Goal: Task Accomplishment & Management: Use online tool/utility

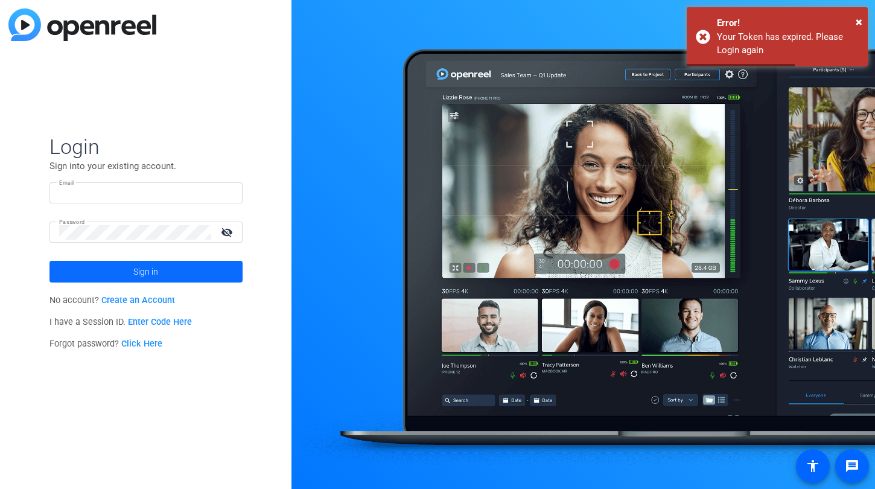
type input "[PERSON_NAME][EMAIL_ADDRESS][DOMAIN_NAME]"
click at [150, 270] on span "Sign in" at bounding box center [145, 271] width 25 height 30
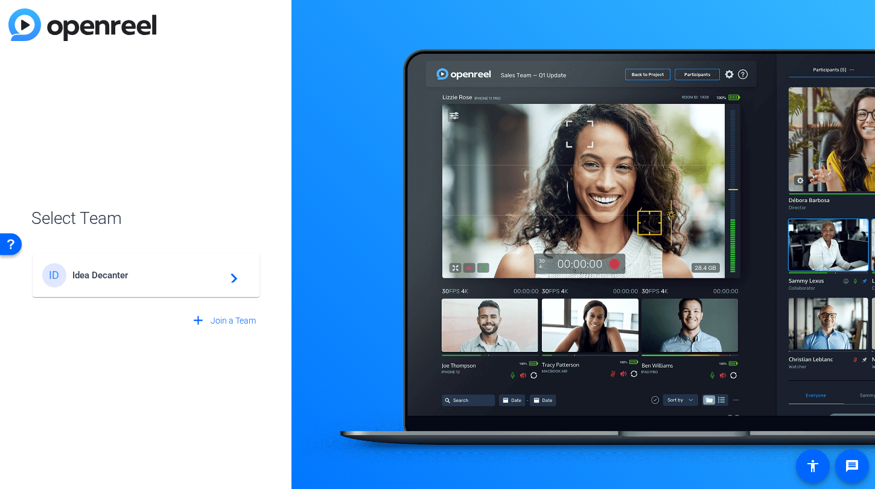
click at [150, 267] on div "ID Idea Decanter navigate_next" at bounding box center [146, 275] width 208 height 24
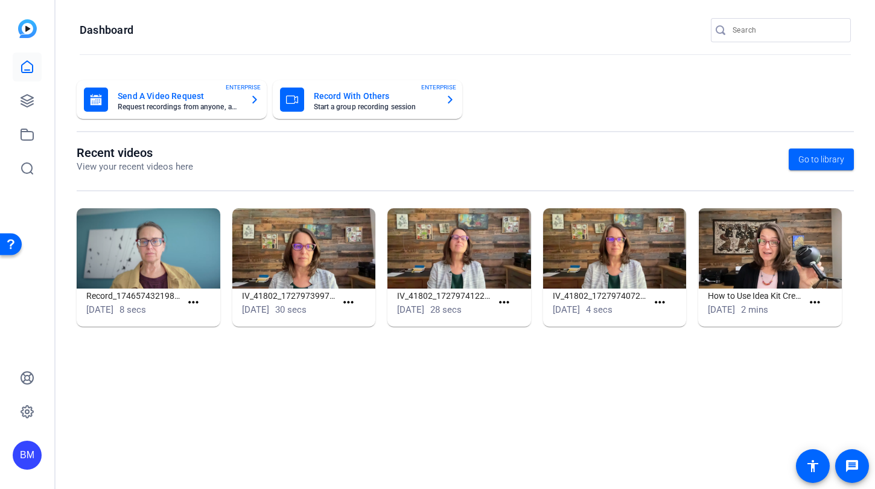
click at [795, 15] on mat-toolbar "Dashboard" at bounding box center [465, 34] width 819 height 68
click at [794, 34] on input "Search" at bounding box center [787, 30] width 109 height 14
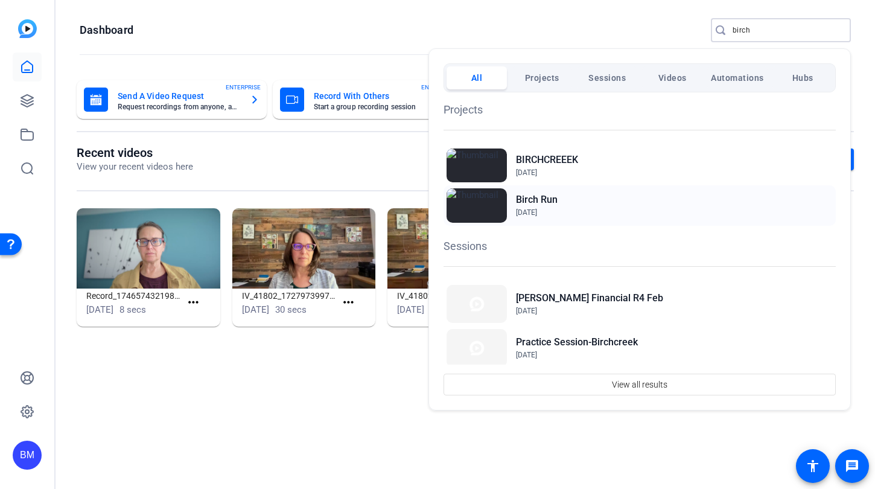
type input "birch"
click at [514, 208] on div "Birch Run Sep 15, 2021" at bounding box center [640, 205] width 392 height 40
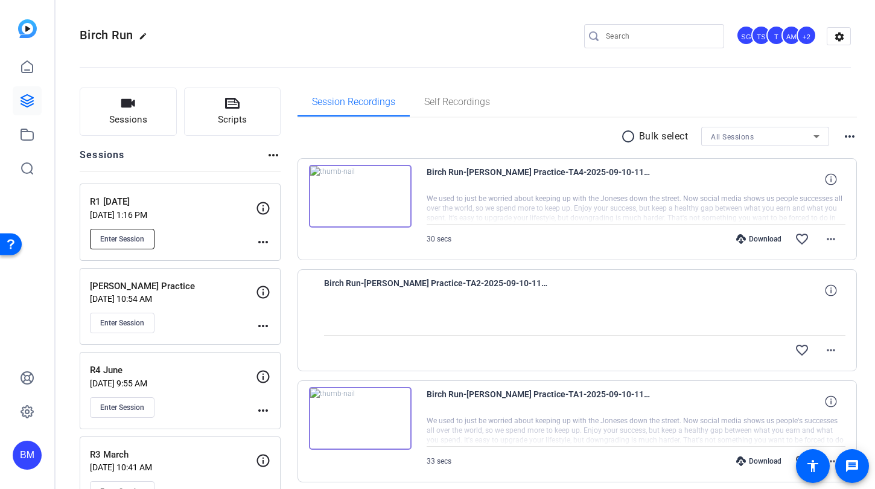
click at [135, 245] on button "Enter Session" at bounding box center [122, 239] width 65 height 21
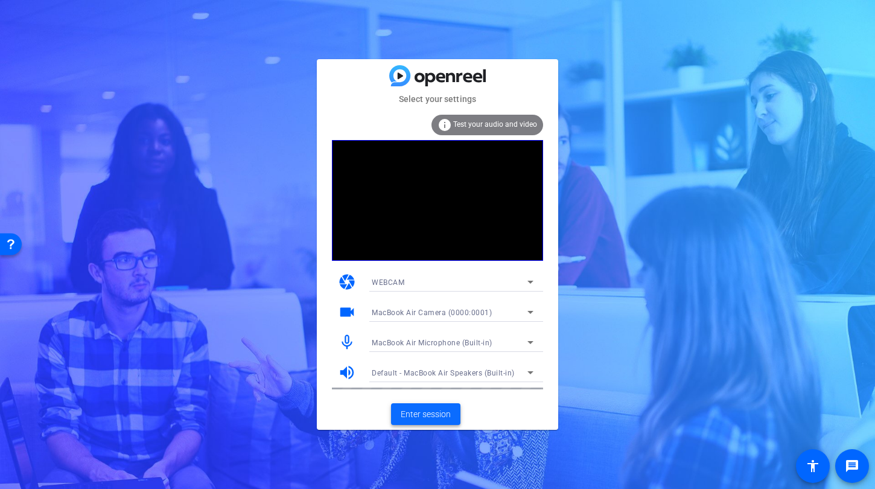
click at [429, 413] on span "Enter session" at bounding box center [426, 414] width 50 height 13
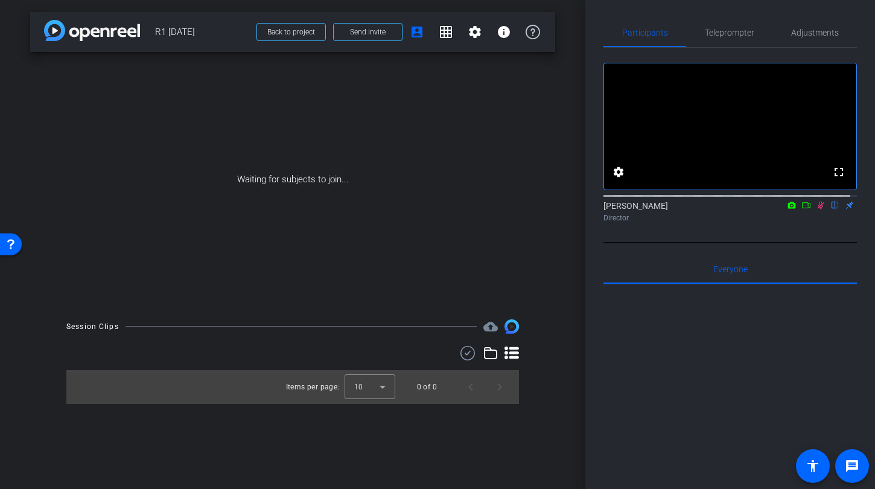
click at [818, 209] on icon at bounding box center [821, 206] width 7 height 8
click at [364, 33] on span "Send invite" at bounding box center [368, 32] width 36 height 10
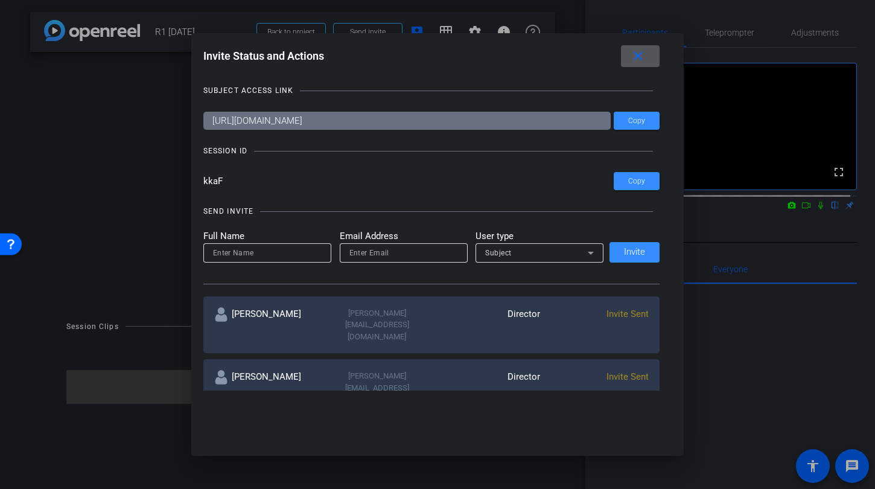
click at [639, 57] on mat-icon "close" at bounding box center [638, 56] width 15 height 15
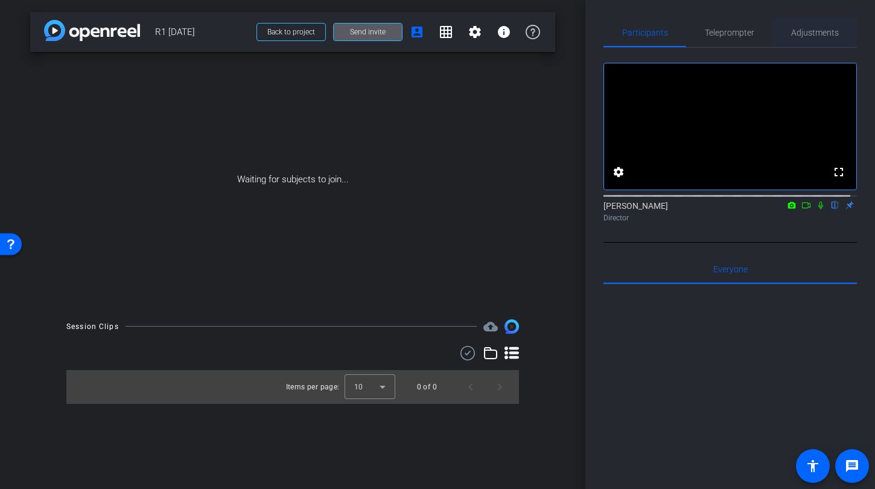
click at [817, 31] on span "Adjustments" at bounding box center [815, 32] width 48 height 8
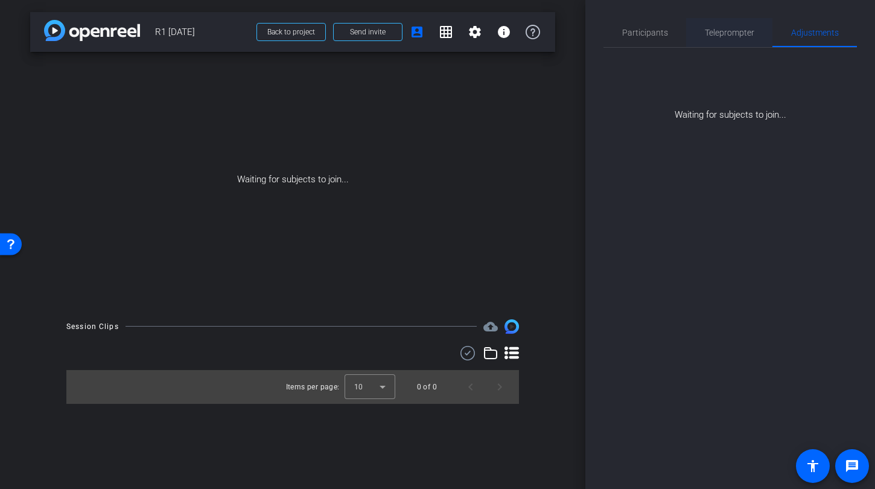
click at [725, 33] on span "Teleprompter" at bounding box center [729, 32] width 49 height 8
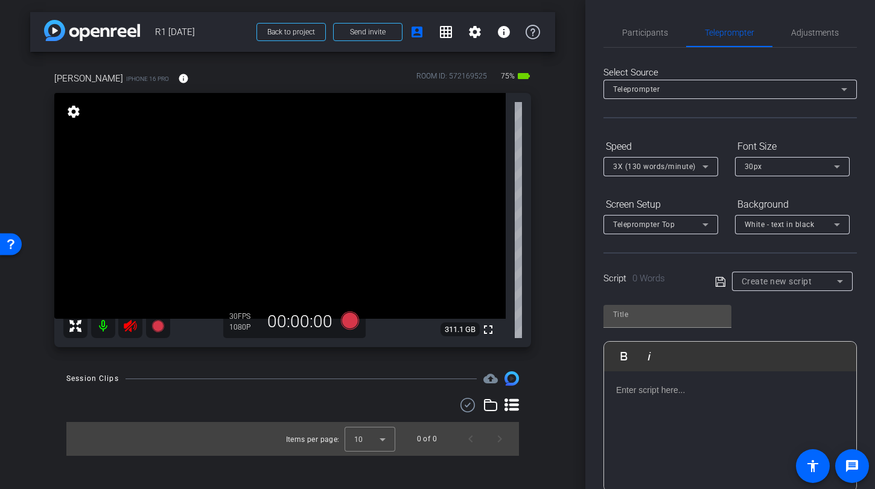
click at [127, 328] on icon at bounding box center [130, 326] width 13 height 12
click at [775, 223] on span "White - text in black" at bounding box center [780, 224] width 70 height 8
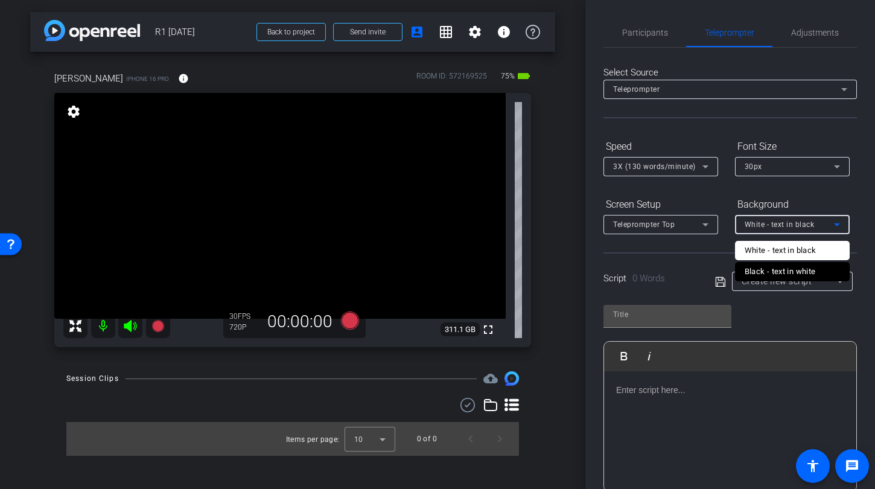
drag, startPoint x: 775, startPoint y: 273, endPoint x: 751, endPoint y: 267, distance: 24.2
click at [775, 273] on div "Black - text in white" at bounding box center [780, 271] width 71 height 14
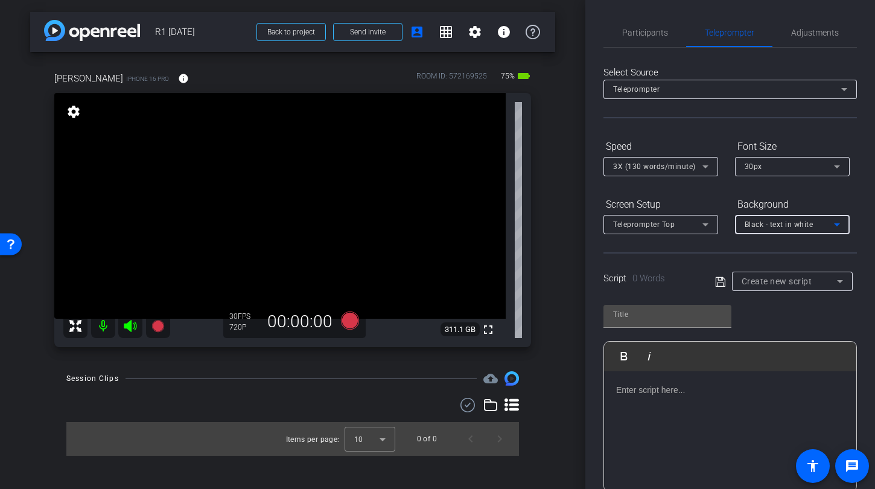
click at [638, 229] on div "Teleprompter Top" at bounding box center [657, 224] width 89 height 15
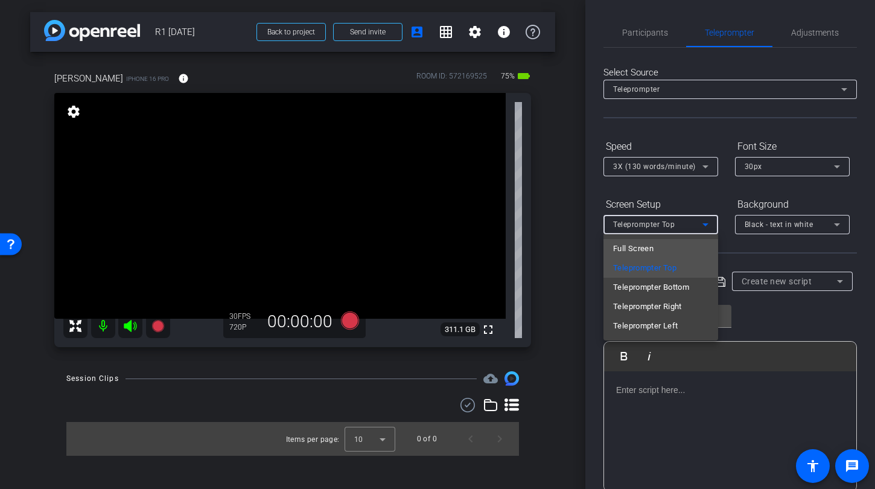
click at [646, 253] on span "Full Screen" at bounding box center [633, 248] width 40 height 14
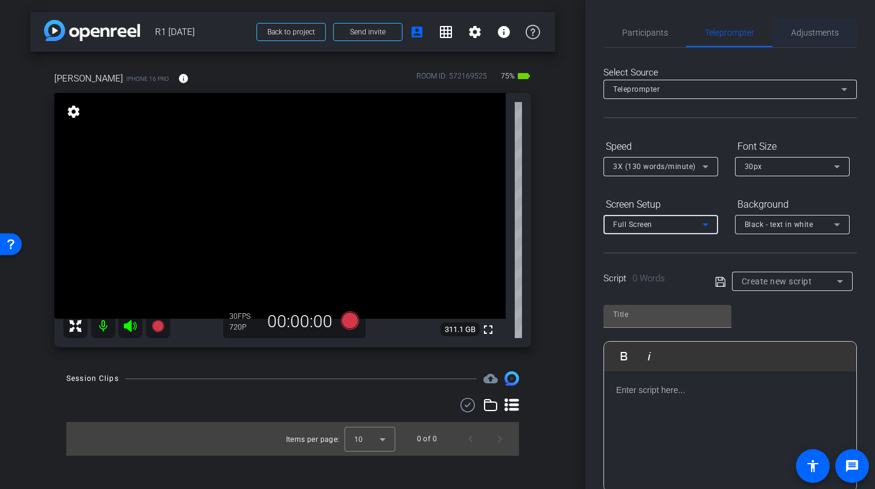
click at [821, 28] on span "Adjustments" at bounding box center [815, 32] width 48 height 8
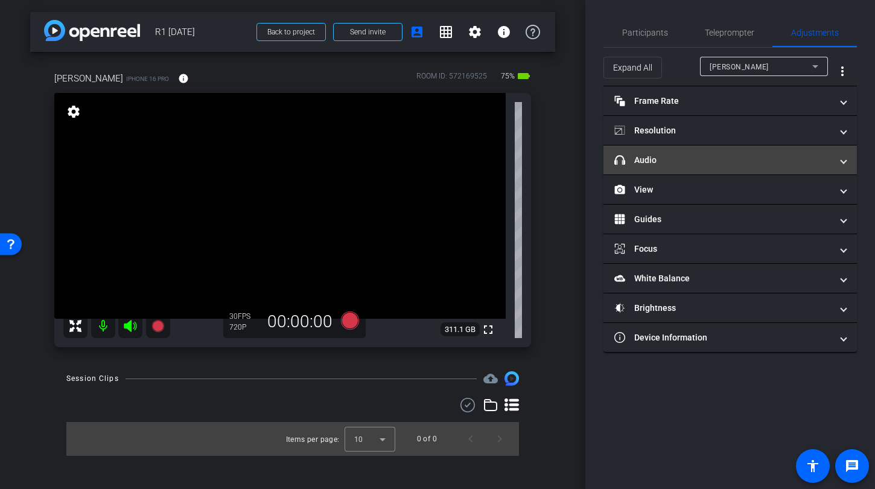
click at [669, 164] on mat-panel-title "headphone icon Audio" at bounding box center [722, 160] width 217 height 13
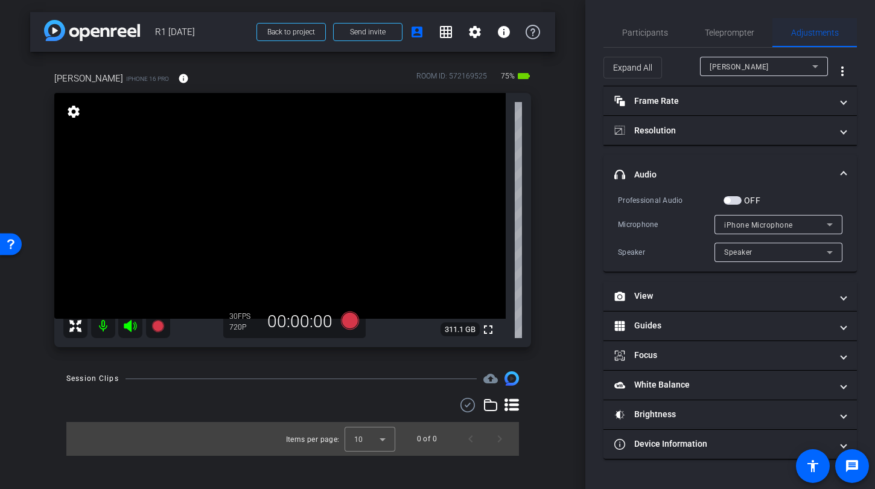
click at [834, 38] on span "Adjustments" at bounding box center [815, 32] width 48 height 29
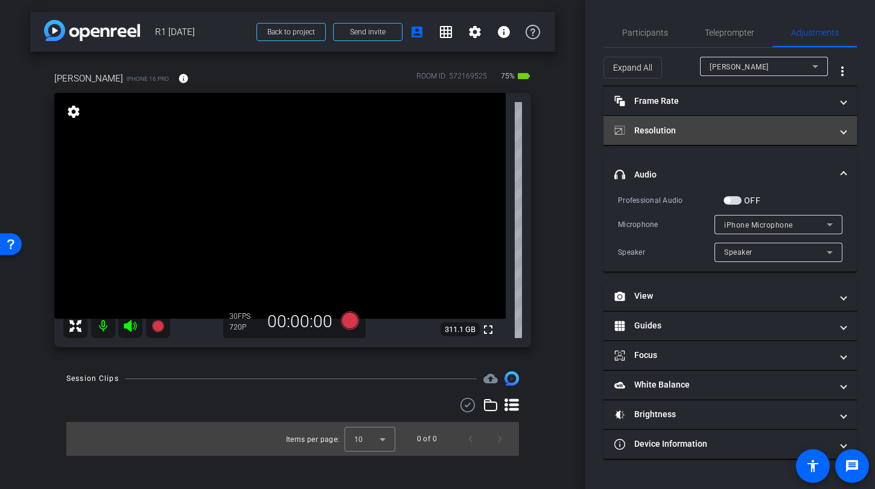
click at [718, 123] on mat-expansion-panel-header "Resolution" at bounding box center [729, 130] width 253 height 29
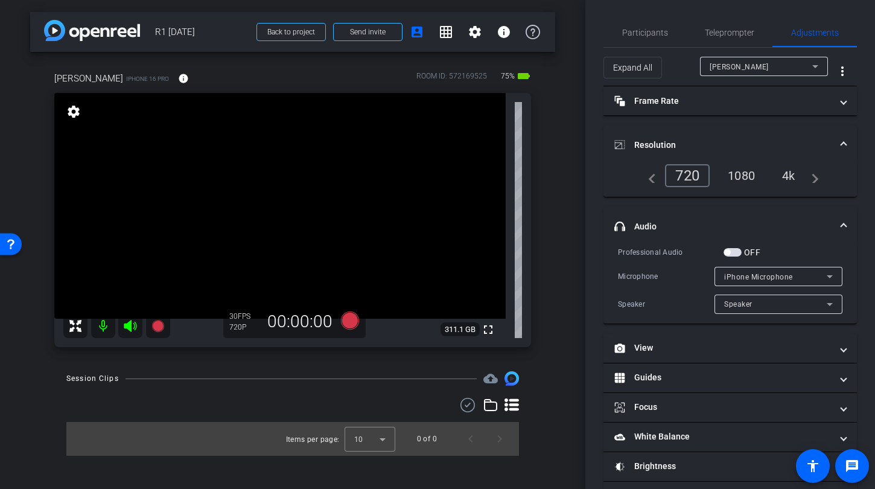
click at [742, 178] on div "1080" at bounding box center [741, 175] width 45 height 21
click at [732, 36] on span "Teleprompter" at bounding box center [729, 32] width 49 height 8
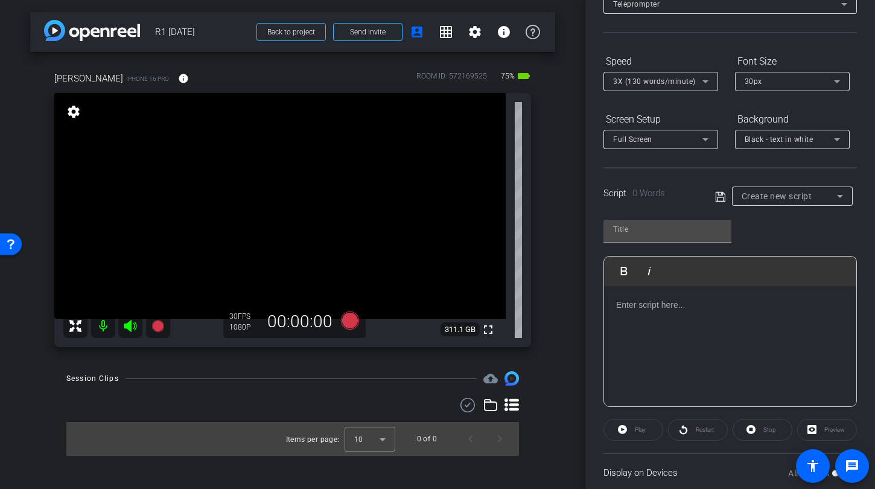
scroll to position [86, 0]
click at [771, 200] on div "Create new script" at bounding box center [789, 195] width 95 height 14
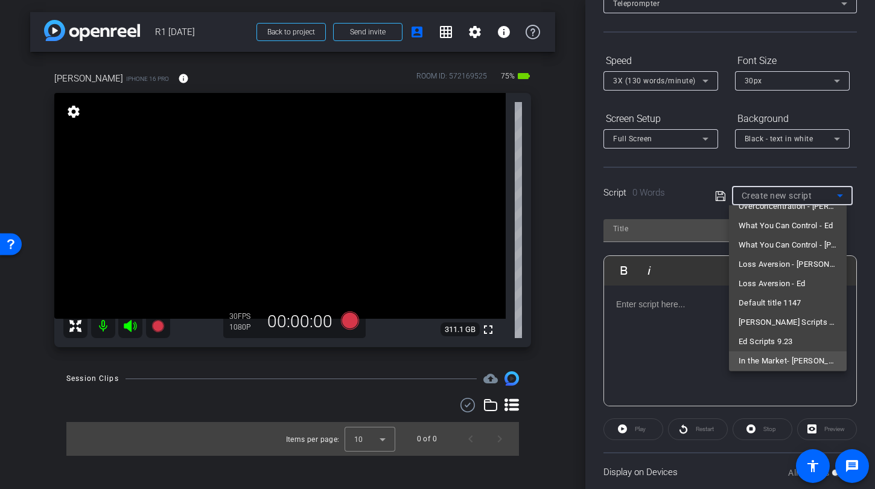
scroll to position [114, 0]
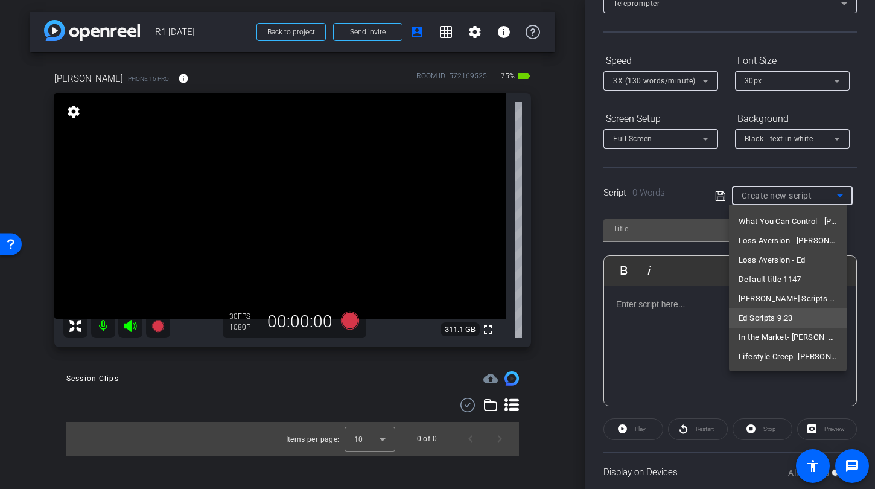
click at [760, 317] on span "Ed Scripts 9.23" at bounding box center [766, 318] width 54 height 14
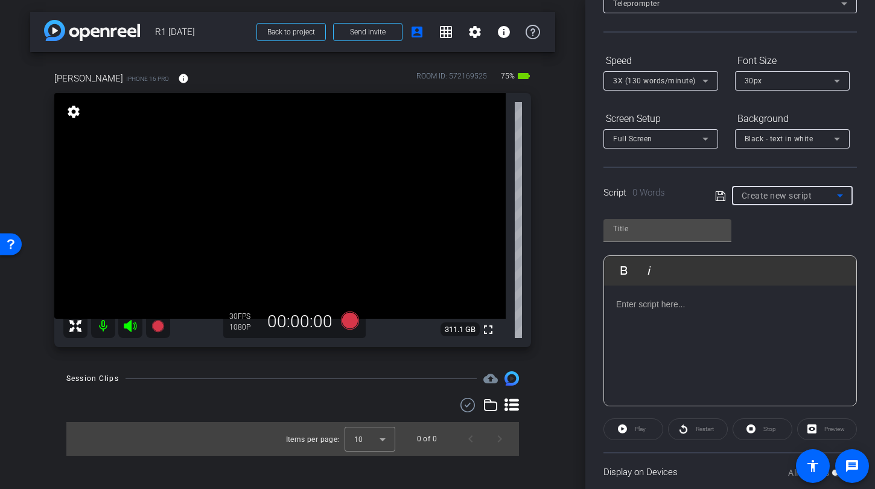
type input "Ed Scripts 9.23"
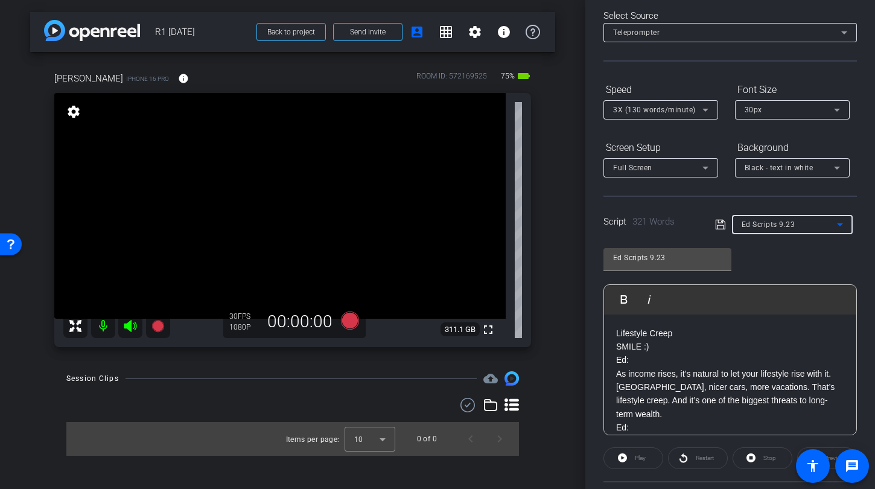
scroll to position [0, 0]
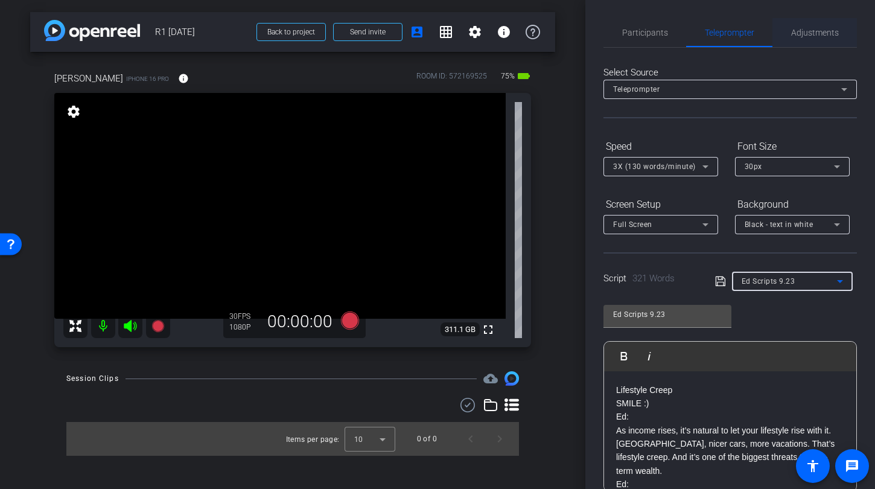
click at [821, 37] on span "Adjustments" at bounding box center [815, 32] width 48 height 29
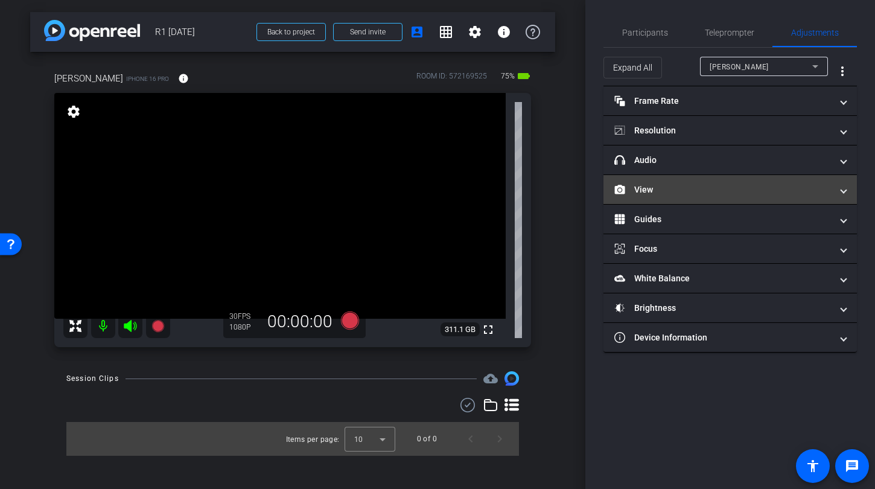
click at [707, 191] on mat-panel-title "View" at bounding box center [722, 189] width 217 height 13
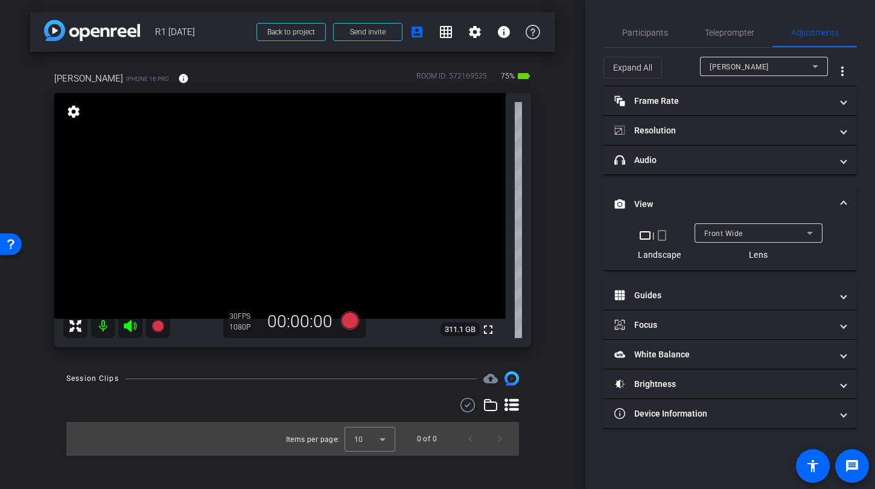
click at [664, 241] on mat-icon "crop_portrait" at bounding box center [662, 235] width 14 height 14
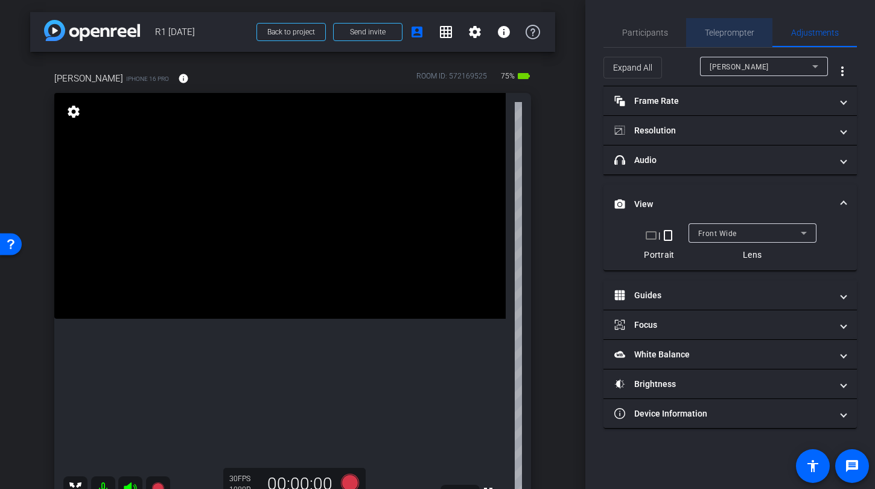
click at [738, 28] on span "Teleprompter" at bounding box center [729, 32] width 49 height 8
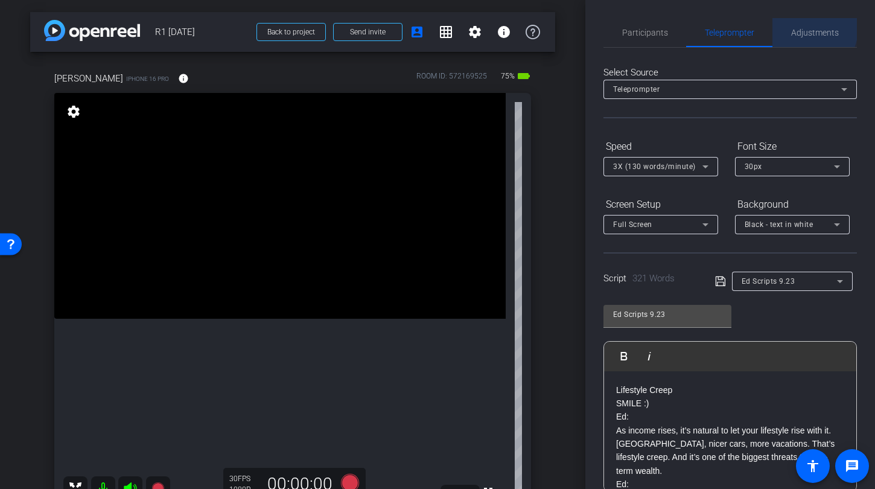
click at [801, 28] on span "Adjustments" at bounding box center [815, 32] width 48 height 8
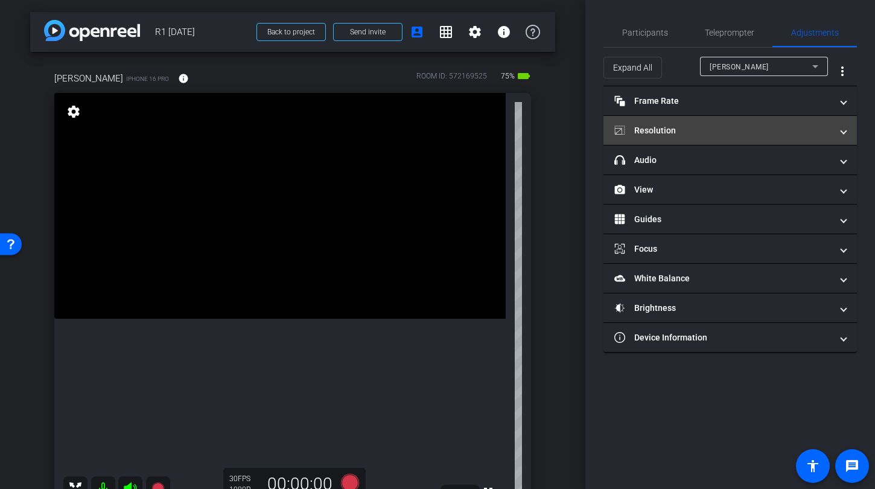
click at [735, 135] on mat-panel-title "Resolution" at bounding box center [722, 130] width 217 height 13
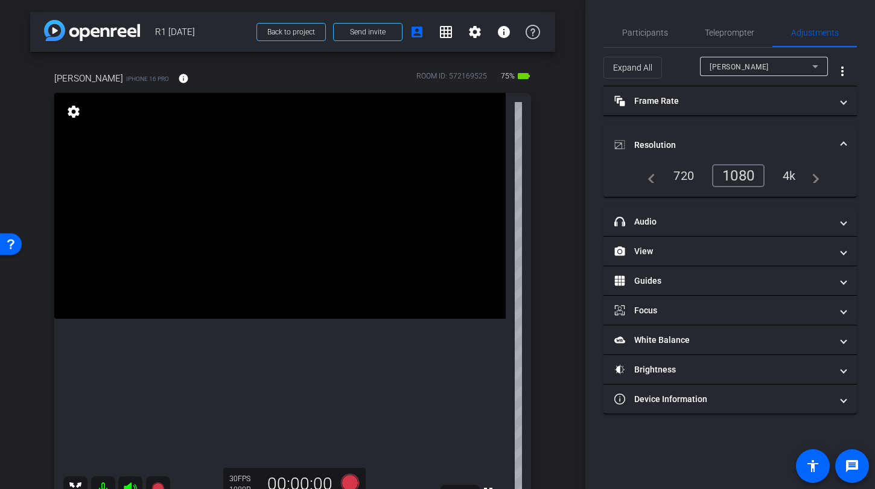
click at [739, 175] on div "1080" at bounding box center [738, 175] width 53 height 23
click at [721, 33] on span "Teleprompter" at bounding box center [729, 32] width 49 height 8
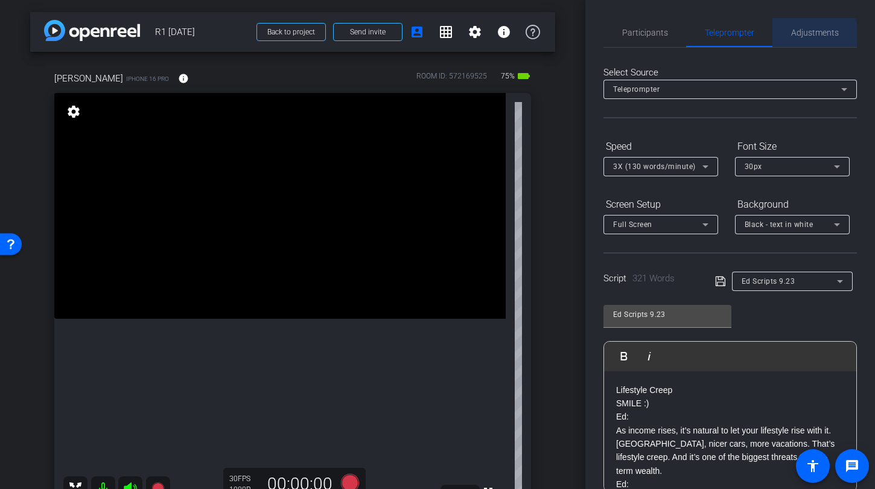
click at [804, 37] on span "Adjustments" at bounding box center [815, 32] width 48 height 29
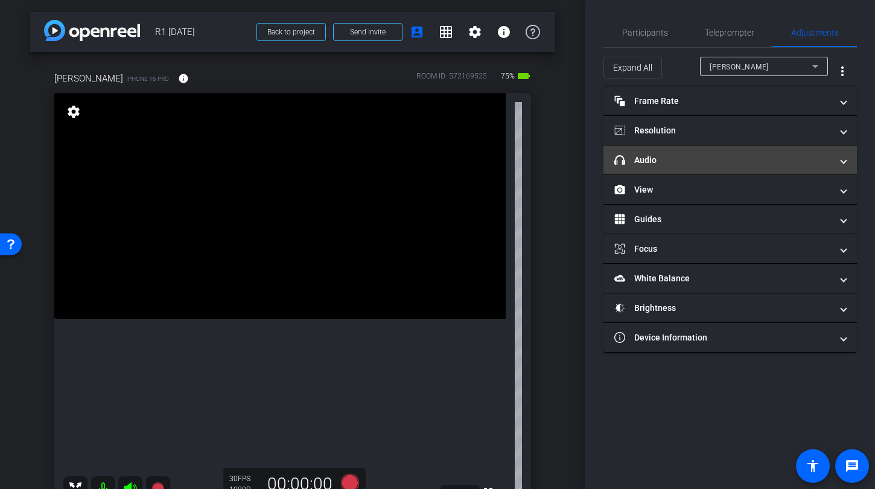
click at [788, 161] on mat-panel-title "headphone icon Audio" at bounding box center [722, 160] width 217 height 13
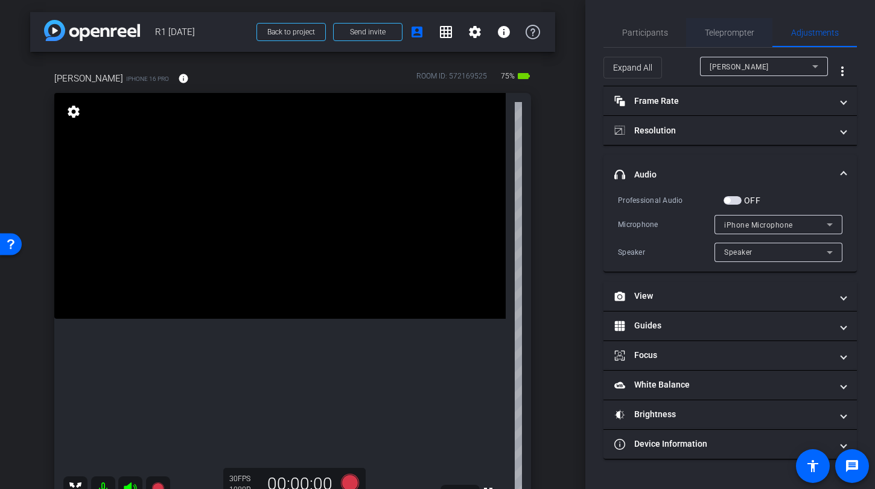
click at [739, 30] on span "Teleprompter" at bounding box center [729, 32] width 49 height 8
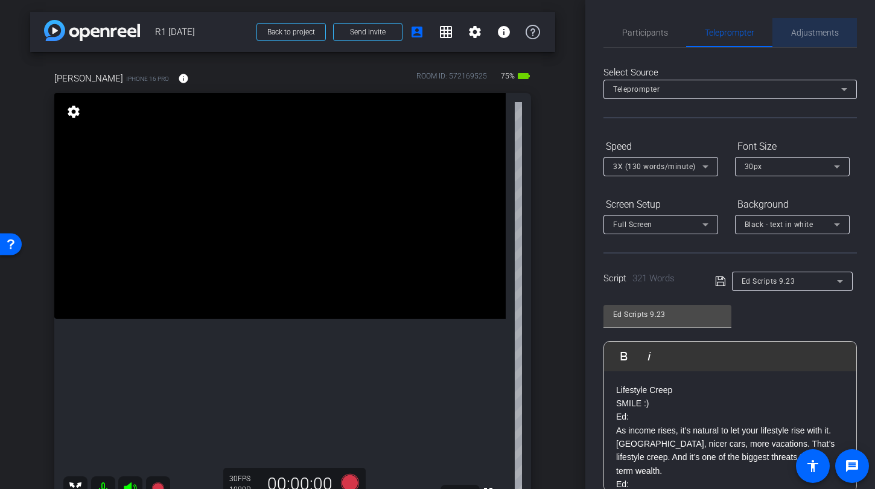
click at [821, 36] on span "Adjustments" at bounding box center [815, 32] width 48 height 8
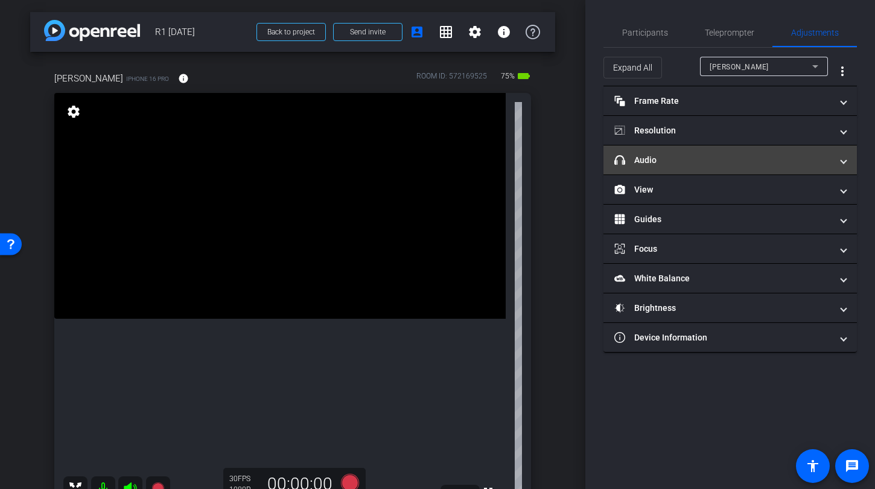
click at [767, 158] on mat-panel-title "headphone icon Audio" at bounding box center [722, 160] width 217 height 13
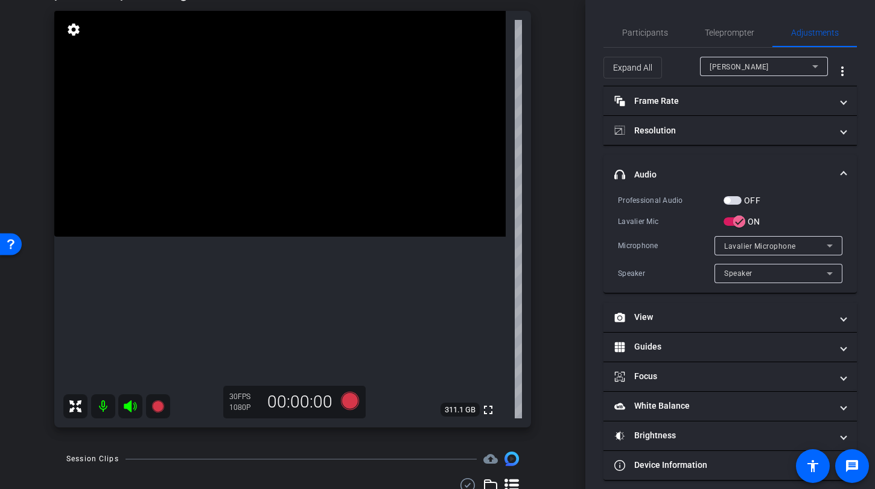
scroll to position [83, 0]
click at [346, 408] on icon at bounding box center [350, 399] width 18 height 18
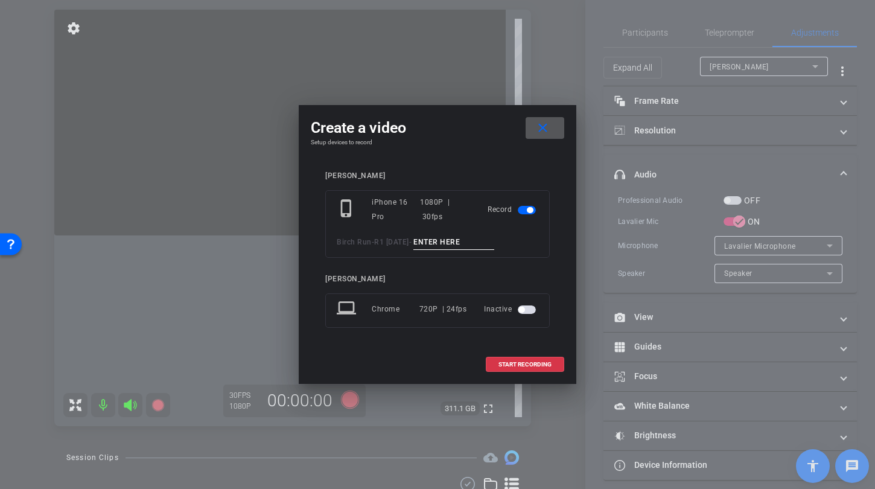
click at [427, 246] on input at bounding box center [453, 242] width 81 height 15
type input "mic test"
click at [512, 363] on span "START RECORDING" at bounding box center [524, 364] width 53 height 6
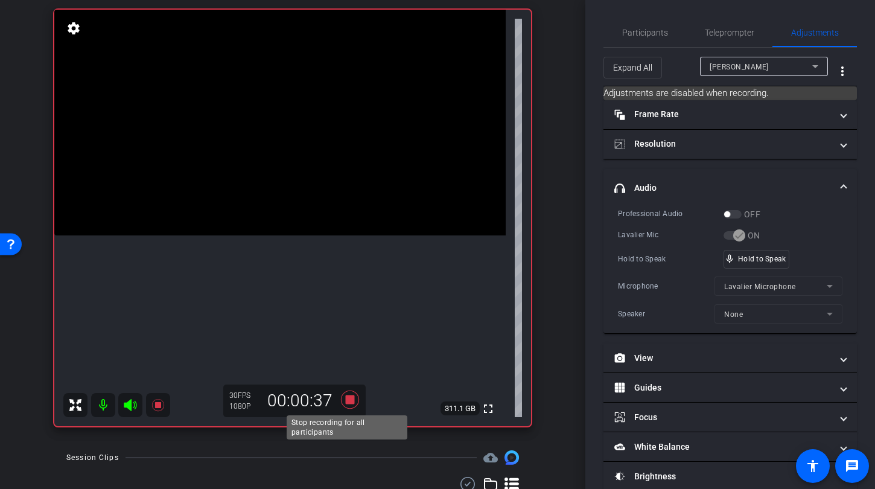
click at [346, 401] on icon at bounding box center [350, 399] width 18 height 18
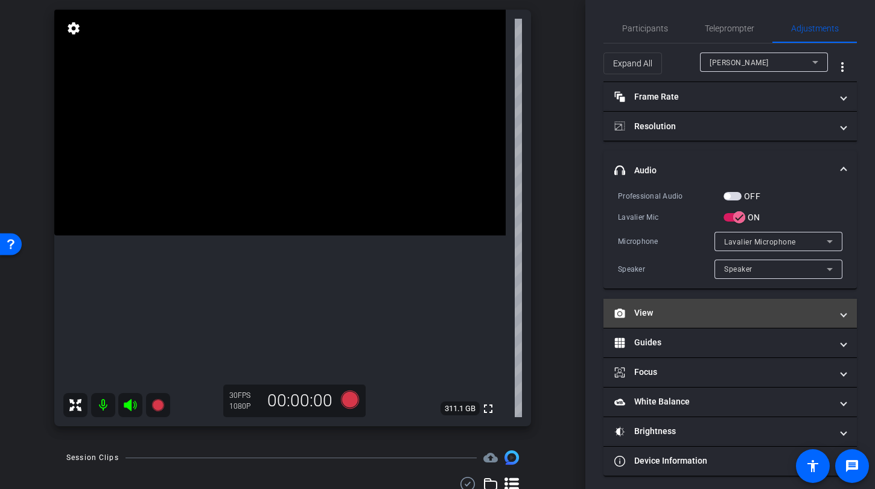
scroll to position [9, 0]
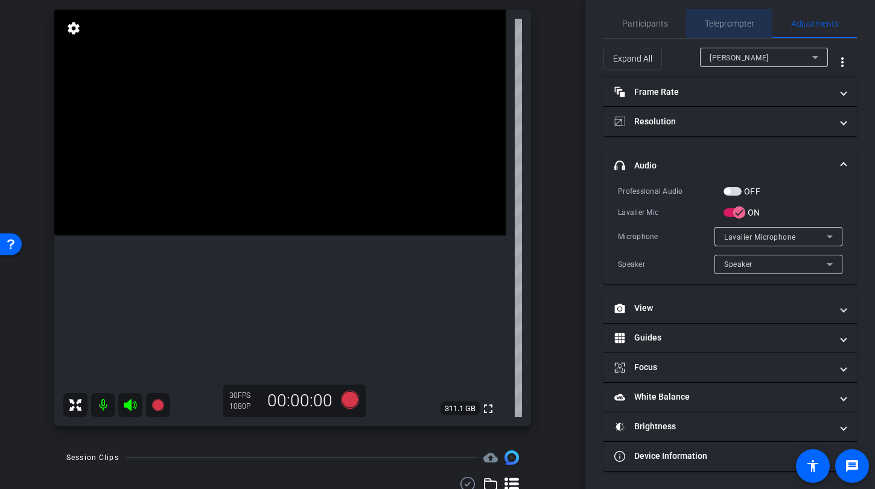
click at [729, 26] on span "Teleprompter" at bounding box center [729, 23] width 49 height 8
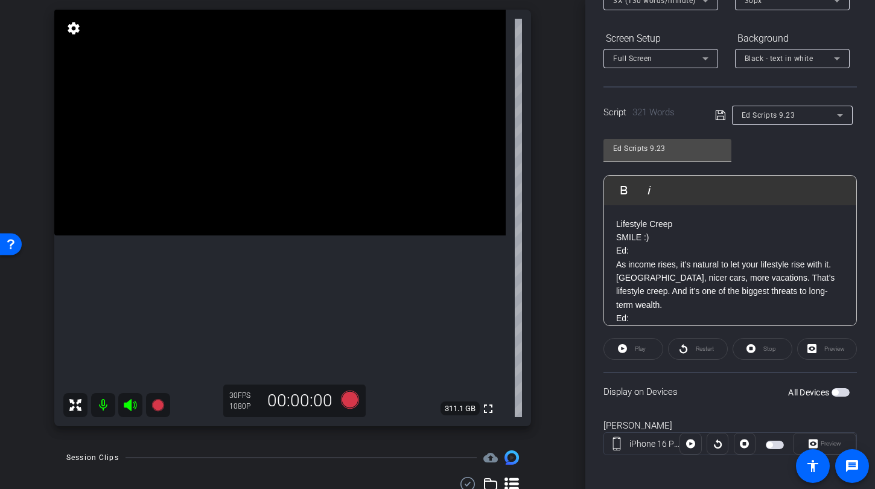
scroll to position [171, 0]
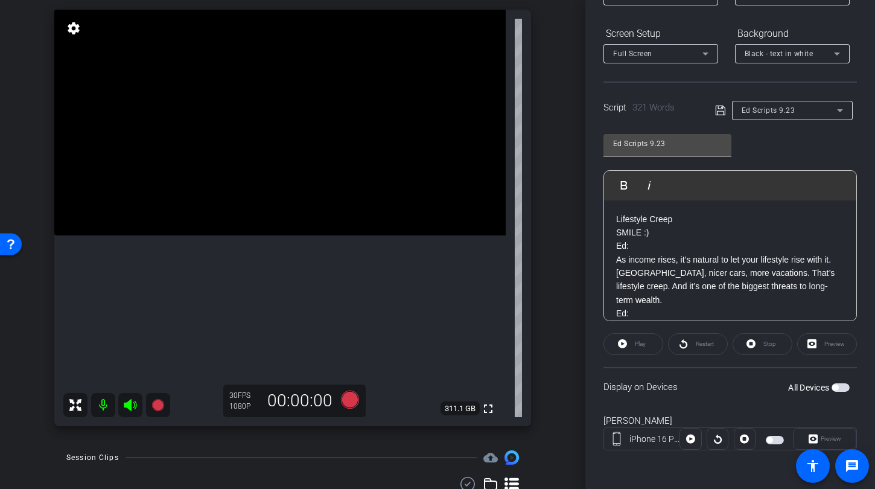
click at [836, 386] on span "button" at bounding box center [841, 387] width 18 height 8
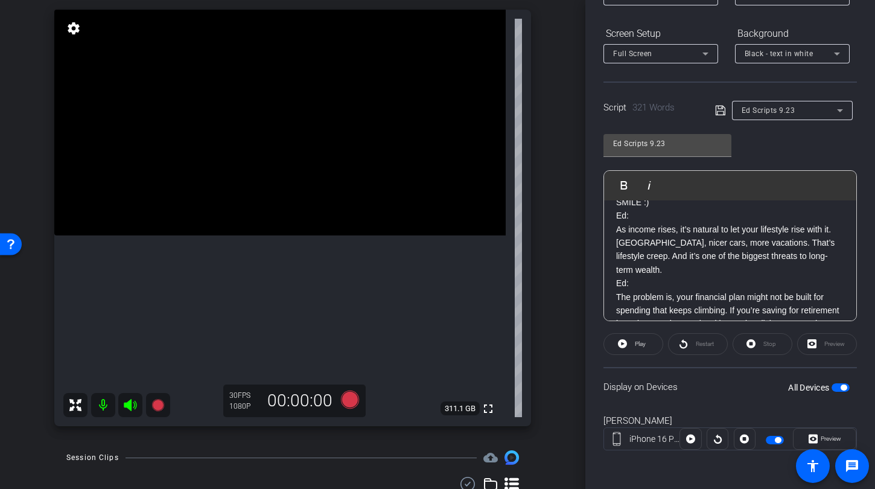
scroll to position [30, 0]
click at [651, 270] on p "Ed: As income rises, it’s natural to let your lifestyle rise with it. [GEOGRAPH…" at bounding box center [730, 243] width 228 height 68
click at [835, 390] on span "button" at bounding box center [841, 387] width 18 height 8
click at [835, 388] on span "button" at bounding box center [841, 387] width 18 height 8
click at [670, 278] on p "--------" at bounding box center [730, 283] width 228 height 13
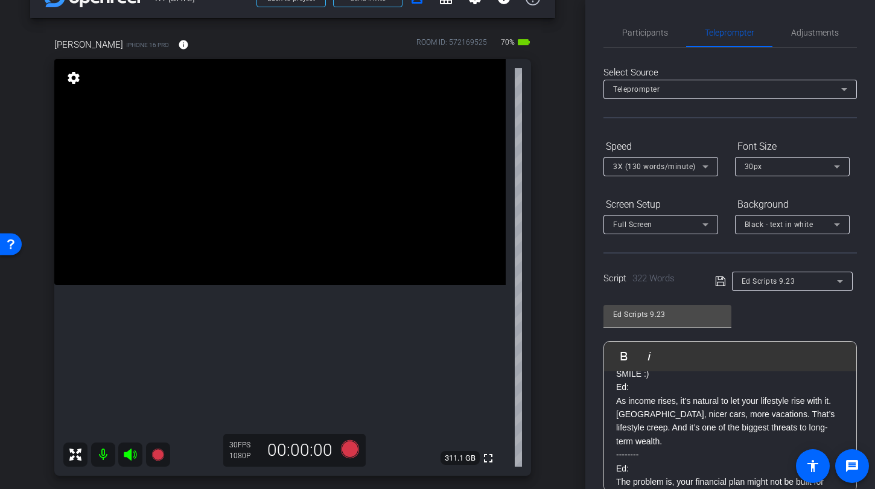
scroll to position [0, 0]
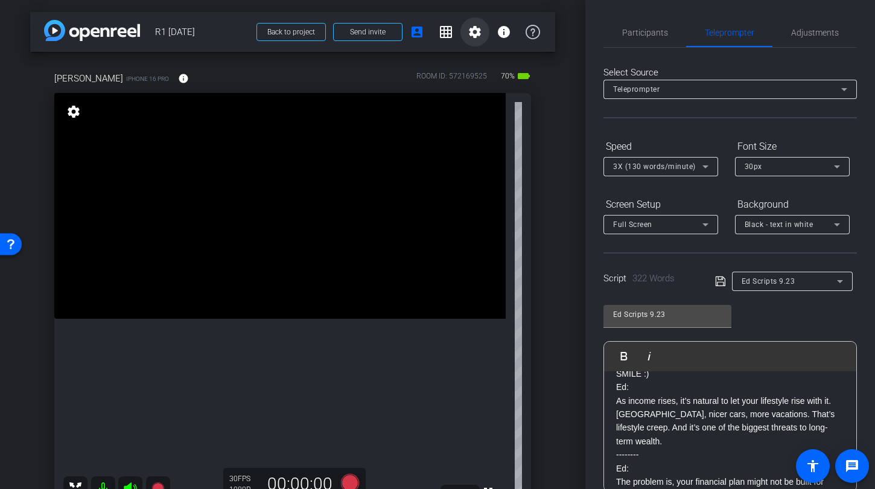
click at [468, 33] on mat-icon "settings" at bounding box center [475, 32] width 14 height 14
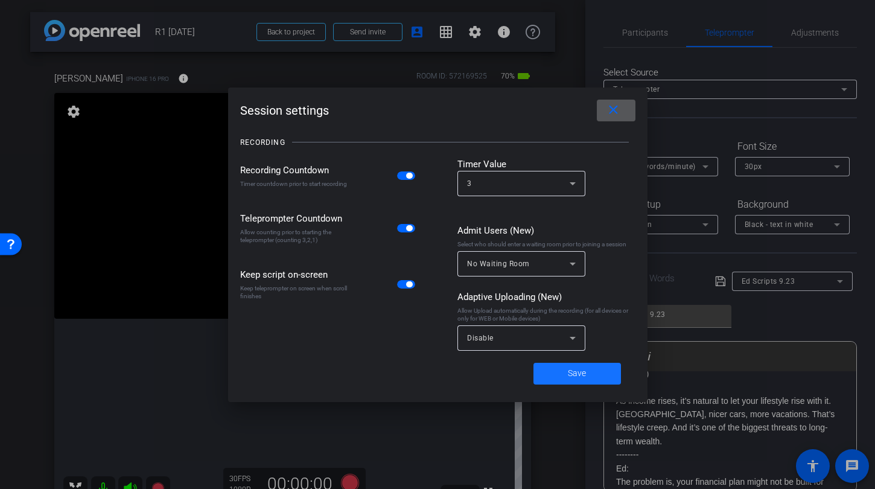
click at [561, 376] on span at bounding box center [577, 373] width 88 height 29
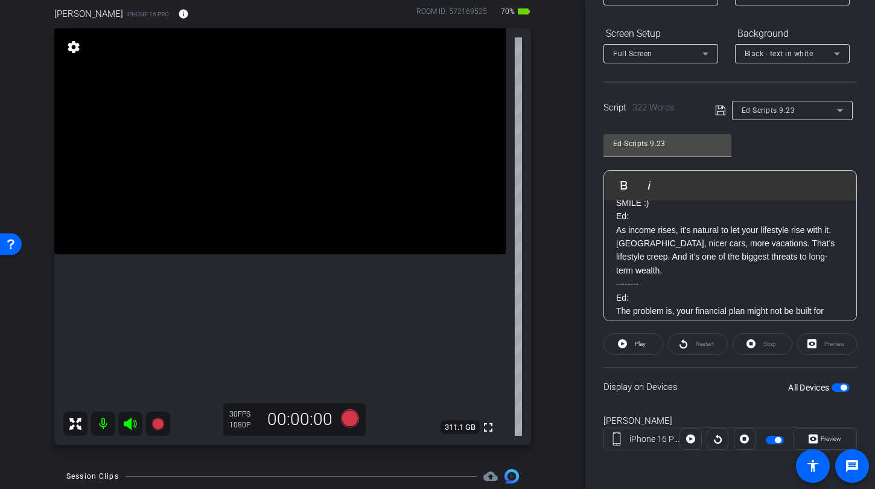
scroll to position [98, 0]
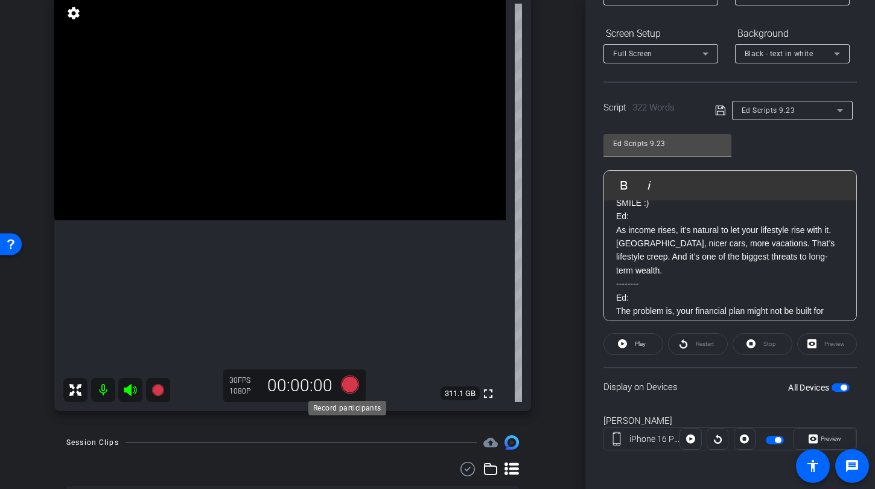
click at [346, 384] on icon at bounding box center [350, 384] width 18 height 18
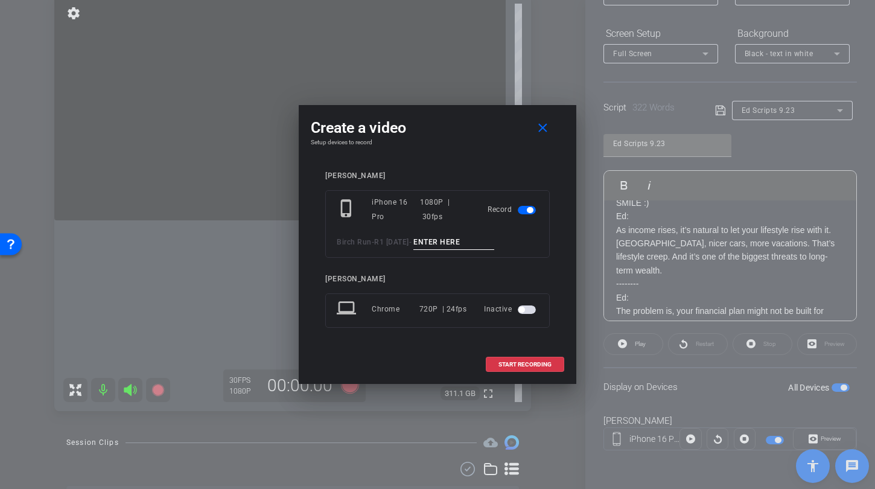
click at [448, 238] on input at bounding box center [453, 242] width 81 height 15
type input "Ed Lifestyles TA1"
click at [514, 369] on span at bounding box center [524, 364] width 77 height 29
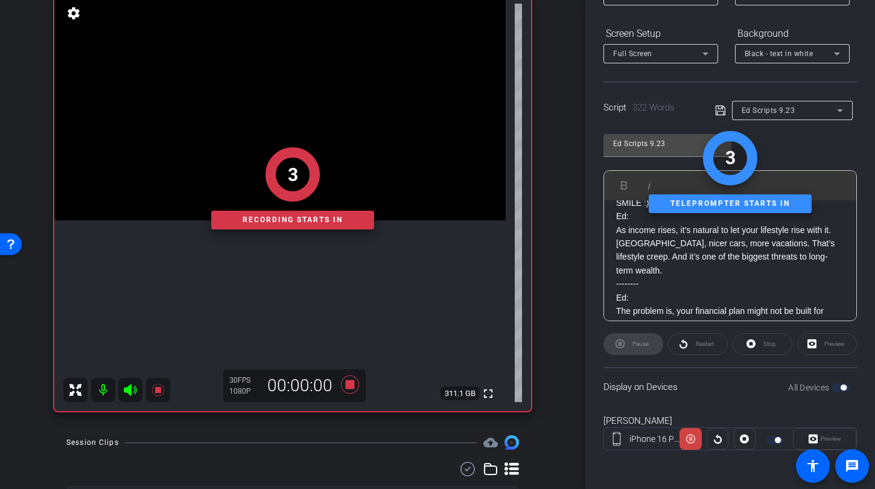
click at [640, 348] on div "Pause" at bounding box center [633, 344] width 60 height 22
click at [129, 393] on div "1 Recording starts in" at bounding box center [292, 188] width 477 height 445
click at [130, 388] on icon at bounding box center [130, 390] width 13 height 12
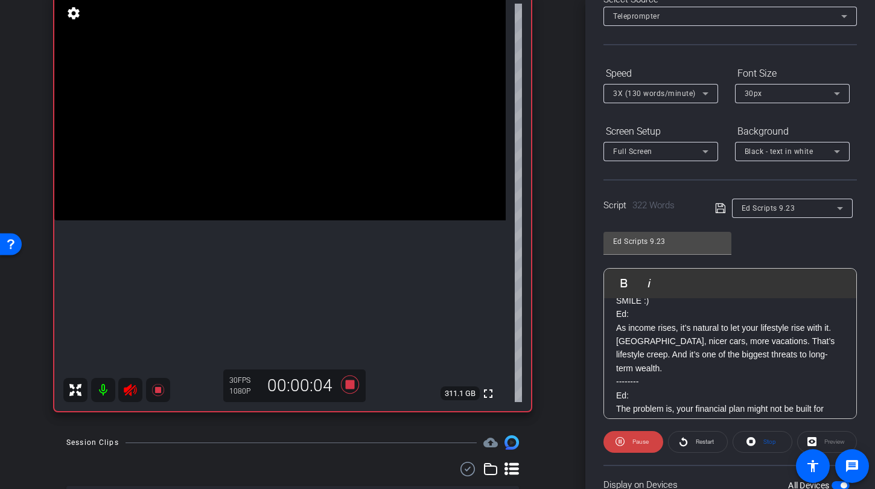
scroll to position [0, 0]
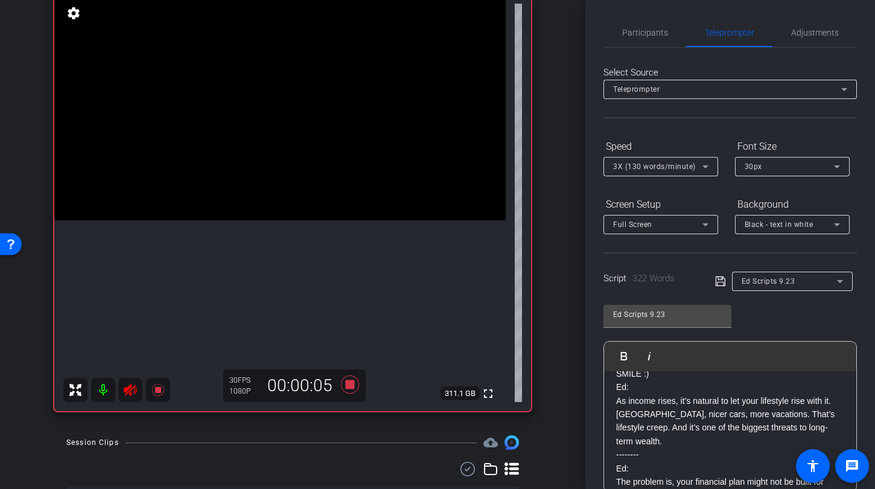
click at [657, 170] on span "3X (130 words/minute)" at bounding box center [654, 166] width 83 height 8
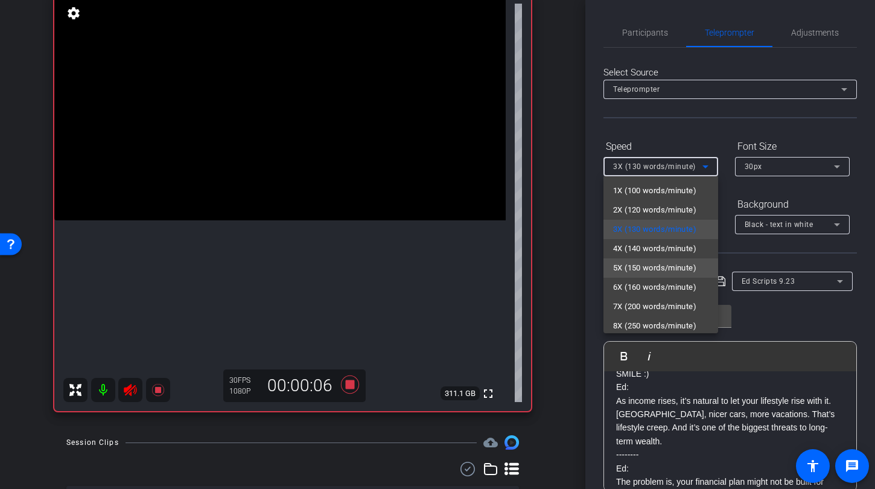
click at [662, 263] on span "5X (150 words/minute)" at bounding box center [654, 268] width 83 height 14
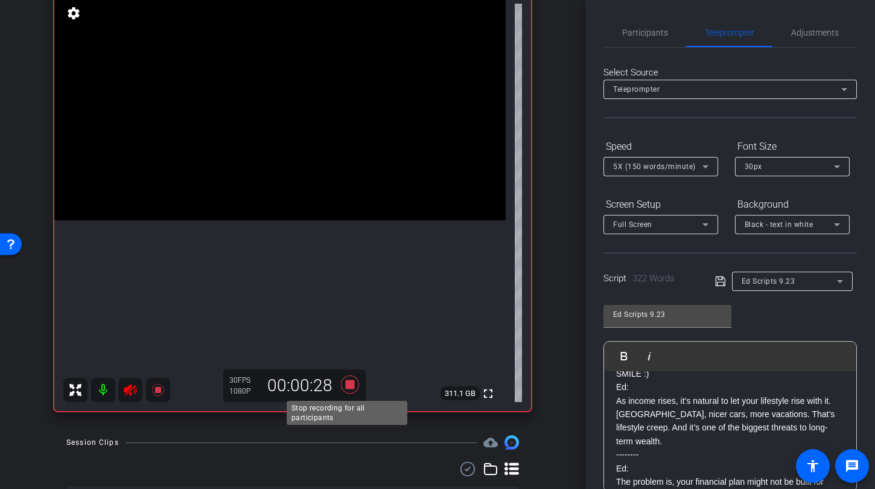
click at [345, 387] on icon at bounding box center [350, 384] width 18 height 18
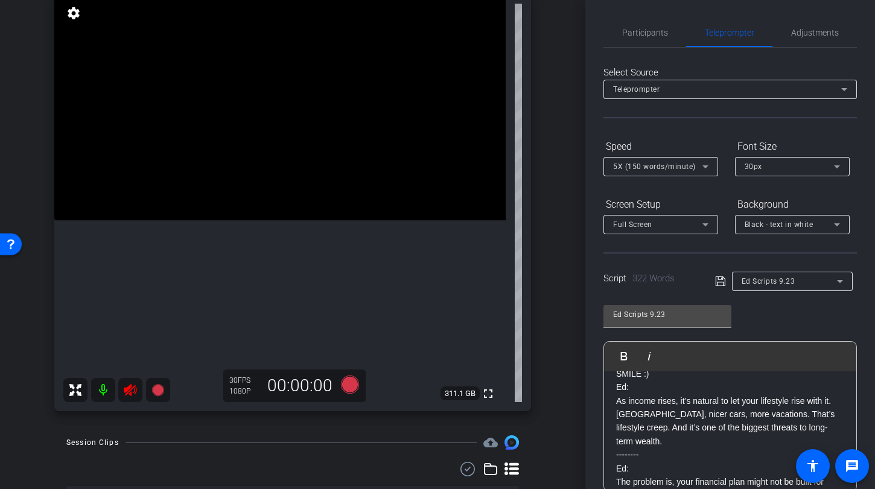
click at [134, 389] on icon at bounding box center [130, 390] width 13 height 12
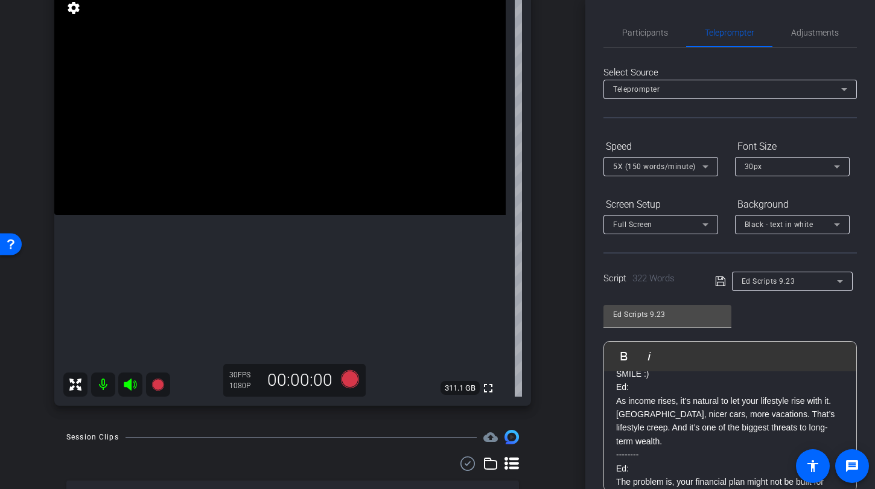
scroll to position [104, 0]
click at [342, 382] on icon at bounding box center [350, 378] width 18 height 18
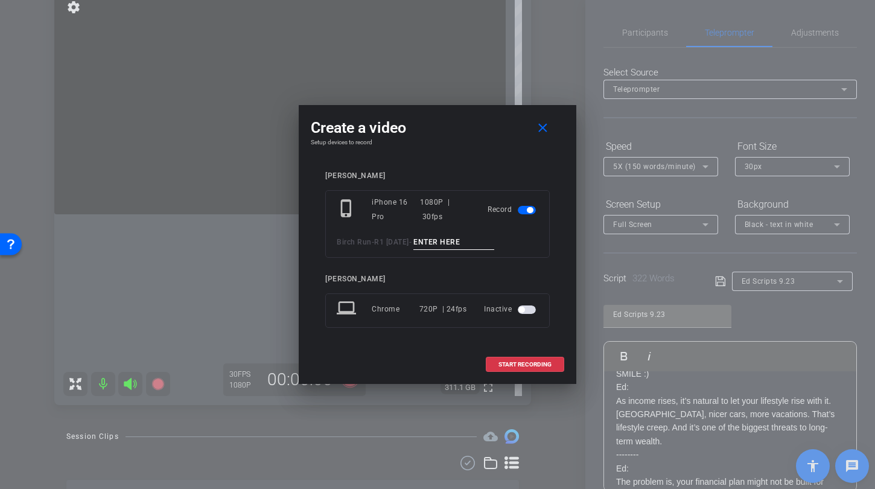
click at [429, 247] on input at bounding box center [453, 242] width 81 height 15
type input "L"
type input "Ed Lifestyle TA2"
click at [532, 365] on span "START RECORDING" at bounding box center [524, 364] width 53 height 6
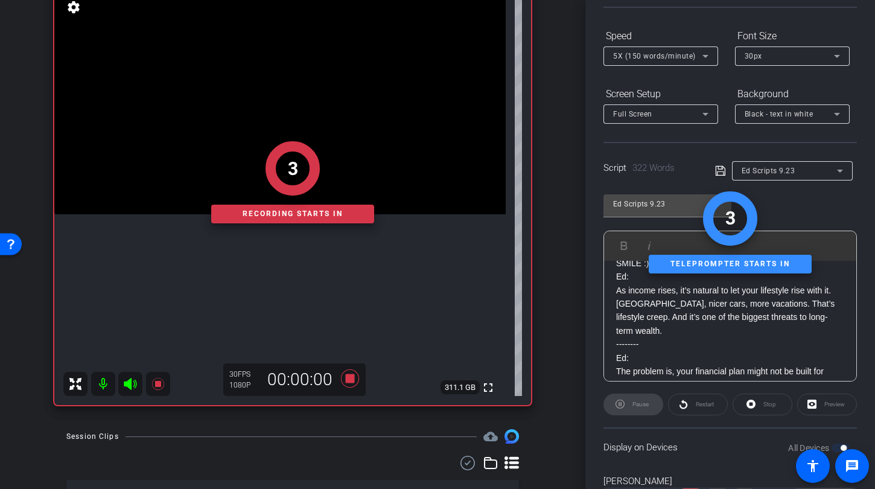
scroll to position [145, 0]
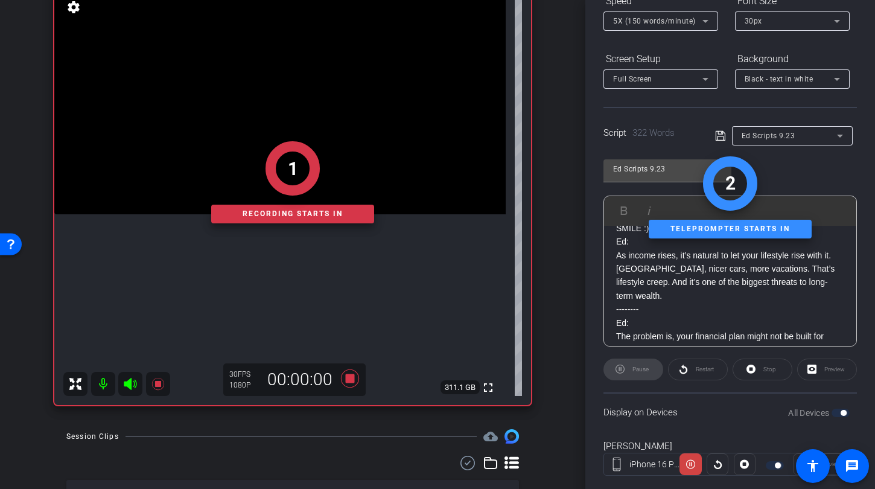
click at [696, 363] on div "Restart" at bounding box center [698, 369] width 60 height 22
click at [693, 370] on div "Restart" at bounding box center [698, 369] width 60 height 22
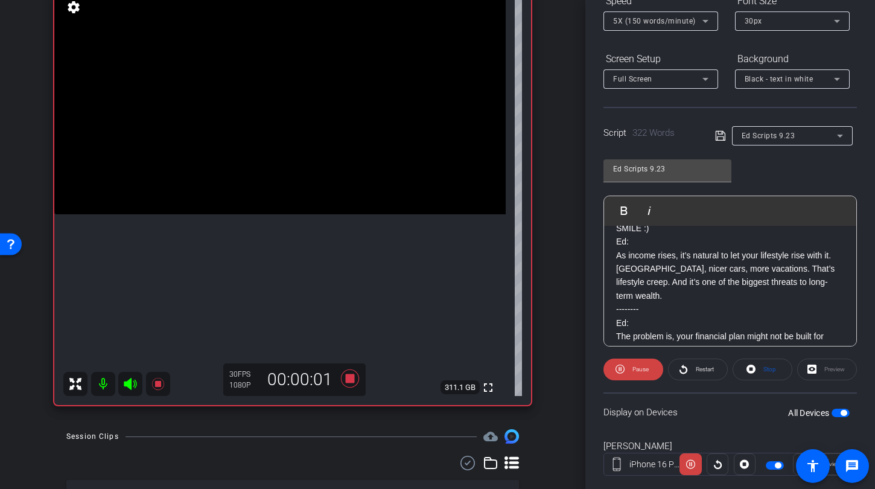
click at [135, 385] on icon at bounding box center [130, 384] width 14 height 14
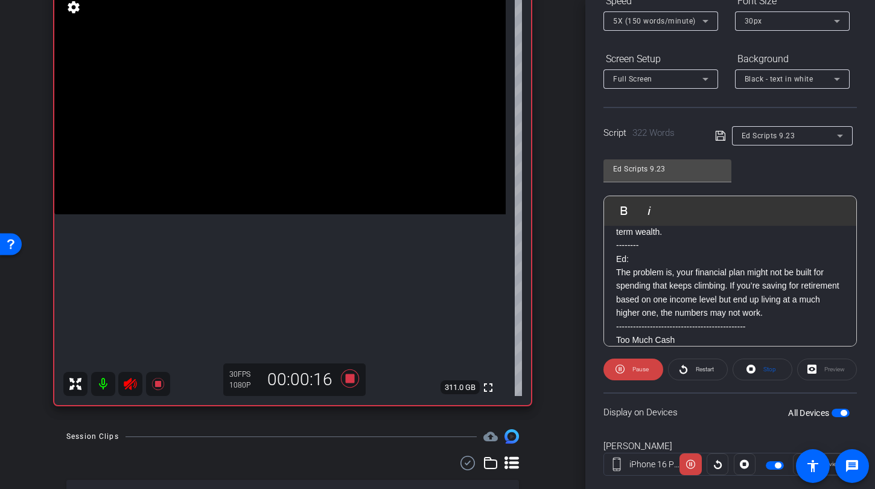
scroll to position [117, 0]
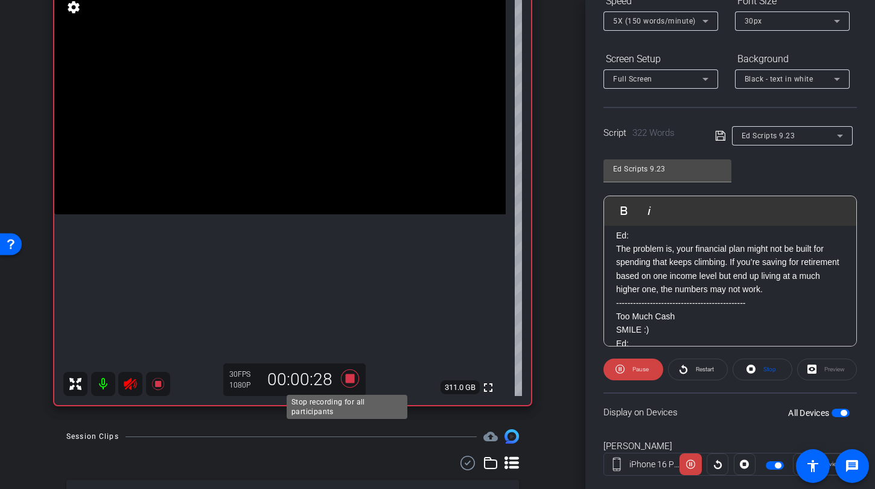
click at [346, 378] on icon at bounding box center [350, 378] width 18 height 18
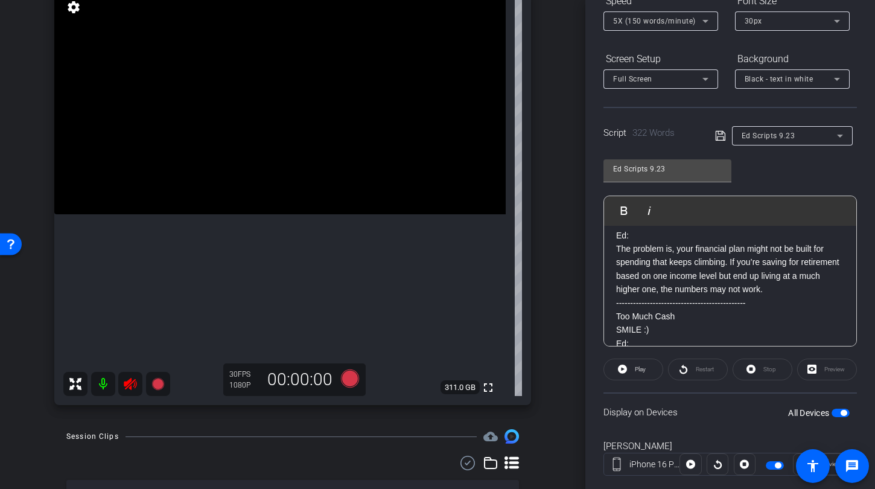
click at [134, 381] on icon at bounding box center [130, 384] width 13 height 12
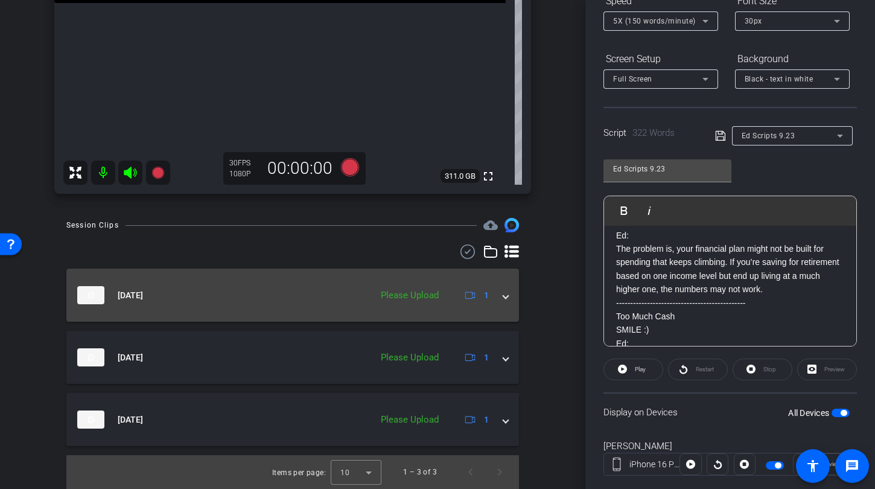
click at [503, 298] on span at bounding box center [505, 295] width 5 height 13
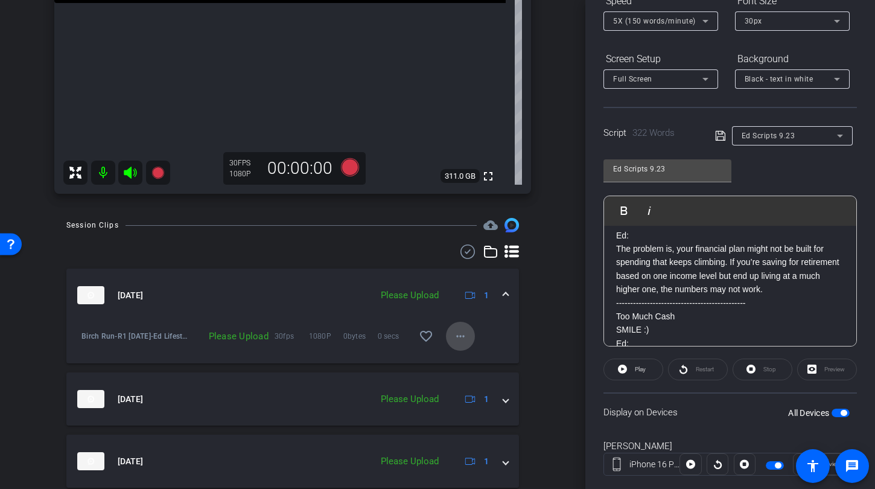
click at [455, 337] on mat-icon "more_horiz" at bounding box center [460, 336] width 14 height 14
click at [463, 361] on span "Upload" at bounding box center [474, 361] width 48 height 14
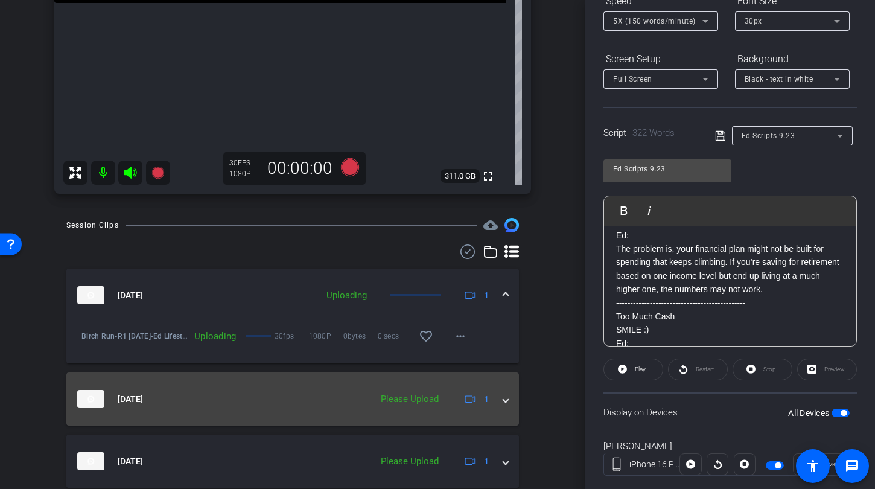
click at [503, 400] on span at bounding box center [505, 399] width 5 height 13
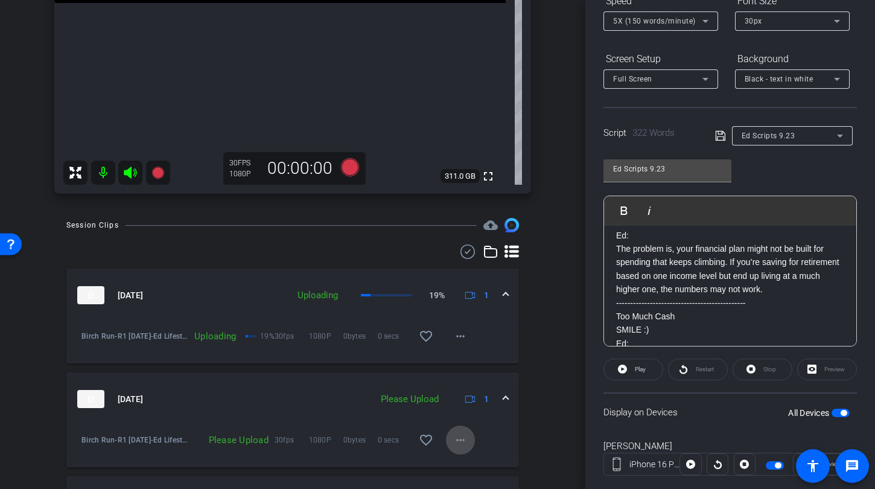
click at [453, 439] on mat-icon "more_horiz" at bounding box center [460, 440] width 14 height 14
click at [459, 377] on div "Upload Archive clip Delete clip" at bounding box center [474, 399] width 68 height 51
click at [455, 441] on mat-icon "more_horiz" at bounding box center [460, 440] width 14 height 14
click at [457, 380] on span "Upload" at bounding box center [474, 385] width 48 height 14
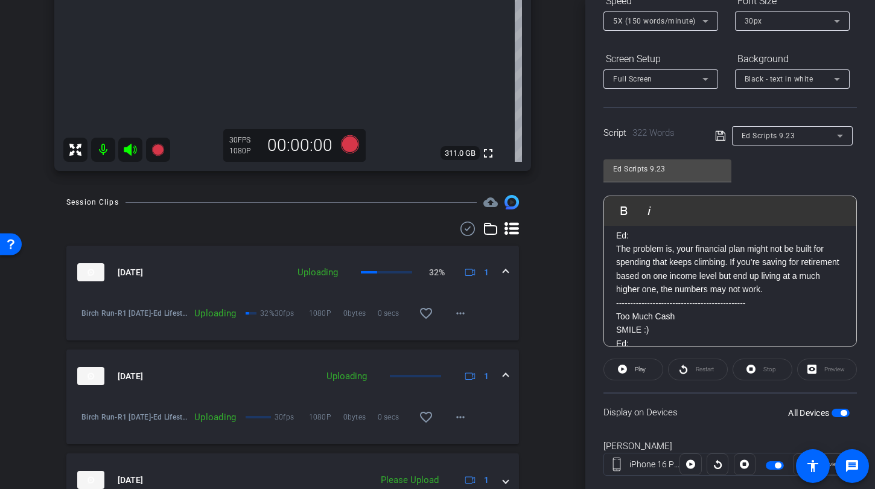
scroll to position [399, 0]
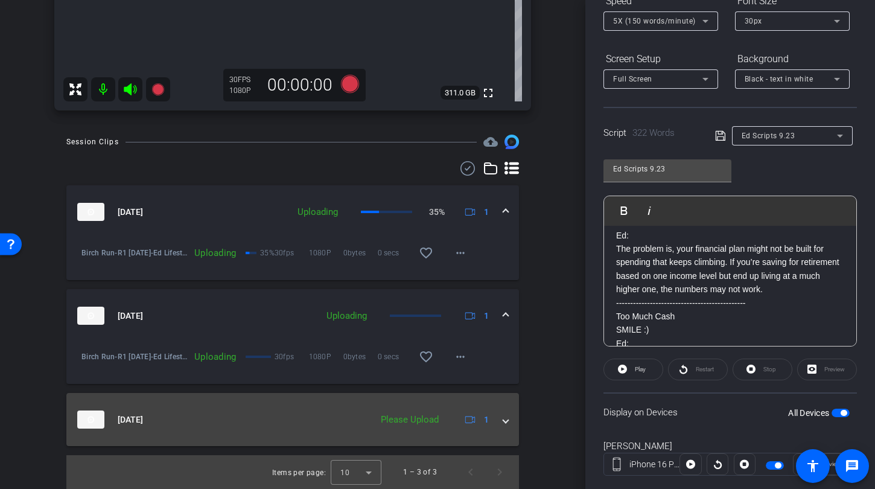
click at [495, 421] on div "[DATE] Please Upload 1" at bounding box center [290, 419] width 426 height 18
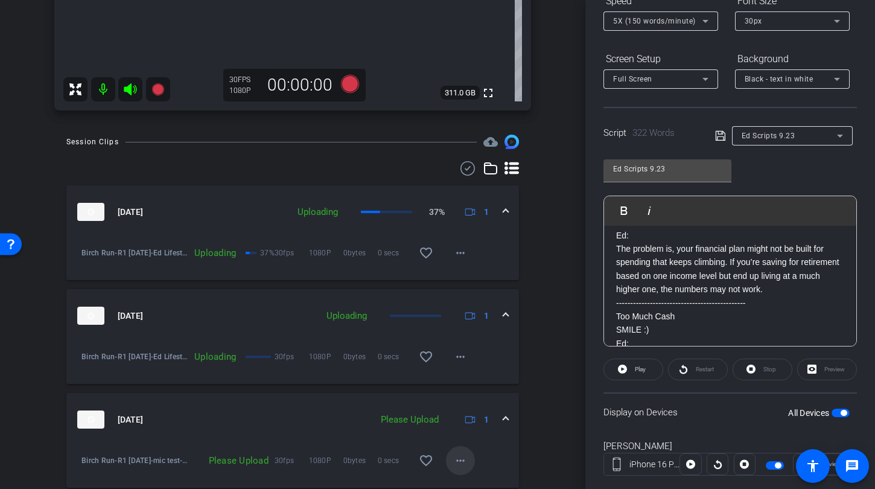
click at [453, 457] on mat-icon "more_horiz" at bounding box center [460, 460] width 14 height 14
click at [461, 413] on button "Archive clip" at bounding box center [474, 420] width 68 height 15
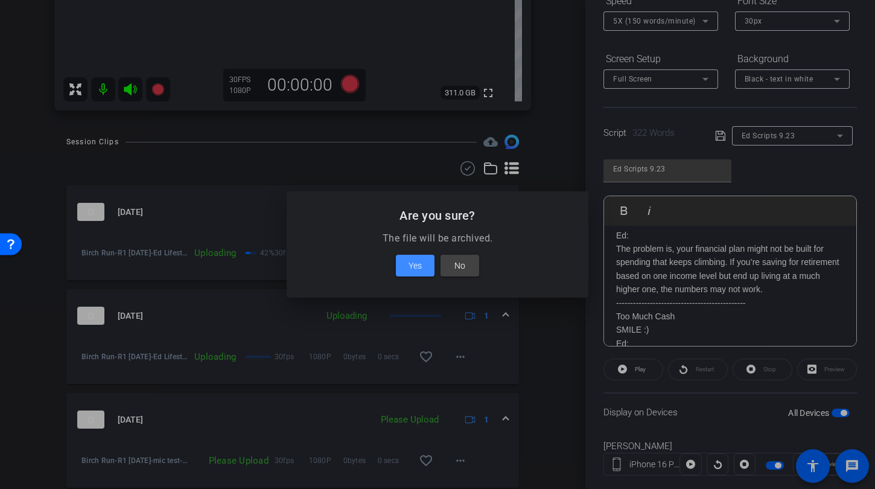
drag, startPoint x: 461, startPoint y: 412, endPoint x: 450, endPoint y: 334, distance: 78.7
click at [473, 272] on span at bounding box center [460, 265] width 39 height 29
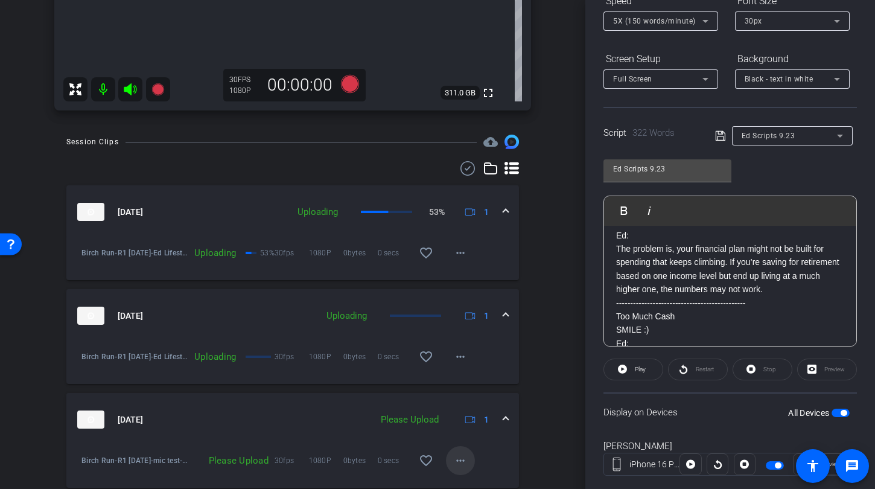
click at [457, 464] on mat-icon "more_horiz" at bounding box center [460, 460] width 14 height 14
click at [465, 406] on span "Upload" at bounding box center [474, 405] width 48 height 14
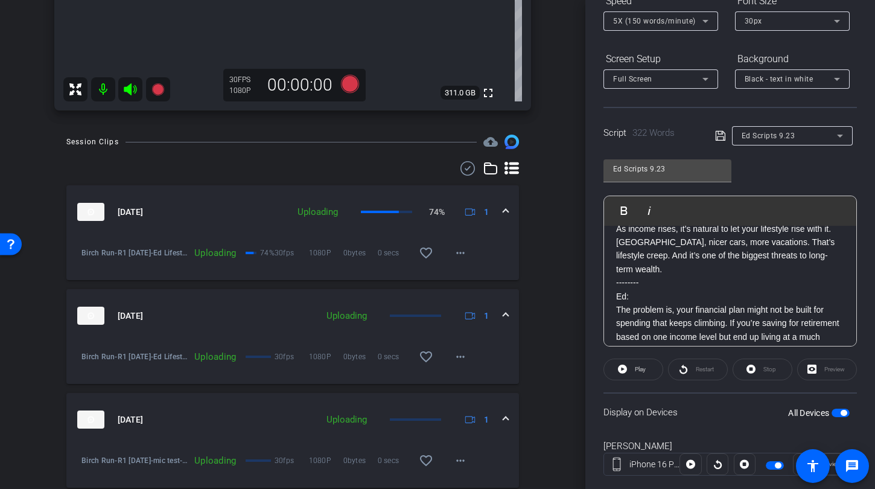
scroll to position [0, 0]
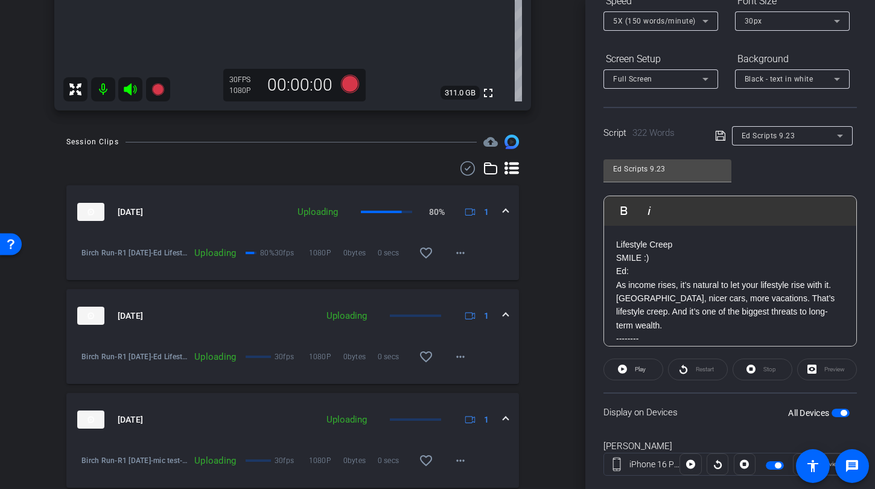
drag, startPoint x: 811, startPoint y: 317, endPoint x: 612, endPoint y: 276, distance: 203.4
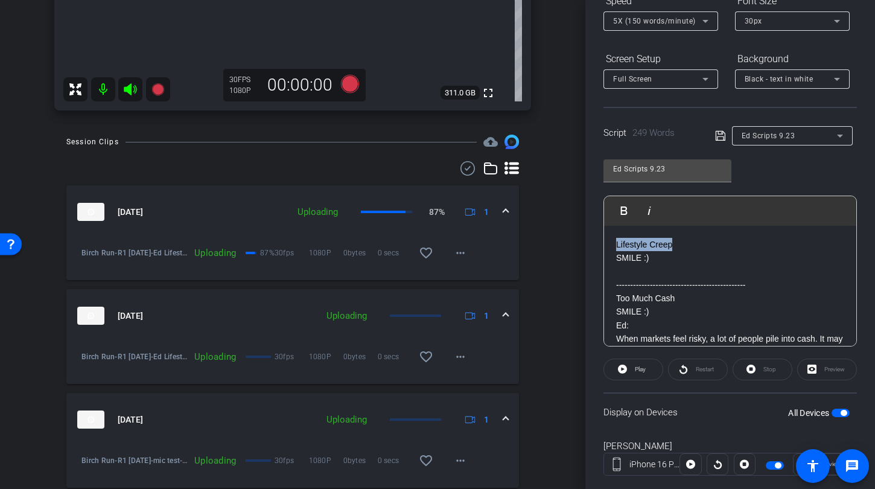
drag, startPoint x: 713, startPoint y: 243, endPoint x: 568, endPoint y: 244, distance: 144.8
click at [568, 244] on div "arrow_back R1 [DATE] Back to project Send invite account_box grid_on settings i…" at bounding box center [437, 244] width 875 height 489
drag, startPoint x: 757, startPoint y: 286, endPoint x: 605, endPoint y: 274, distance: 152.6
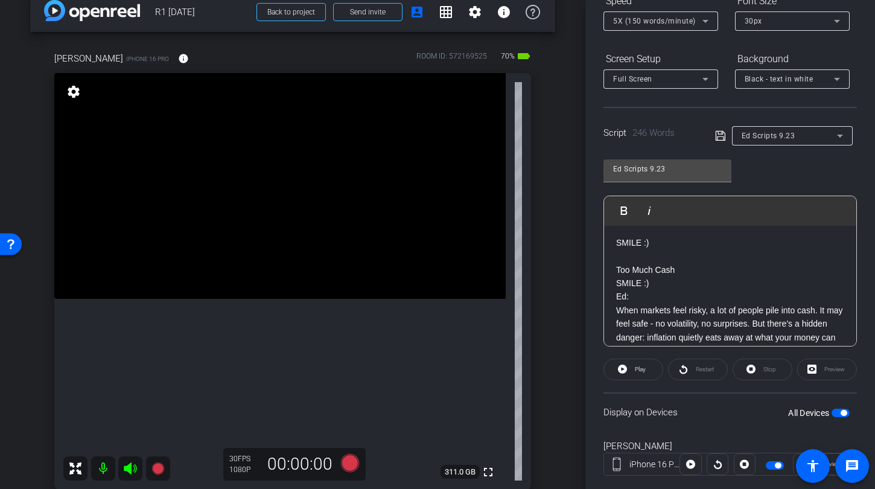
scroll to position [33, 0]
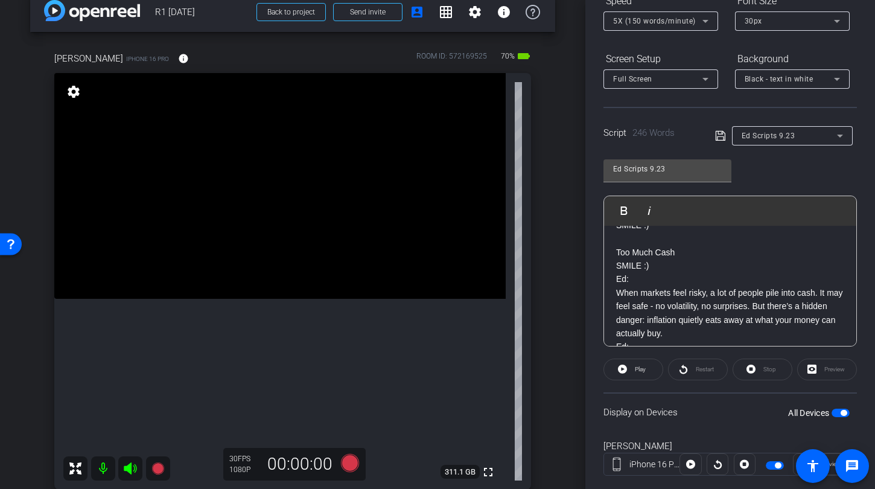
click at [832, 414] on span "button" at bounding box center [841, 413] width 18 height 8
click at [834, 414] on span "button" at bounding box center [841, 413] width 18 height 8
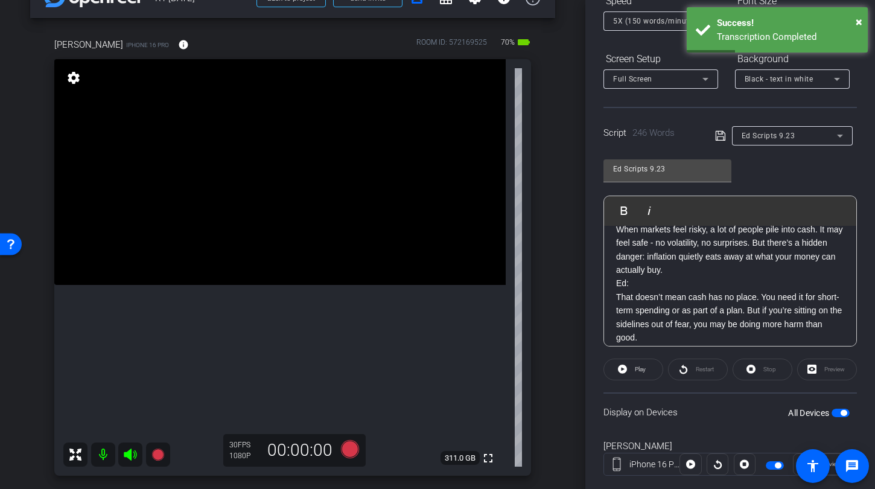
scroll to position [103, 0]
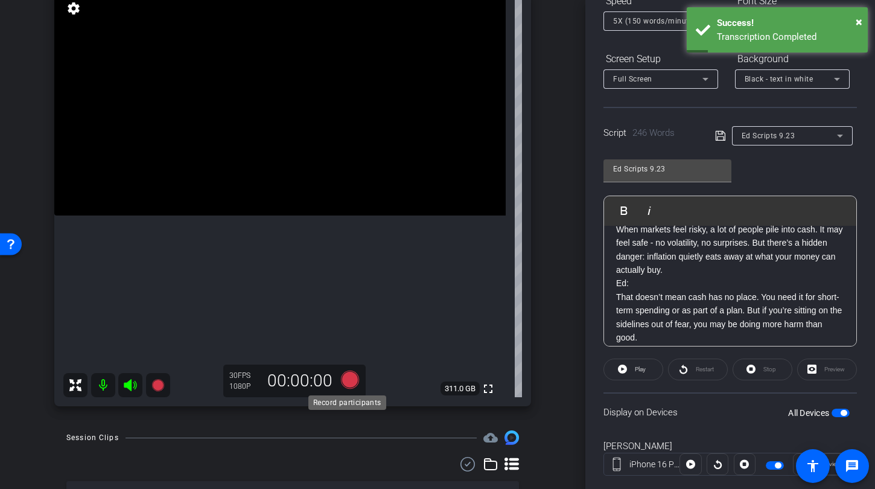
click at [345, 377] on icon at bounding box center [350, 380] width 18 height 18
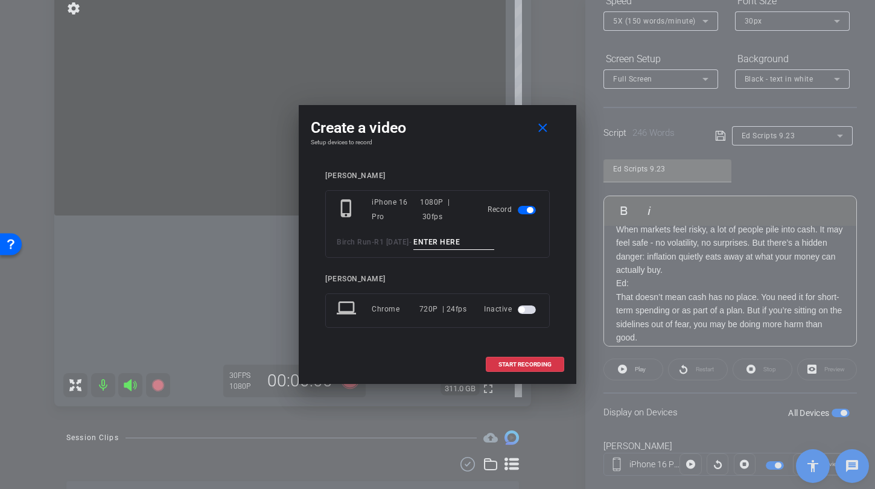
click at [465, 241] on input at bounding box center [453, 242] width 81 height 15
type input "T"
type input "Ed Too much TA1"
click at [532, 371] on span at bounding box center [524, 364] width 77 height 29
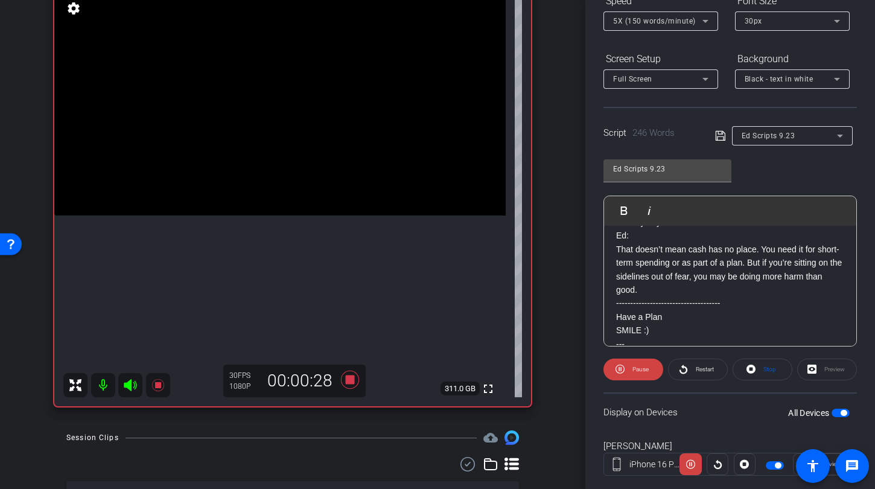
scroll to position [148, 0]
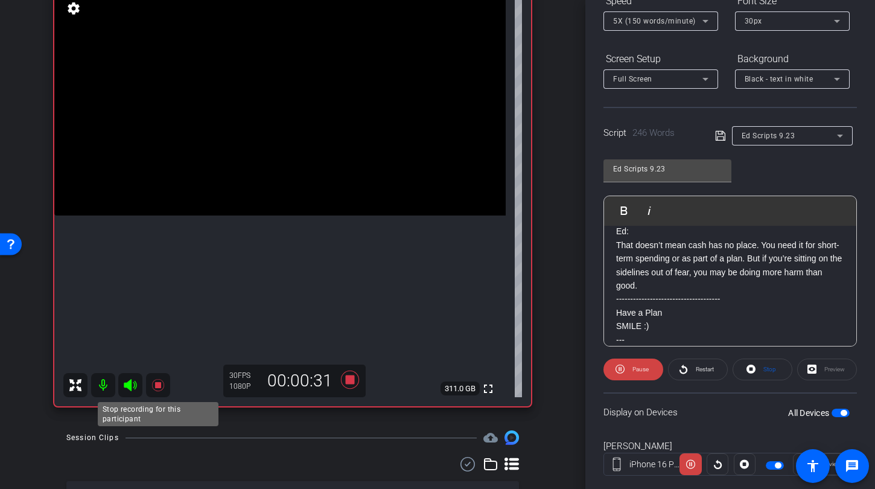
click at [156, 384] on icon at bounding box center [157, 385] width 12 height 12
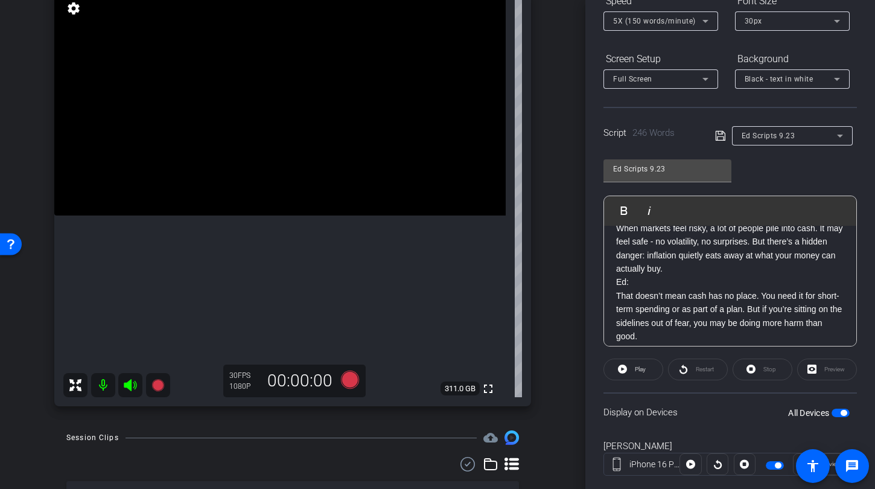
scroll to position [86, 0]
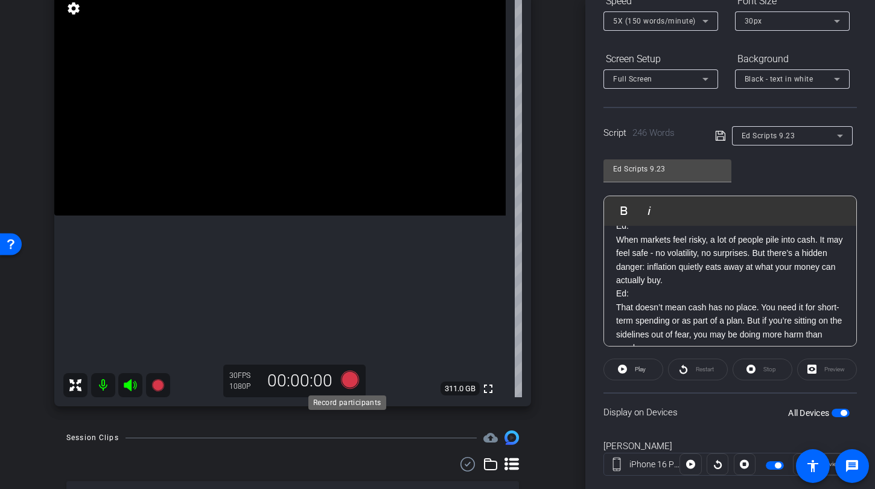
click at [339, 389] on icon at bounding box center [350, 380] width 29 height 22
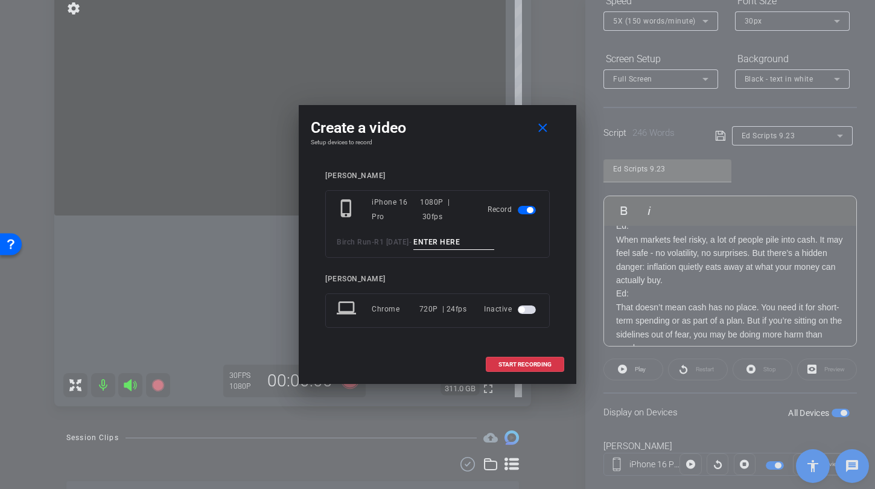
click at [442, 237] on input at bounding box center [453, 242] width 81 height 15
type input "Ed Too Much TA2"
click at [529, 363] on span "START RECORDING" at bounding box center [524, 364] width 53 height 6
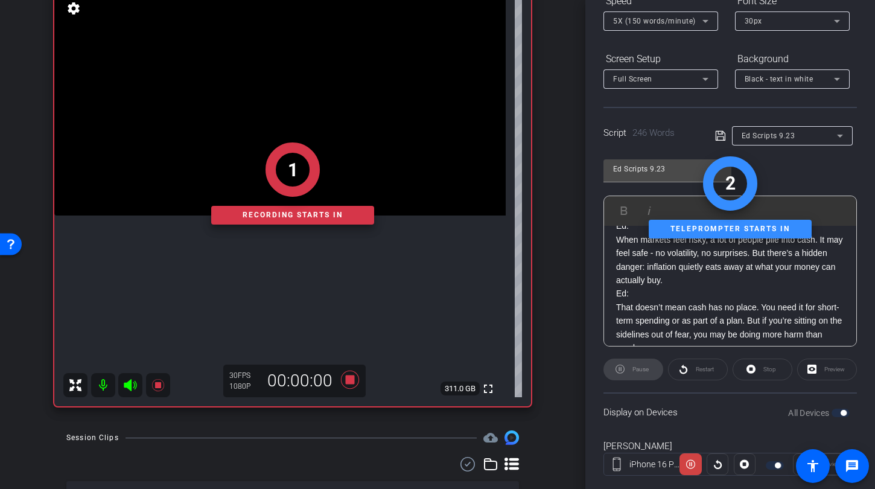
click at [129, 386] on div "1 Recording starts in" at bounding box center [292, 183] width 477 height 445
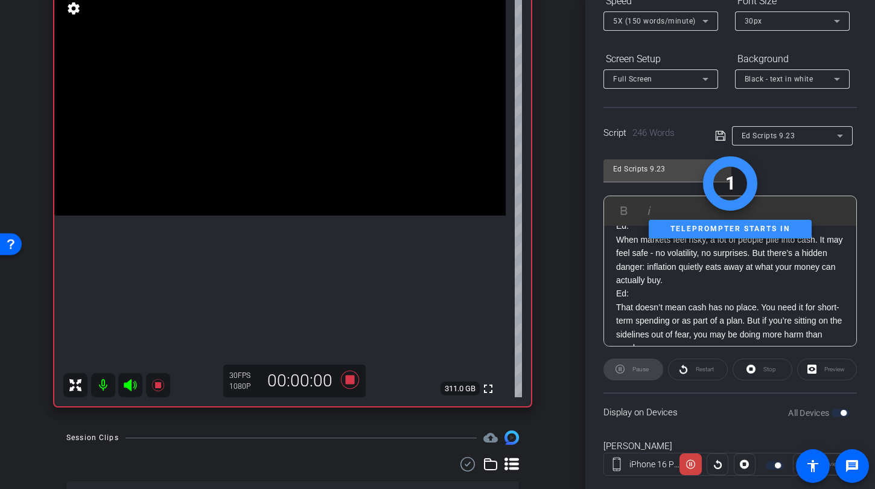
click at [129, 383] on icon at bounding box center [130, 385] width 13 height 12
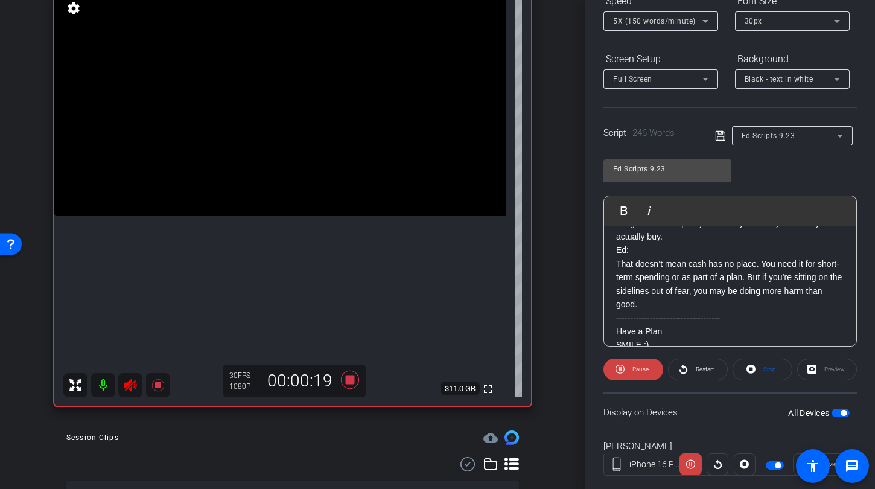
scroll to position [130, 0]
click at [346, 381] on icon at bounding box center [350, 380] width 18 height 18
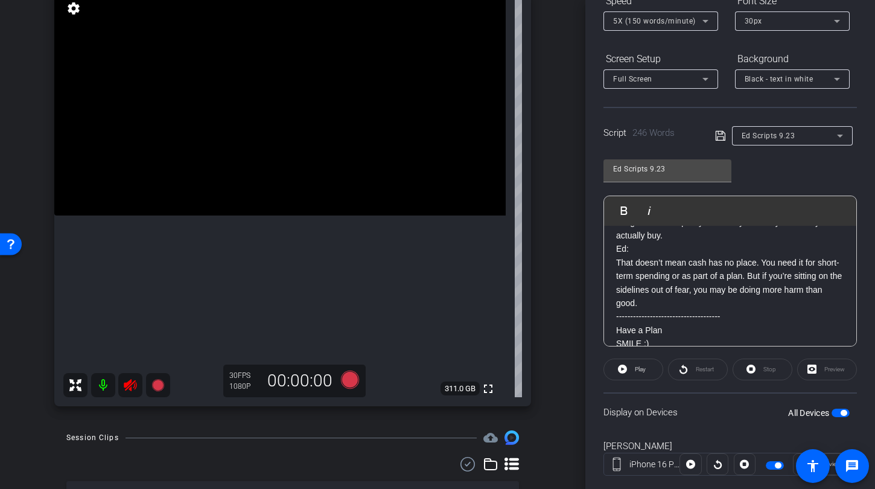
click at [132, 381] on icon at bounding box center [130, 385] width 14 height 14
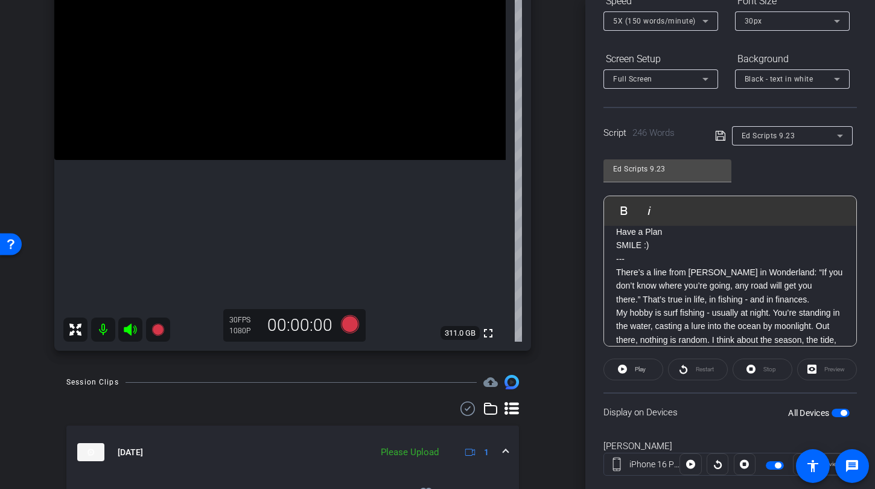
scroll to position [211, 0]
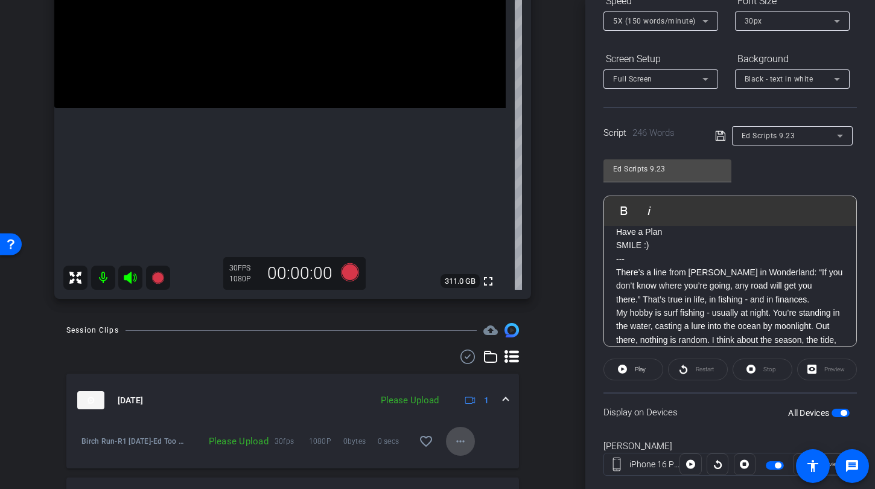
click at [453, 444] on mat-icon "more_horiz" at bounding box center [460, 441] width 14 height 14
click at [453, 390] on span "Upload" at bounding box center [474, 386] width 48 height 14
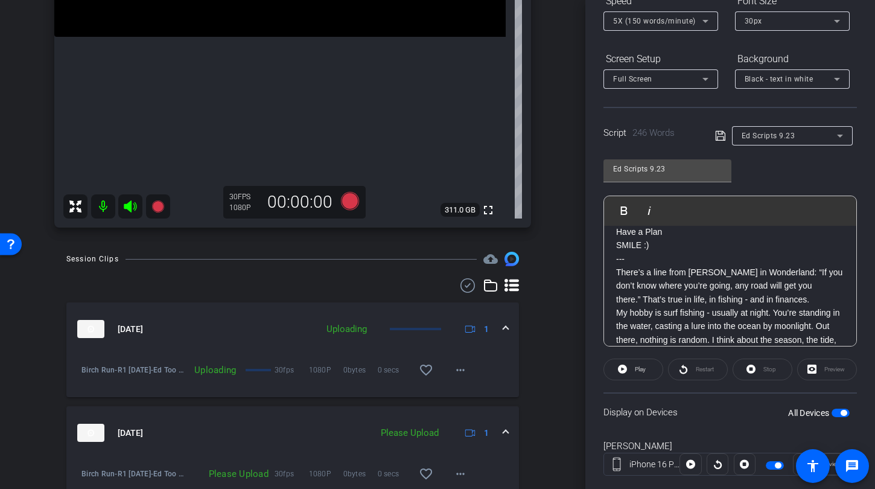
scroll to position [293, 0]
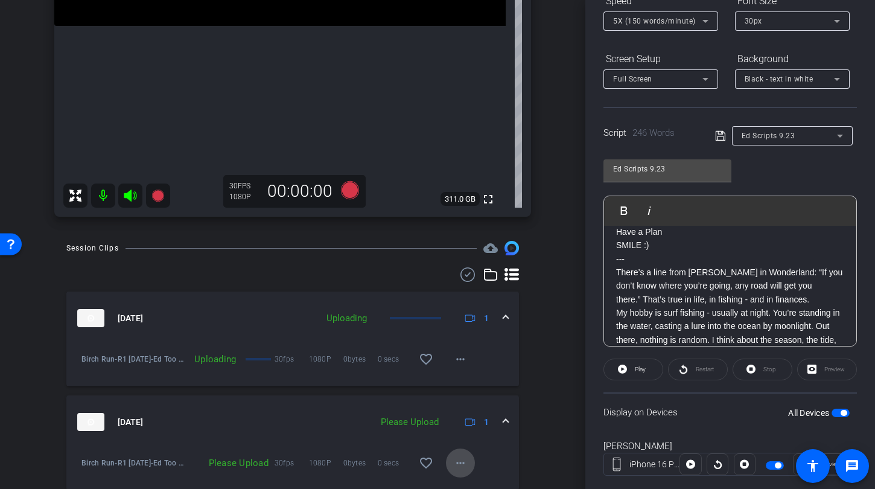
click at [462, 457] on span at bounding box center [460, 462] width 29 height 29
click at [459, 407] on span "Upload" at bounding box center [474, 408] width 48 height 14
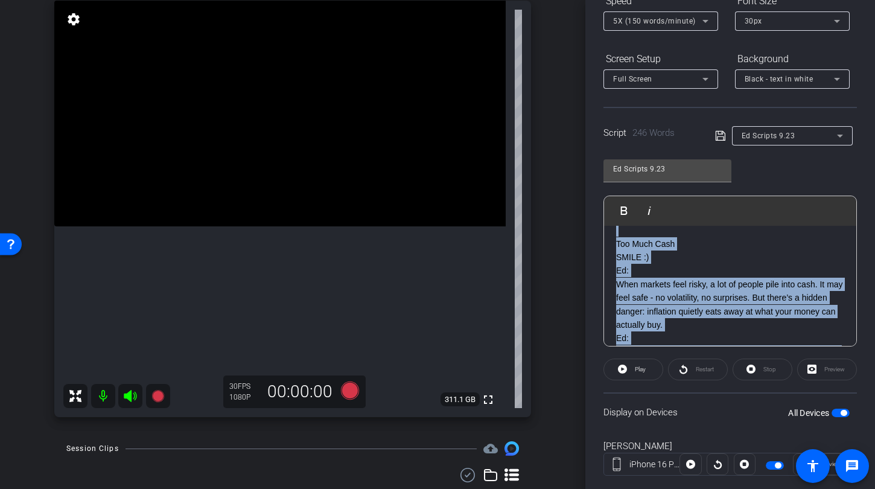
scroll to position [0, 0]
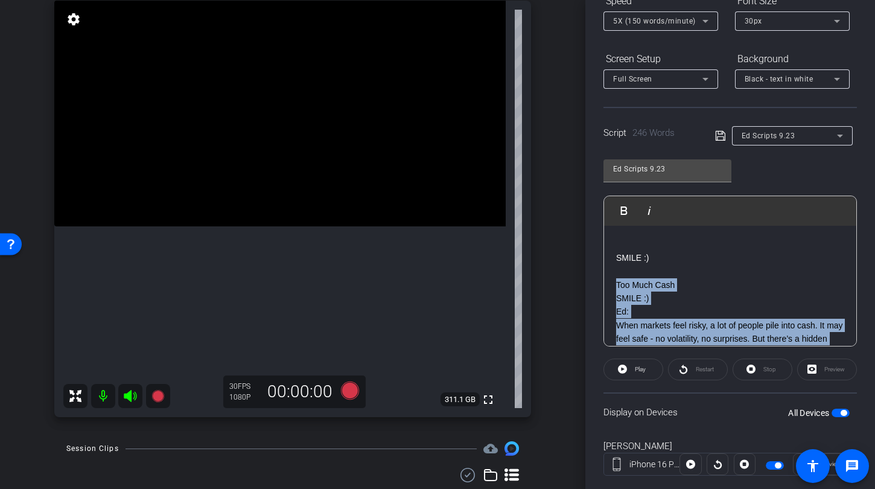
drag, startPoint x: 714, startPoint y: 312, endPoint x: 607, endPoint y: 287, distance: 109.8
click at [607, 287] on div "SMILE :) Too Much Cash SMILE :) Ed: When markets feel risky, a lot of people pi…" at bounding box center [730, 495] width 252 height 538
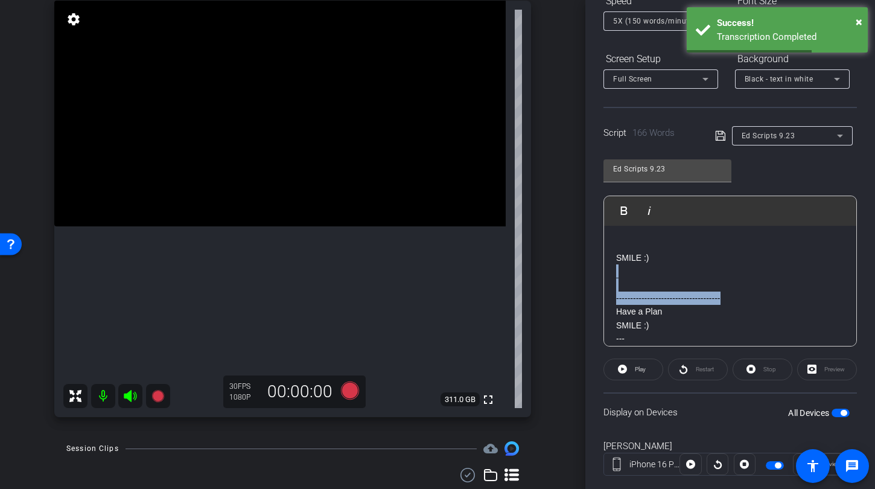
drag, startPoint x: 728, startPoint y: 298, endPoint x: 579, endPoint y: 273, distance: 151.1
click at [579, 274] on div "arrow_back R1 [DATE] Back to project Send invite account_box grid_on settings i…" at bounding box center [437, 244] width 875 height 489
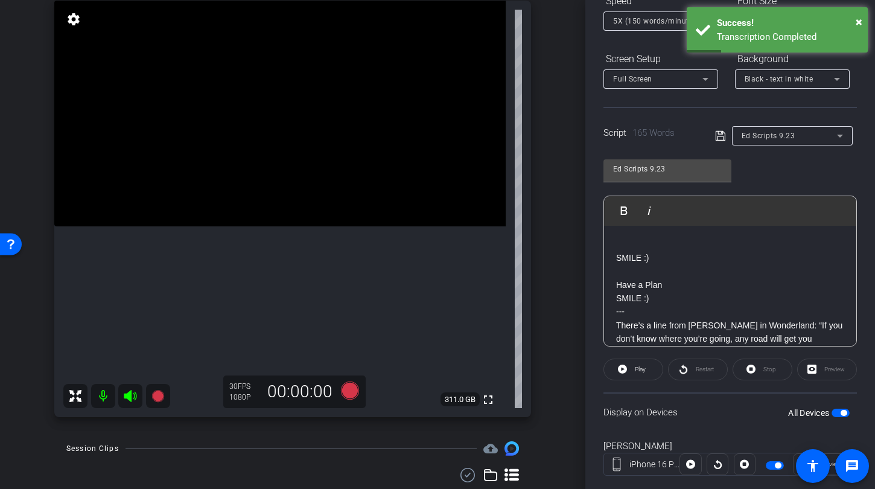
click at [832, 413] on span "button" at bounding box center [841, 413] width 18 height 8
click at [847, 413] on div "Display on Devices All Devices" at bounding box center [729, 411] width 253 height 39
click at [833, 411] on span "button" at bounding box center [841, 413] width 18 height 8
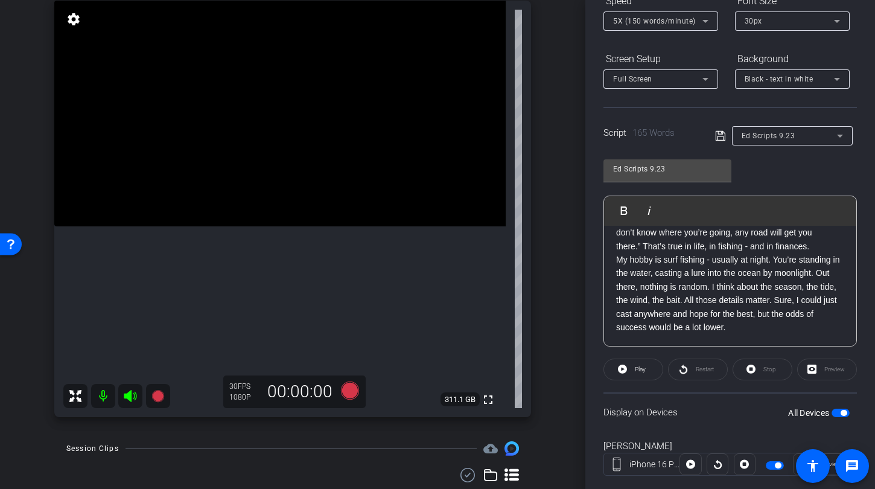
scroll to position [107, 0]
click at [833, 414] on span "button" at bounding box center [841, 413] width 18 height 8
click at [836, 413] on span "button" at bounding box center [841, 413] width 18 height 8
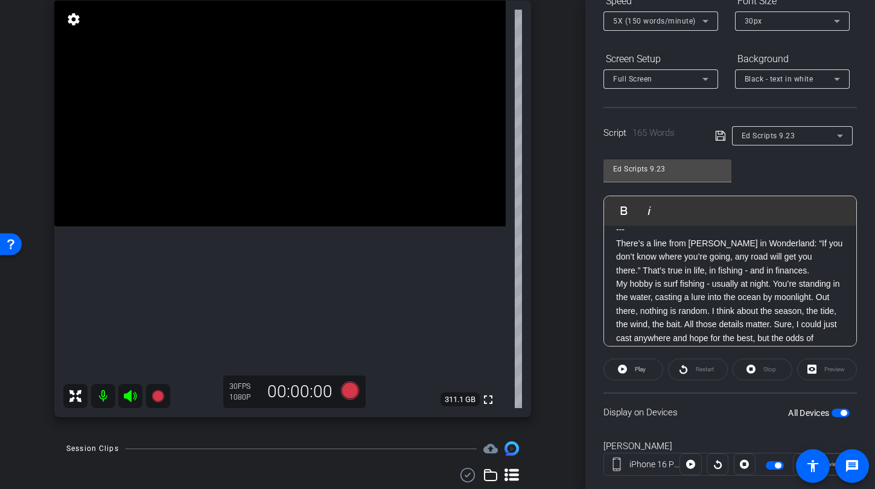
scroll to position [81, 0]
click at [348, 390] on icon at bounding box center [350, 390] width 18 height 18
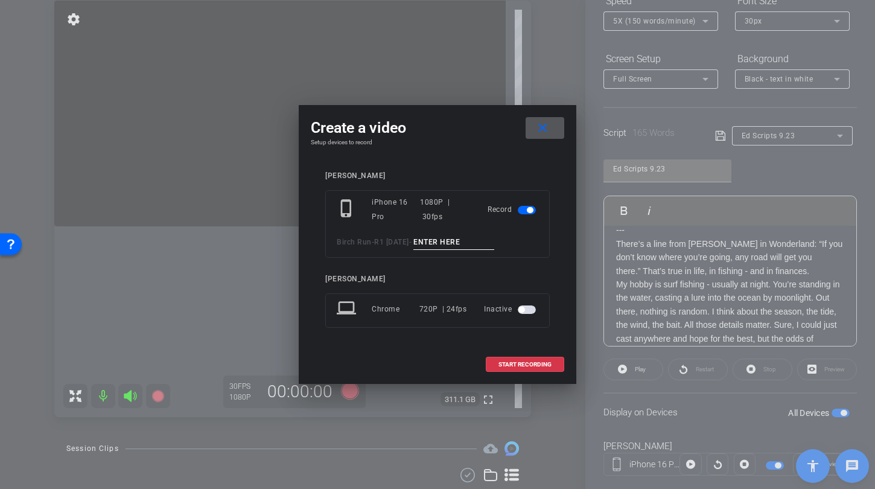
click at [416, 246] on input at bounding box center [453, 242] width 81 height 15
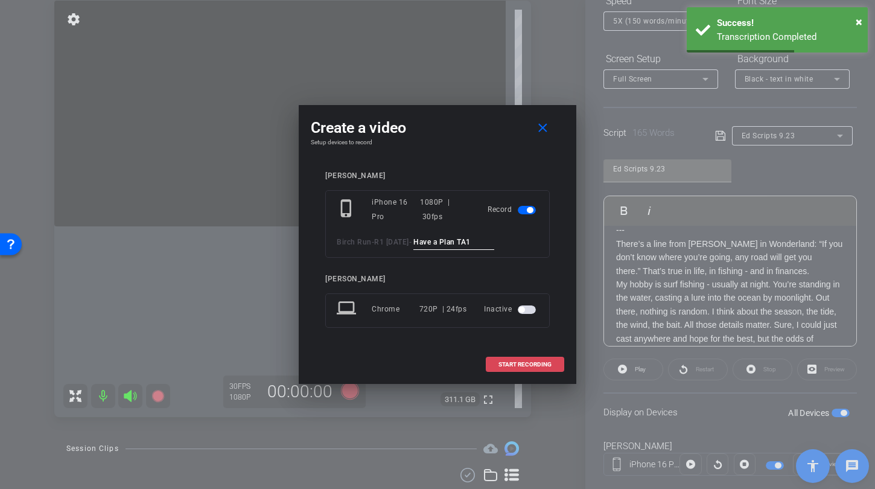
type input "Have a Plan TA1"
click at [535, 363] on span "START RECORDING" at bounding box center [524, 364] width 53 height 6
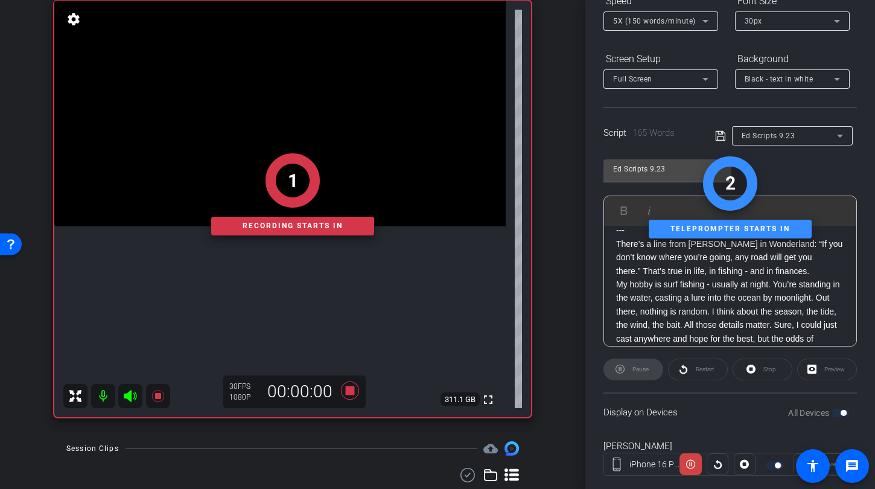
click at [130, 395] on div "1 Recording starts in" at bounding box center [292, 194] width 477 height 445
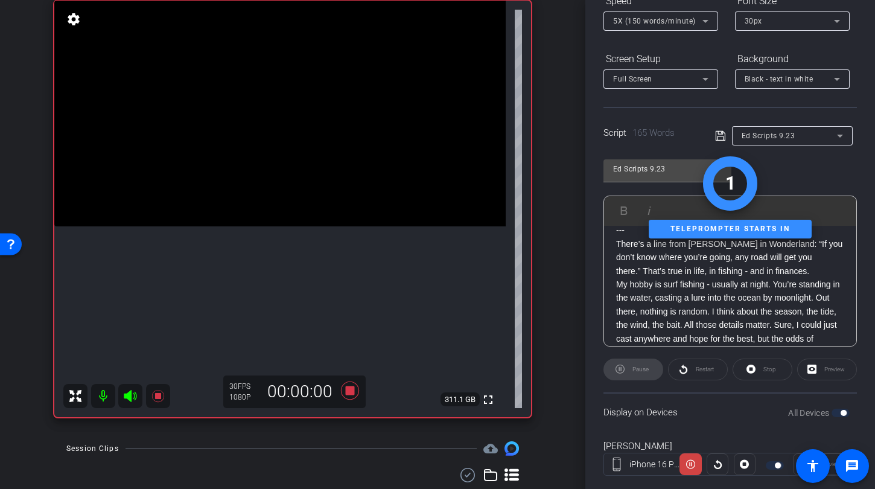
click at [128, 394] on icon at bounding box center [130, 396] width 13 height 12
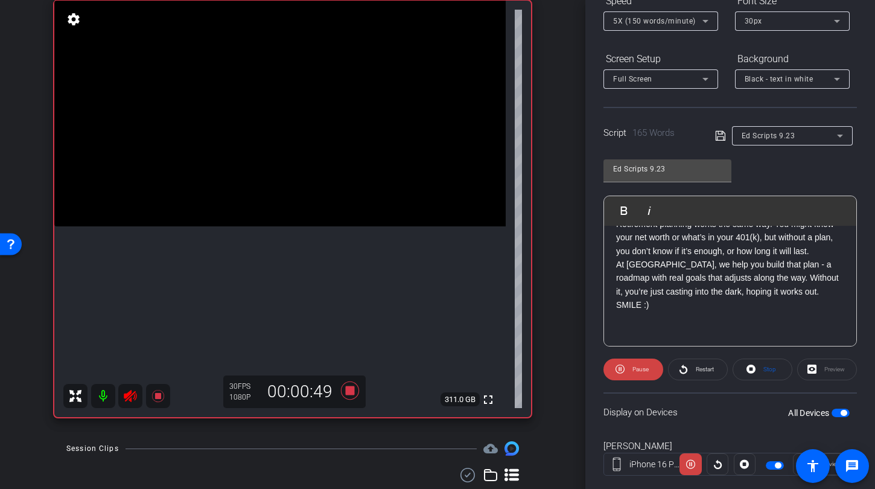
scroll to position [237, 0]
click at [347, 392] on icon at bounding box center [350, 390] width 18 height 18
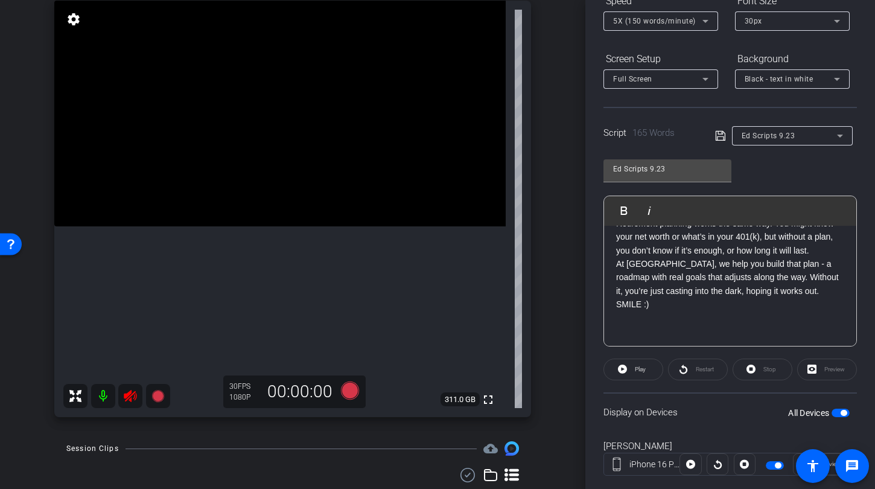
click at [132, 398] on icon at bounding box center [130, 396] width 14 height 14
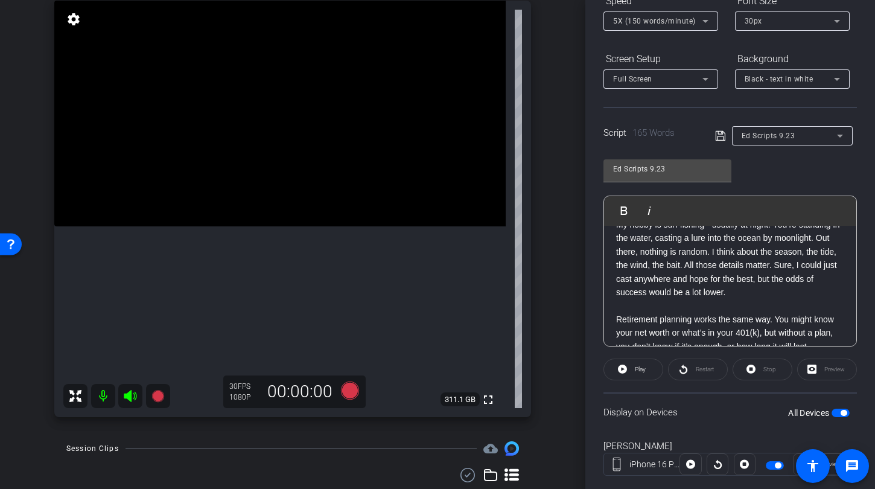
scroll to position [122, 0]
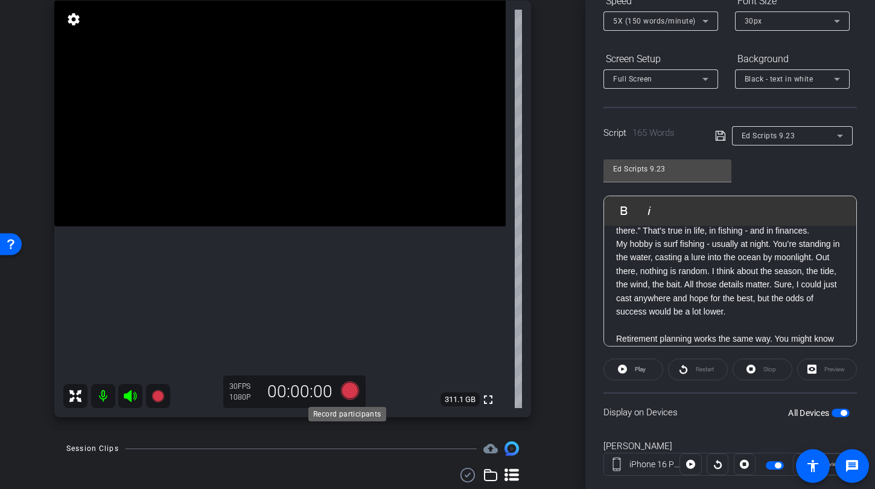
click at [349, 391] on icon at bounding box center [350, 390] width 18 height 18
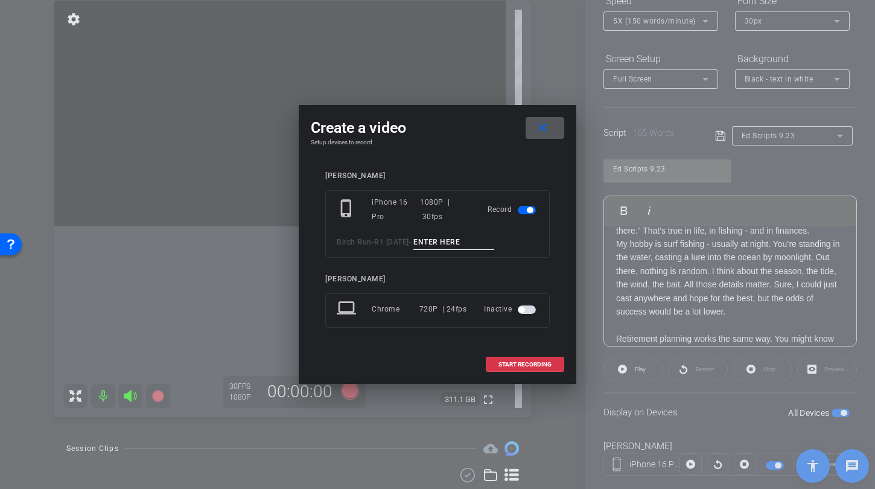
click at [460, 244] on input at bounding box center [453, 242] width 81 height 15
type input "Have a Plan TA2"
click at [518, 355] on span at bounding box center [524, 364] width 77 height 29
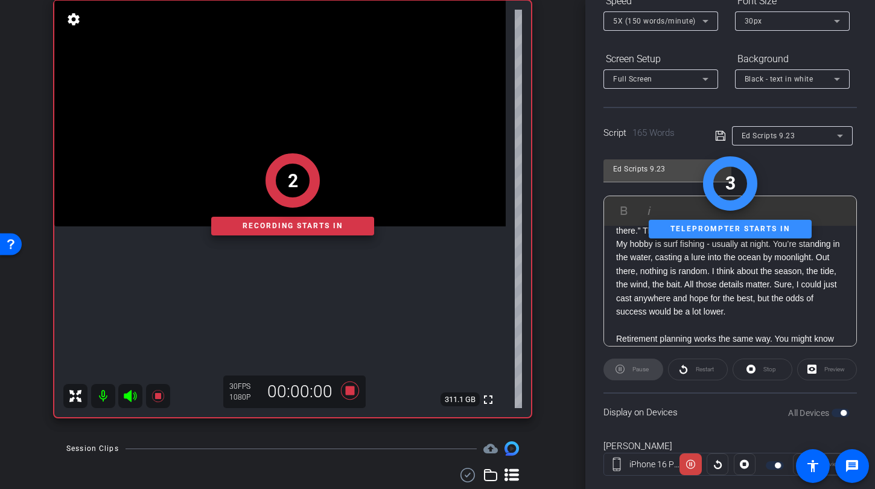
click at [129, 393] on div "2 Recording starts in" at bounding box center [292, 194] width 477 height 445
click at [129, 394] on div "1 Recording starts in" at bounding box center [292, 194] width 477 height 445
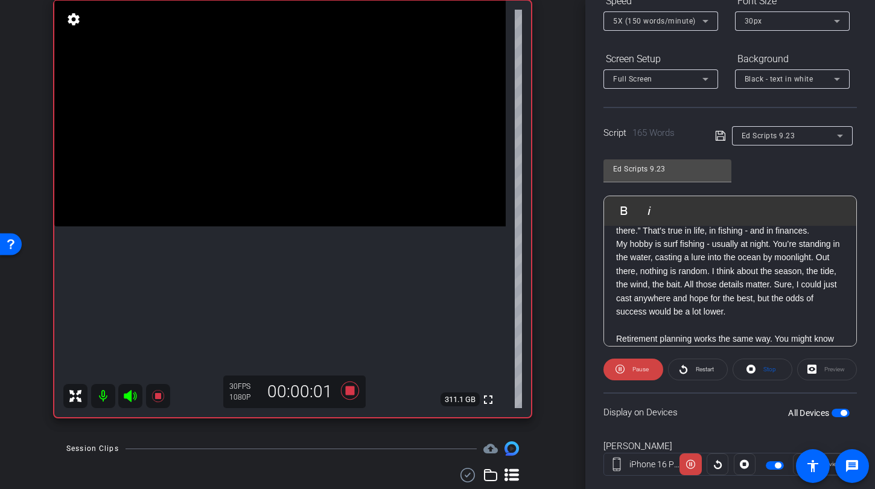
click at [133, 393] on icon at bounding box center [130, 396] width 13 height 12
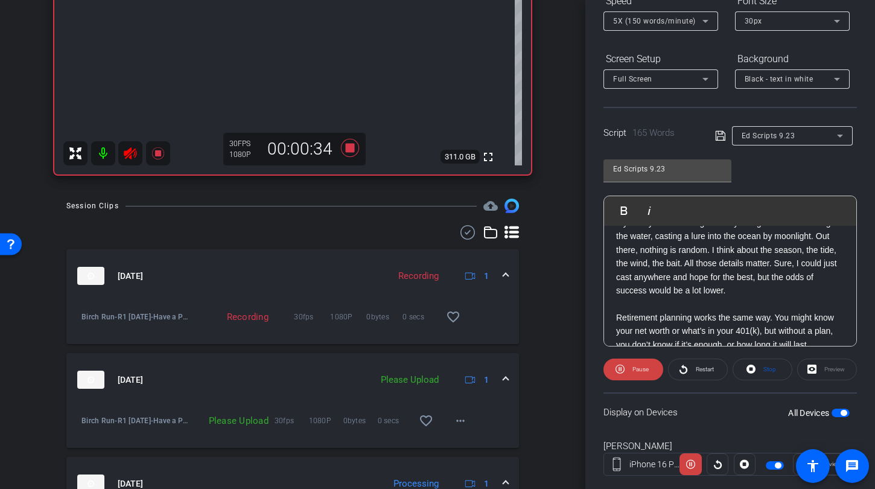
scroll to position [390, 0]
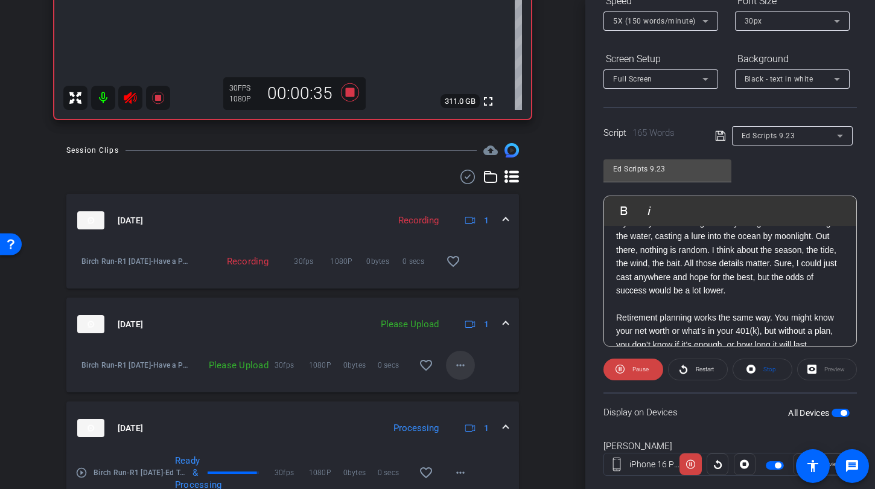
click at [456, 371] on mat-icon "more_horiz" at bounding box center [460, 365] width 14 height 14
click at [466, 390] on span "Upload" at bounding box center [474, 390] width 48 height 14
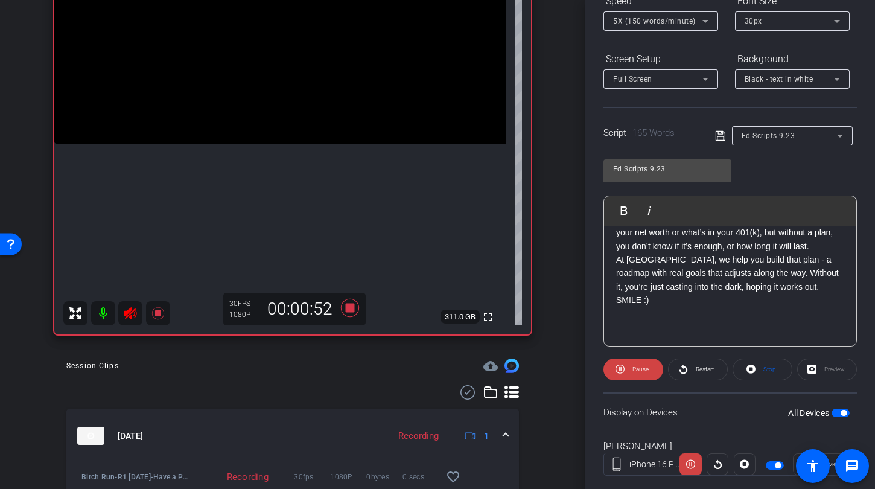
scroll to position [170, 0]
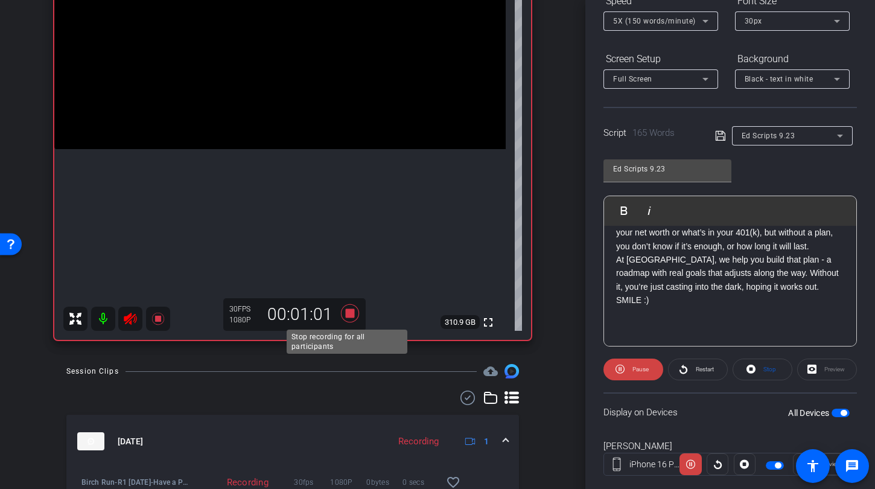
click at [350, 313] on icon at bounding box center [350, 313] width 18 height 18
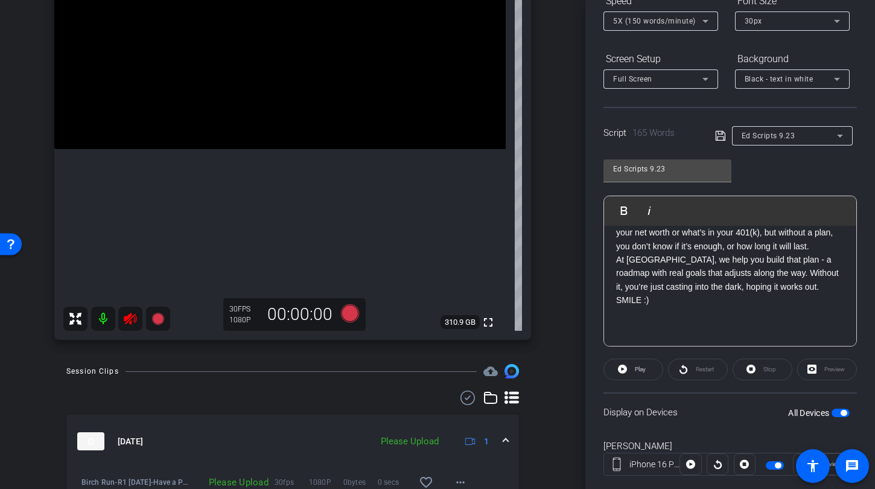
click at [136, 316] on icon at bounding box center [130, 318] width 14 height 14
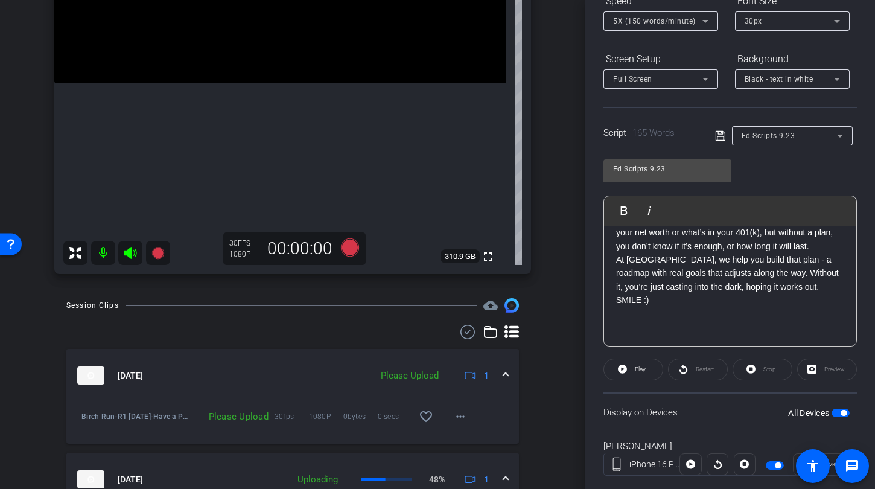
scroll to position [386, 0]
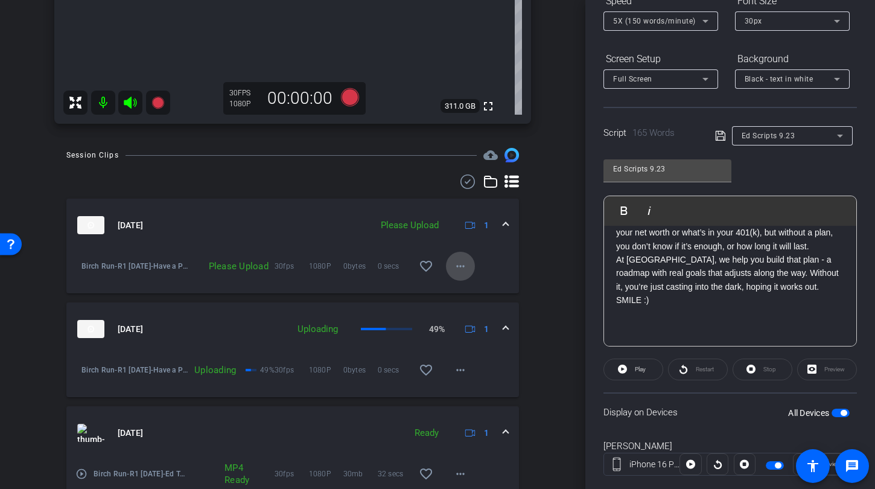
click at [460, 268] on mat-icon "more_horiz" at bounding box center [460, 266] width 14 height 14
click at [471, 288] on span "Upload" at bounding box center [474, 291] width 48 height 14
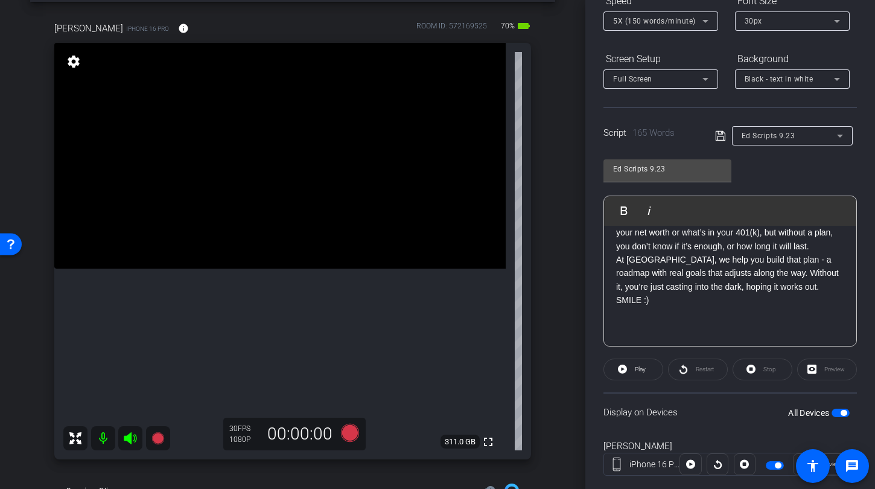
scroll to position [0, 0]
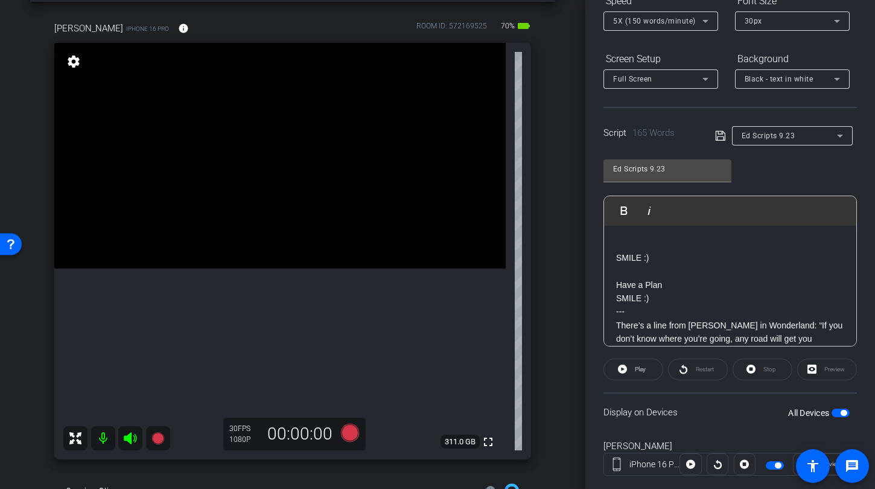
click at [571, 291] on div "arrow_back R1 [DATE] Back to project Send invite account_box grid_on settings i…" at bounding box center [292, 194] width 585 height 489
click at [567, 323] on div "arrow_back R1 [DATE] Back to project Send invite account_box grid_on settings i…" at bounding box center [292, 194] width 585 height 489
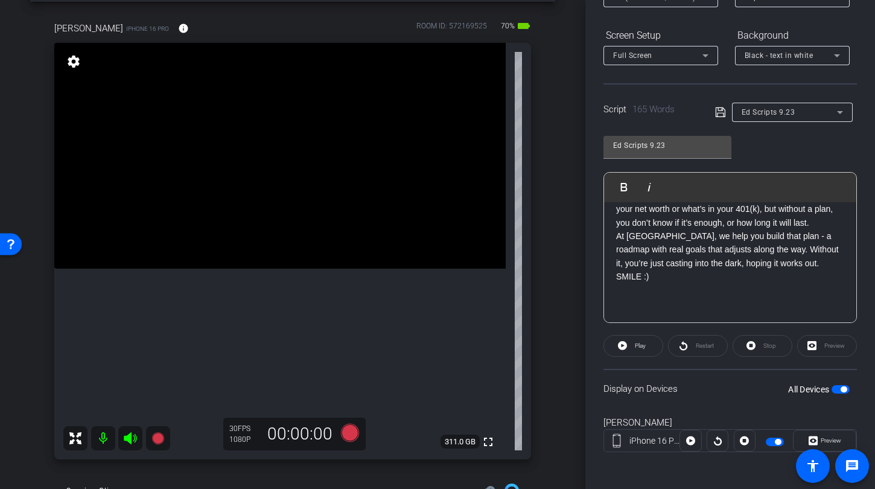
scroll to position [171, 0]
click at [757, 113] on span "Ed Scripts 9.23" at bounding box center [769, 110] width 54 height 8
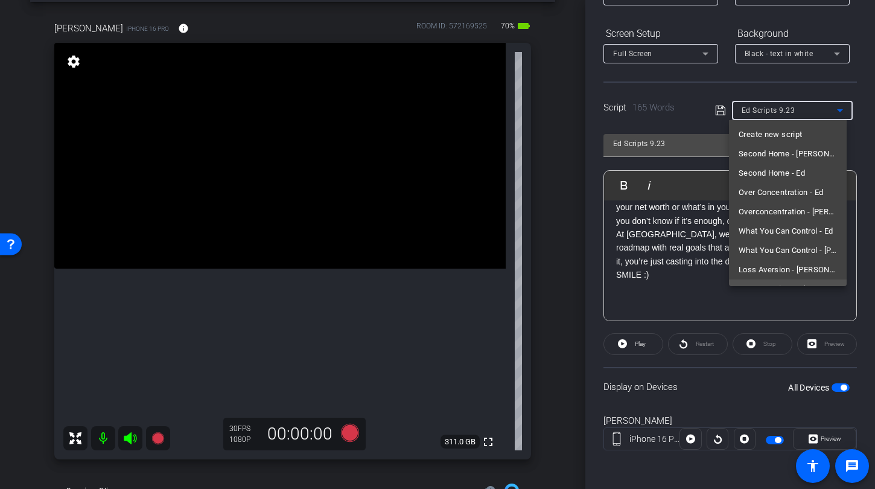
scroll to position [71, 0]
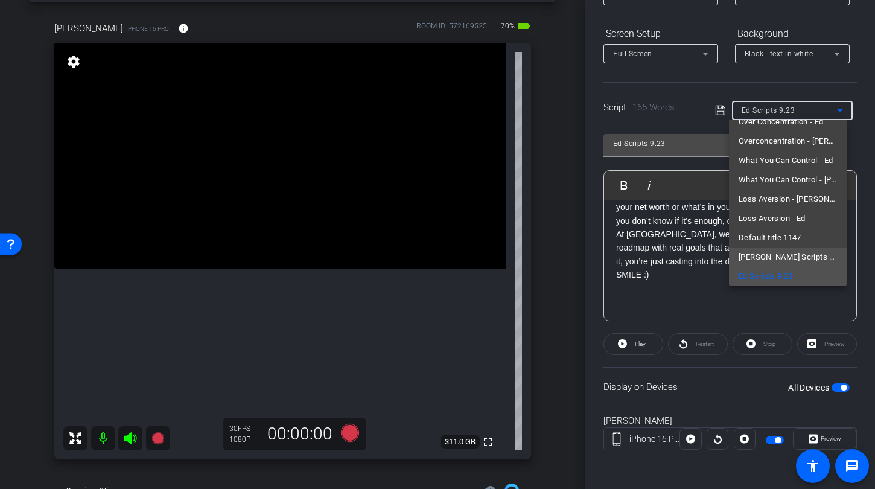
click at [786, 255] on span "[PERSON_NAME] Scripts 9.23" at bounding box center [788, 257] width 98 height 14
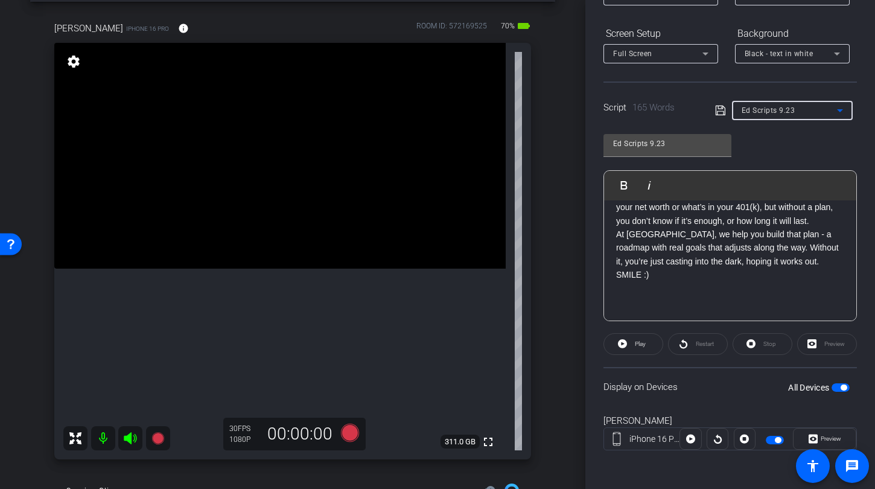
type input "[PERSON_NAME] Scripts 9.23"
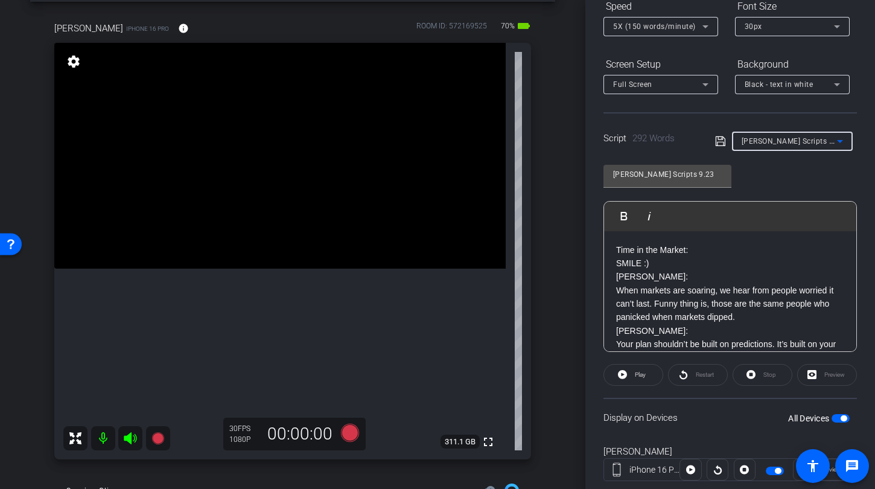
scroll to position [78, 0]
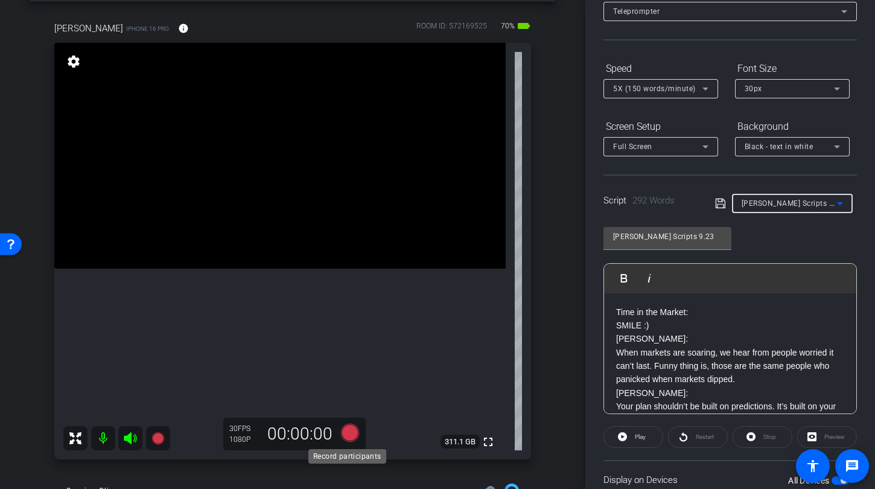
click at [346, 429] on icon at bounding box center [350, 433] width 18 height 18
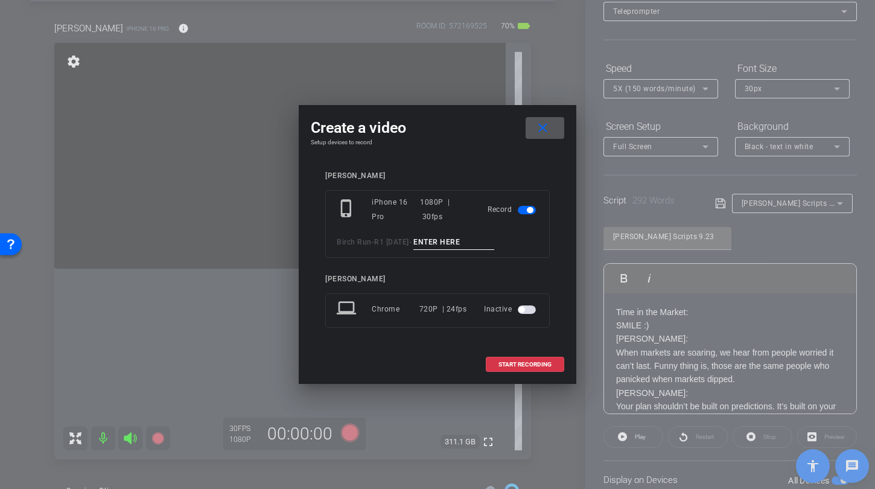
click at [443, 248] on input at bounding box center [453, 242] width 81 height 15
type input "[PERSON_NAME] test"
click at [551, 375] on span at bounding box center [524, 364] width 77 height 29
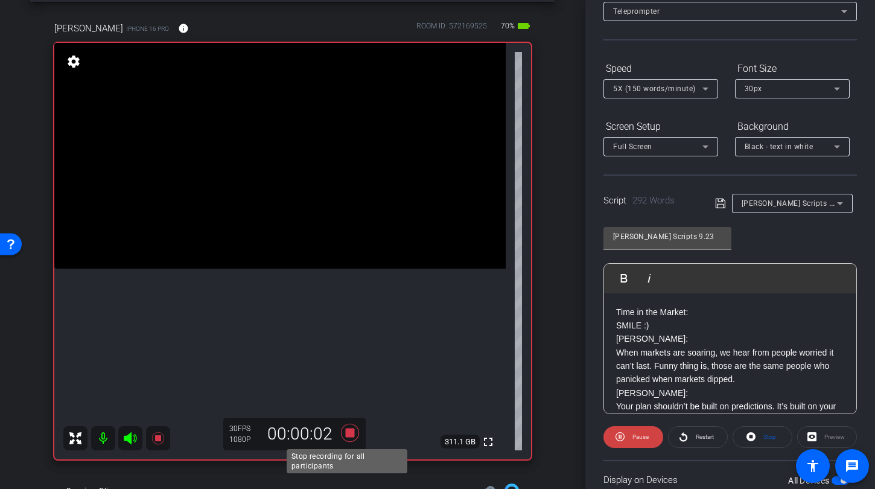
click at [348, 432] on icon at bounding box center [350, 433] width 18 height 18
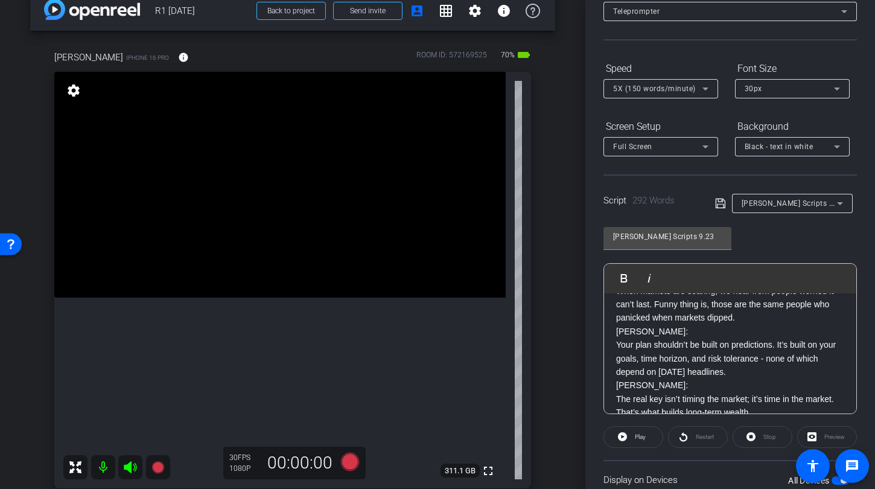
scroll to position [106, 0]
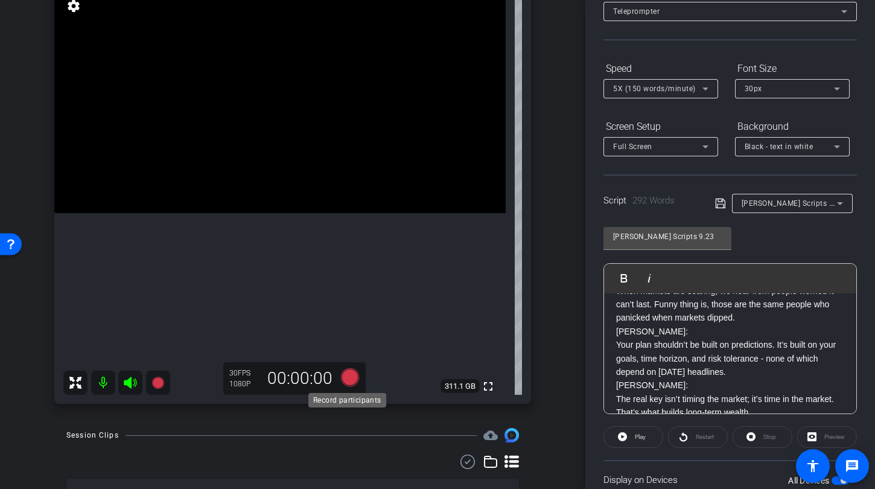
click at [349, 380] on icon at bounding box center [350, 377] width 18 height 18
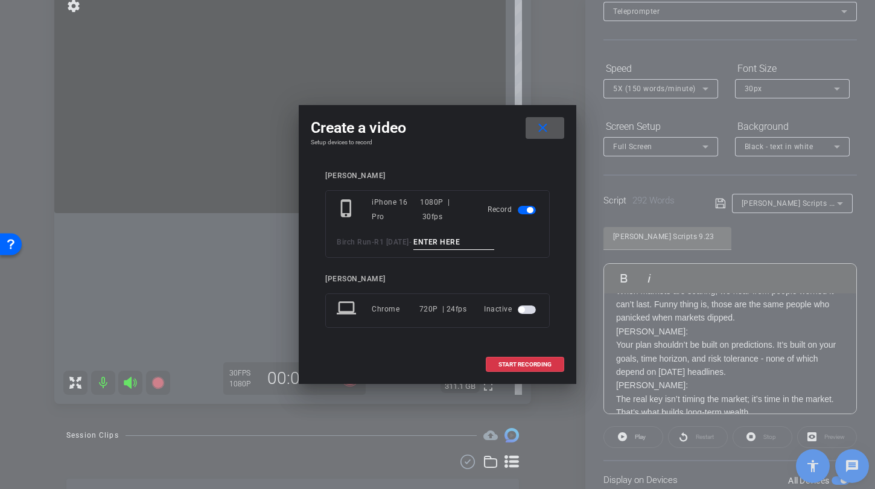
click at [437, 240] on input at bounding box center [453, 242] width 81 height 15
type input "Alex Time TA1"
click at [500, 364] on span "START RECORDING" at bounding box center [524, 364] width 53 height 6
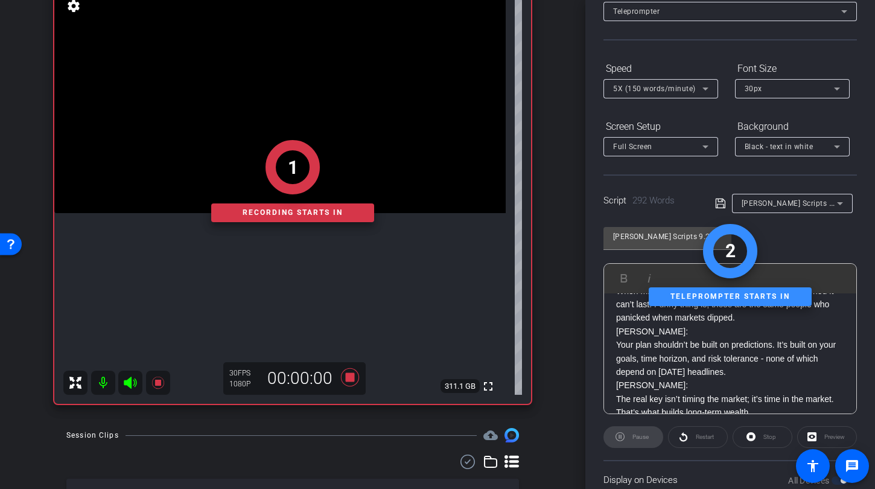
click at [135, 383] on div "1 Recording starts in" at bounding box center [292, 180] width 477 height 445
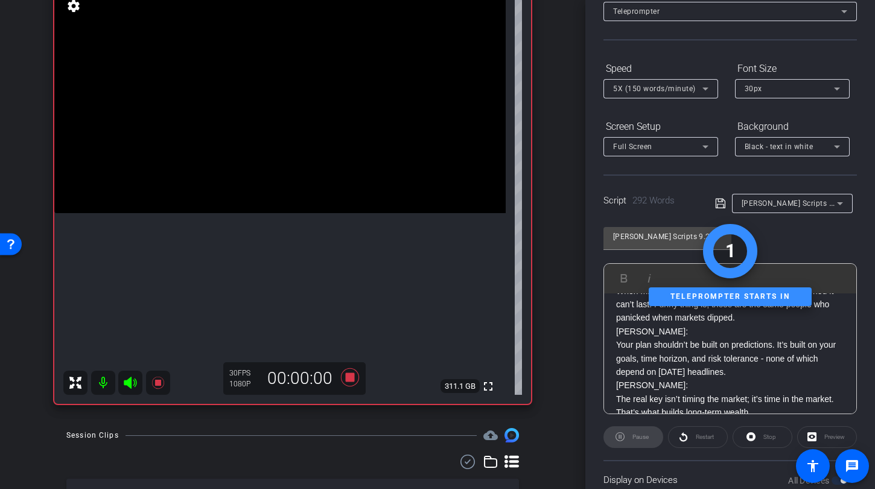
click at [128, 385] on icon at bounding box center [130, 383] width 13 height 12
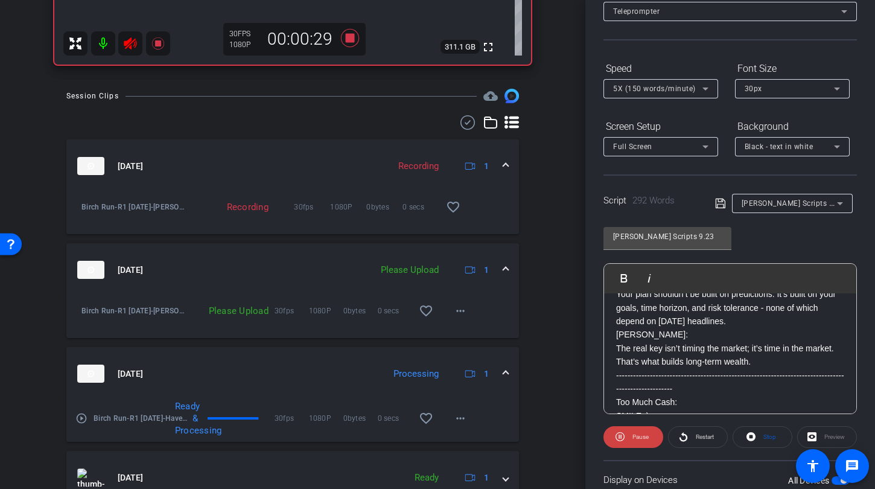
scroll to position [454, 0]
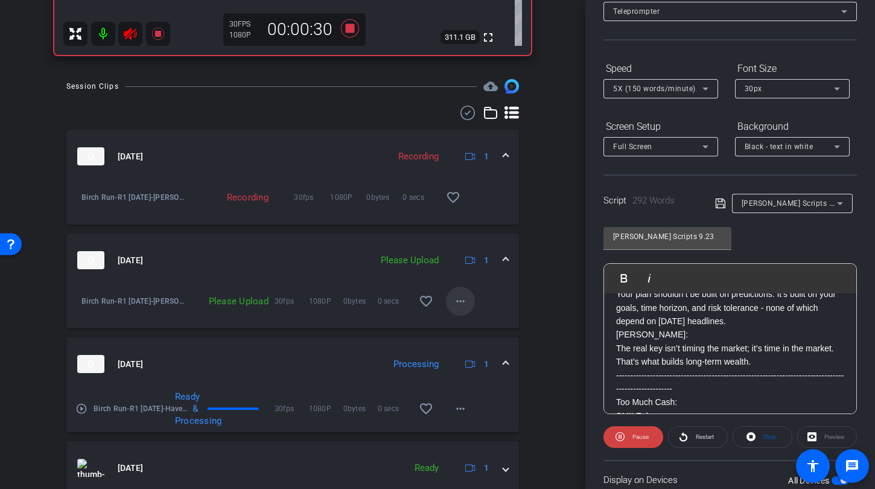
click at [454, 294] on mat-icon "more_horiz" at bounding box center [460, 301] width 14 height 14
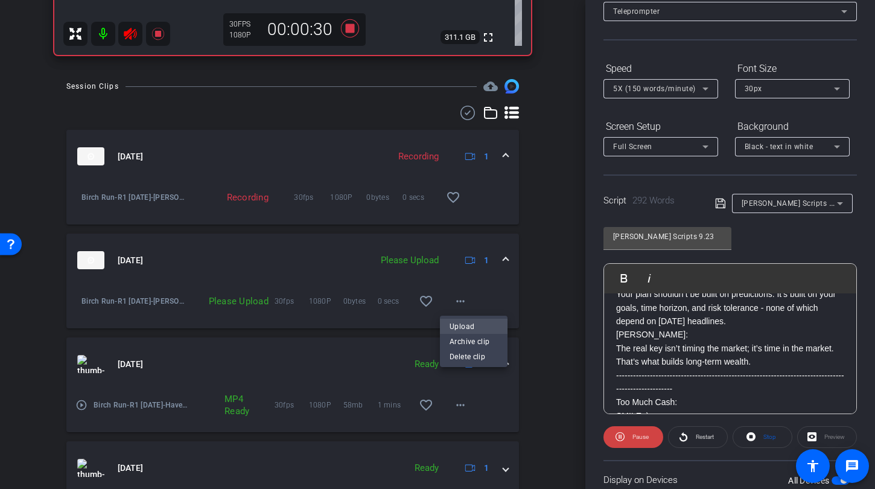
click at [466, 326] on span "Upload" at bounding box center [474, 326] width 48 height 14
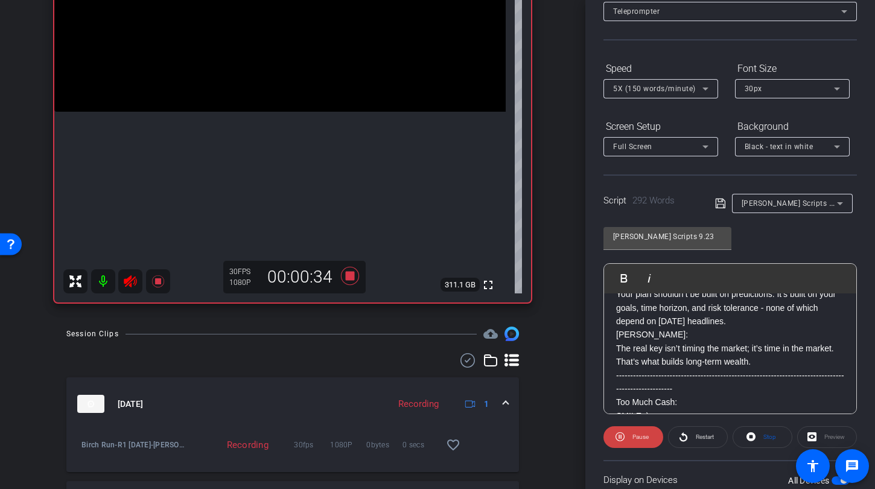
scroll to position [145, 0]
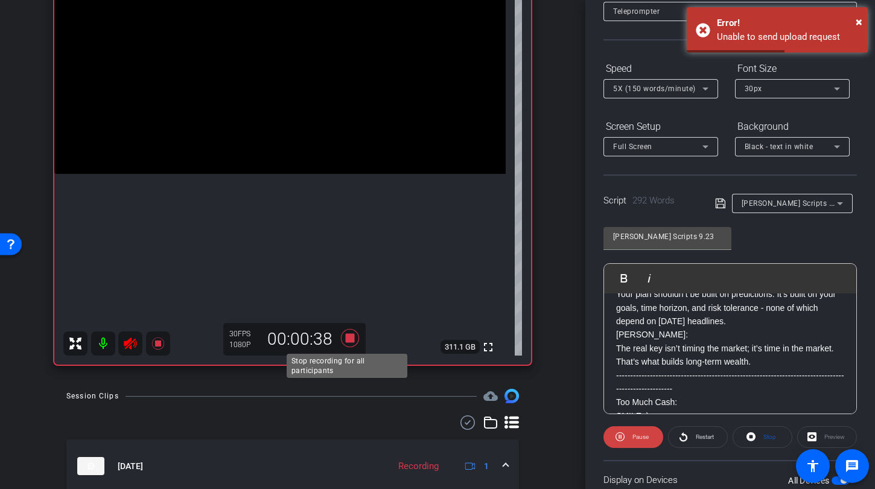
click at [347, 335] on icon at bounding box center [350, 338] width 18 height 18
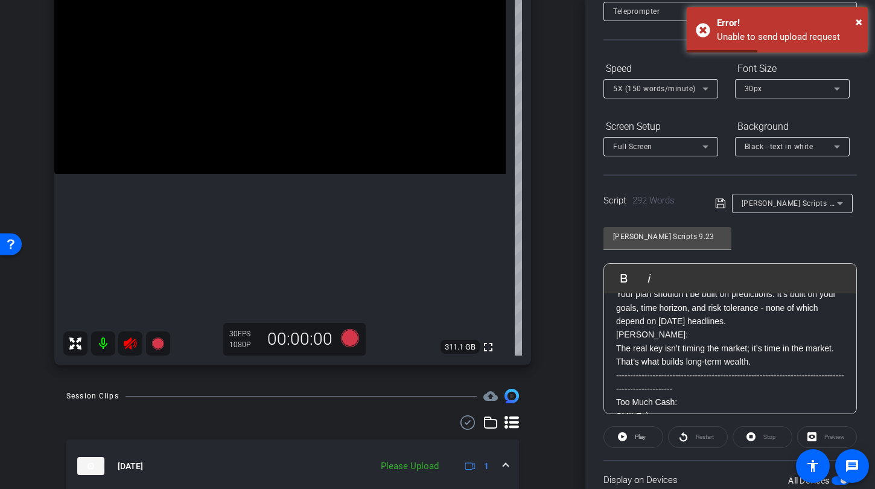
click at [133, 341] on icon at bounding box center [130, 343] width 13 height 12
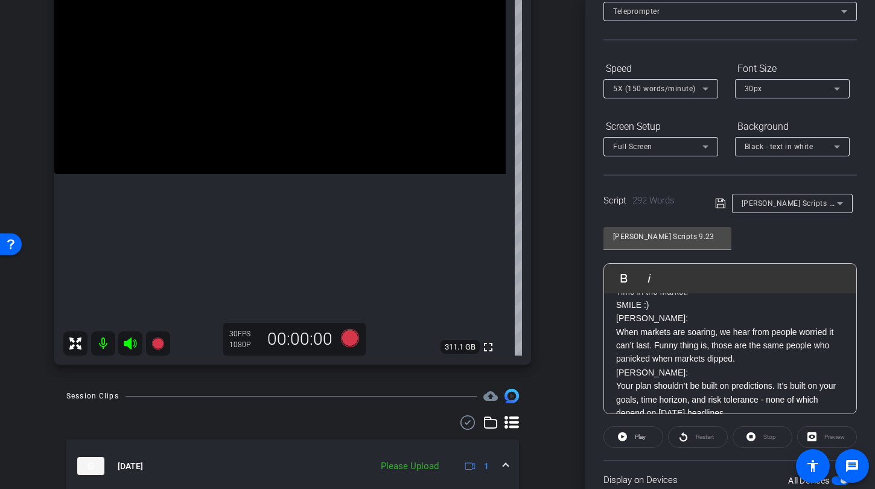
scroll to position [4, 0]
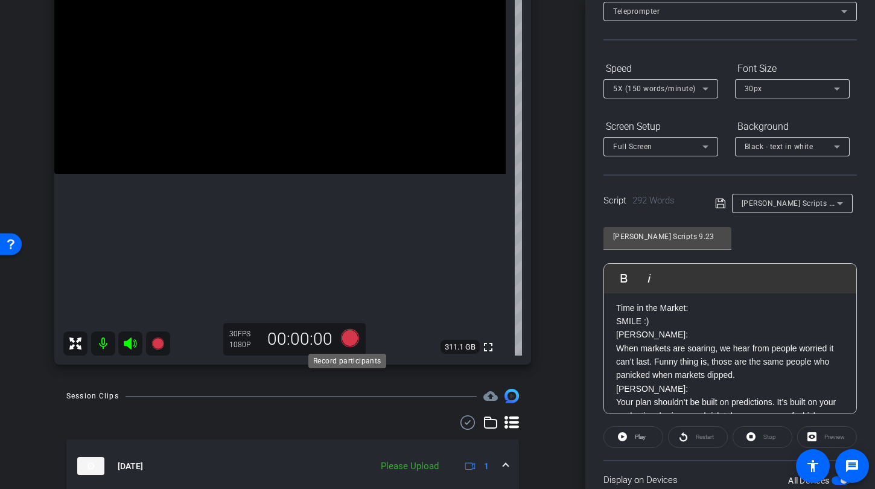
click at [348, 340] on icon at bounding box center [350, 338] width 18 height 18
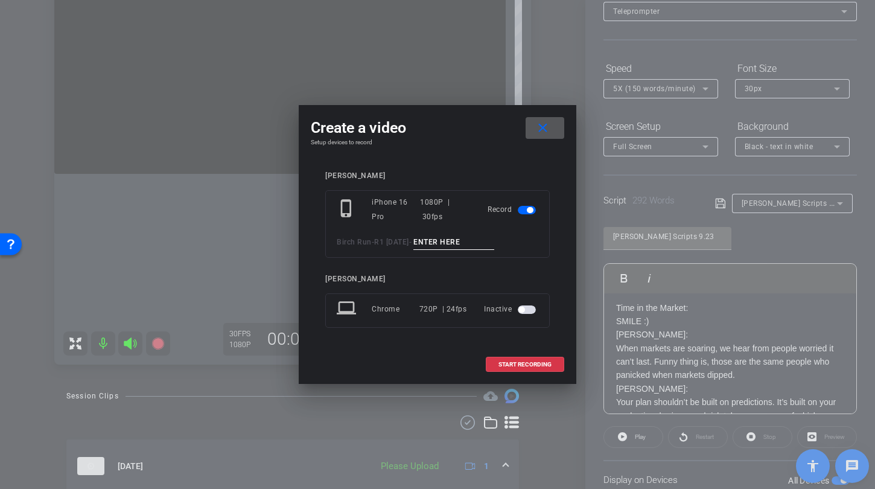
click at [447, 239] on input at bounding box center [453, 242] width 81 height 15
type input "T"
type input "Alex Time TA2"
click at [510, 356] on span at bounding box center [524, 364] width 77 height 29
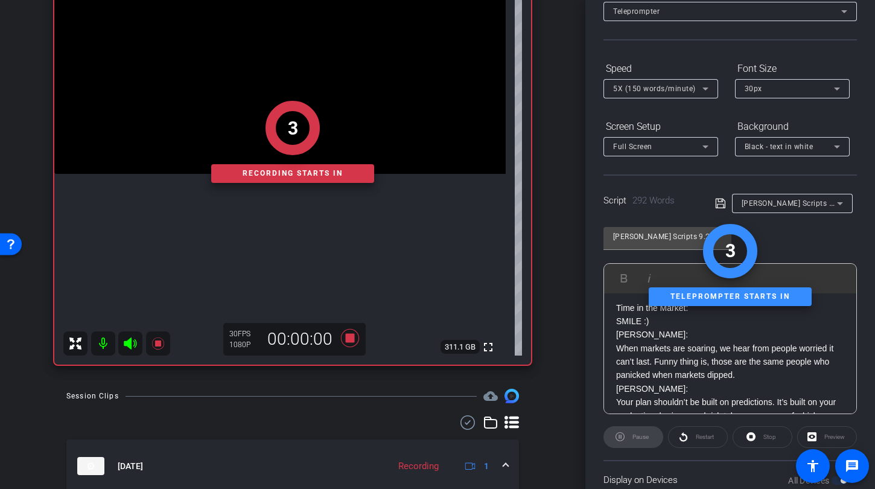
click at [626, 442] on div "Pause" at bounding box center [633, 437] width 60 height 22
click at [126, 341] on div "1 Recording starts in" at bounding box center [292, 141] width 477 height 445
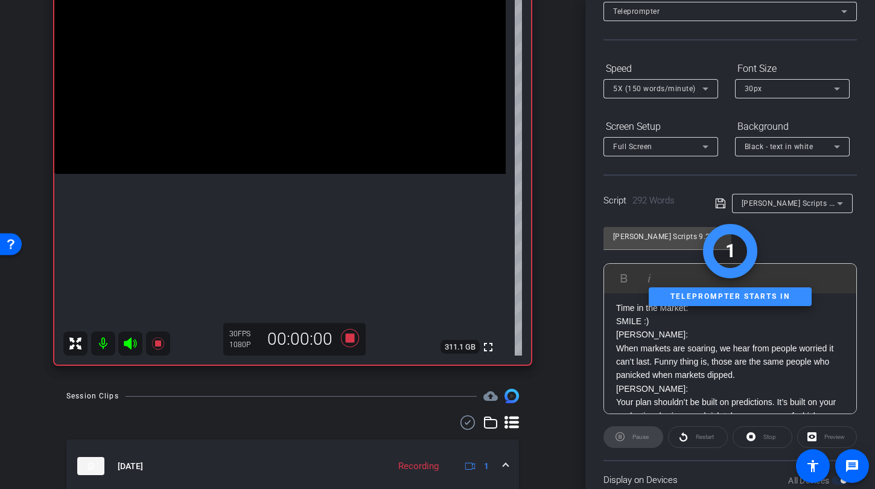
click at [131, 347] on icon at bounding box center [130, 343] width 13 height 12
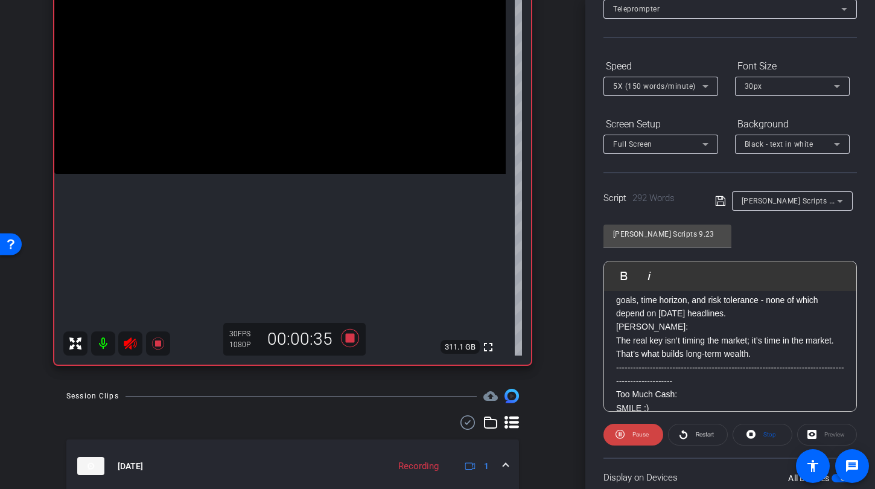
scroll to position [118, 0]
click at [348, 337] on icon at bounding box center [350, 338] width 18 height 18
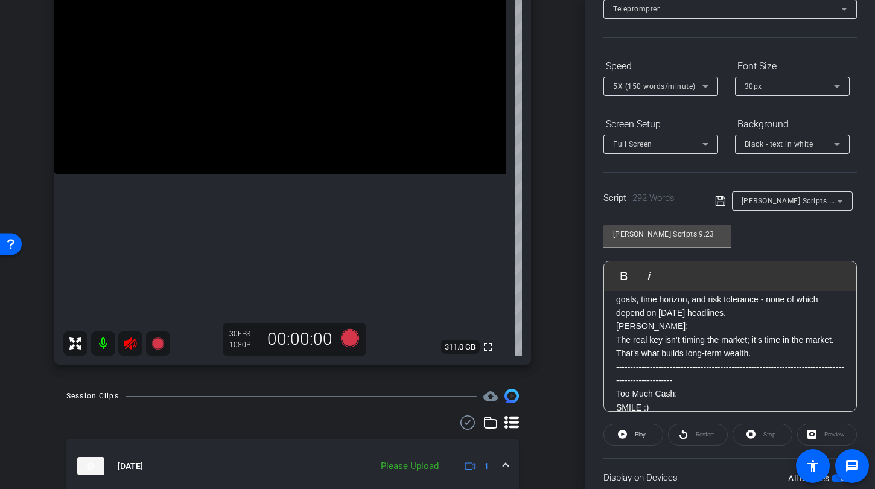
click at [130, 342] on icon at bounding box center [130, 343] width 14 height 14
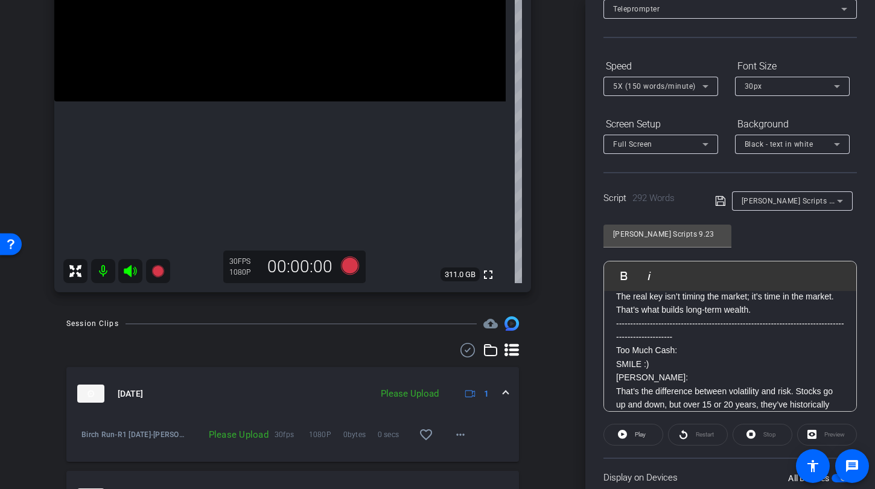
scroll to position [226, 0]
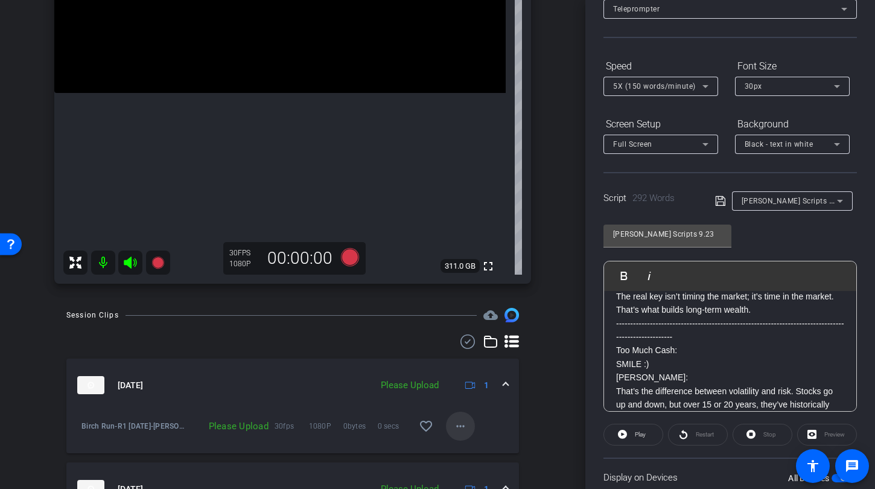
click at [446, 433] on span at bounding box center [460, 426] width 29 height 29
click at [453, 366] on span "Upload" at bounding box center [474, 371] width 48 height 14
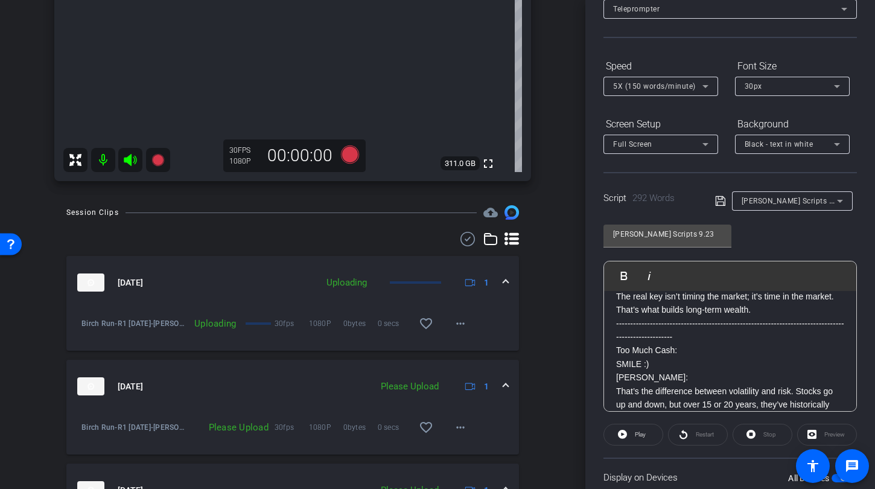
scroll to position [328, 0]
click at [457, 425] on mat-icon "more_horiz" at bounding box center [460, 427] width 14 height 14
click at [472, 369] on span "Upload" at bounding box center [474, 372] width 48 height 14
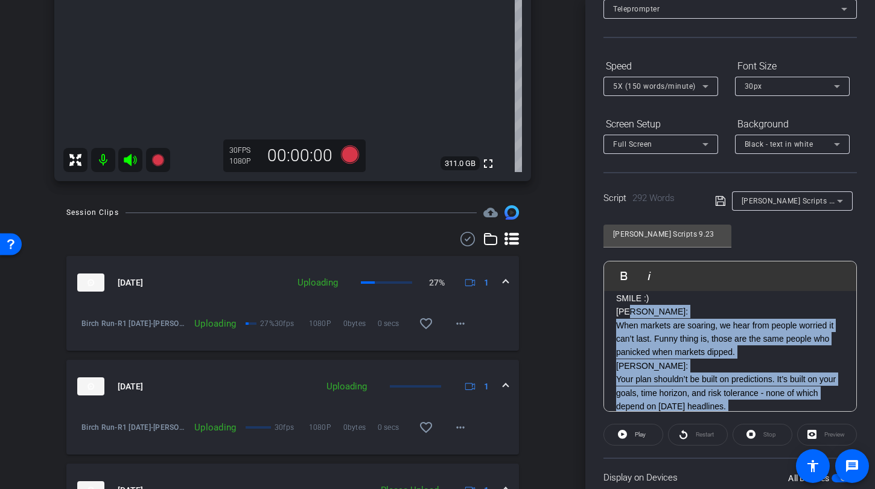
scroll to position [24, 0]
drag, startPoint x: 833, startPoint y: 320, endPoint x: 616, endPoint y: 316, distance: 216.7
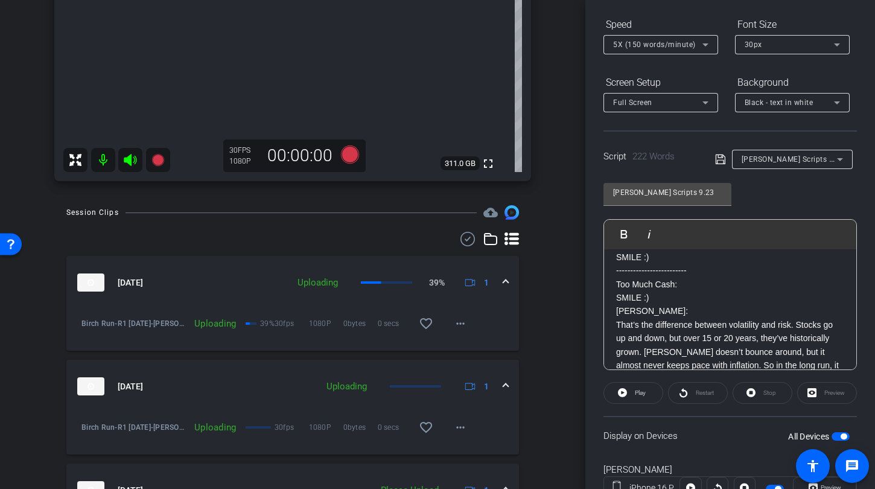
scroll to position [133, 0]
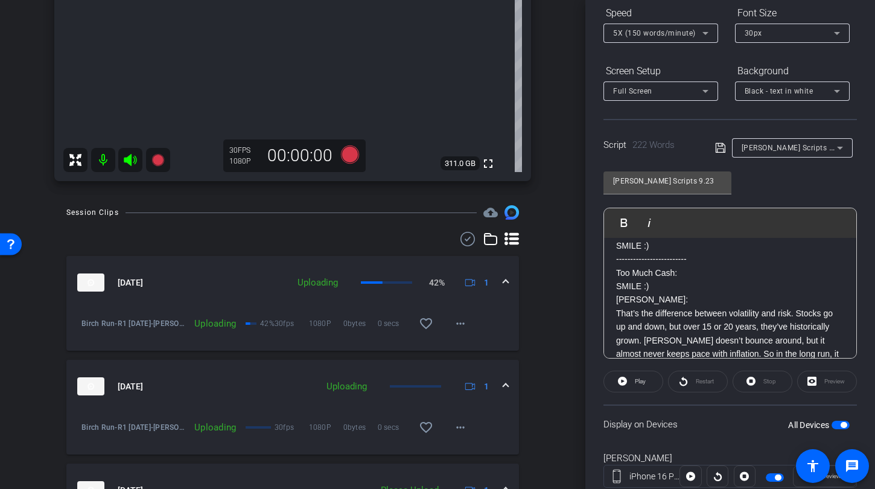
click at [832, 427] on span "button" at bounding box center [841, 425] width 18 height 8
click at [836, 425] on span "button" at bounding box center [841, 425] width 18 height 8
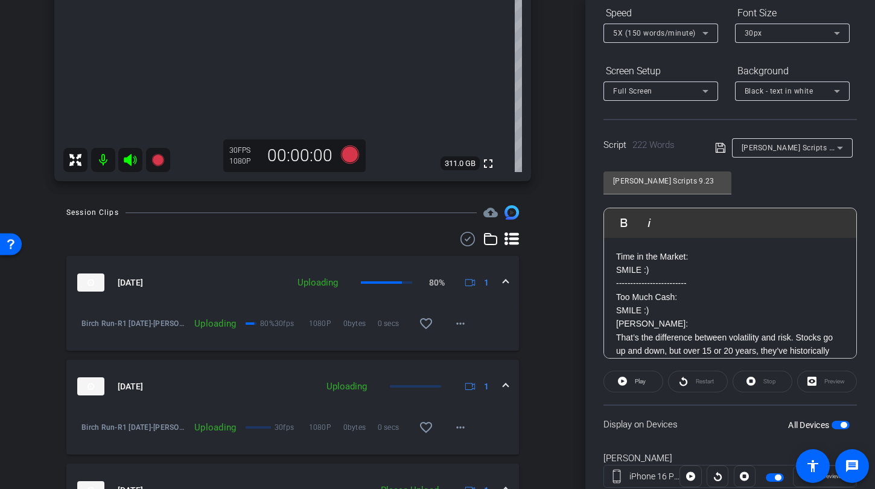
scroll to position [0, 0]
drag, startPoint x: 696, startPoint y: 257, endPoint x: 570, endPoint y: 255, distance: 125.5
click at [570, 255] on div "arrow_back R1 [DATE] Back to project Send invite account_box grid_on settings i…" at bounding box center [437, 244] width 875 height 489
drag, startPoint x: 630, startPoint y: 272, endPoint x: 578, endPoint y: 269, distance: 52.0
click at [581, 270] on div "arrow_back R1 [DATE] Back to project Send invite account_box grid_on settings i…" at bounding box center [437, 244] width 875 height 489
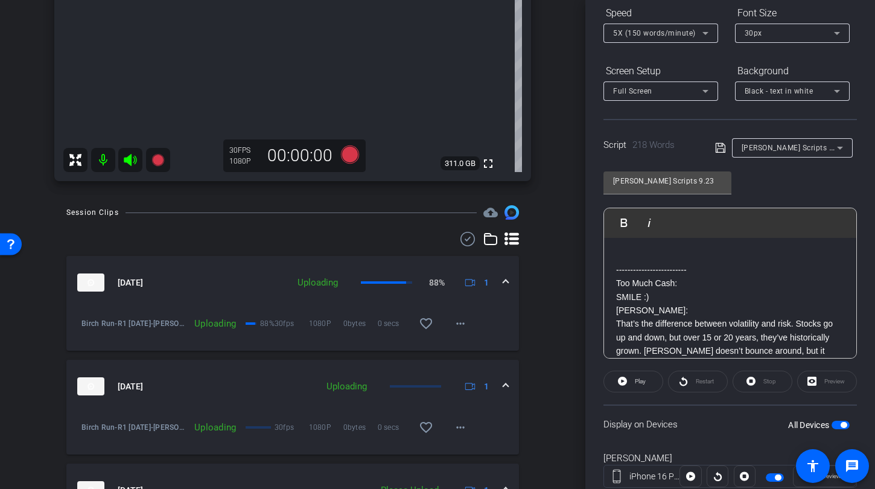
scroll to position [119, 0]
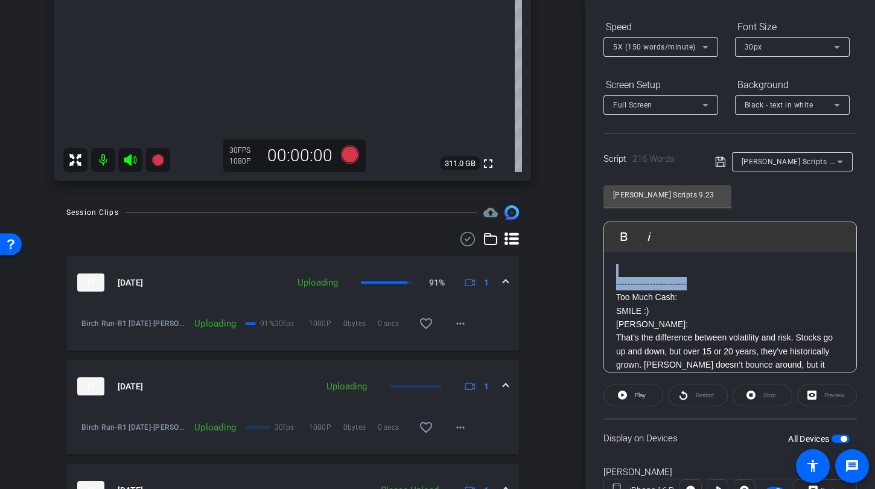
drag, startPoint x: 688, startPoint y: 281, endPoint x: 572, endPoint y: 272, distance: 116.3
click at [573, 272] on div "arrow_back R1 [DATE] Back to project Send invite account_box grid_on settings i…" at bounding box center [437, 244] width 875 height 489
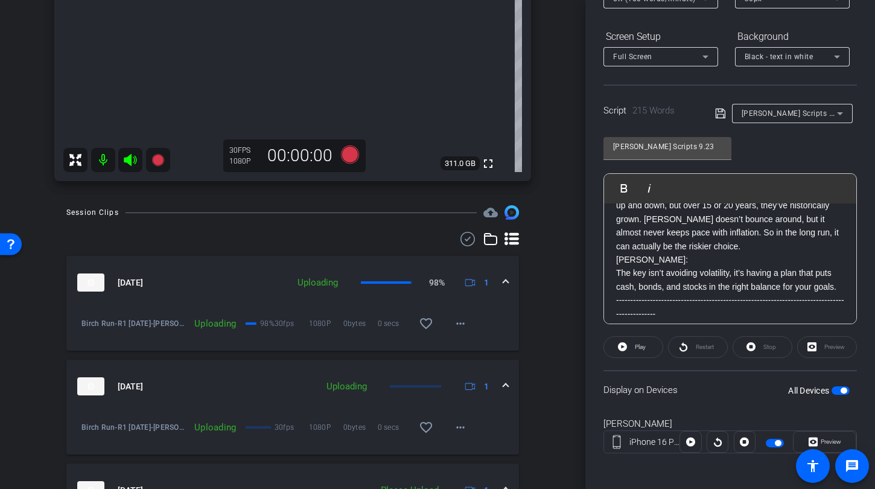
scroll to position [171, 0]
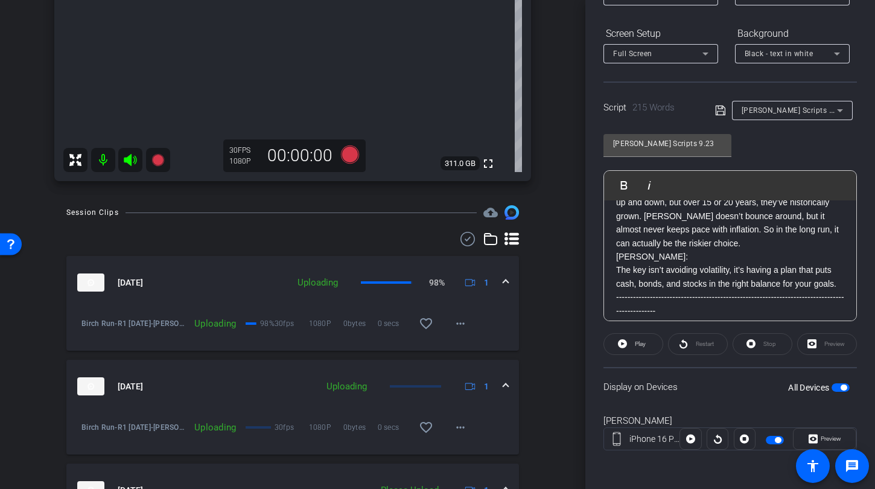
click at [832, 386] on span "button" at bounding box center [841, 387] width 18 height 8
click at [839, 387] on span "button" at bounding box center [841, 387] width 18 height 8
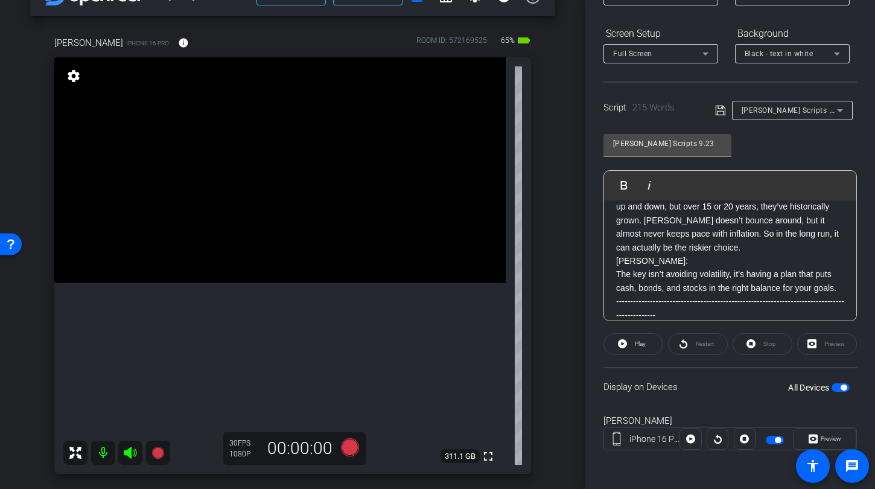
scroll to position [60, 0]
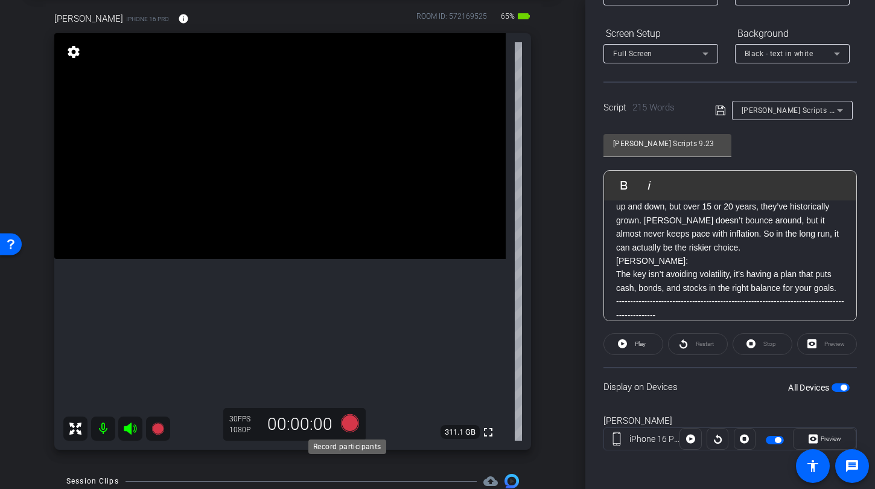
click at [342, 424] on icon at bounding box center [350, 423] width 18 height 18
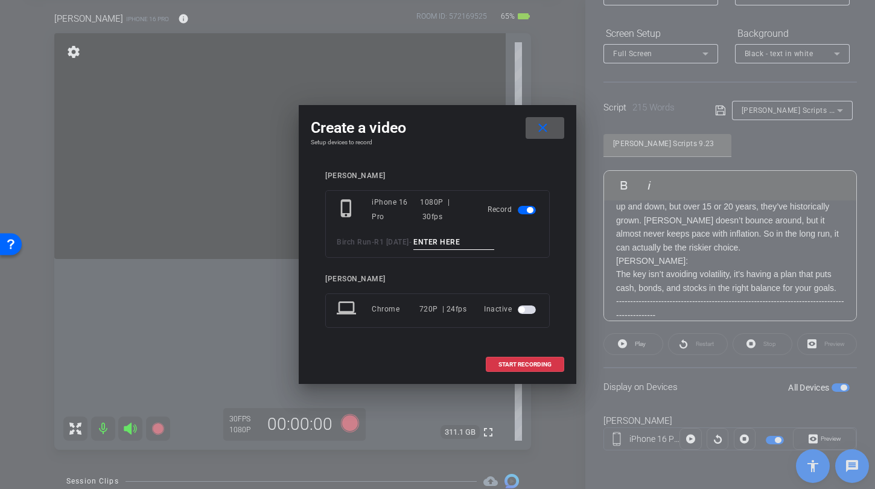
click at [445, 248] on input at bounding box center [453, 242] width 81 height 15
type input "T"
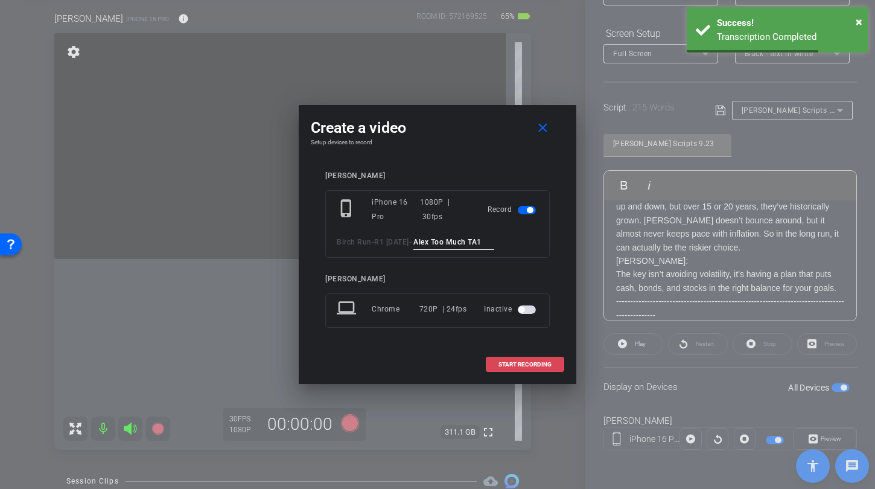
type input "Alex Too Much TA1"
click at [517, 368] on span at bounding box center [524, 364] width 77 height 29
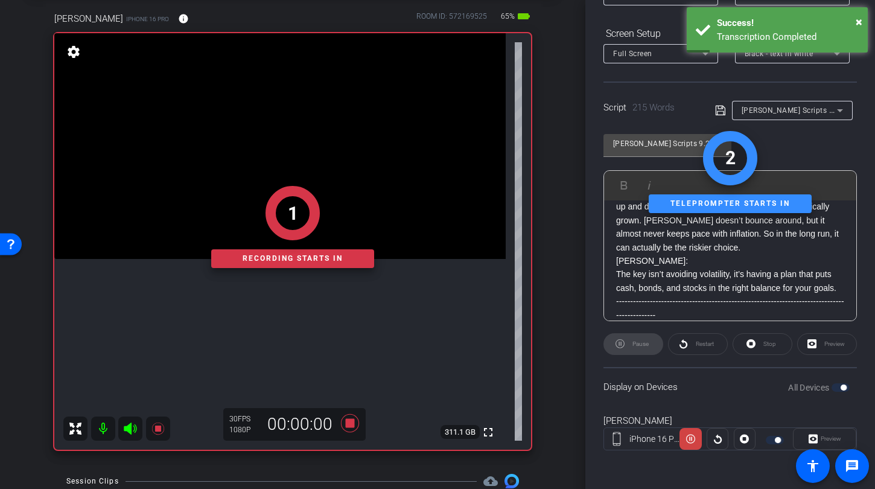
click at [131, 429] on div "1 Recording starts in" at bounding box center [292, 226] width 477 height 445
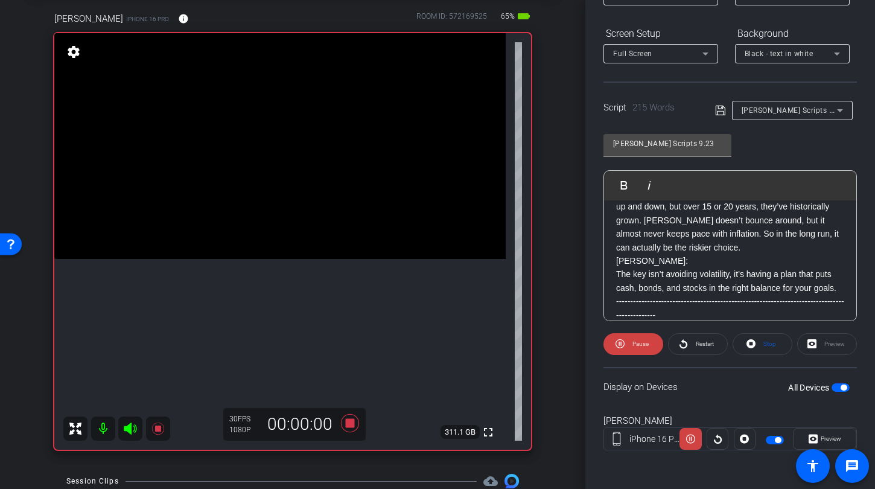
click at [129, 425] on icon at bounding box center [130, 428] width 13 height 12
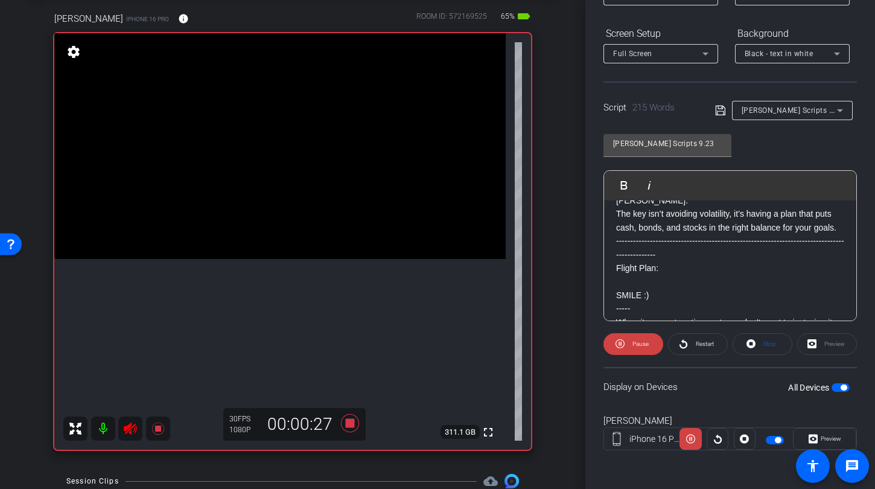
scroll to position [139, 0]
click at [347, 421] on icon at bounding box center [350, 423] width 18 height 18
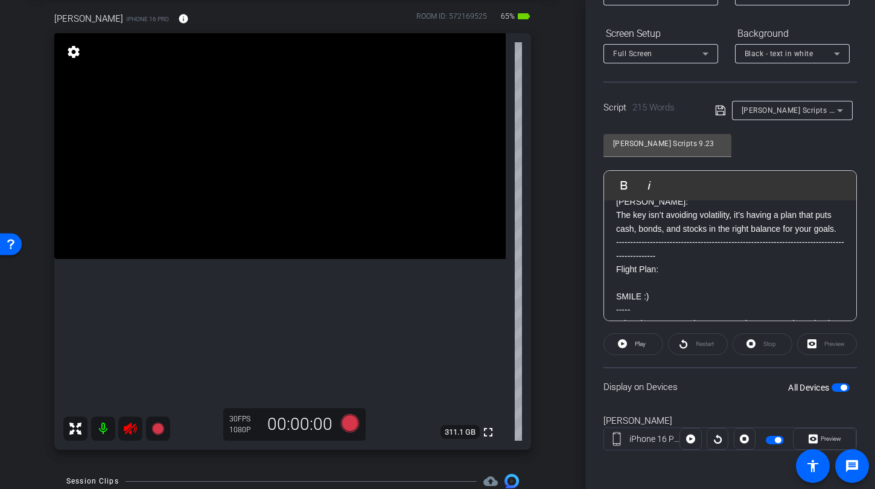
click at [133, 425] on icon at bounding box center [130, 428] width 13 height 12
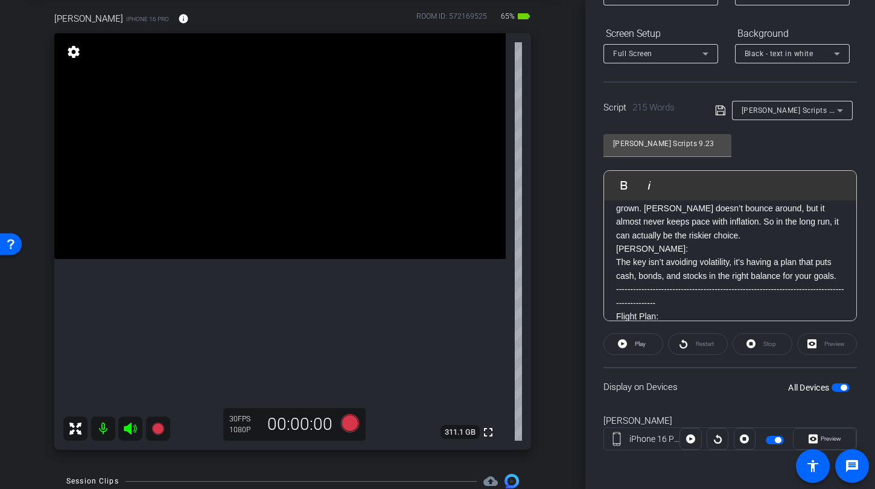
scroll to position [34, 0]
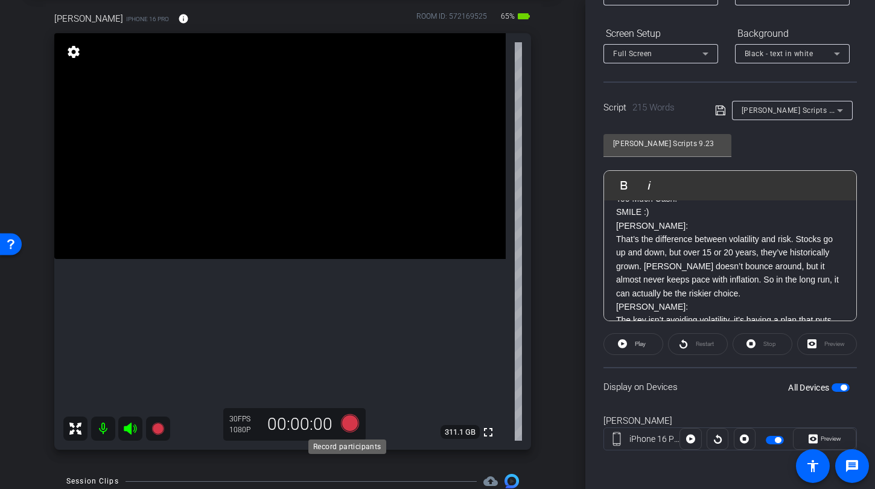
click at [346, 421] on icon at bounding box center [350, 423] width 18 height 18
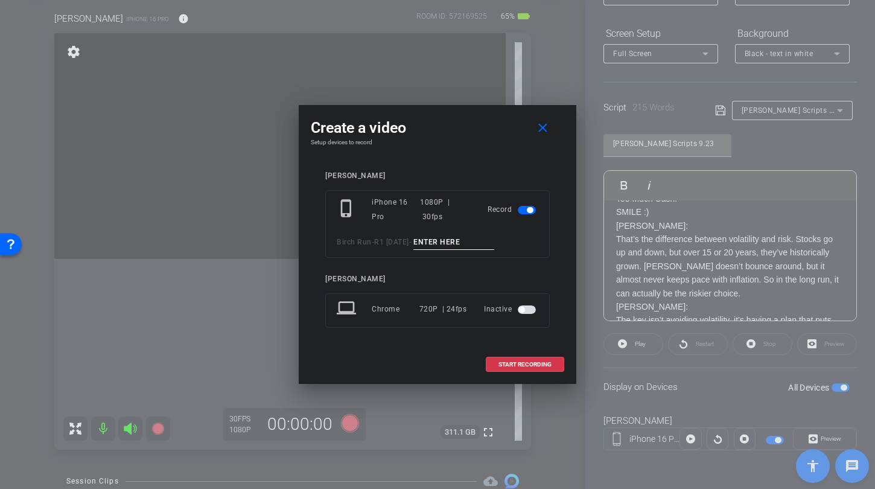
click at [444, 235] on input at bounding box center [453, 242] width 81 height 15
type input "T"
type input "Alex Too Much TA2"
click at [525, 363] on span "START RECORDING" at bounding box center [524, 364] width 53 height 6
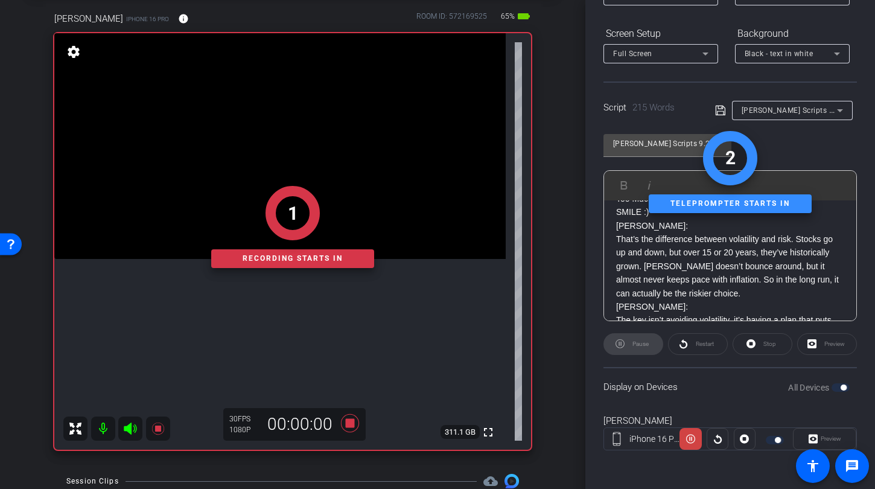
click at [132, 428] on div "1 Recording starts in" at bounding box center [292, 226] width 477 height 445
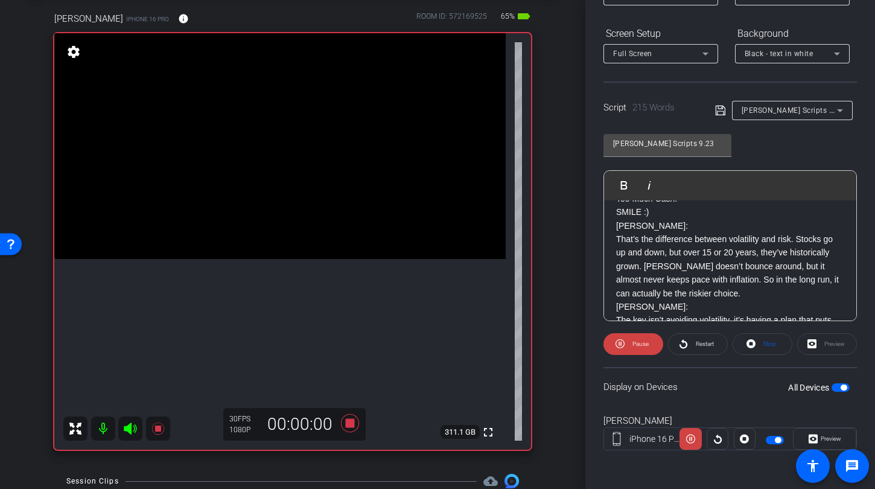
click at [132, 430] on icon at bounding box center [130, 428] width 14 height 14
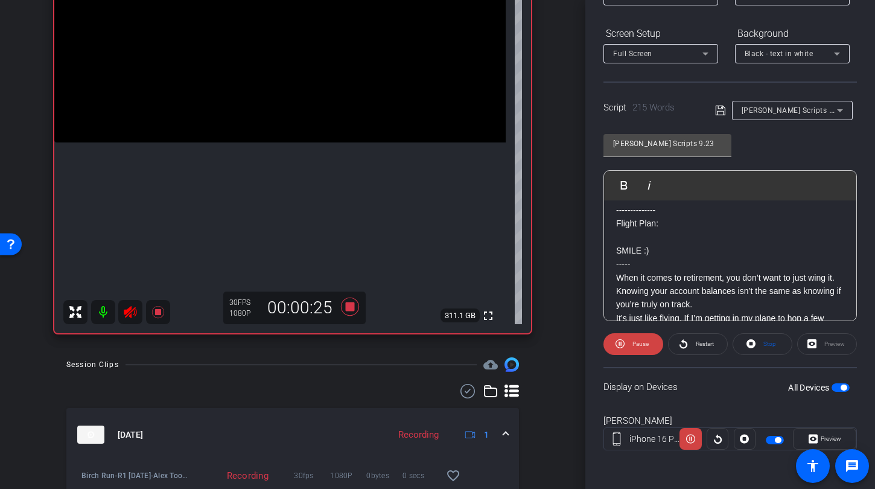
scroll to position [340, 0]
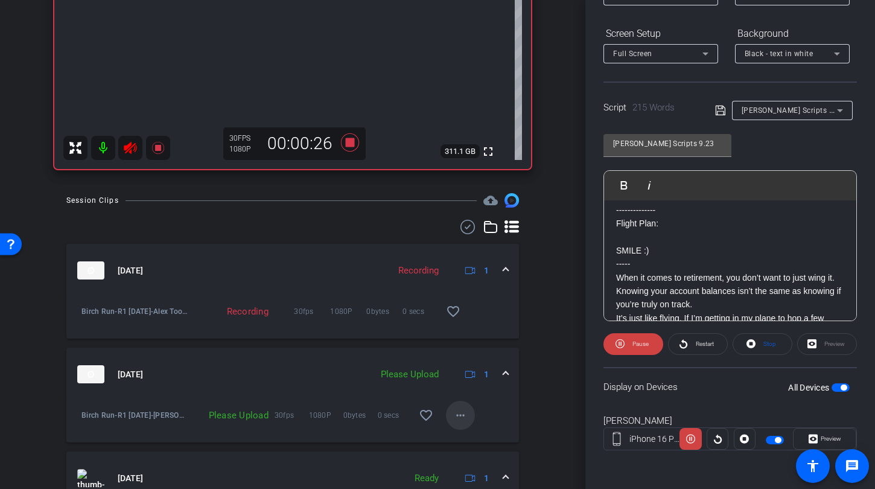
click at [459, 421] on mat-icon "more_horiz" at bounding box center [460, 415] width 14 height 14
click at [459, 438] on span "Upload" at bounding box center [474, 440] width 48 height 14
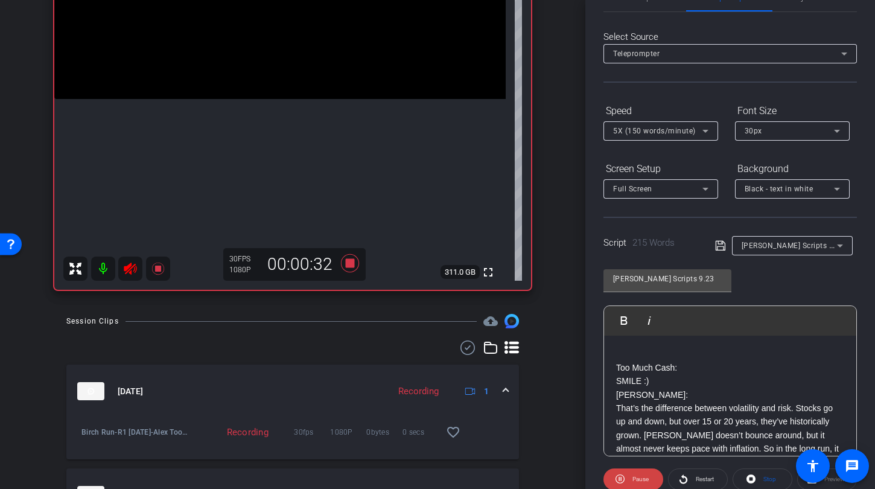
scroll to position [156, 0]
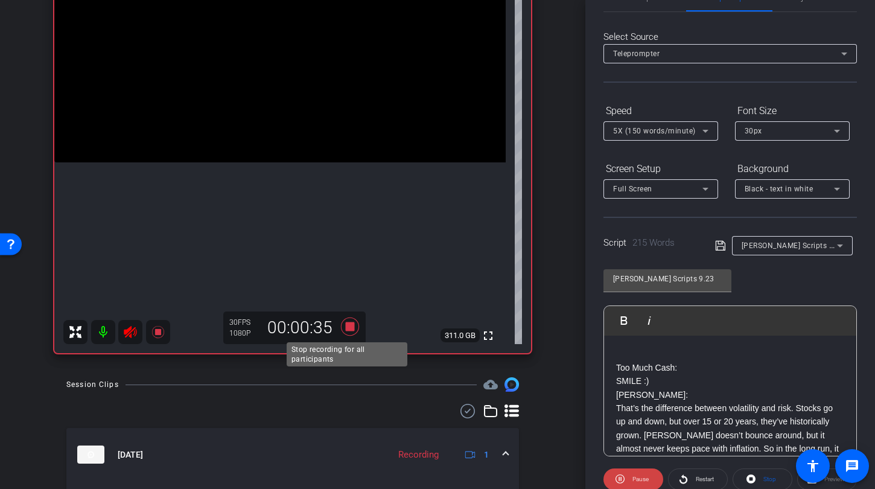
click at [344, 328] on icon at bounding box center [350, 326] width 18 height 18
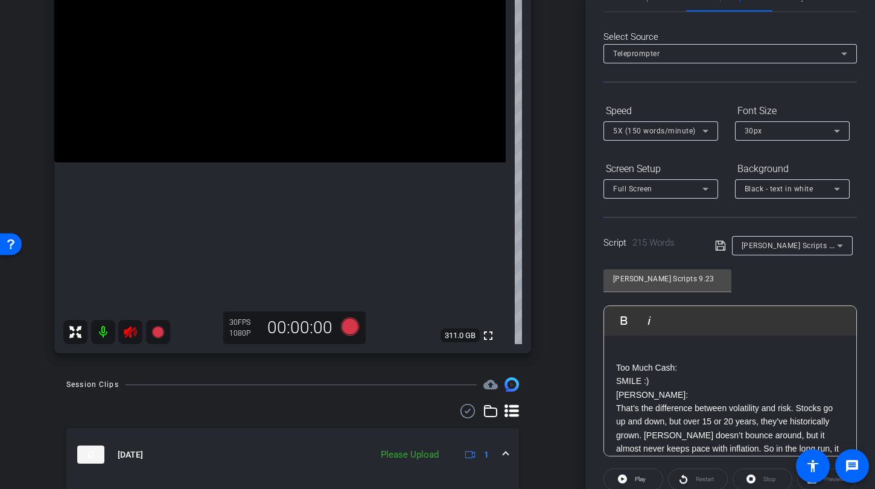
click at [128, 333] on icon at bounding box center [130, 332] width 14 height 14
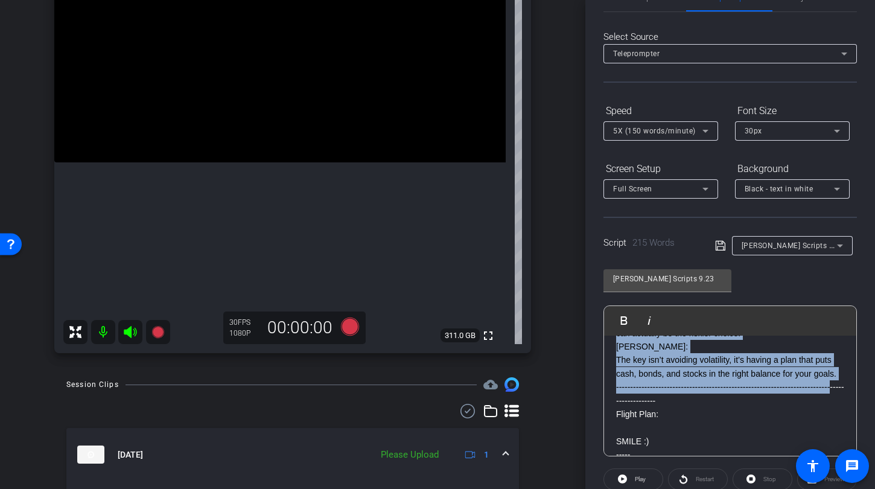
scroll to position [0, 0]
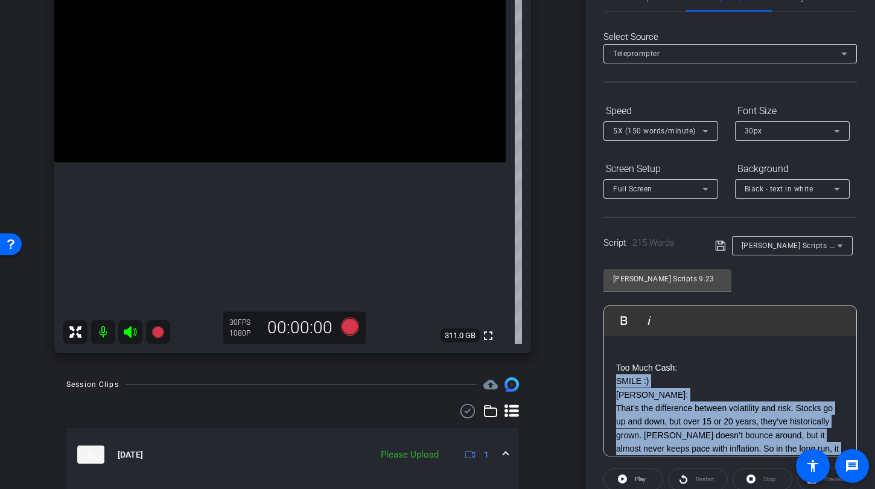
drag, startPoint x: 833, startPoint y: 399, endPoint x: 618, endPoint y: 380, distance: 215.6
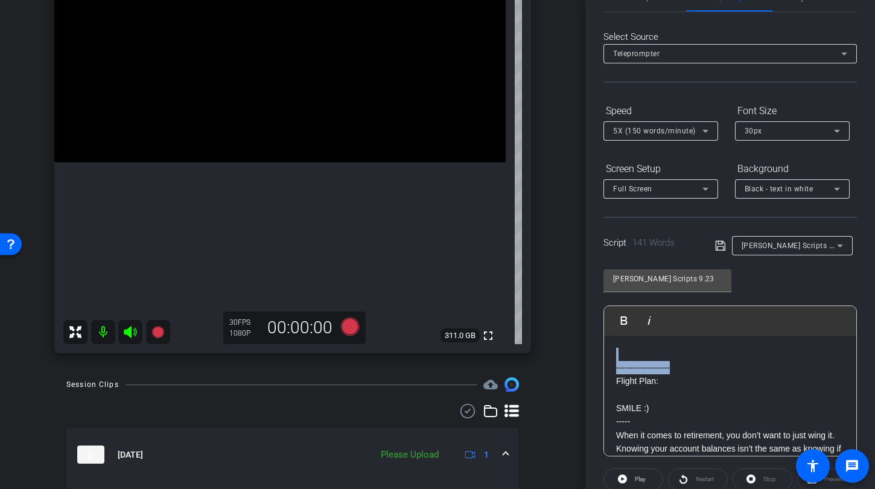
drag, startPoint x: 702, startPoint y: 367, endPoint x: 592, endPoint y: 337, distance: 113.9
click at [592, 337] on div "Participants Teleprompter Adjustments settings [PERSON_NAME] flip Director Ever…" at bounding box center [730, 244] width 290 height 489
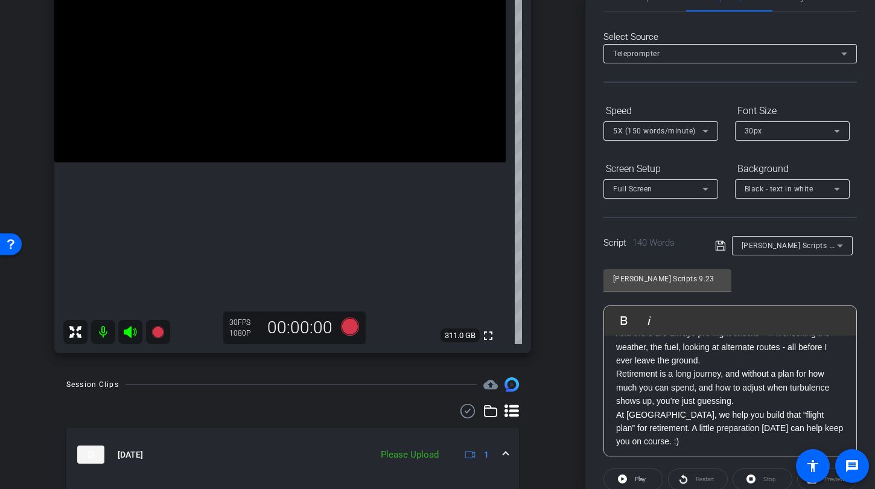
scroll to position [175, 0]
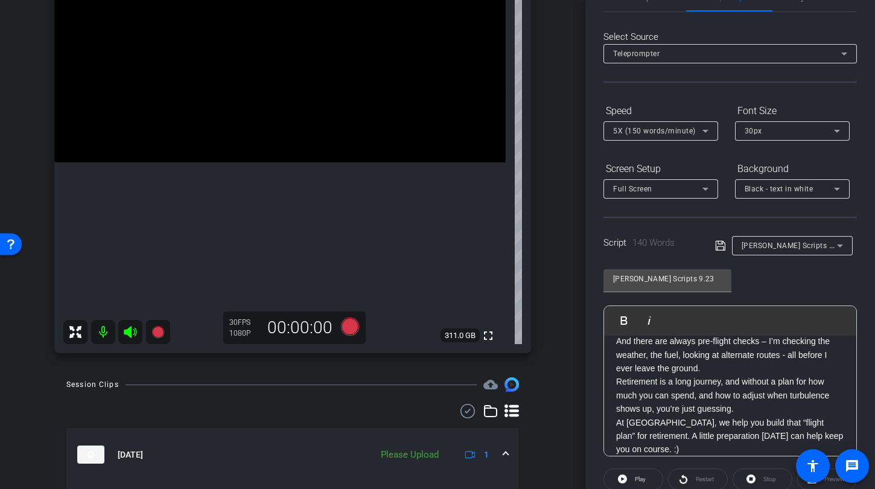
click at [749, 369] on p "And there are always pre-flight checks – I’m checking the weather, the fuel, lo…" at bounding box center [730, 354] width 228 height 40
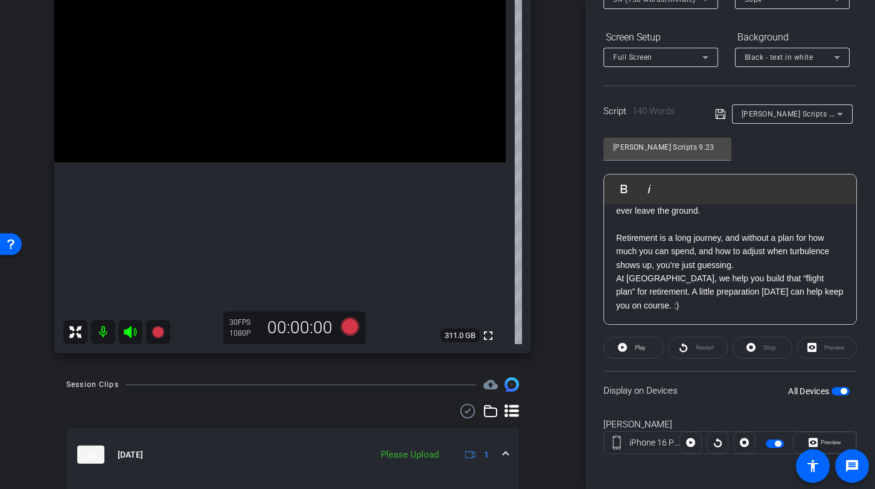
scroll to position [171, 0]
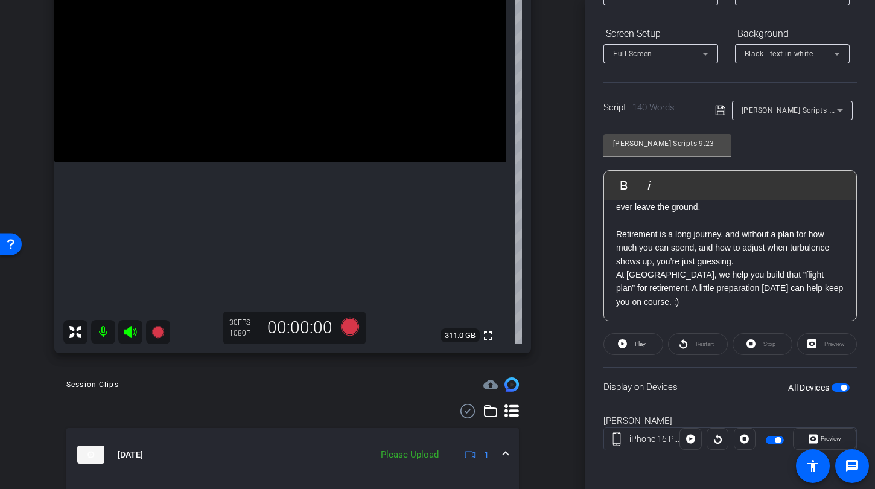
click at [832, 387] on span "button" at bounding box center [841, 387] width 18 height 8
click at [834, 386] on span "button" at bounding box center [841, 387] width 18 height 8
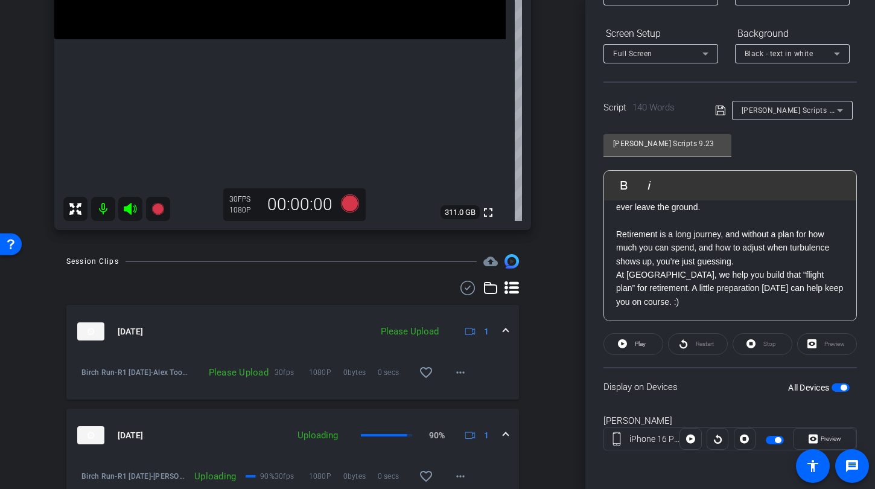
scroll to position [523, 0]
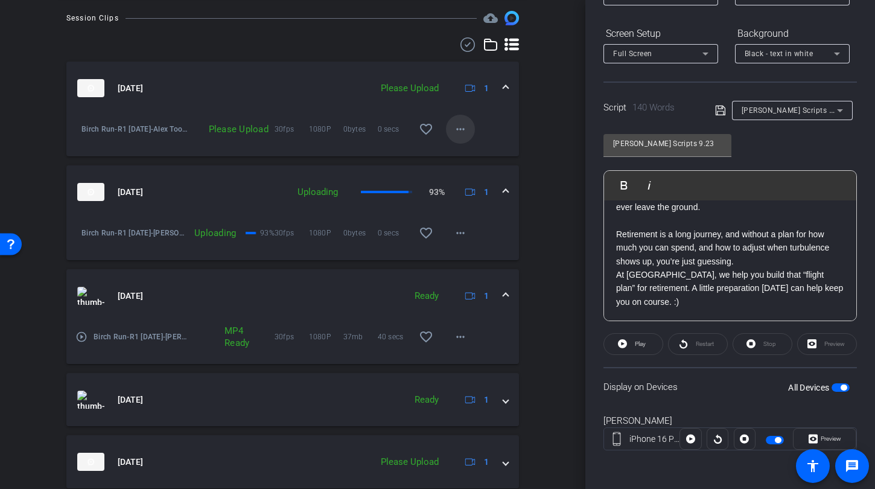
click at [454, 132] on mat-icon "more_horiz" at bounding box center [460, 129] width 14 height 14
click at [466, 154] on span "Upload" at bounding box center [474, 154] width 48 height 14
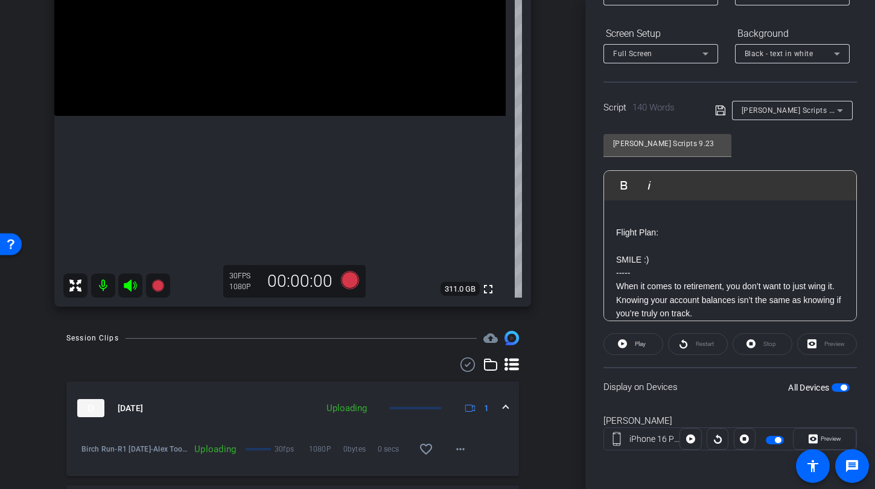
scroll to position [112, 0]
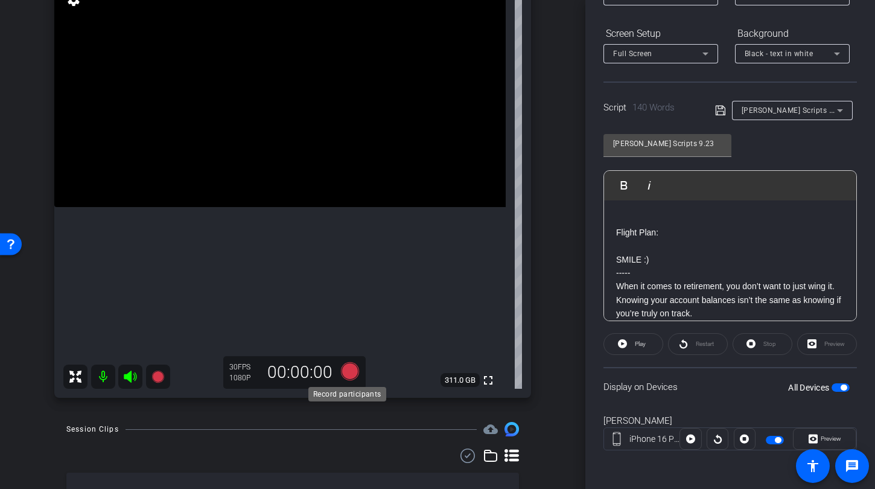
click at [338, 371] on icon at bounding box center [350, 371] width 29 height 22
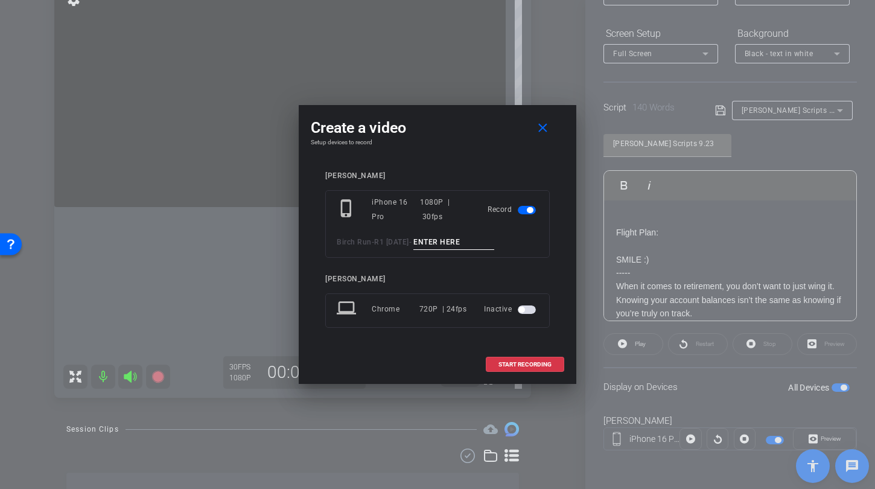
click at [447, 246] on input at bounding box center [453, 242] width 81 height 15
type input "F"
type input "Flight Plan TA1"
click at [553, 366] on span at bounding box center [524, 364] width 77 height 29
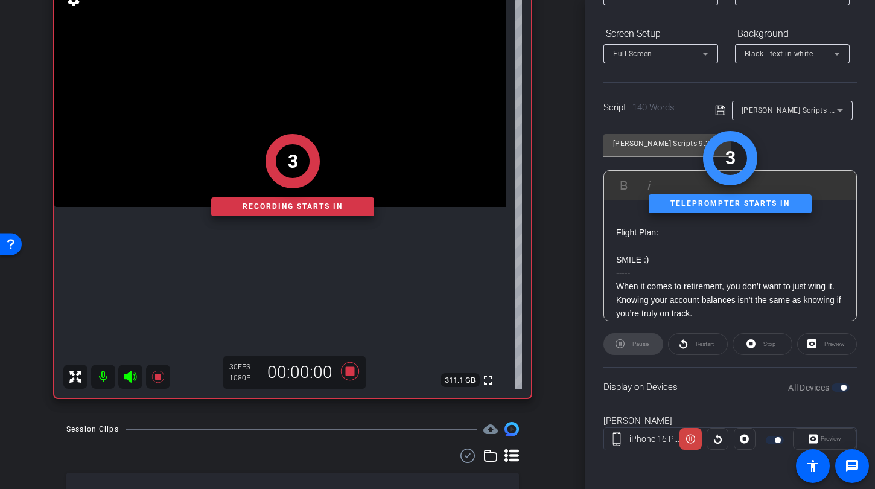
click at [130, 377] on div "3 Recording starts in" at bounding box center [292, 174] width 477 height 445
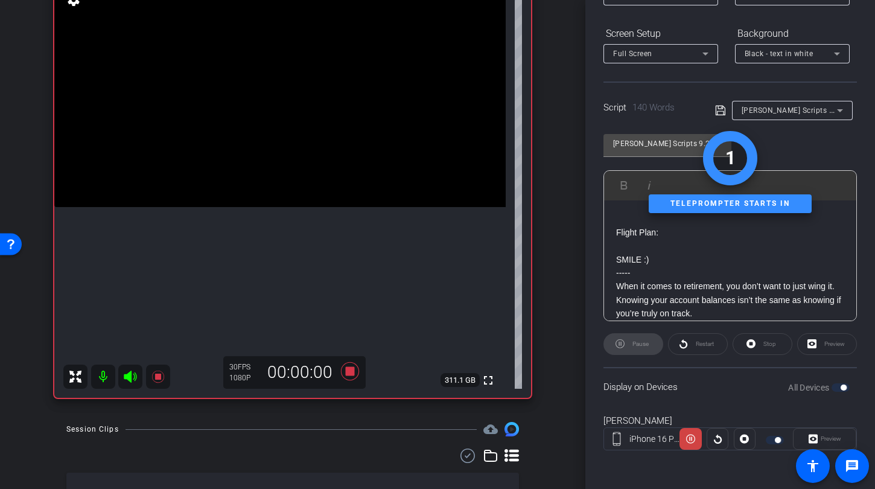
click at [133, 377] on icon at bounding box center [130, 376] width 14 height 14
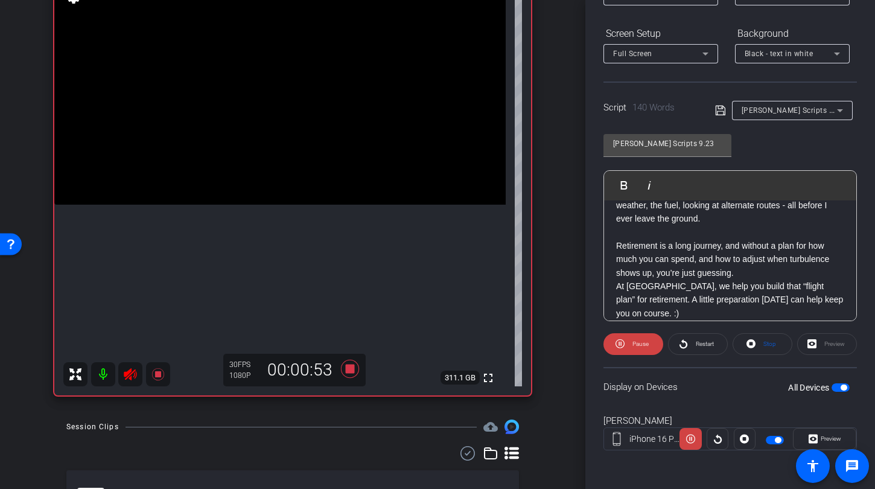
scroll to position [187, 0]
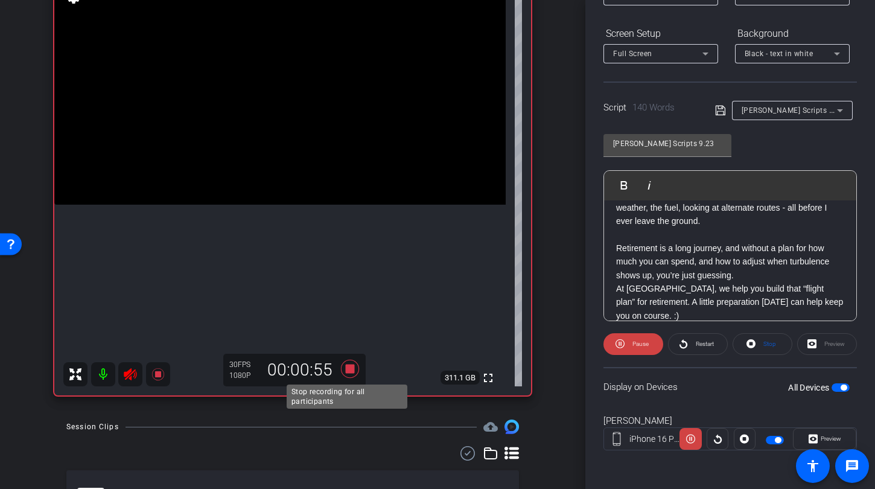
click at [348, 369] on icon at bounding box center [350, 369] width 18 height 18
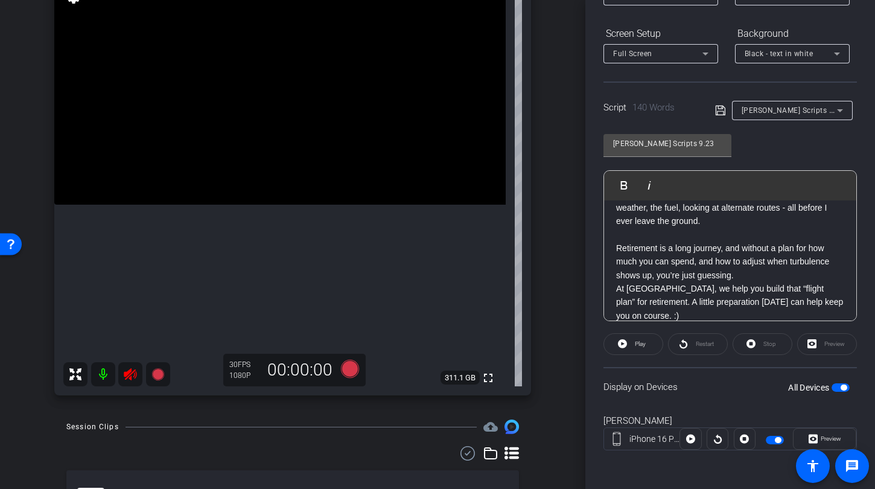
click at [123, 373] on icon at bounding box center [130, 374] width 14 height 14
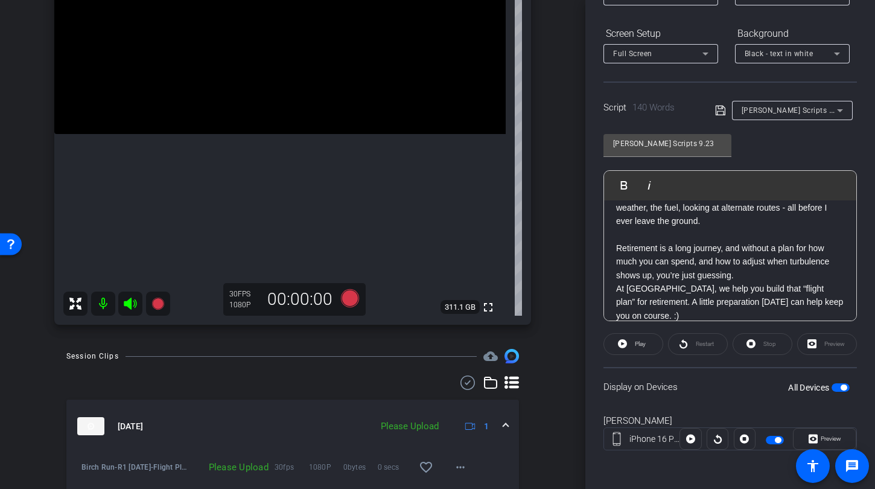
scroll to position [185, 0]
click at [446, 464] on span at bounding box center [460, 466] width 29 height 29
click at [456, 415] on span "Upload" at bounding box center [474, 411] width 48 height 14
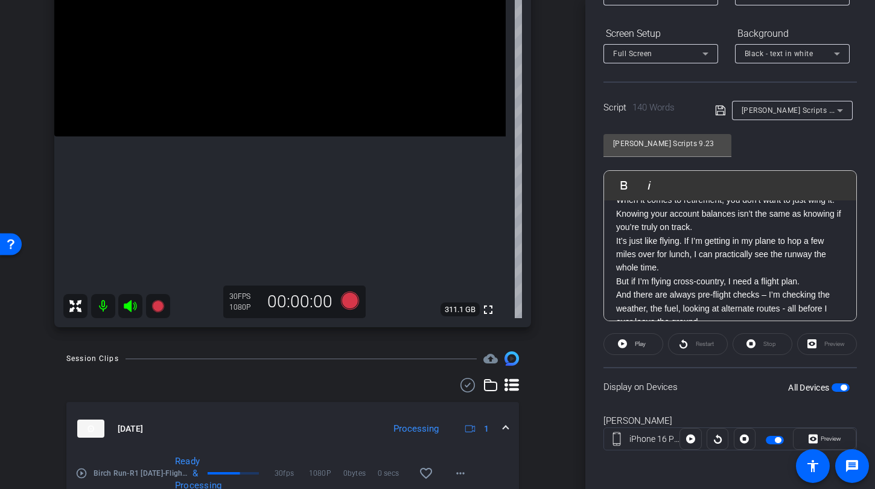
scroll to position [97, 0]
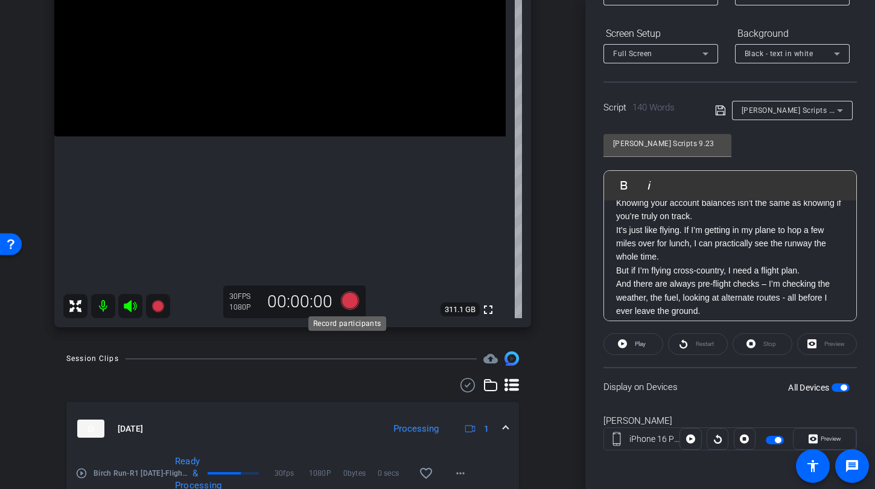
click at [341, 300] on icon at bounding box center [350, 300] width 18 height 18
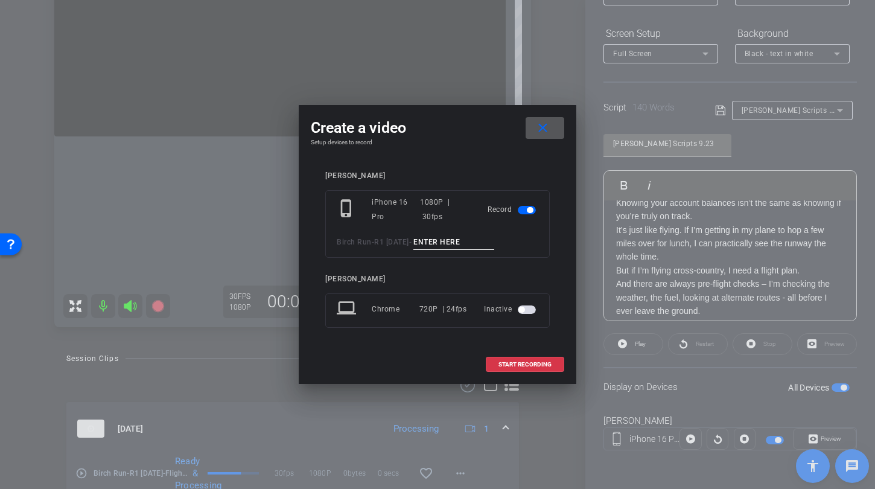
click at [437, 247] on input at bounding box center [453, 242] width 81 height 15
type input "Flight TA2"
click at [532, 375] on span at bounding box center [524, 364] width 77 height 29
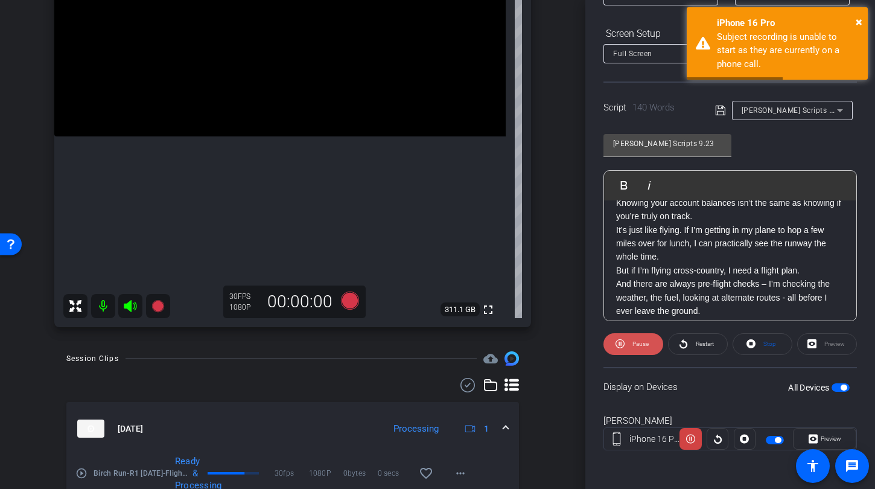
click at [631, 342] on span "Pause" at bounding box center [638, 344] width 19 height 17
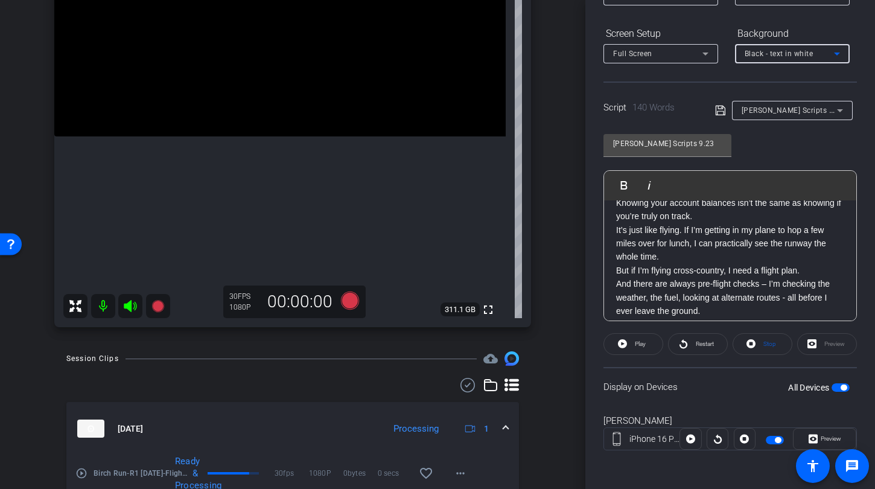
click at [813, 49] on div "Black - text in white" at bounding box center [789, 53] width 89 height 15
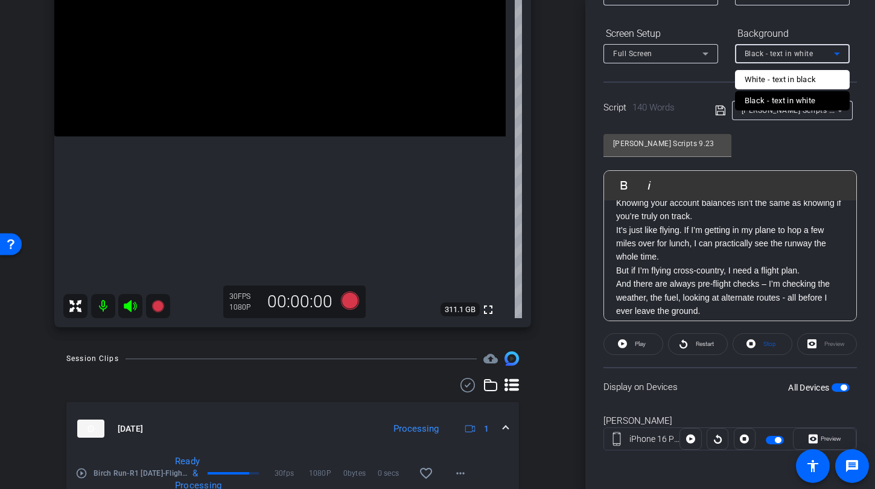
click at [803, 54] on div at bounding box center [437, 244] width 875 height 489
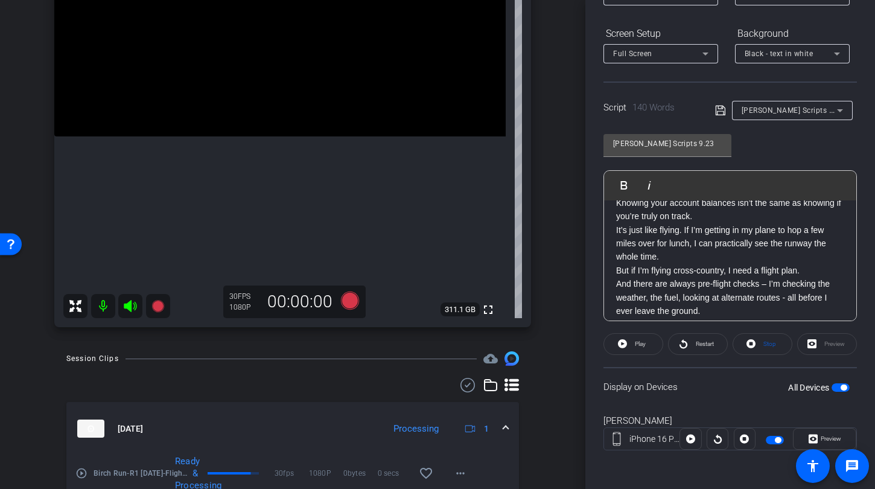
click at [761, 61] on div "Black - text in white" at bounding box center [792, 53] width 95 height 19
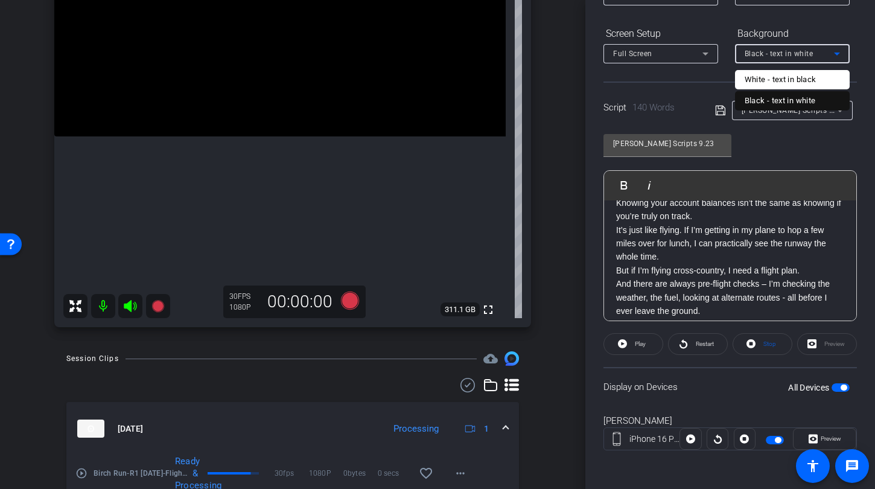
click at [759, 97] on div "Black - text in white" at bounding box center [780, 101] width 71 height 14
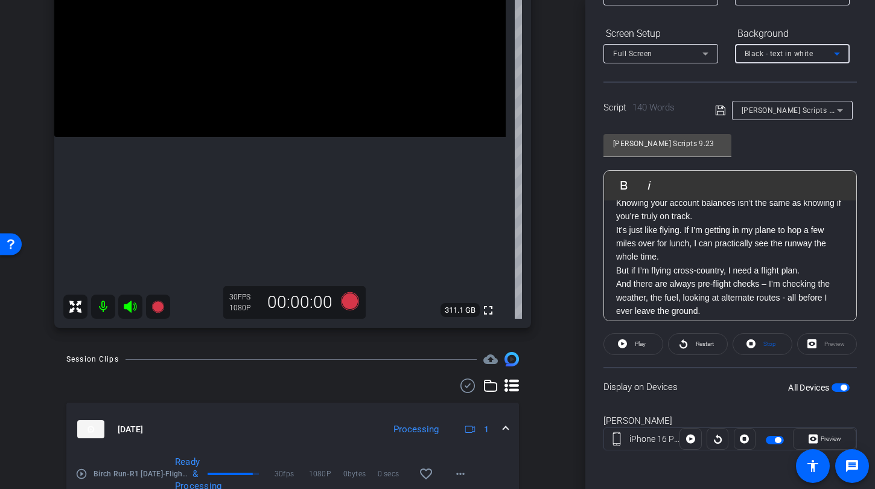
scroll to position [193, 0]
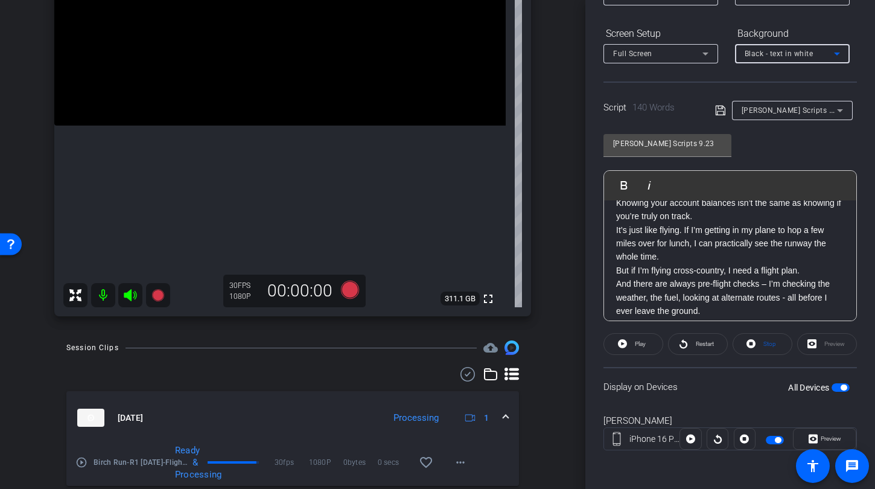
click at [832, 389] on span "button" at bounding box center [841, 387] width 18 height 8
click at [837, 387] on span "button" at bounding box center [841, 387] width 18 height 8
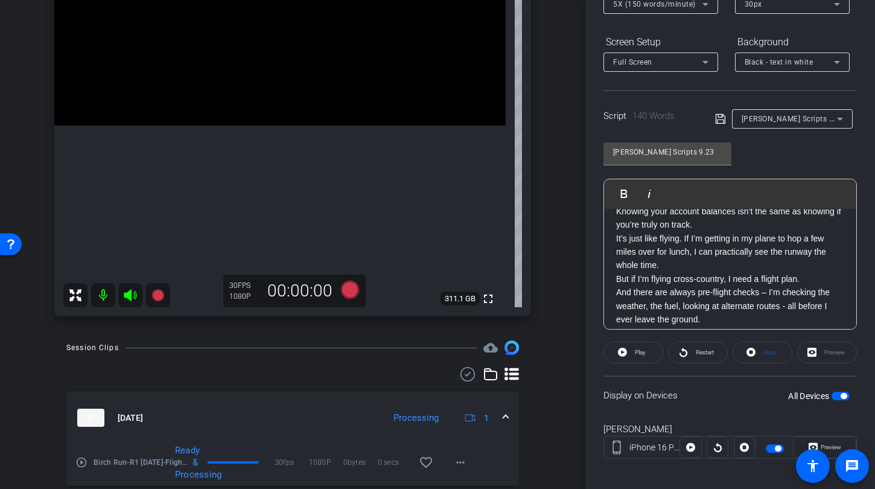
scroll to position [149, 0]
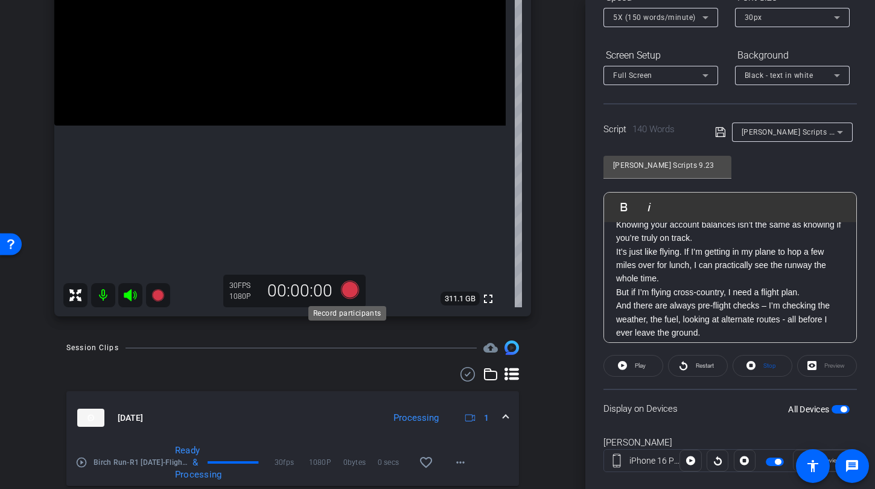
click at [351, 287] on icon at bounding box center [350, 290] width 18 height 18
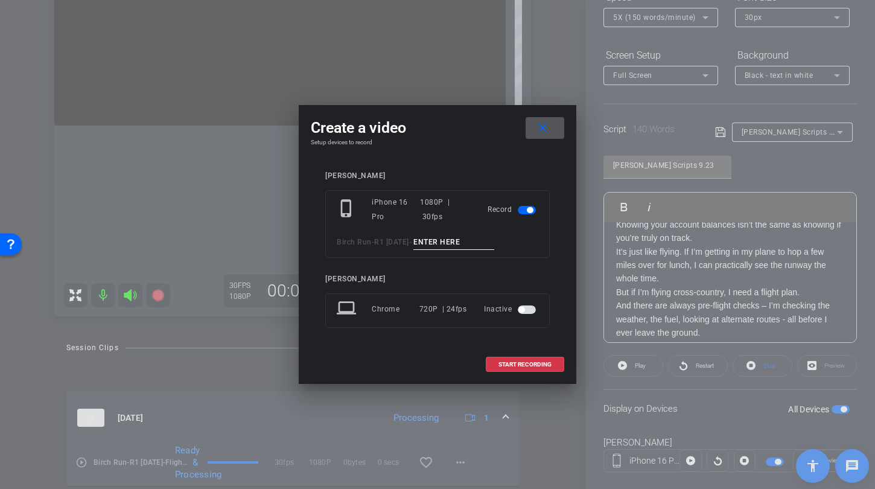
click at [466, 242] on input at bounding box center [453, 242] width 81 height 15
type input "Flight TA2"
click at [511, 361] on span "START RECORDING" at bounding box center [524, 364] width 53 height 6
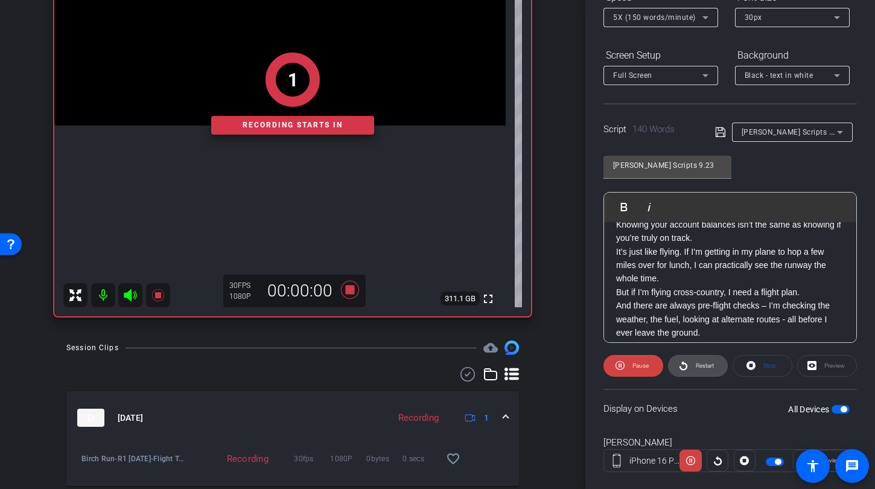
click at [710, 366] on span "Restart" at bounding box center [705, 365] width 18 height 7
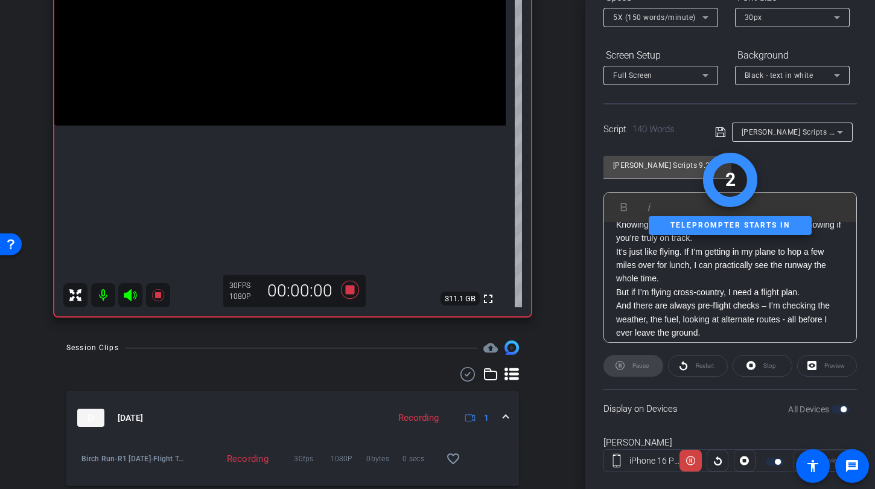
click at [135, 292] on icon at bounding box center [130, 295] width 14 height 14
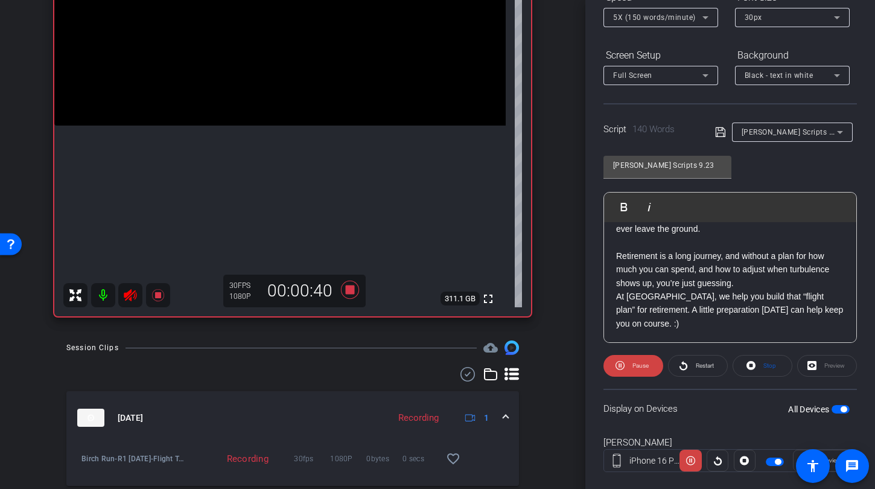
scroll to position [151, 0]
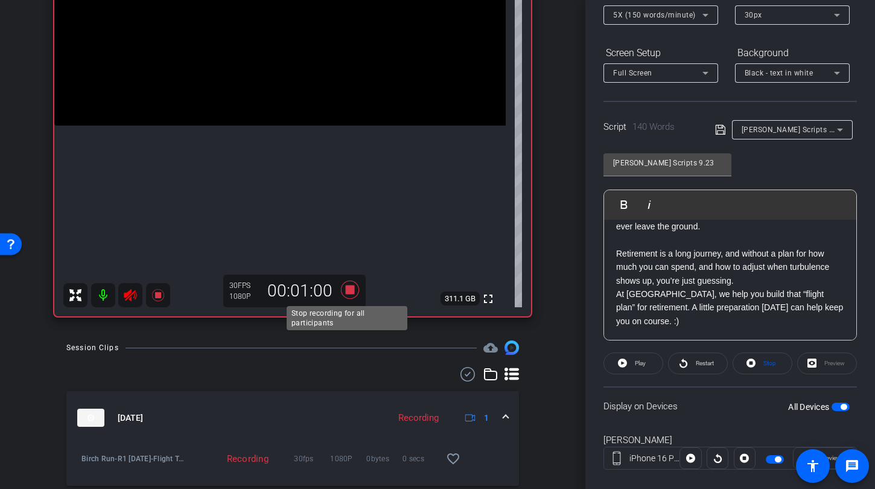
click at [346, 289] on icon at bounding box center [350, 290] width 18 height 18
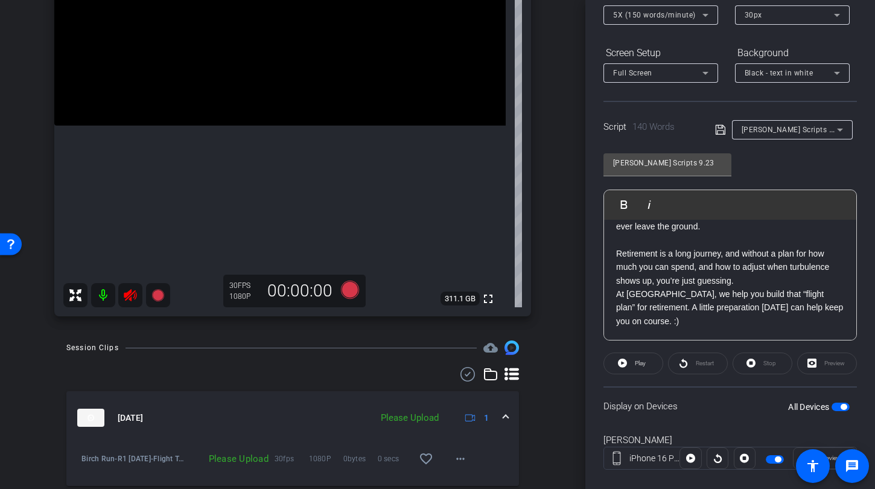
click at [136, 298] on icon at bounding box center [130, 295] width 14 height 14
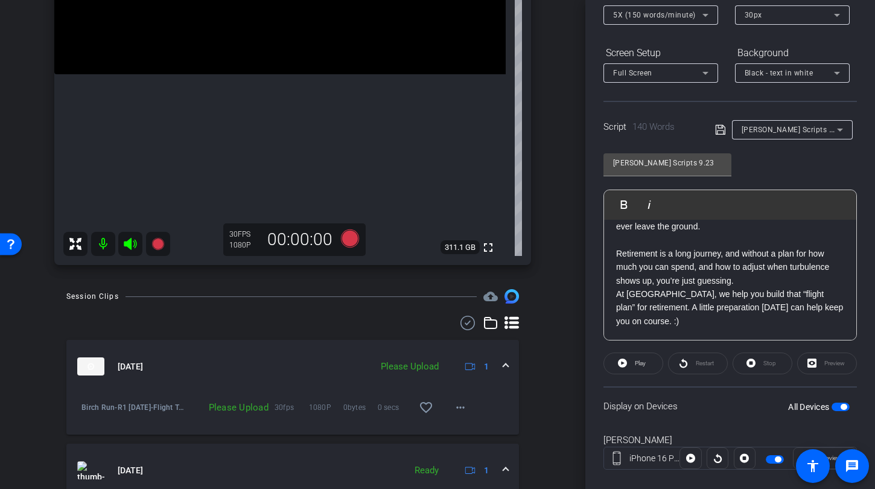
scroll to position [270, 0]
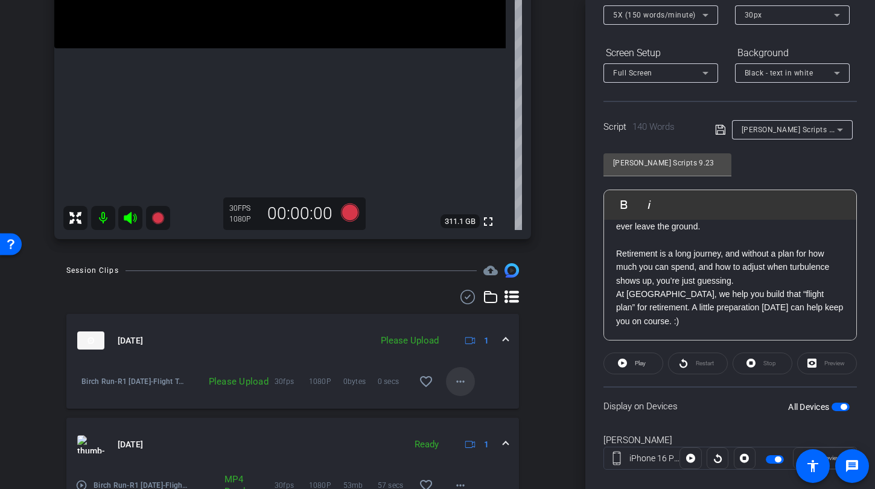
click at [453, 382] on mat-icon "more_horiz" at bounding box center [460, 381] width 14 height 14
click at [459, 406] on span "Upload" at bounding box center [474, 406] width 48 height 14
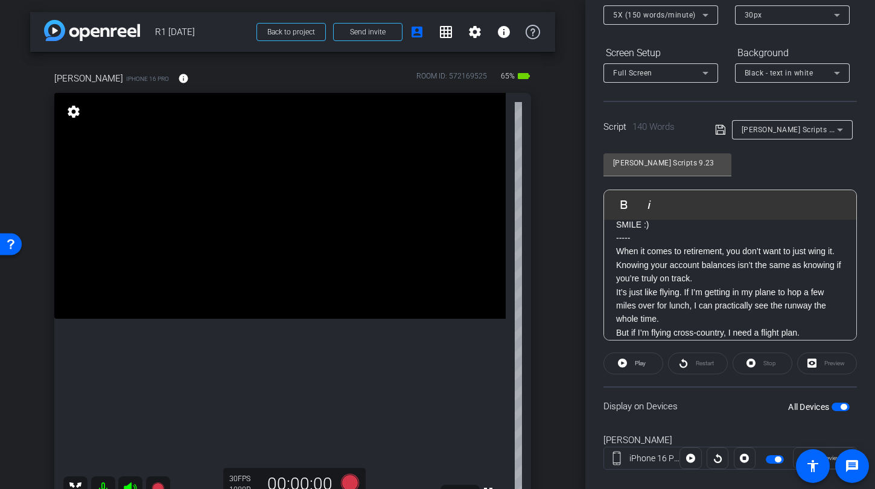
scroll to position [0, 0]
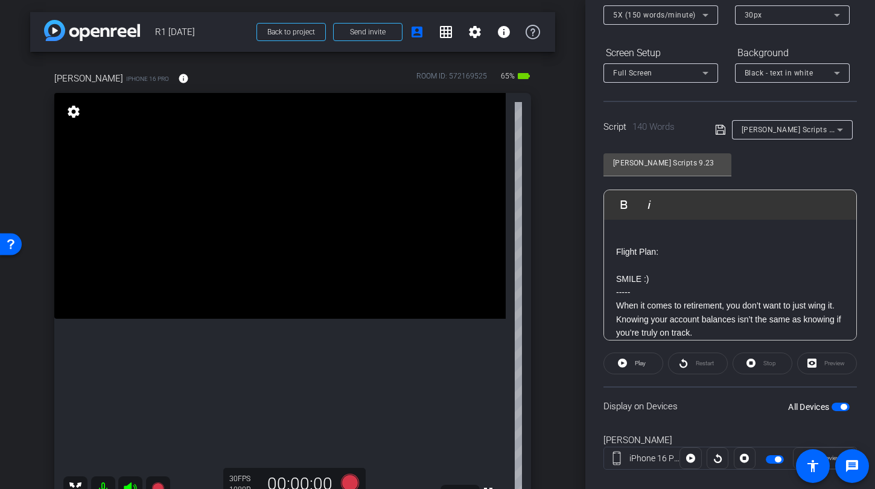
click at [807, 136] on div "[PERSON_NAME] Scripts 9.23" at bounding box center [789, 129] width 95 height 15
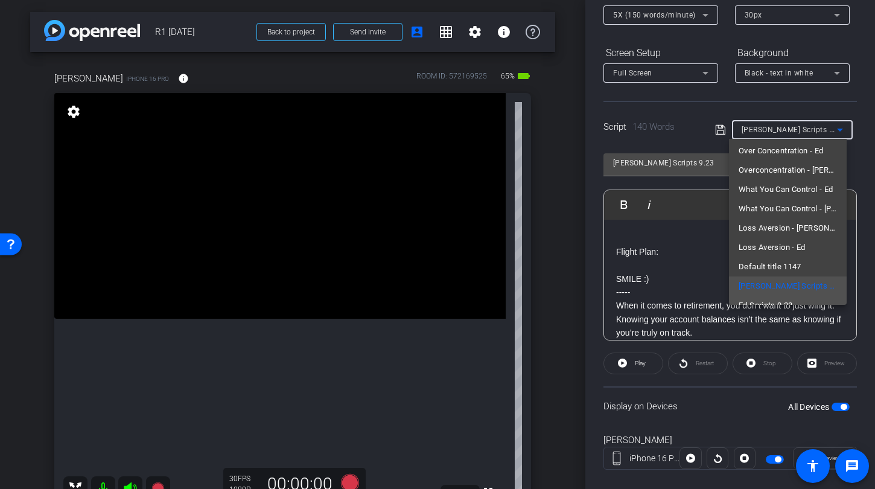
scroll to position [114, 0]
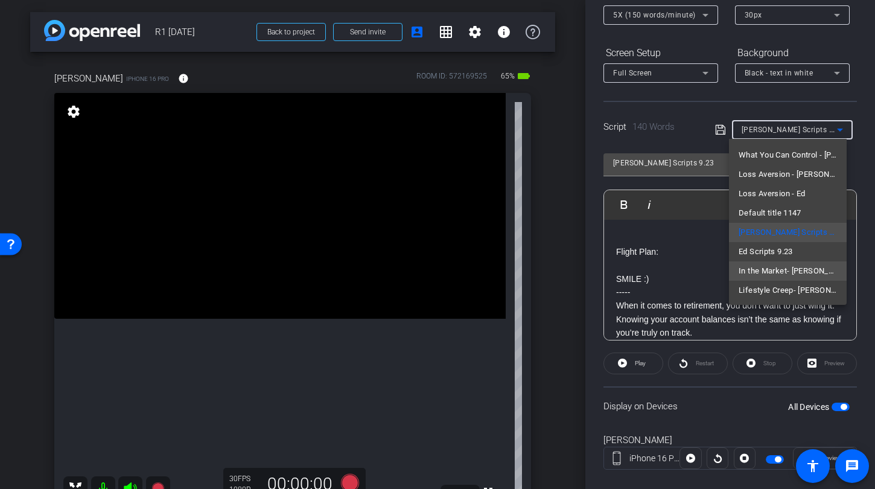
click at [785, 278] on mat-option "In the Market- [PERSON_NAME]" at bounding box center [788, 270] width 118 height 19
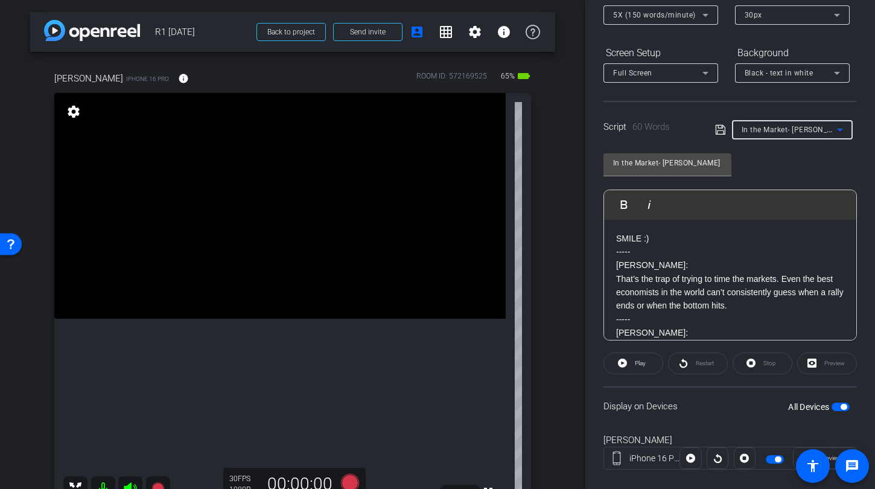
scroll to position [62, 0]
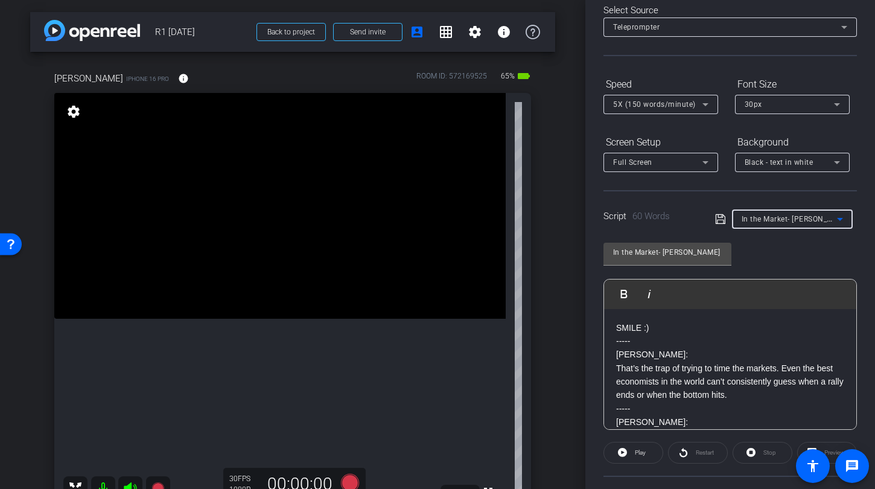
click at [772, 226] on div "In the Market- [PERSON_NAME]" at bounding box center [789, 218] width 95 height 15
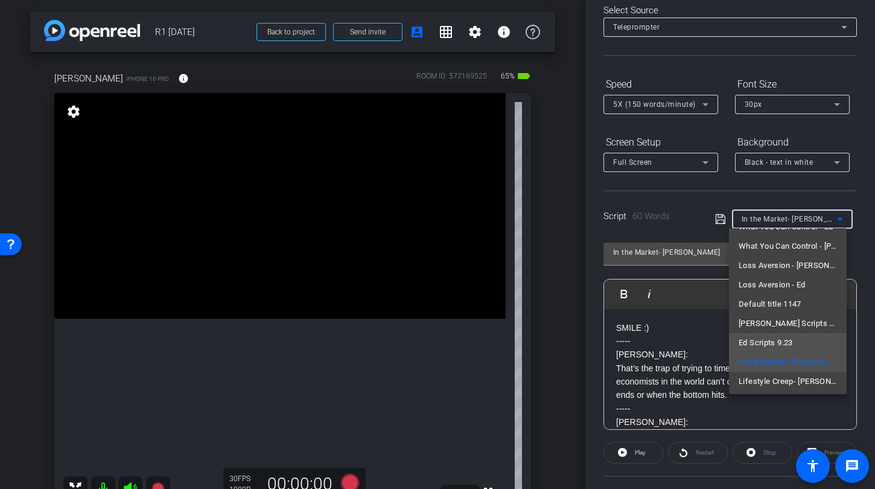
scroll to position [114, 0]
click at [791, 381] on span "Lifestyle Creep- [PERSON_NAME]" at bounding box center [788, 379] width 98 height 14
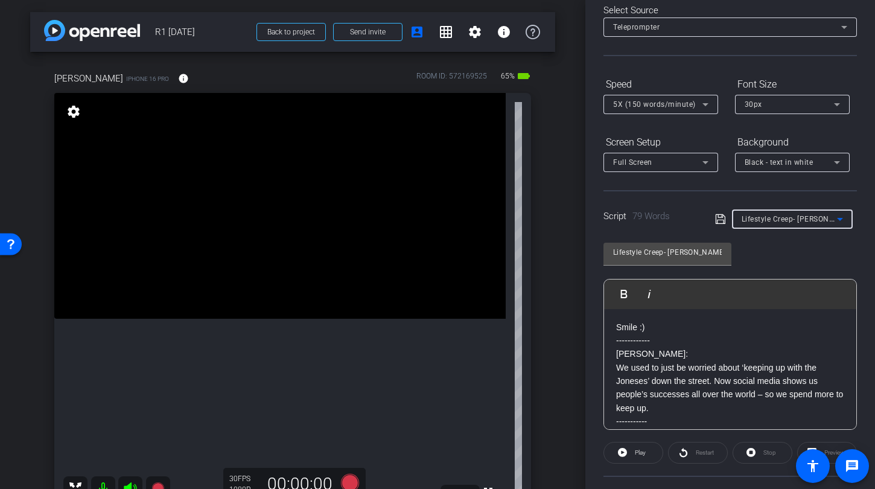
scroll to position [0, 0]
click at [797, 214] on div "Lifestyle Creep- [PERSON_NAME]" at bounding box center [789, 218] width 95 height 15
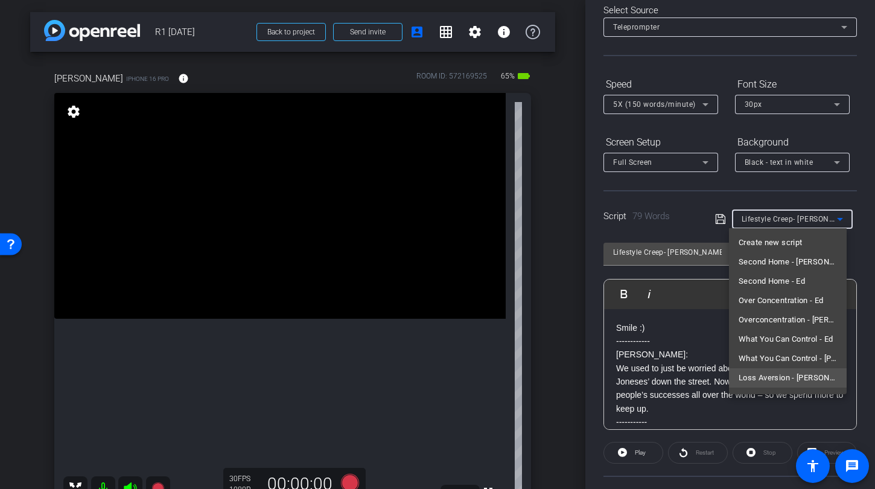
scroll to position [109, 0]
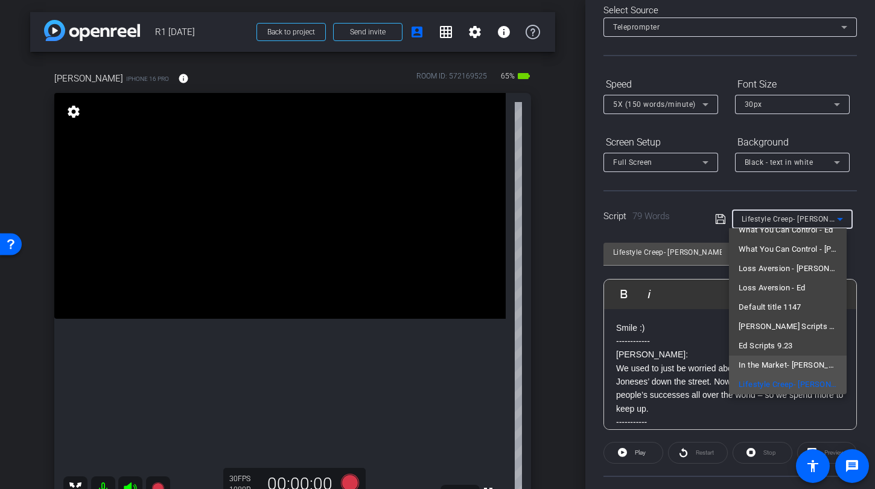
click at [778, 363] on span "In the Market- [PERSON_NAME]" at bounding box center [788, 365] width 98 height 14
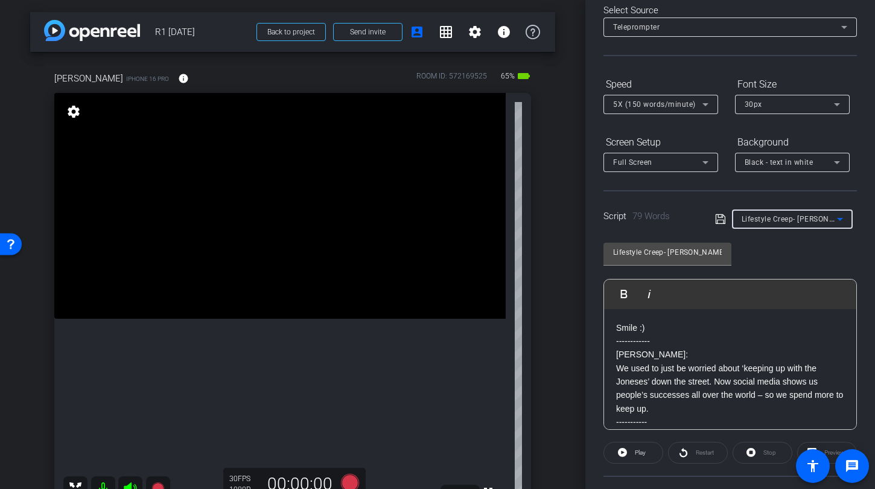
type input "In the Market- [PERSON_NAME]"
click at [466, 319] on video at bounding box center [279, 206] width 451 height 226
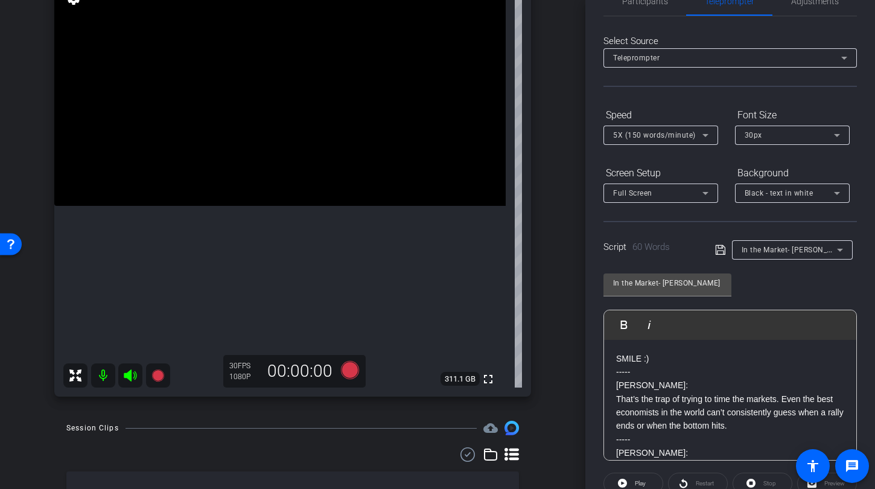
scroll to position [0, 0]
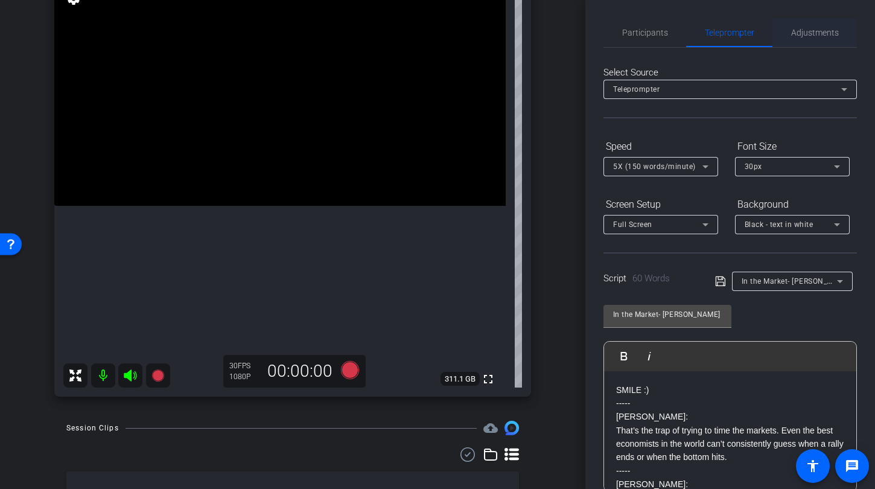
click at [812, 36] on span "Adjustments" at bounding box center [815, 32] width 48 height 8
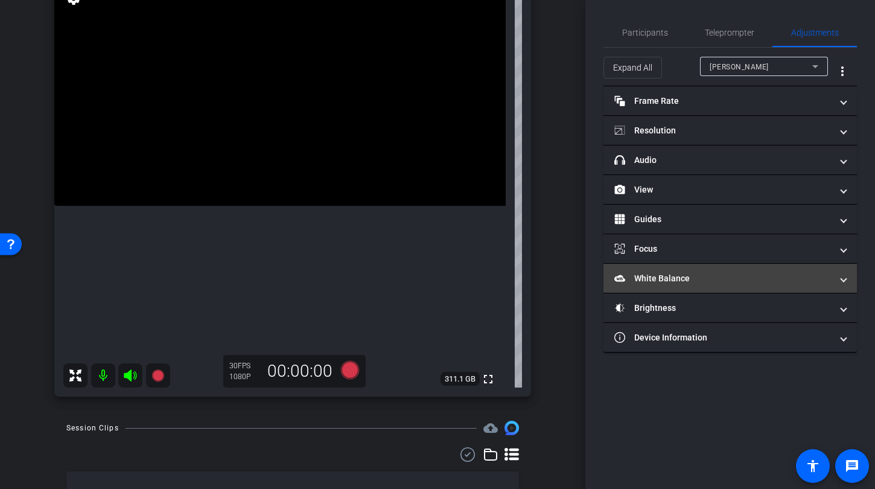
click at [676, 278] on mat-panel-title "White Balance White Balance" at bounding box center [722, 278] width 217 height 13
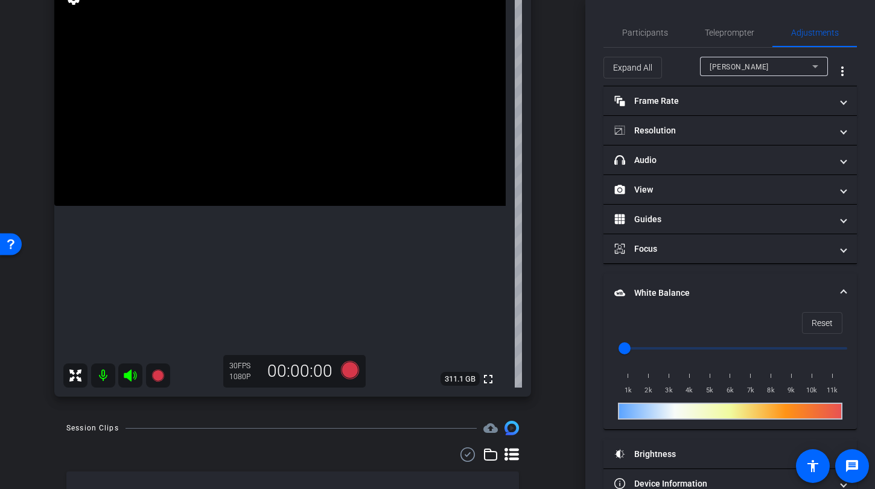
click at [250, 156] on video at bounding box center [279, 93] width 451 height 226
drag, startPoint x: 626, startPoint y: 348, endPoint x: 654, endPoint y: 349, distance: 27.8
click at [654, 349] on input "range" at bounding box center [735, 348] width 250 height 27
drag, startPoint x: 654, startPoint y: 347, endPoint x: 605, endPoint y: 348, distance: 48.3
type input "1000"
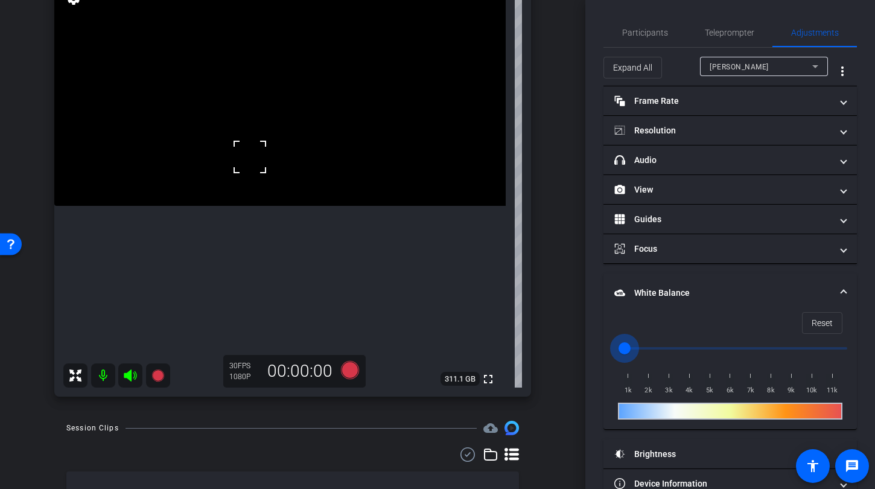
click at [610, 348] on input "range" at bounding box center [735, 348] width 250 height 27
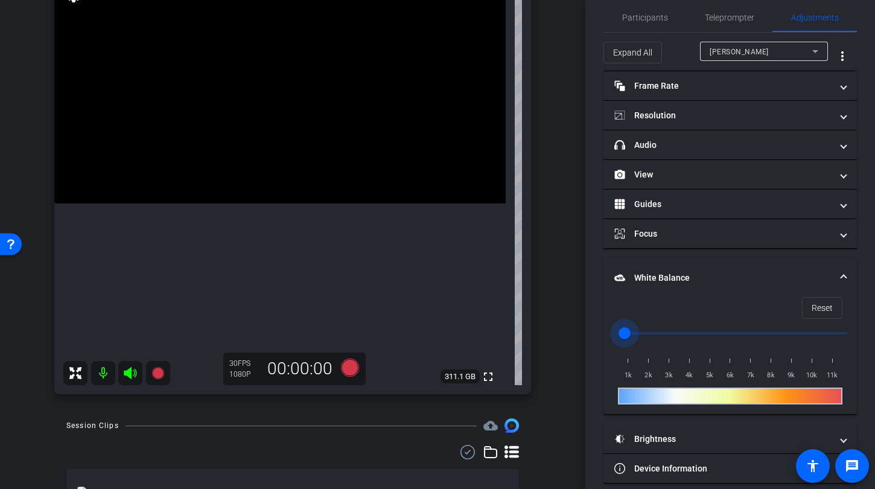
scroll to position [28, 0]
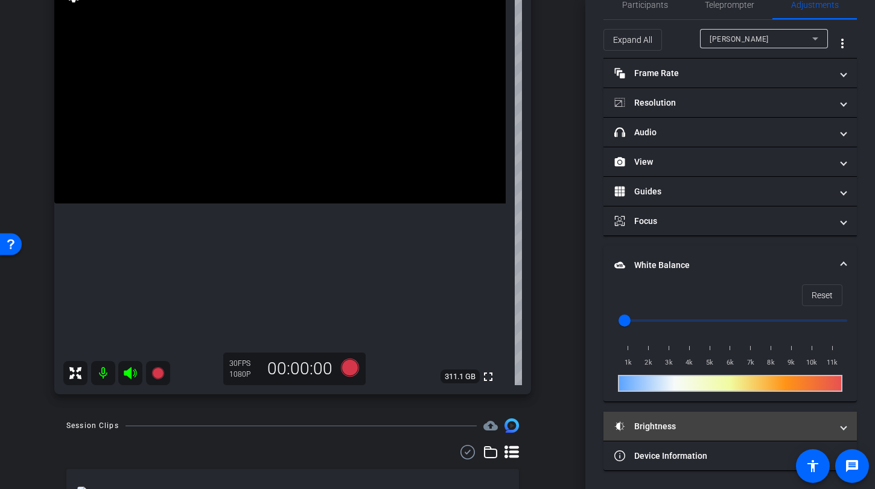
click at [677, 422] on mat-panel-title "Brightness" at bounding box center [722, 426] width 217 height 13
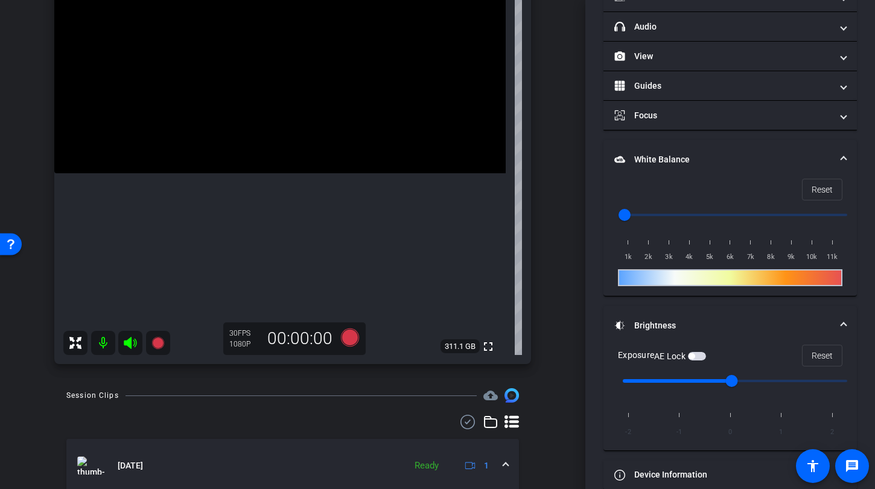
scroll to position [152, 0]
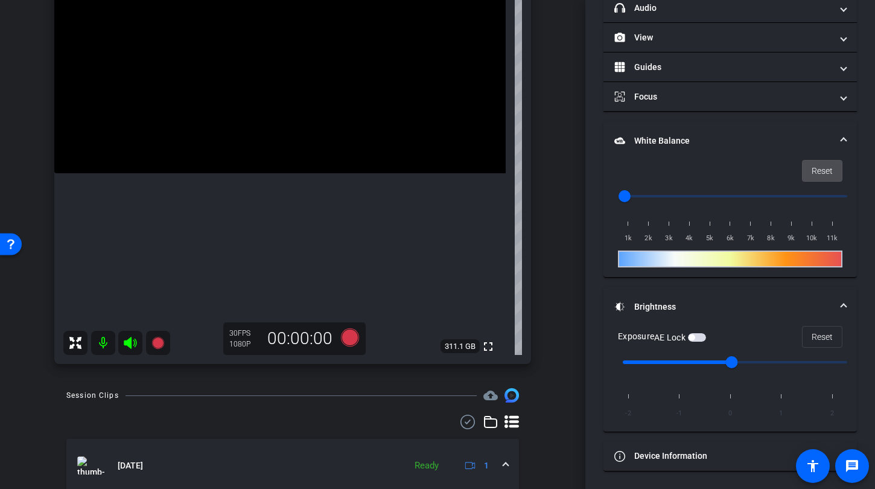
click at [818, 174] on span "Reset" at bounding box center [822, 170] width 21 height 23
click at [249, 122] on video at bounding box center [279, 60] width 451 height 226
click at [701, 336] on span "button" at bounding box center [697, 337] width 18 height 8
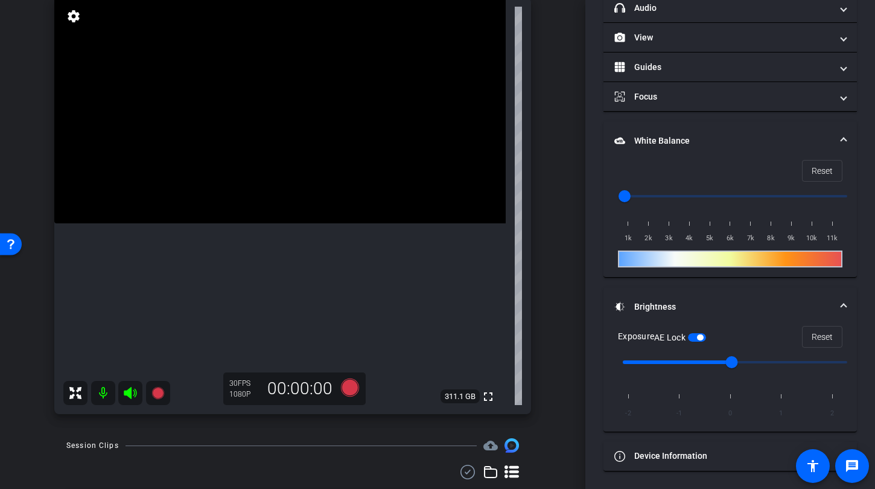
scroll to position [95, 0]
click at [231, 196] on video at bounding box center [279, 111] width 451 height 226
click at [221, 144] on video at bounding box center [279, 111] width 451 height 226
click at [266, 182] on video at bounding box center [279, 111] width 451 height 226
click at [218, 224] on video at bounding box center [279, 111] width 451 height 226
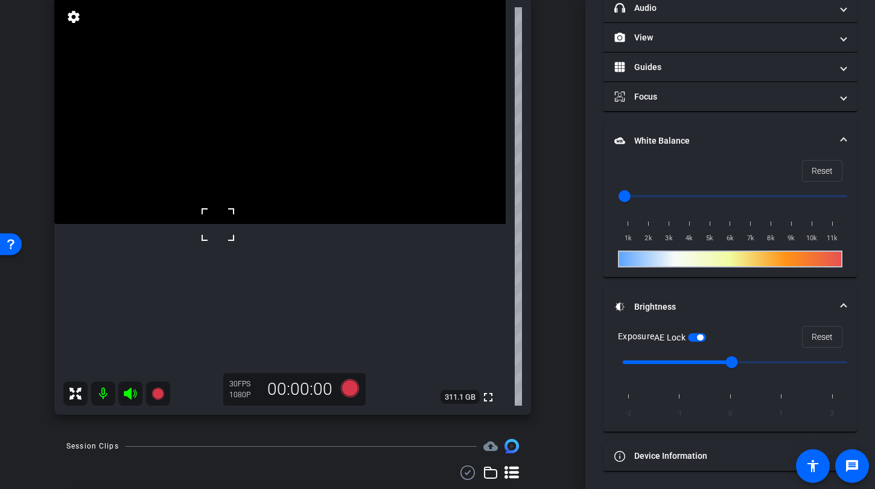
click at [554, 253] on div "arrow_back R1 [DATE] Back to project Send invite account_box grid_on settings i…" at bounding box center [292, 149] width 585 height 489
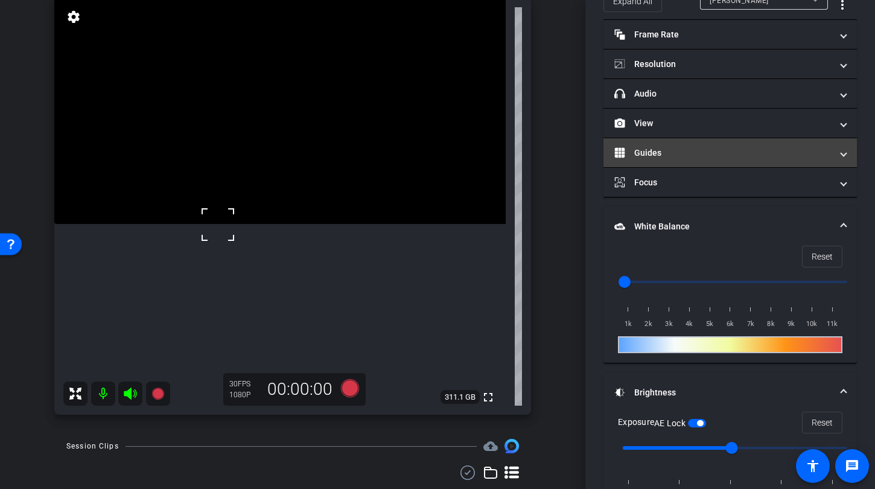
scroll to position [0, 0]
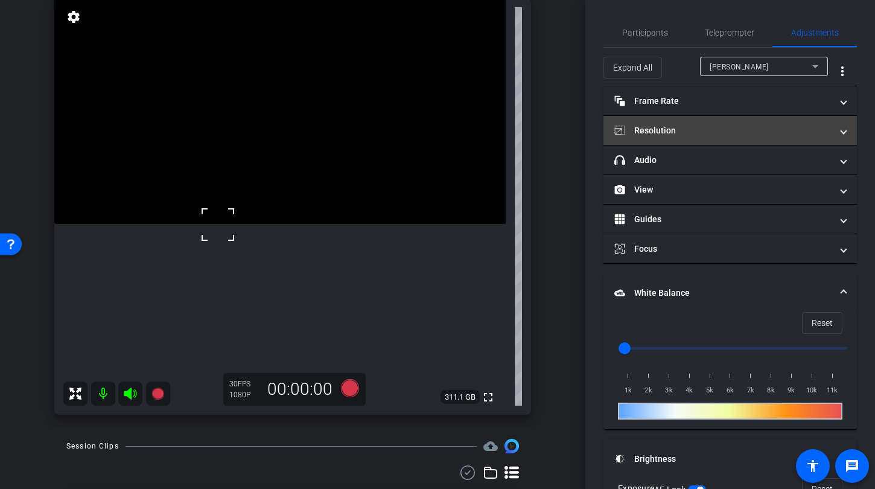
click at [659, 125] on mat-panel-title "Resolution" at bounding box center [722, 130] width 217 height 13
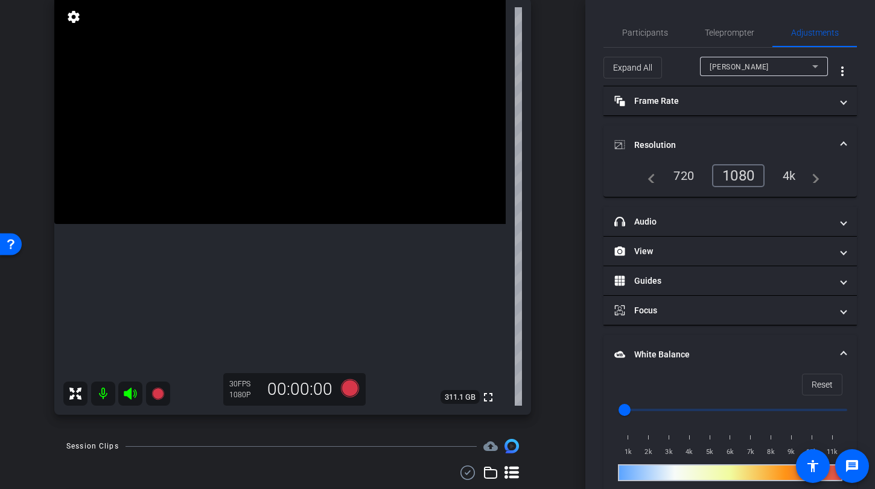
click at [554, 237] on div "arrow_back R1 [DATE] Back to project Send invite account_box grid_on settings i…" at bounding box center [292, 149] width 585 height 489
click at [727, 18] on span "Teleprompter" at bounding box center [729, 32] width 49 height 29
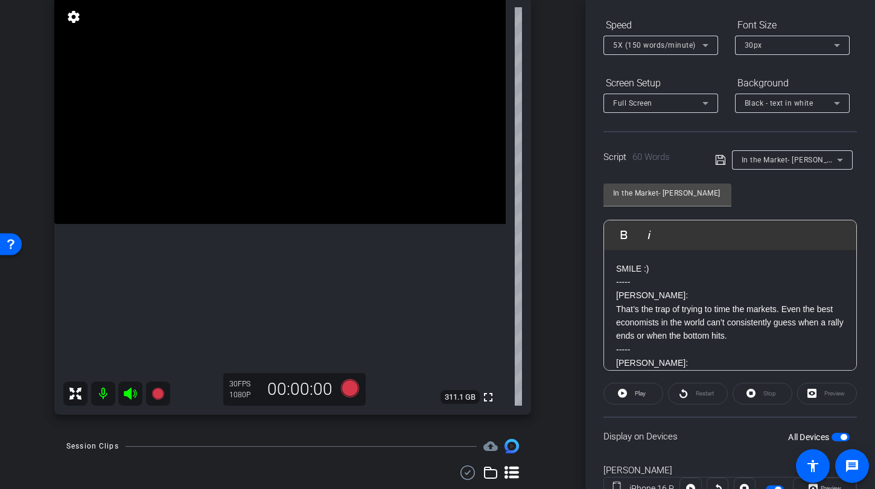
scroll to position [132, 0]
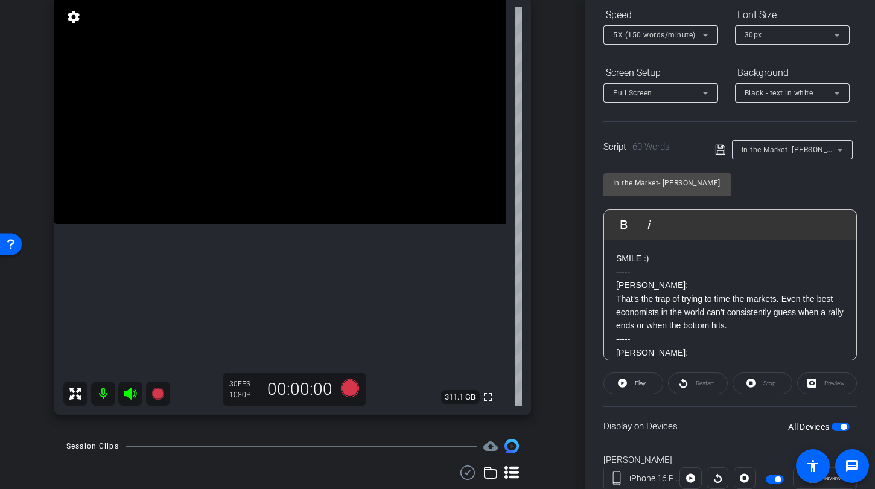
click at [832, 425] on span "button" at bounding box center [841, 426] width 18 height 8
click at [835, 425] on span "button" at bounding box center [841, 426] width 18 height 8
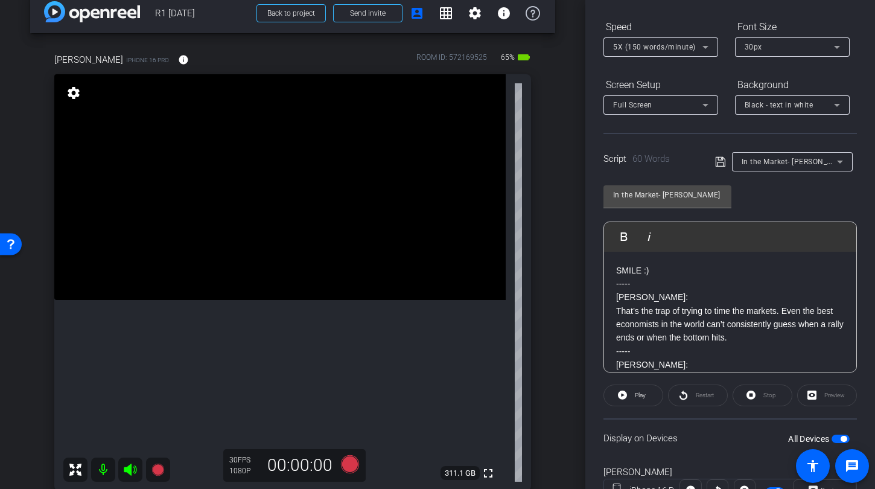
scroll to position [19, 0]
click at [293, 249] on video at bounding box center [279, 187] width 451 height 226
click at [538, 303] on div "[PERSON_NAME] iPhone 16 Pro info ROOM ID: 572169525 60% battery_std fullscreen …" at bounding box center [292, 267] width 525 height 469
click at [557, 298] on div "arrow_back R1 [DATE] Back to project Send invite account_box grid_on settings i…" at bounding box center [292, 225] width 585 height 489
click at [692, 323] on p "[PERSON_NAME]: That’s the trap of trying to time the markets. Even the best eco…" at bounding box center [730, 317] width 228 height 54
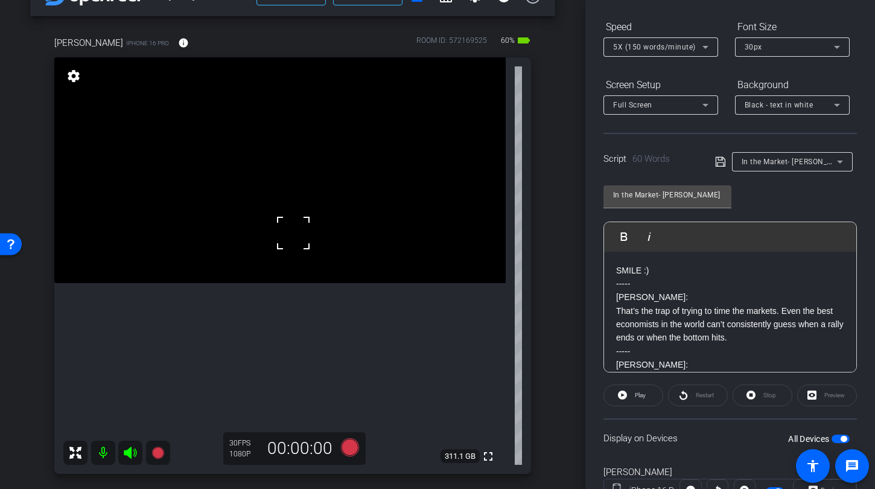
scroll to position [59, 0]
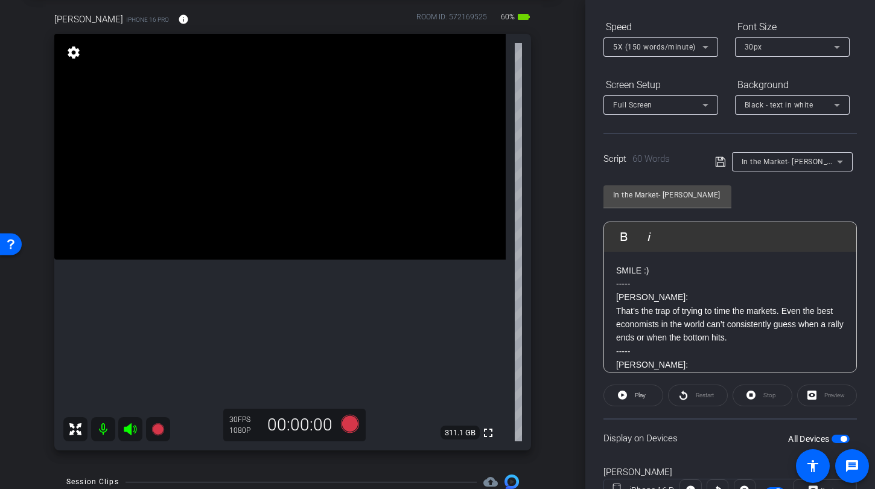
click at [669, 315] on p "[PERSON_NAME]: That’s the trap of trying to time the markets. Even the best eco…" at bounding box center [730, 317] width 228 height 54
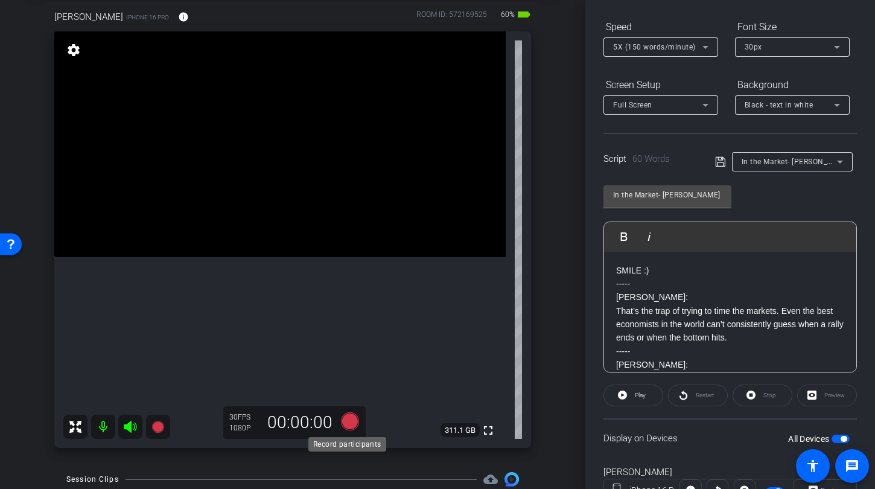
click at [351, 424] on icon at bounding box center [350, 421] width 18 height 18
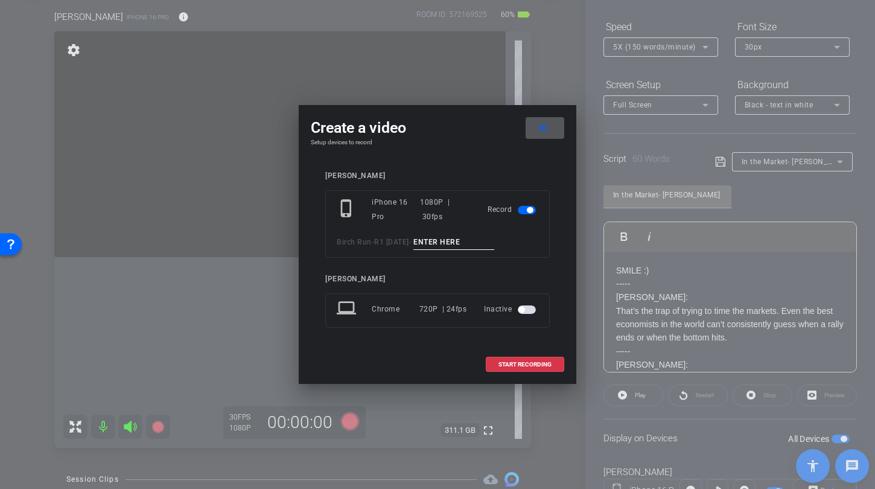
click at [435, 241] on input at bounding box center [453, 242] width 81 height 15
type input "i"
type input "T"
type input "[PERSON_NAME] Time TA1"
click at [512, 369] on span at bounding box center [524, 364] width 77 height 29
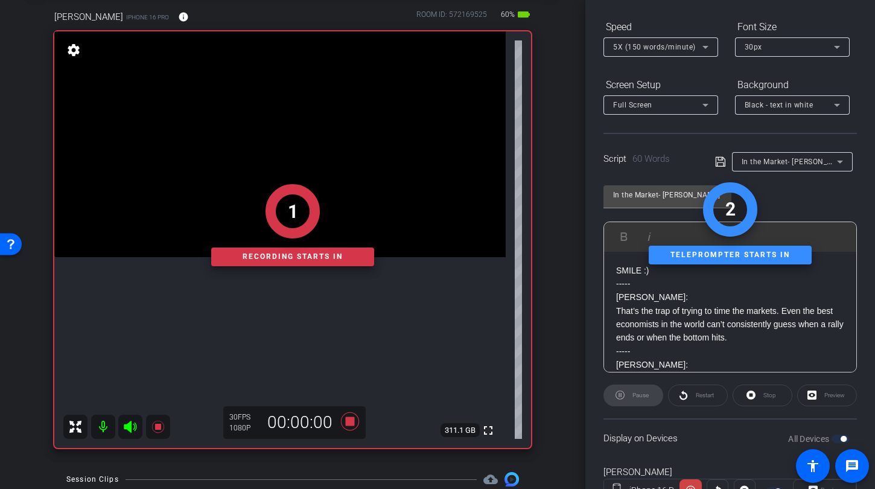
click at [126, 419] on div "1 Recording starts in" at bounding box center [292, 224] width 477 height 445
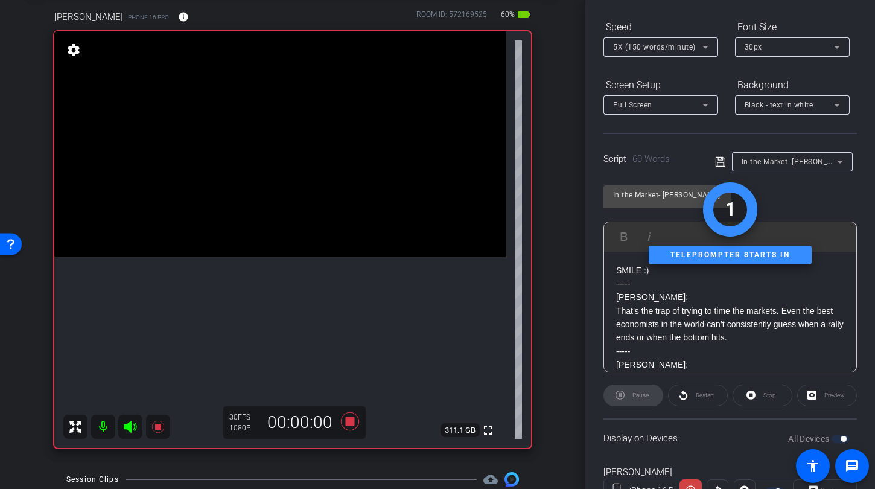
click at [132, 427] on icon at bounding box center [130, 427] width 13 height 12
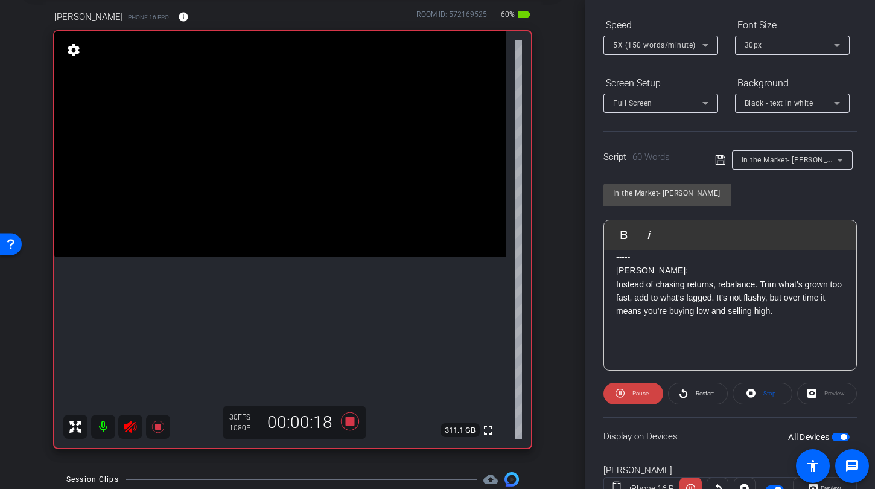
scroll to position [124, 0]
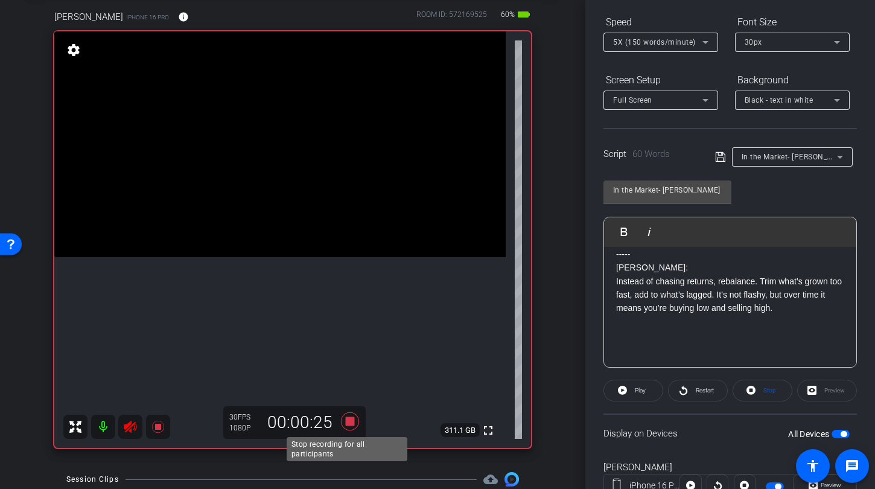
click at [351, 424] on icon at bounding box center [350, 421] width 29 height 22
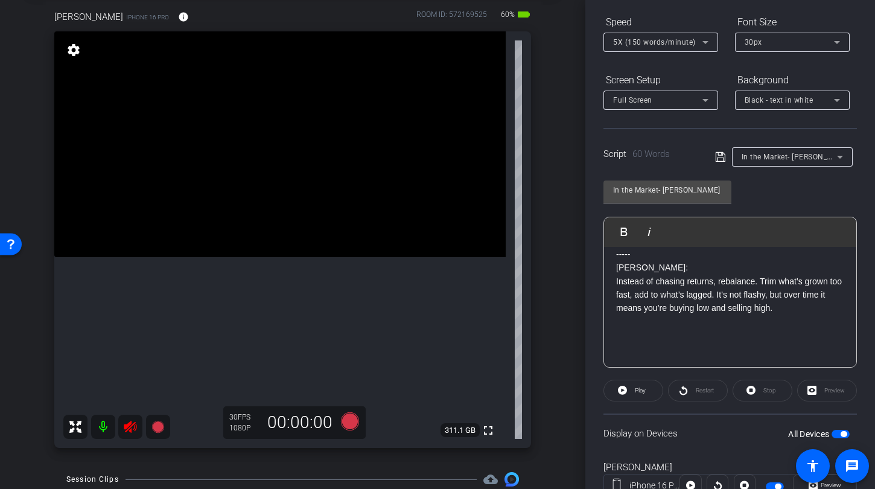
click at [126, 427] on icon at bounding box center [130, 427] width 13 height 12
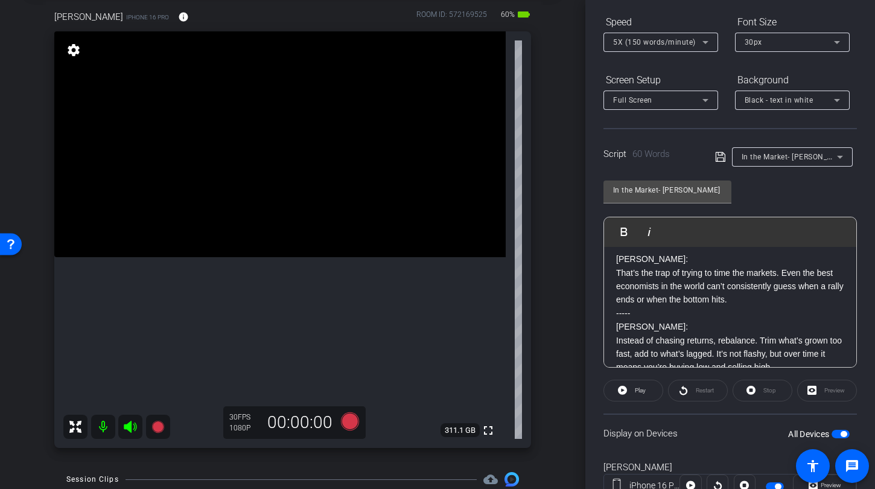
scroll to position [0, 0]
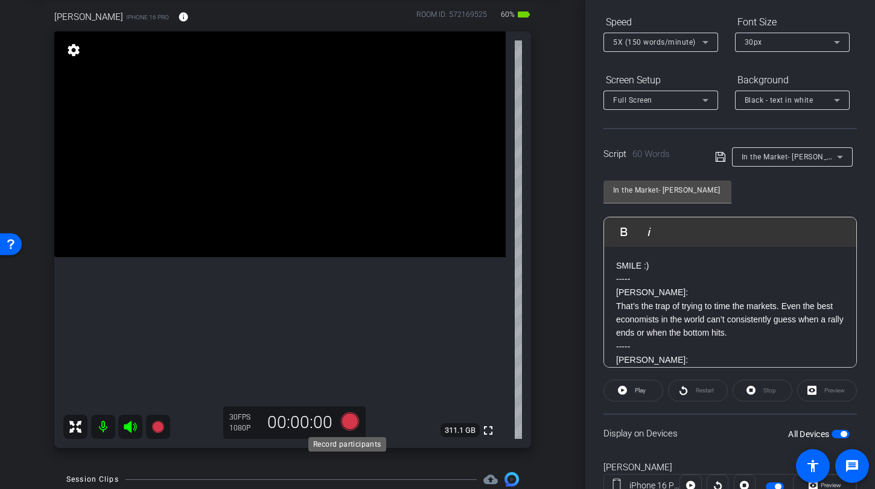
click at [349, 418] on icon at bounding box center [350, 421] width 18 height 18
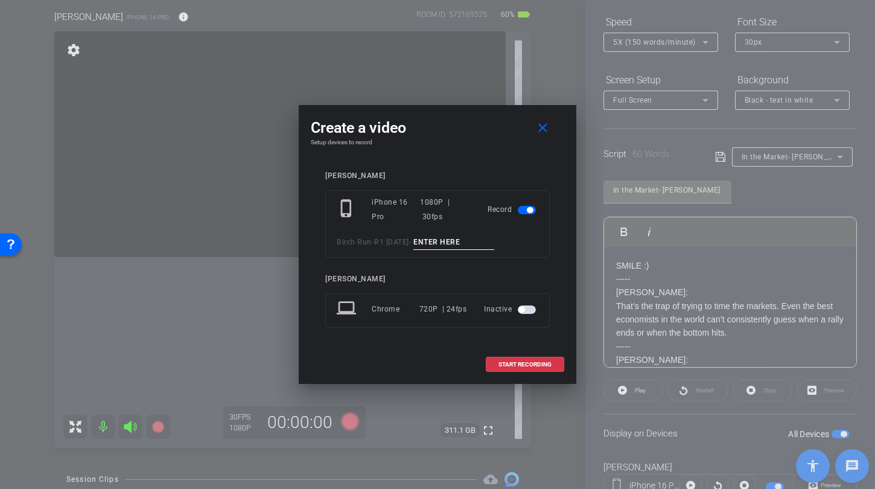
click at [432, 246] on input at bounding box center [453, 242] width 81 height 15
type input "[PERSON_NAME] Time TA2"
click at [515, 366] on span "START RECORDING" at bounding box center [524, 364] width 53 height 6
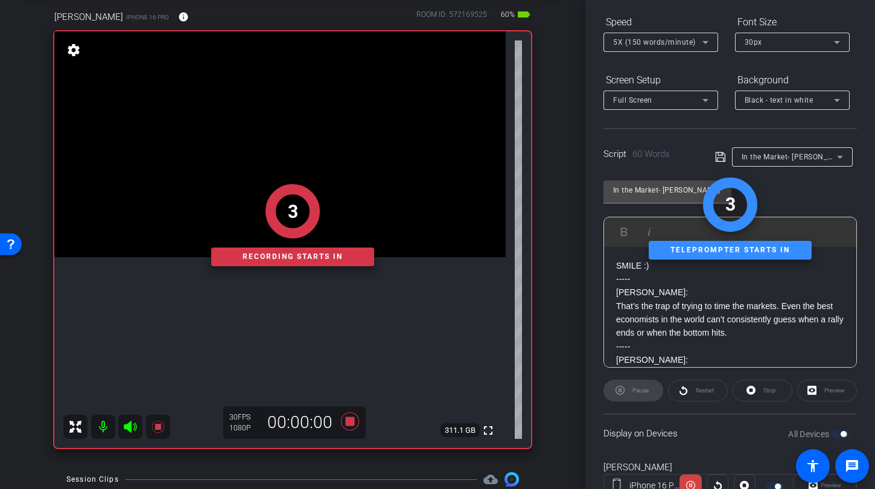
click at [623, 395] on div "Pause" at bounding box center [633, 391] width 60 height 22
click at [127, 426] on div "1 Recording starts in" at bounding box center [292, 224] width 477 height 445
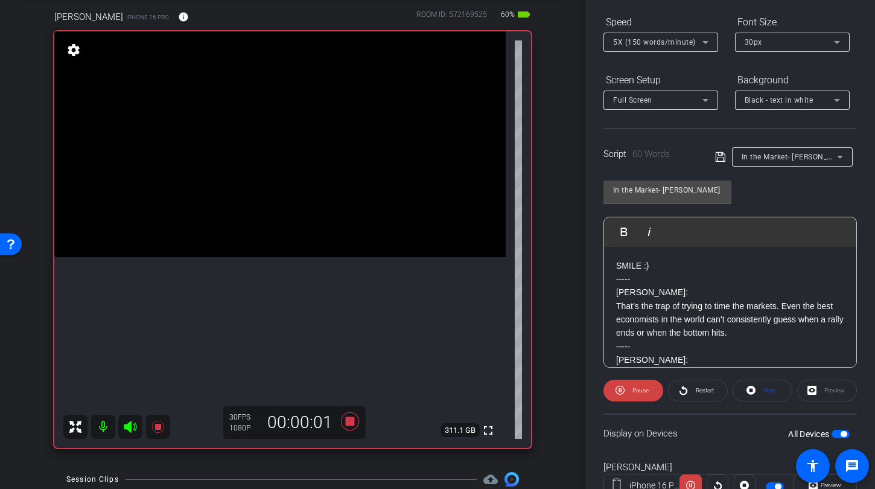
click at [126, 430] on icon at bounding box center [130, 426] width 14 height 14
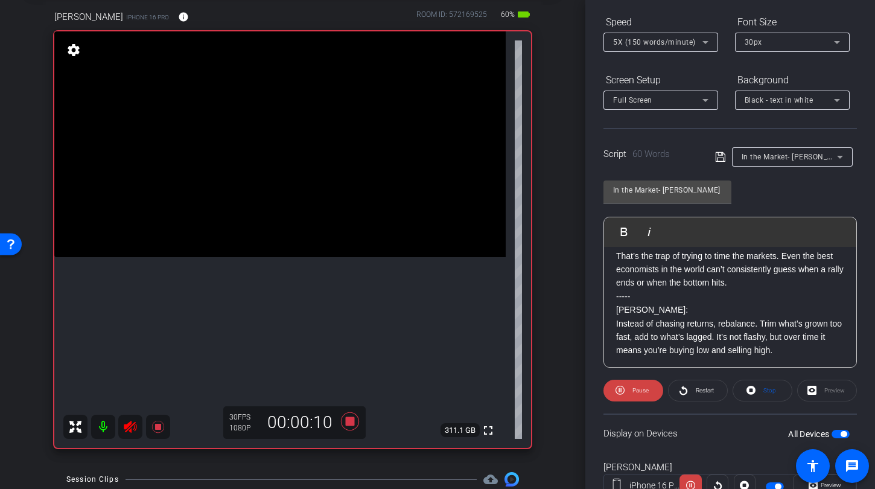
scroll to position [71, 0]
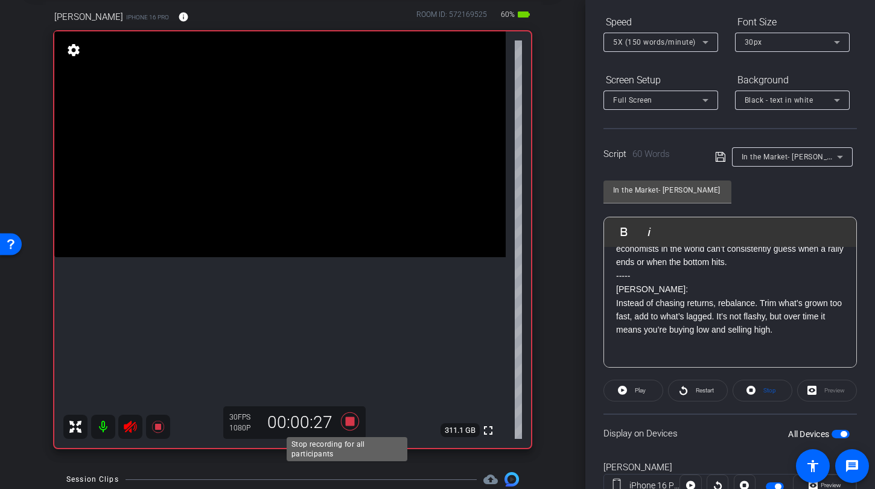
click at [349, 422] on icon at bounding box center [350, 421] width 18 height 18
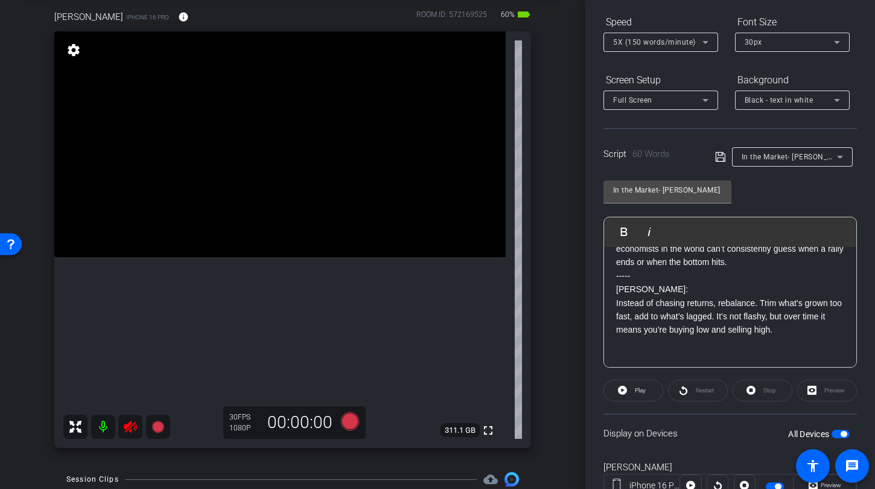
click at [133, 421] on icon at bounding box center [130, 426] width 14 height 14
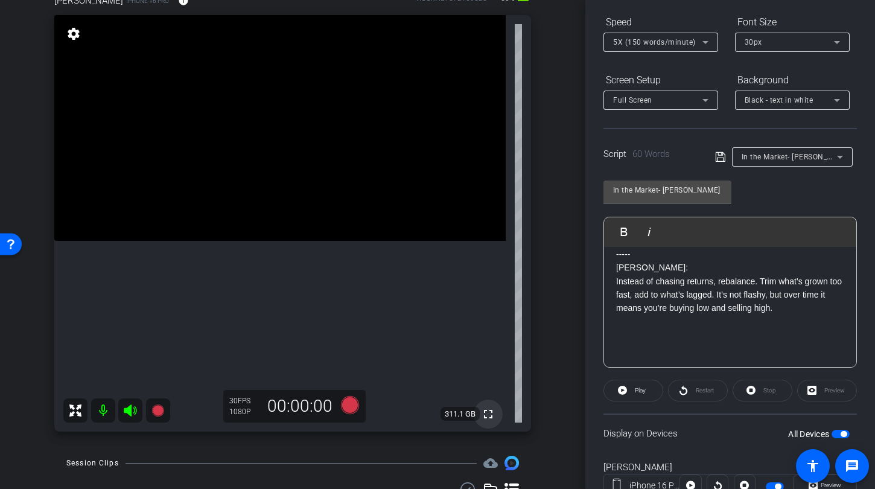
scroll to position [252, 0]
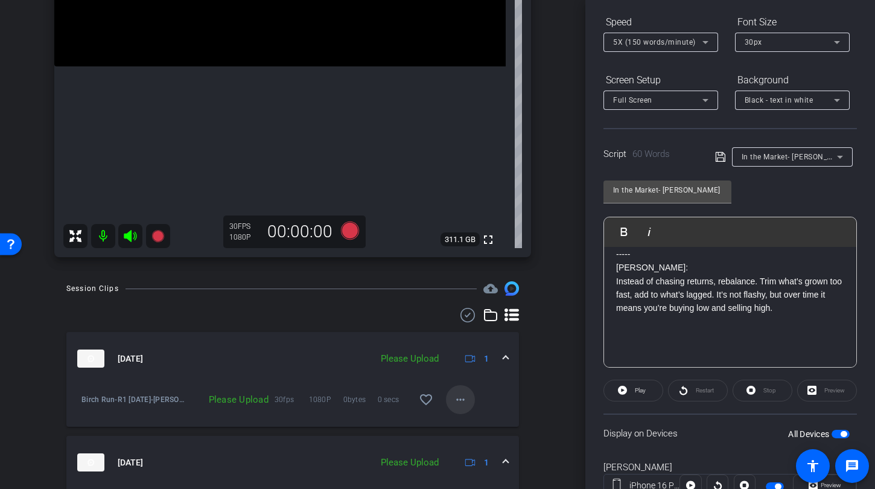
click at [459, 401] on mat-icon "more_horiz" at bounding box center [460, 399] width 14 height 14
click at [474, 421] on span "Upload" at bounding box center [474, 425] width 48 height 14
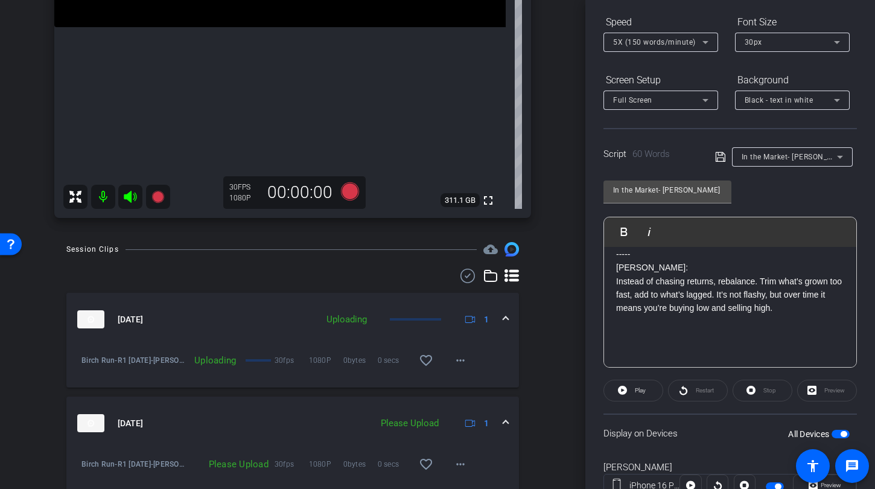
scroll to position [462, 0]
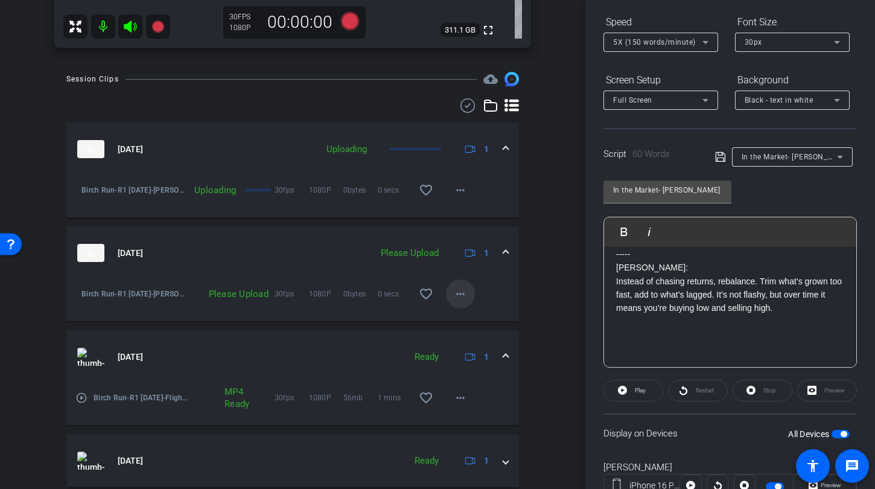
click at [463, 293] on span at bounding box center [460, 293] width 29 height 29
click at [466, 317] on span "Upload" at bounding box center [474, 319] width 48 height 14
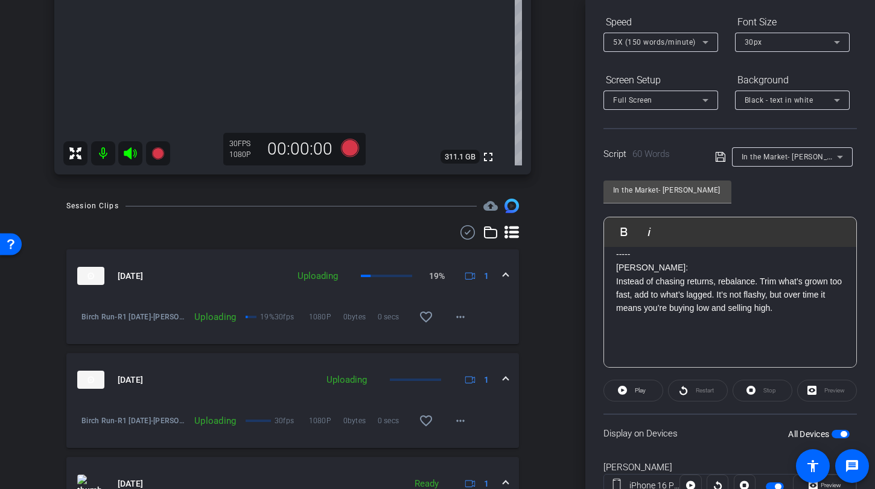
scroll to position [45, 0]
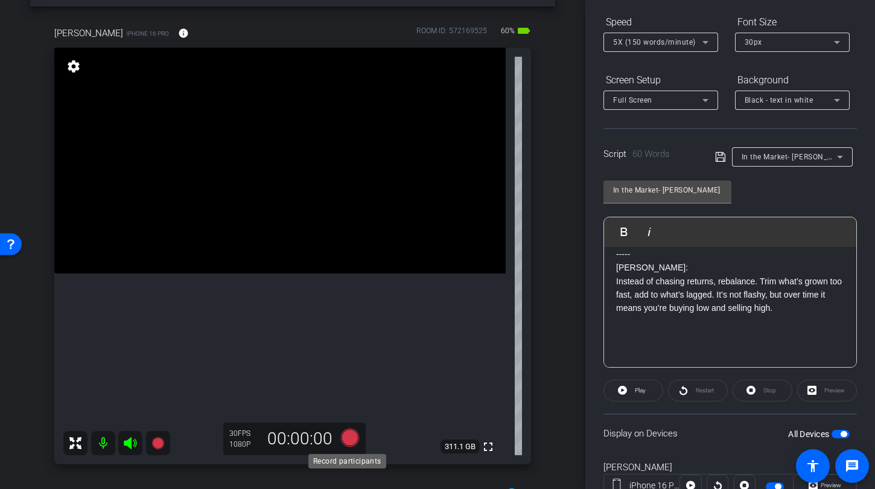
click at [345, 441] on icon at bounding box center [350, 437] width 18 height 18
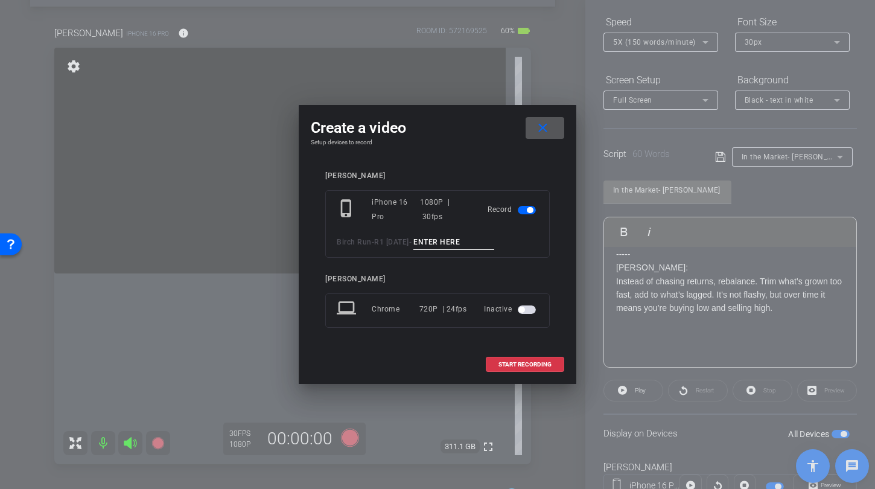
click at [447, 232] on div "phone_iphone iPhone 16 Pro 1080P | 30fps Record Birch Run - R1 [DATE] -" at bounding box center [437, 224] width 224 height 68
click at [443, 239] on input at bounding box center [453, 242] width 81 height 15
type input "[PERSON_NAME] Time TA3"
click at [530, 362] on span "START RECORDING" at bounding box center [524, 364] width 53 height 6
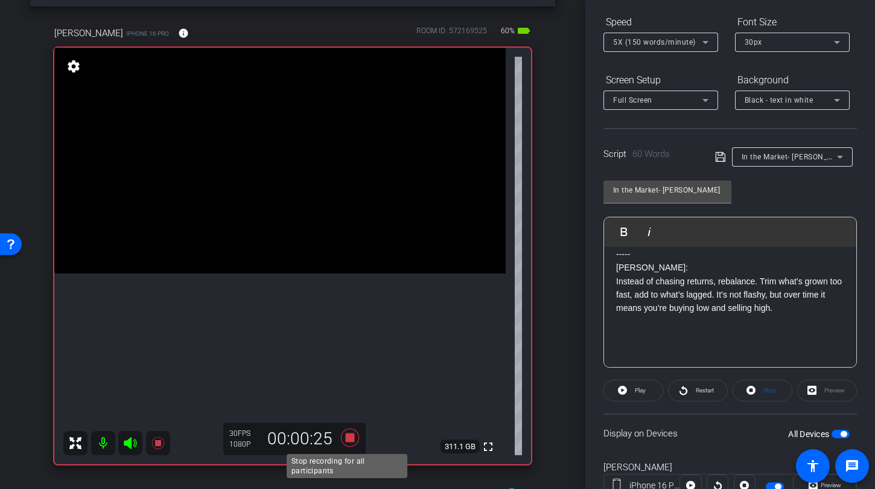
click at [343, 435] on icon at bounding box center [350, 437] width 18 height 18
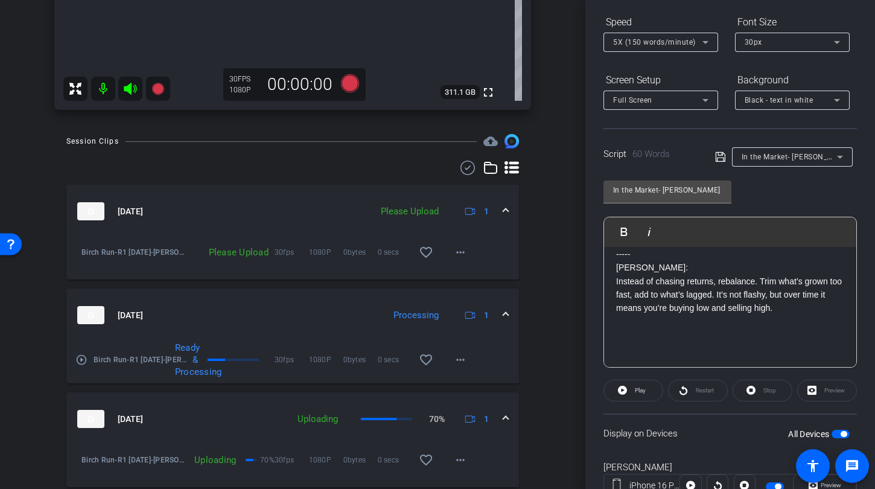
scroll to position [401, 0]
click at [459, 246] on mat-icon "more_horiz" at bounding box center [460, 251] width 14 height 14
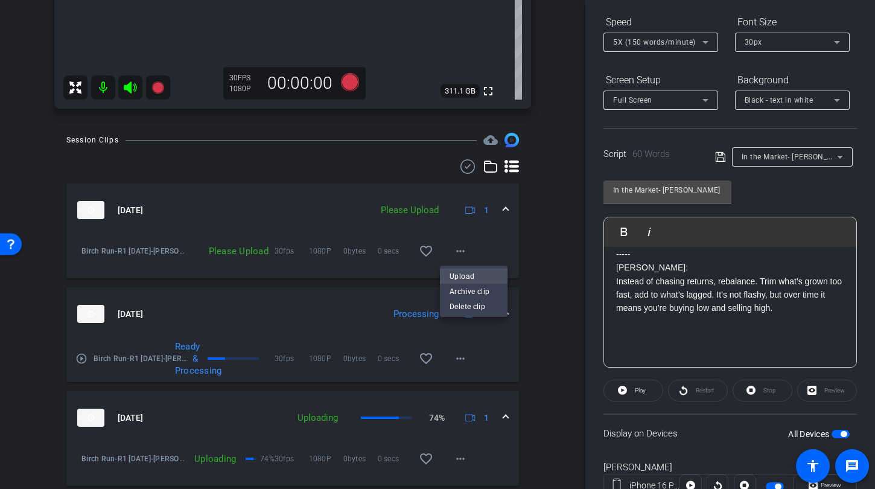
click at [461, 270] on span "Upload" at bounding box center [474, 276] width 48 height 14
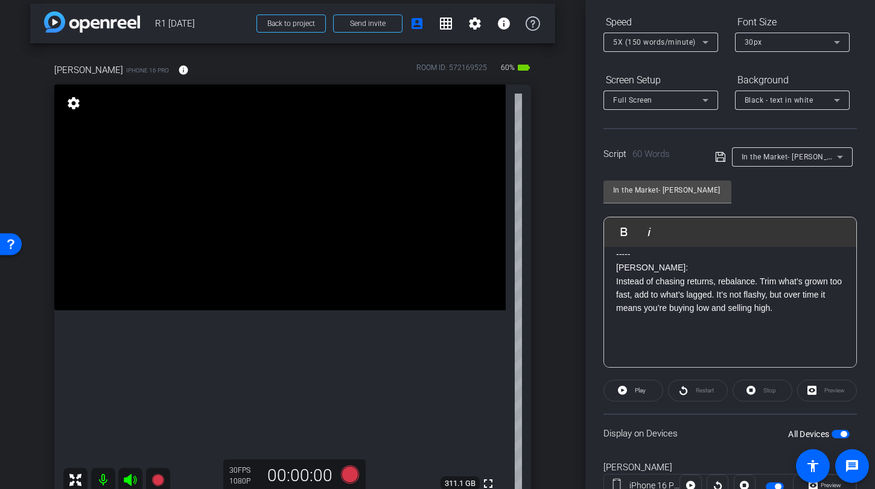
scroll to position [22, 0]
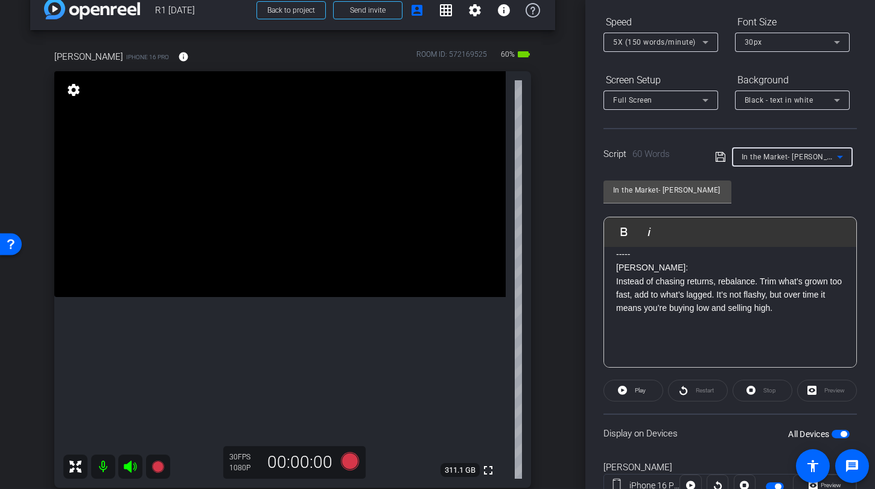
click at [783, 154] on span "In the Market- [PERSON_NAME]" at bounding box center [796, 156] width 109 height 10
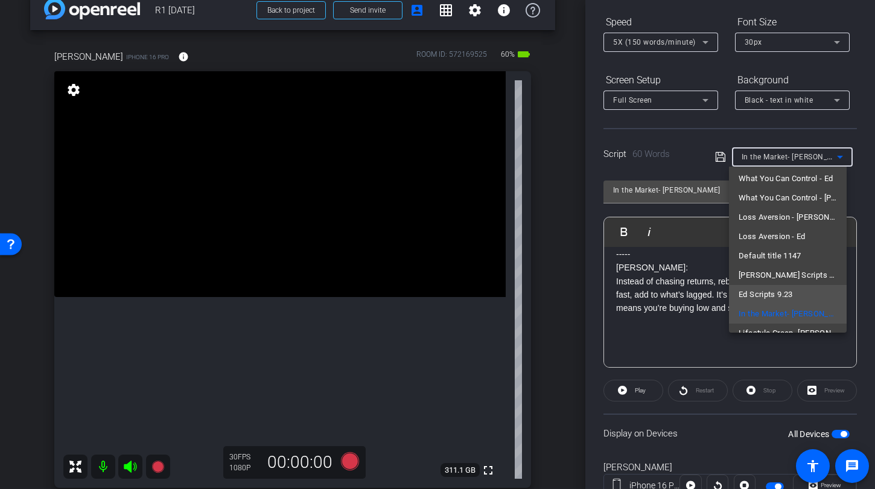
scroll to position [114, 0]
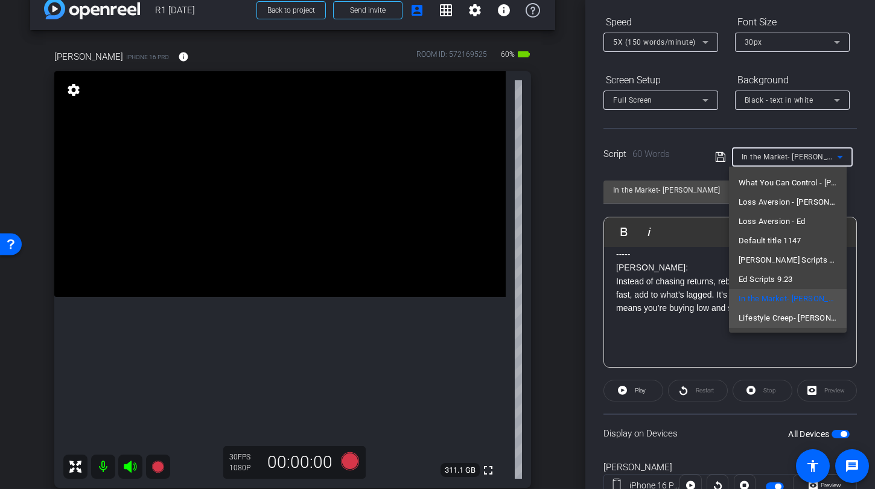
click at [782, 316] on span "Lifestyle Creep- [PERSON_NAME]" at bounding box center [788, 318] width 98 height 14
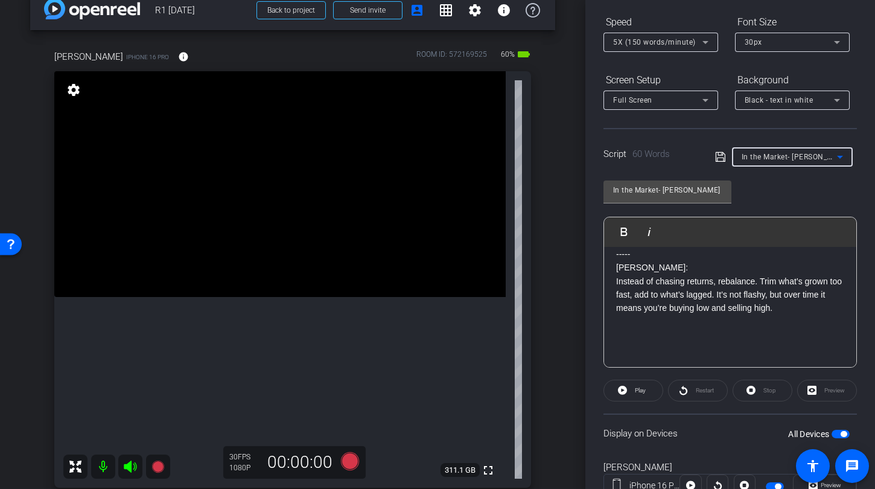
type input "Lifestyle Creep- [PERSON_NAME]"
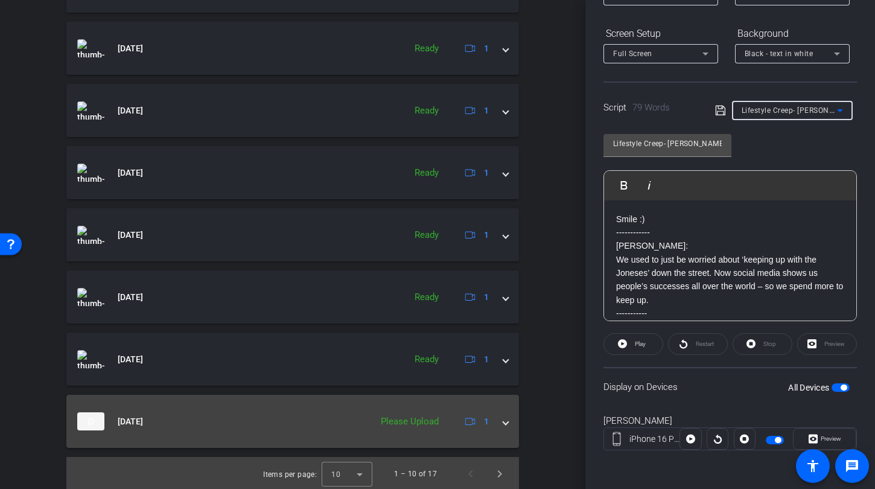
scroll to position [876, 0]
click at [503, 418] on span at bounding box center [505, 419] width 5 height 13
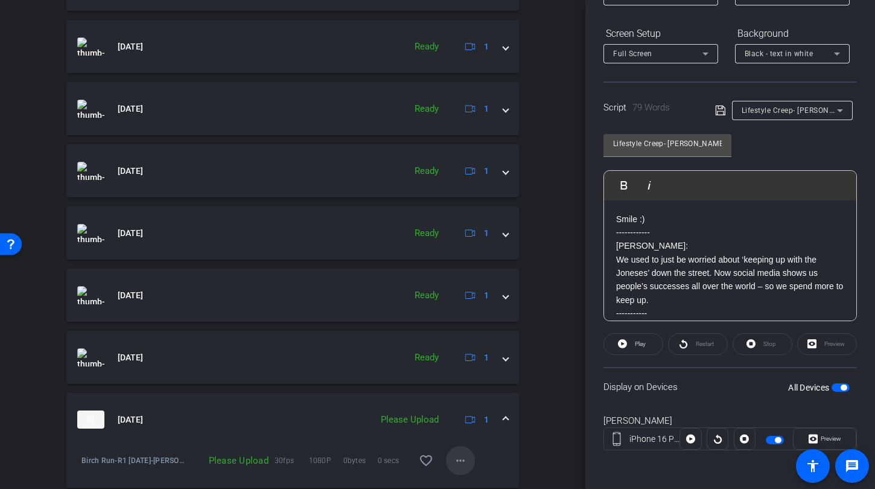
click at [456, 463] on mat-icon "more_horiz" at bounding box center [460, 460] width 14 height 14
click at [465, 404] on span "Upload" at bounding box center [474, 405] width 48 height 14
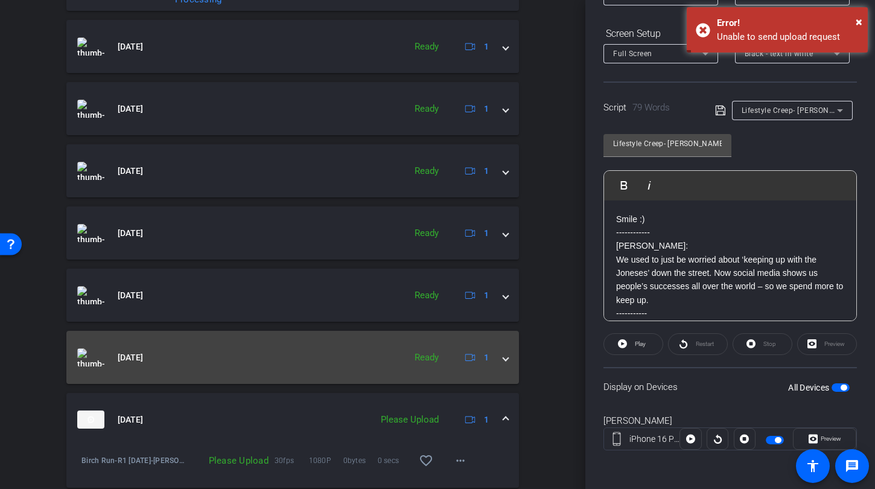
click at [503, 357] on mat-expansion-panel-header "[DATE] Ready 1" at bounding box center [292, 357] width 453 height 53
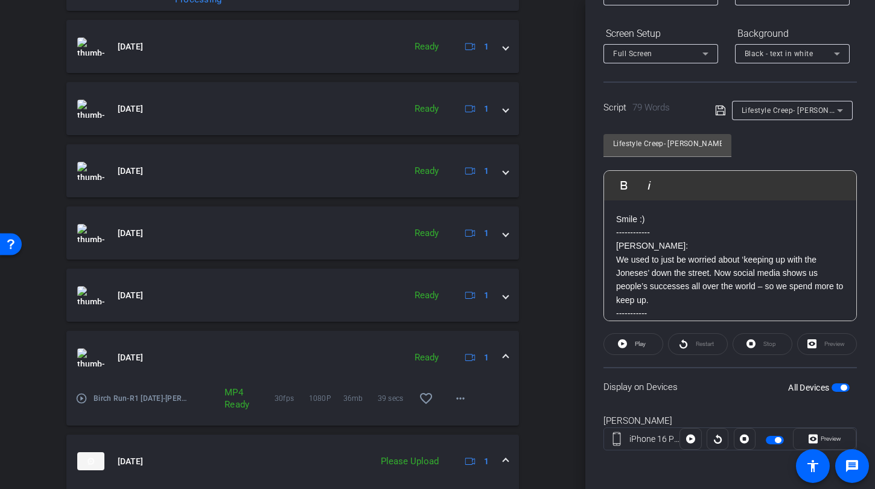
click at [567, 389] on div "arrow_back R1 [DATE] Back to project Send invite account_box grid_on settings i…" at bounding box center [292, 244] width 585 height 489
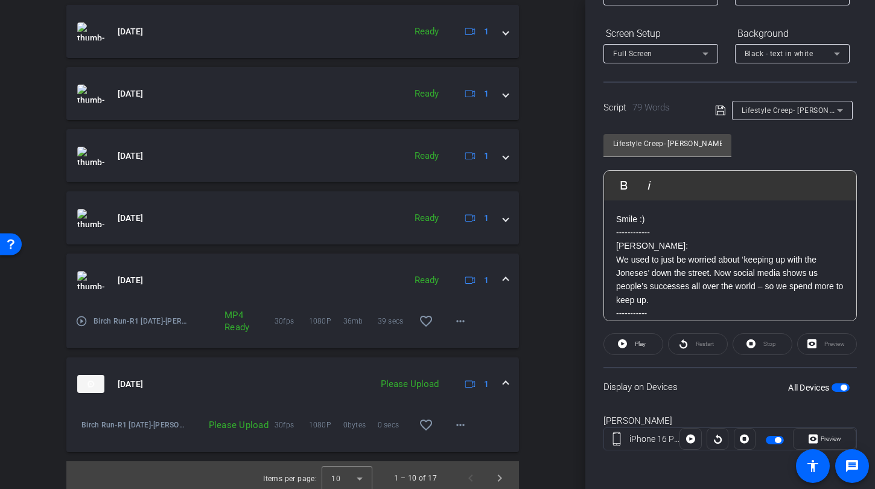
scroll to position [955, 0]
click at [453, 424] on mat-icon "more_horiz" at bounding box center [460, 423] width 14 height 14
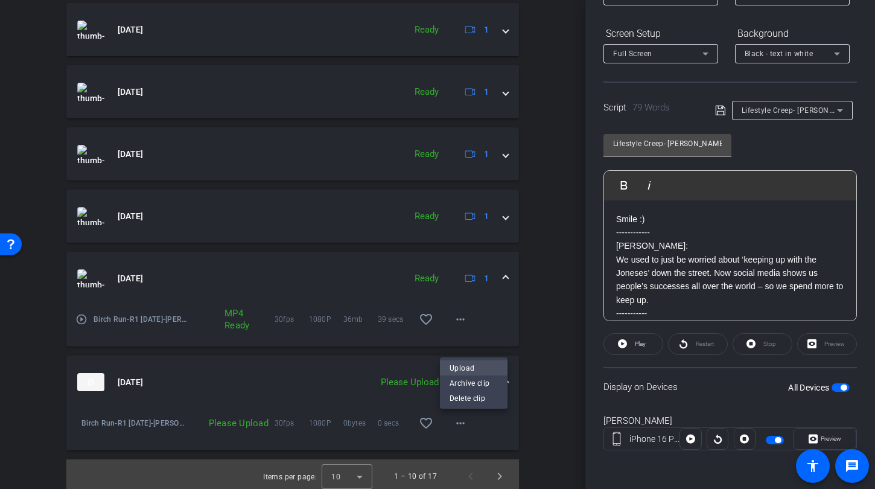
click at [471, 369] on span "Upload" at bounding box center [474, 368] width 48 height 14
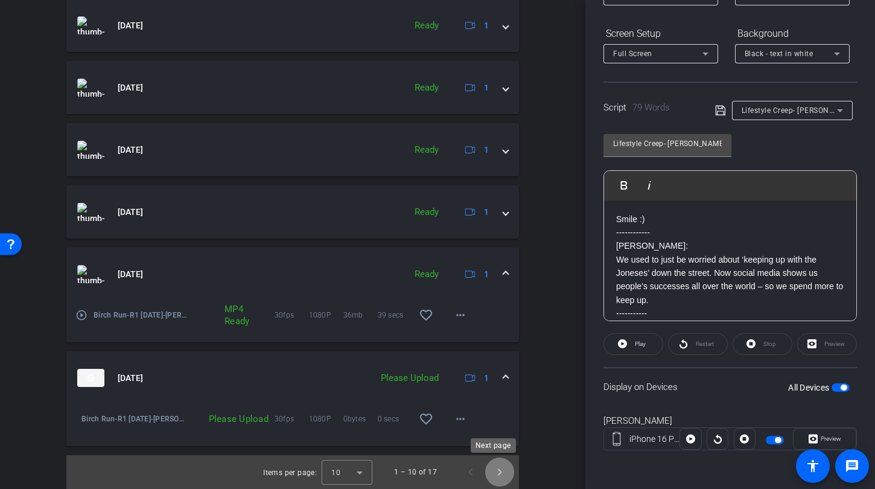
click at [498, 468] on span "Next page" at bounding box center [499, 471] width 29 height 29
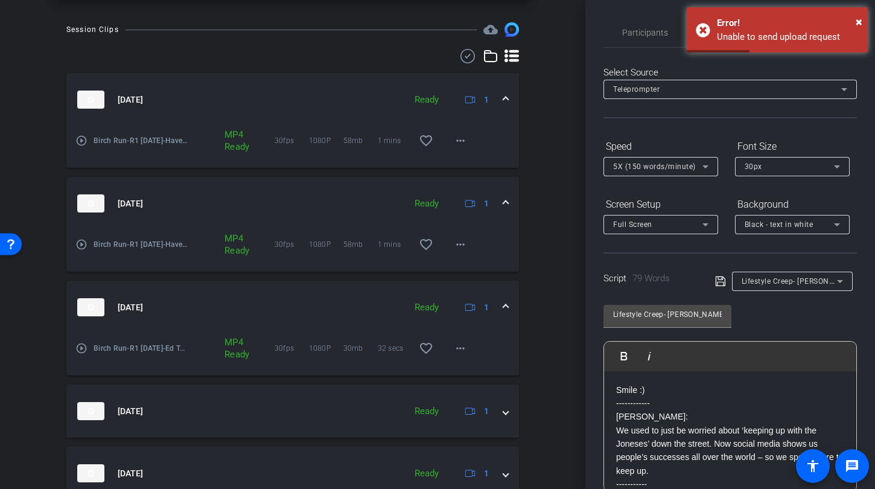
scroll to position [689, 0]
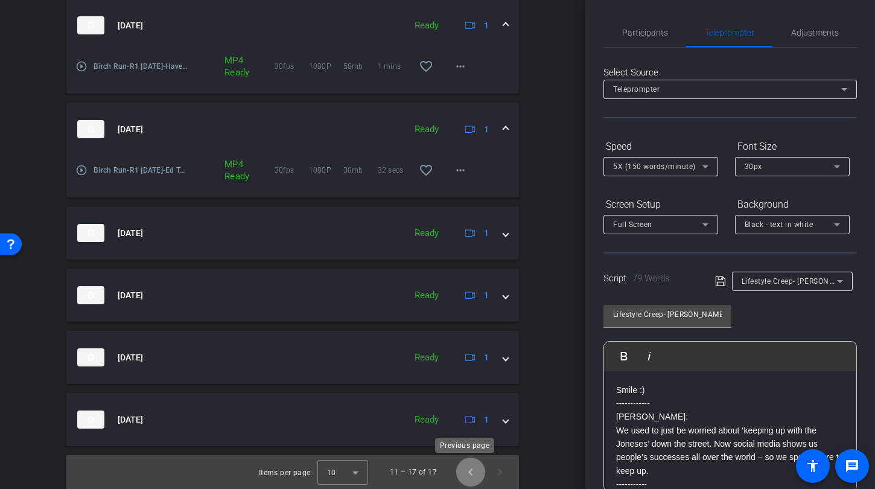
click at [465, 479] on span "Previous page" at bounding box center [470, 471] width 29 height 29
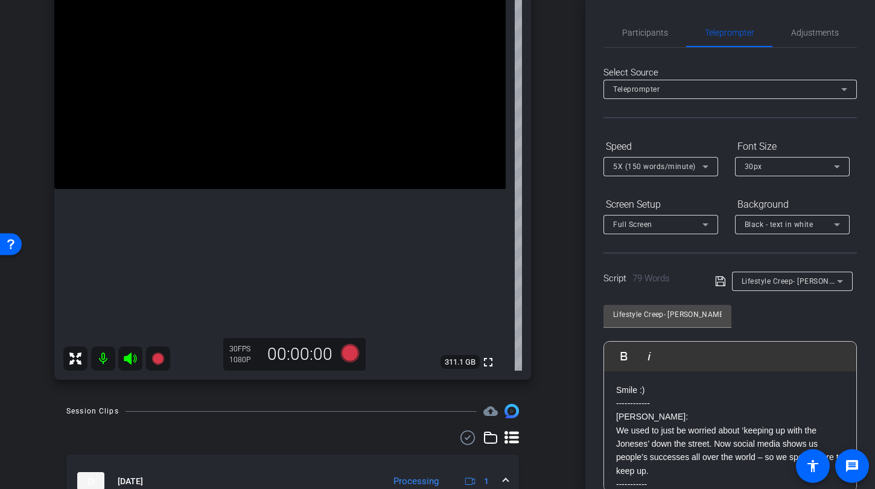
scroll to position [379, 0]
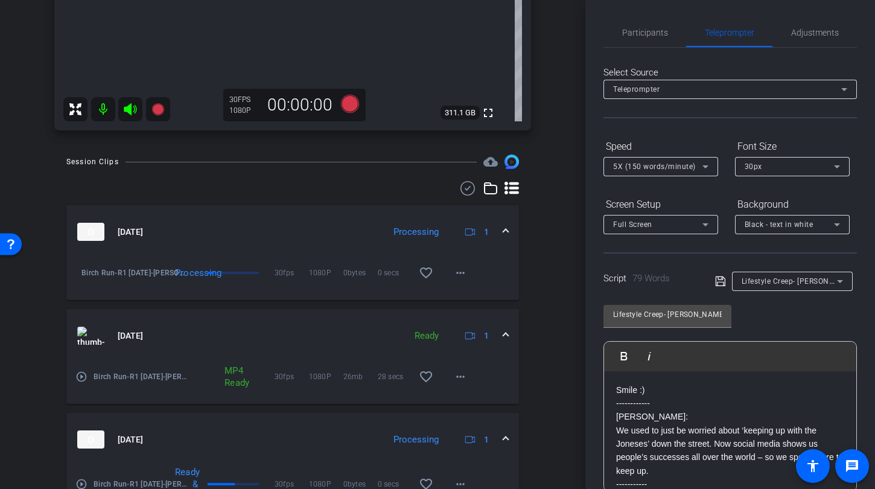
click at [82, 380] on mat-icon "play_circle_outline" at bounding box center [81, 377] width 12 height 12
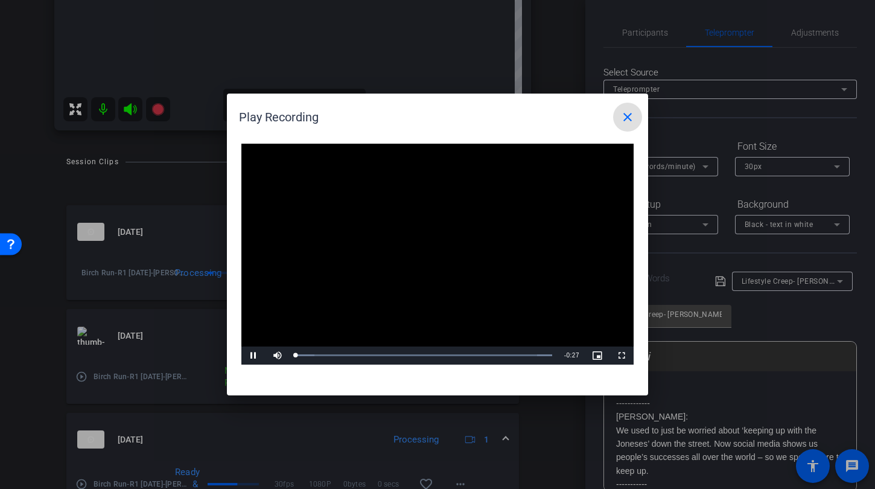
click at [424, 243] on video "Video Player" at bounding box center [437, 254] width 392 height 221
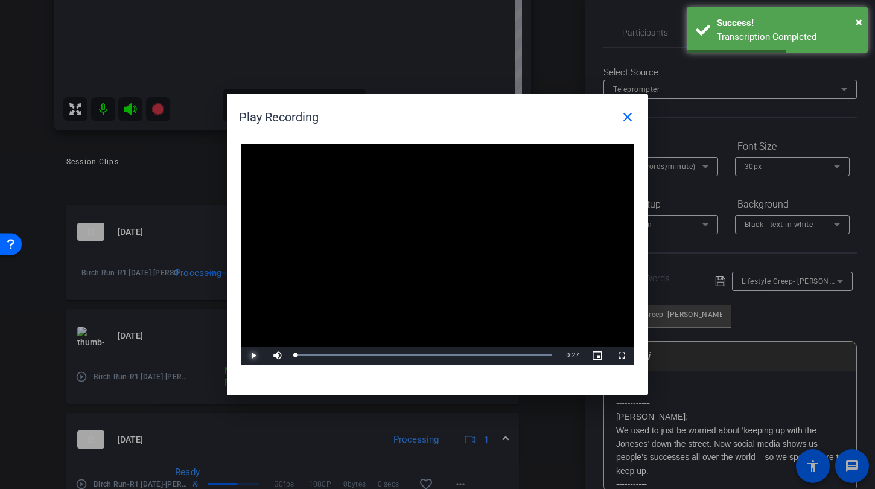
click at [250, 355] on span "Video Player" at bounding box center [253, 355] width 24 height 0
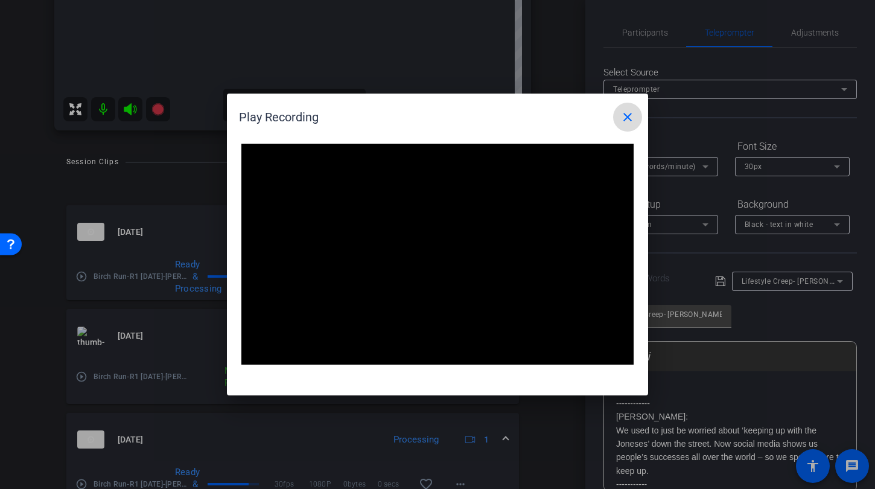
click at [629, 116] on mat-icon "close" at bounding box center [627, 117] width 14 height 14
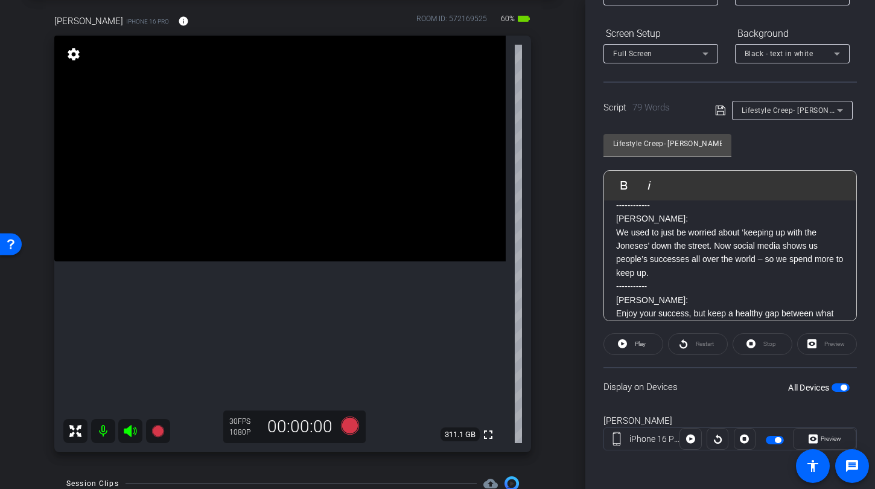
scroll to position [28, 0]
click at [674, 285] on p "-----------" at bounding box center [730, 285] width 228 height 13
click at [347, 422] on icon at bounding box center [350, 425] width 18 height 18
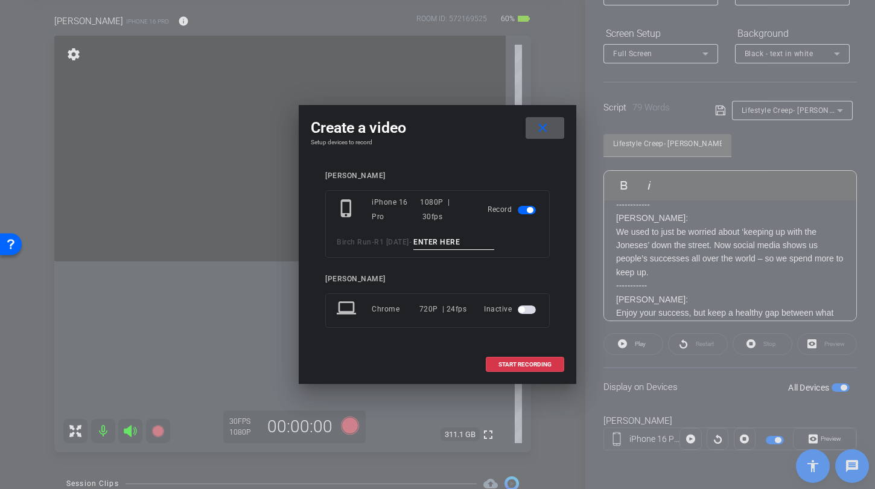
click at [450, 244] on input at bounding box center [453, 242] width 81 height 15
type input "R"
type input "L"
type input "[PERSON_NAME] Lifestyle TA1"
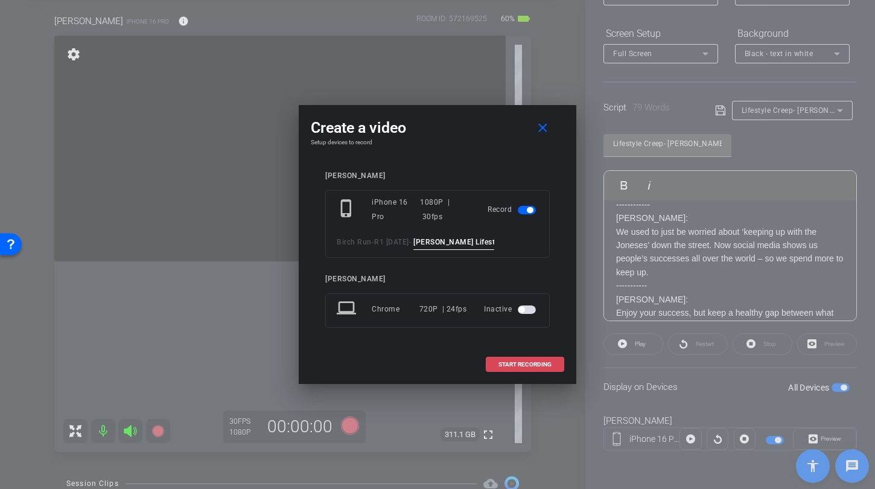
click at [539, 364] on span "START RECORDING" at bounding box center [524, 364] width 53 height 6
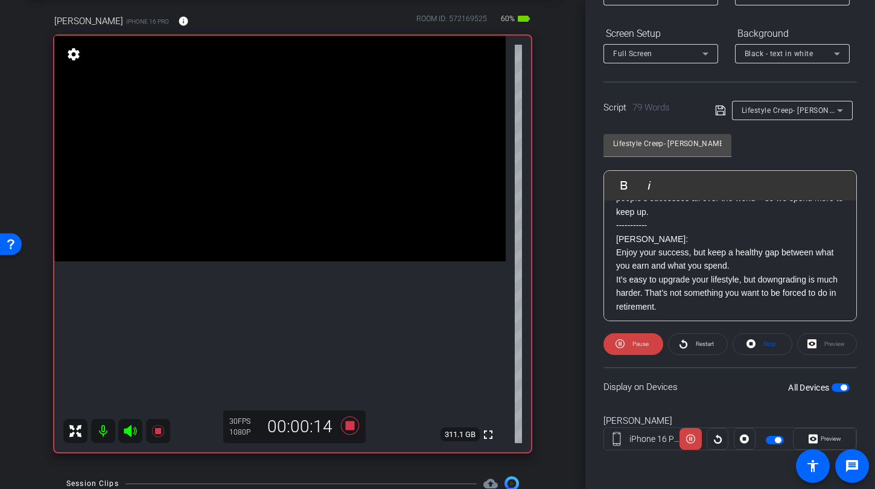
scroll to position [92, 0]
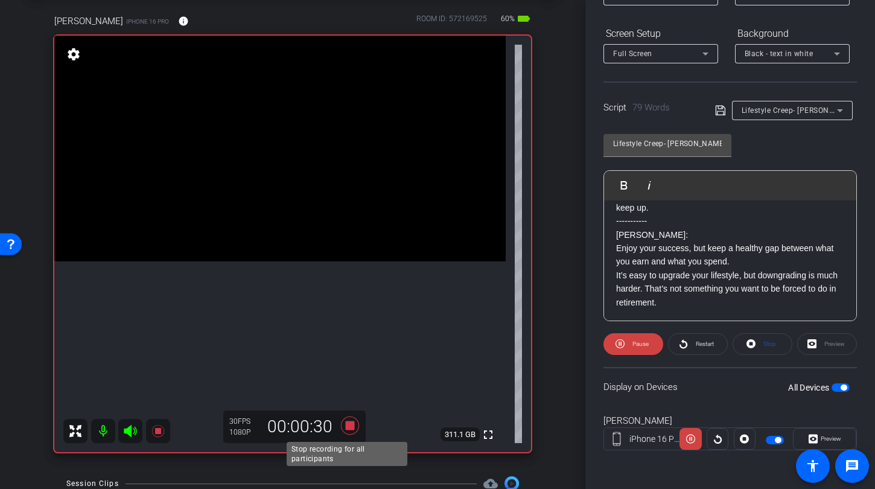
click at [344, 426] on icon at bounding box center [350, 425] width 18 height 18
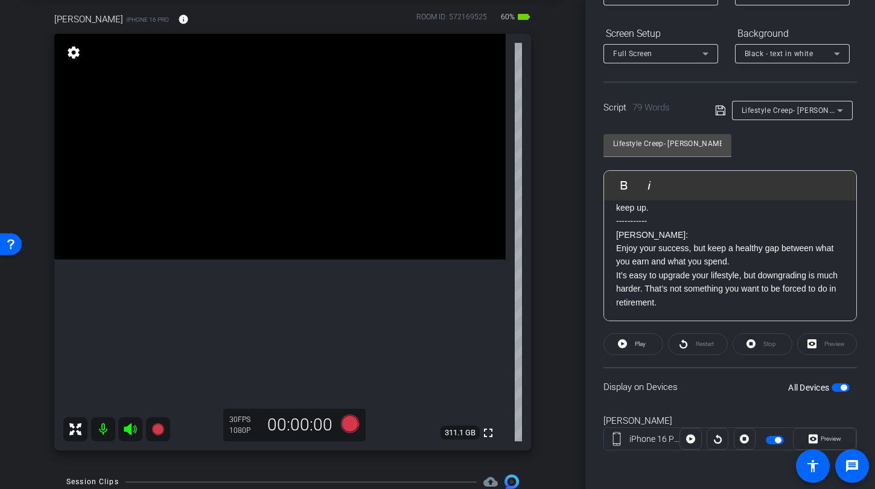
scroll to position [240, 0]
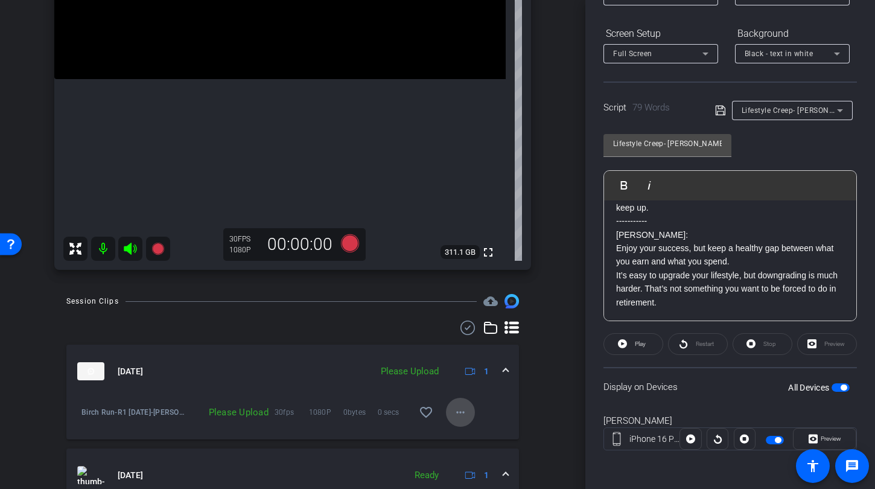
click at [453, 405] on mat-icon "more_horiz" at bounding box center [460, 412] width 14 height 14
click at [481, 434] on span "Upload" at bounding box center [474, 437] width 48 height 14
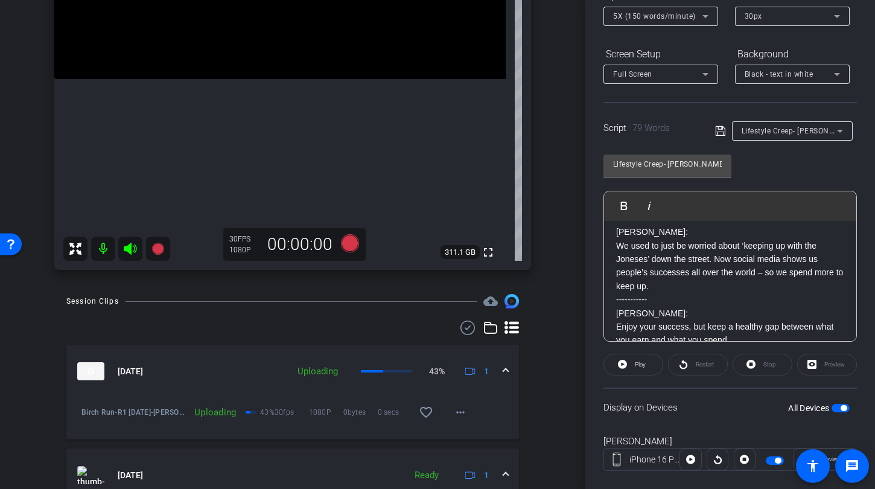
scroll to position [52, 0]
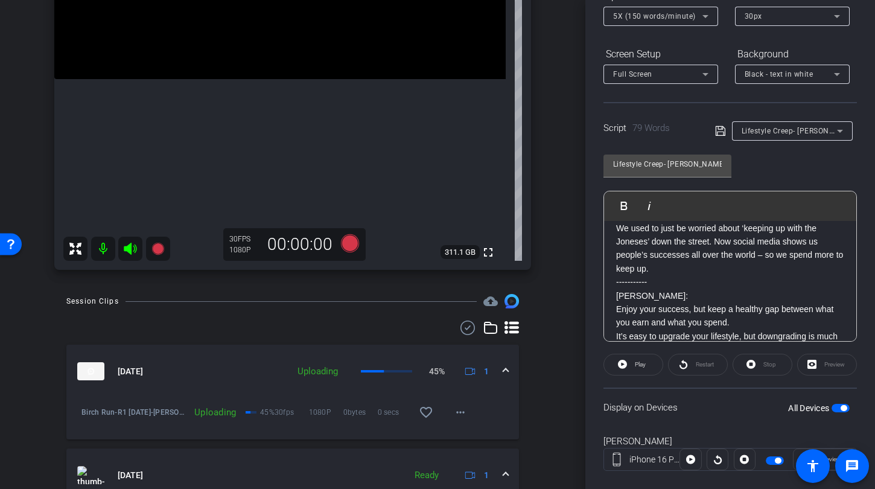
click at [675, 282] on p "-----------" at bounding box center [730, 281] width 228 height 13
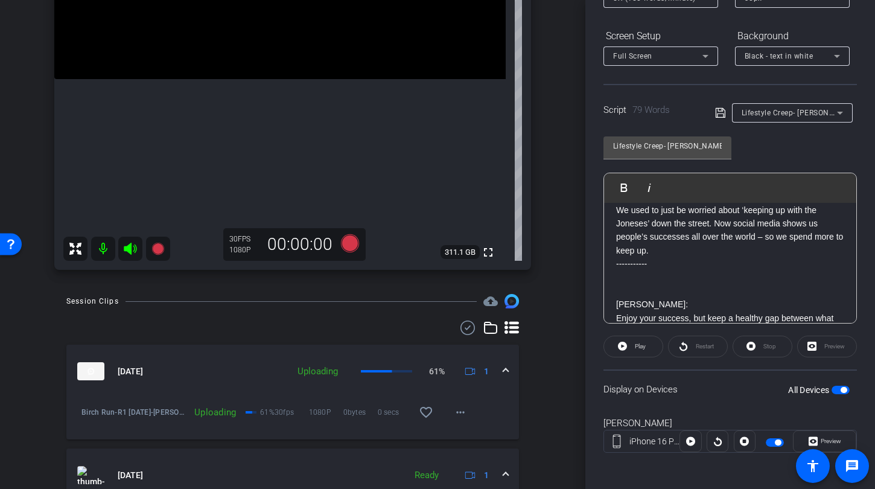
scroll to position [171, 0]
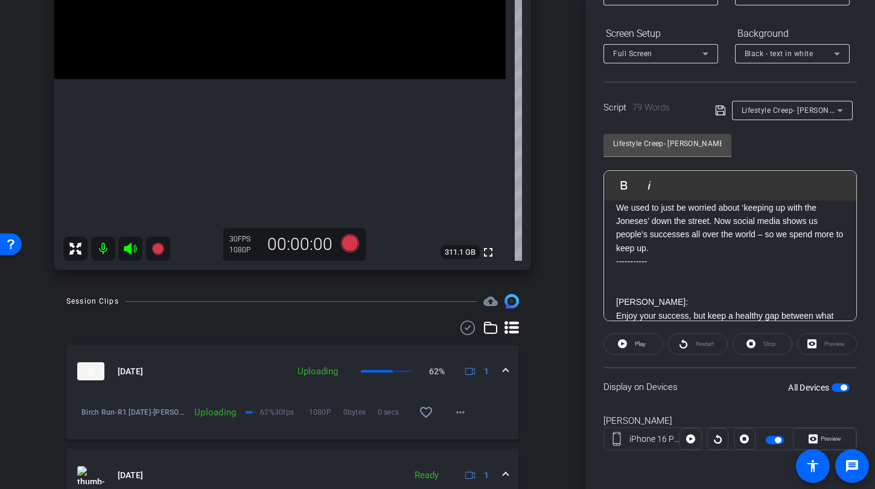
click at [832, 386] on span "button" at bounding box center [841, 387] width 18 height 8
click at [842, 388] on span "button" at bounding box center [841, 387] width 18 height 8
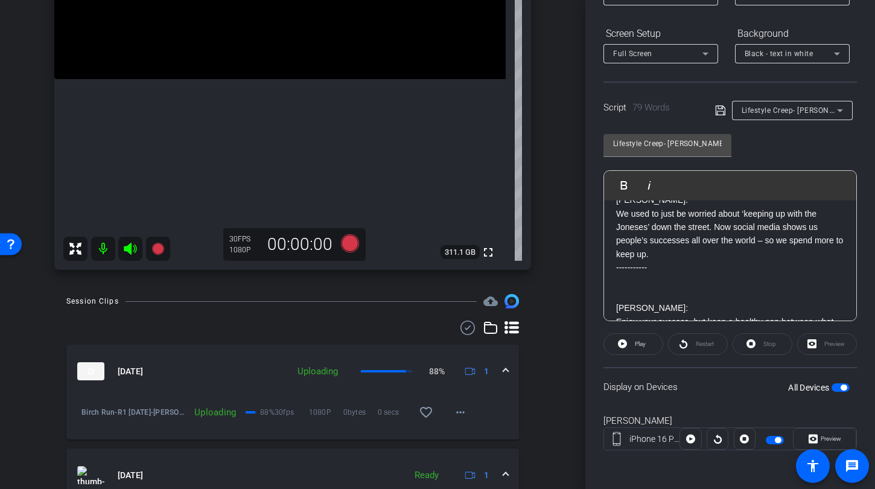
scroll to position [76, 0]
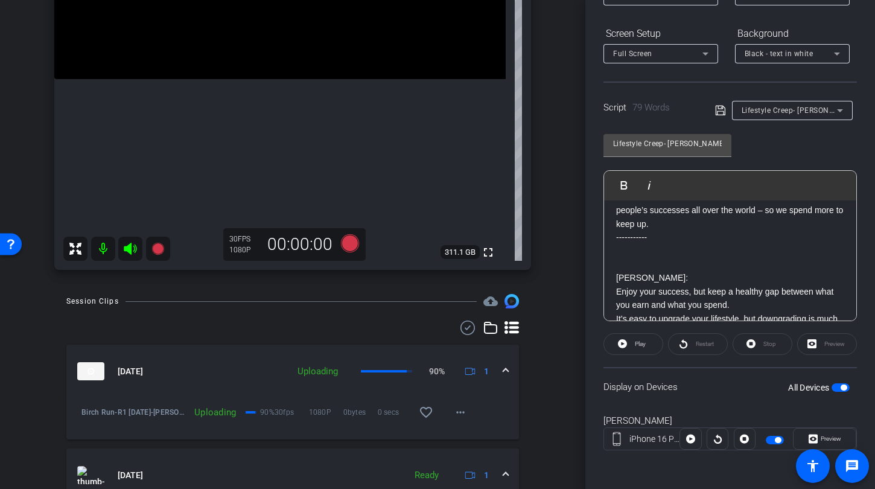
click at [638, 258] on p at bounding box center [730, 264] width 228 height 13
click at [832, 387] on span "button" at bounding box center [841, 387] width 18 height 8
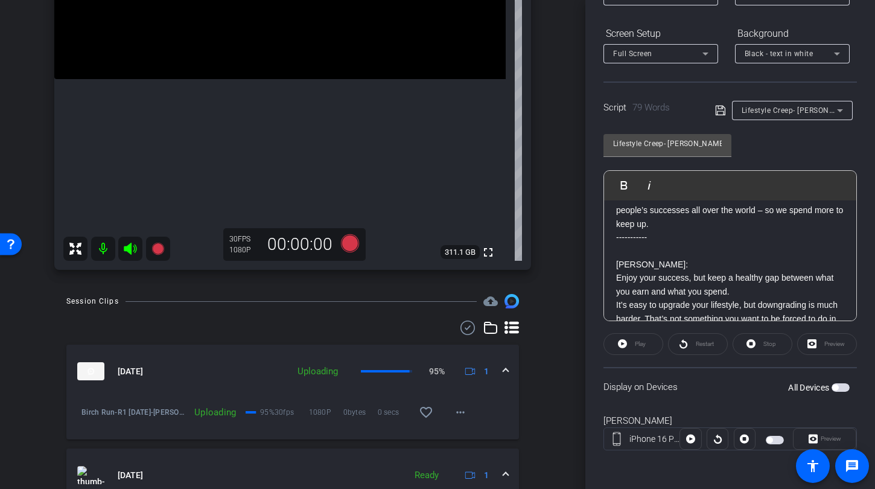
click at [835, 387] on span "button" at bounding box center [841, 387] width 18 height 8
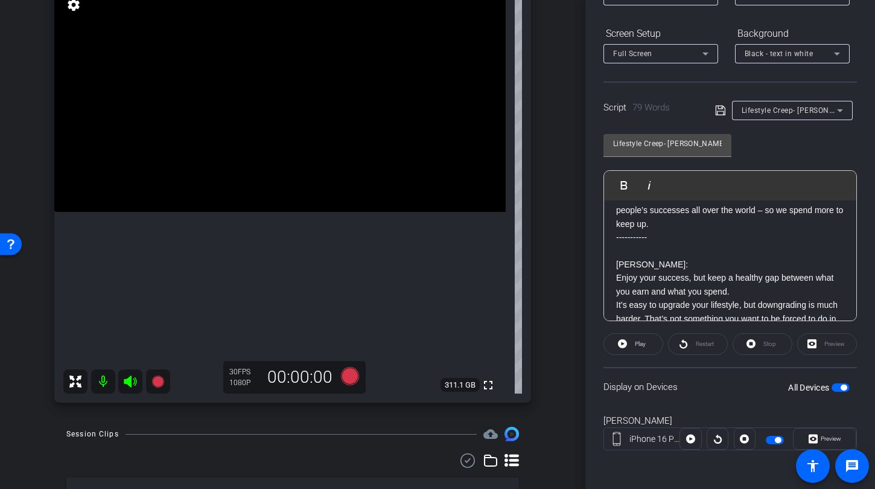
scroll to position [107, 0]
click at [354, 378] on icon at bounding box center [350, 375] width 29 height 22
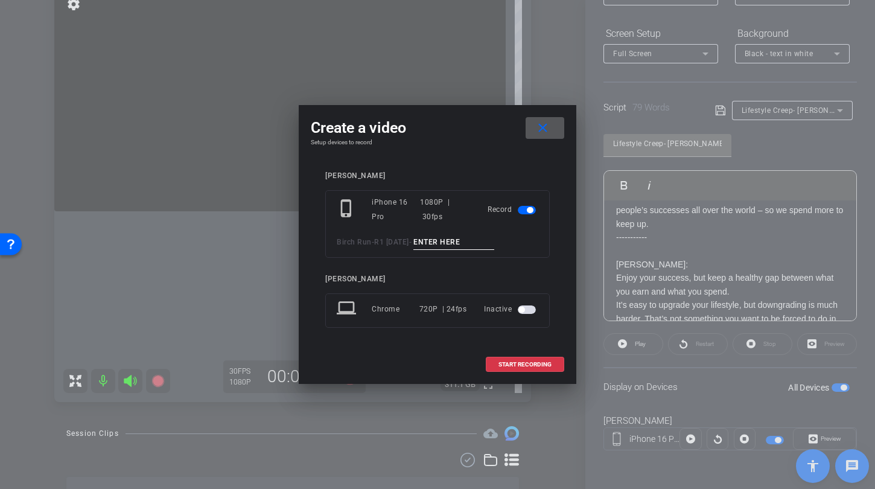
click at [451, 232] on div "phone_iphone iPhone 16 Pro 1080P | 30fps Record Birch Run - R1 [DATE] -" at bounding box center [437, 224] width 224 height 68
click at [450, 247] on input at bounding box center [453, 242] width 81 height 15
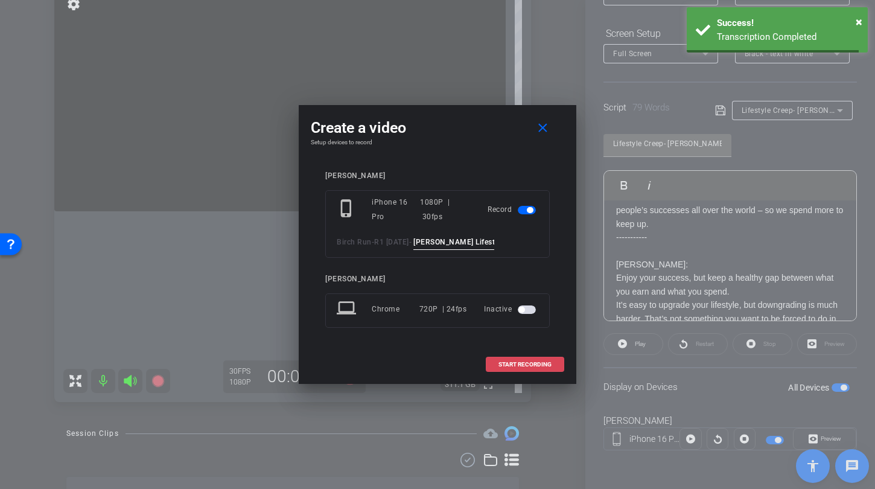
type input "[PERSON_NAME] Lifestyal TA2"
click at [515, 363] on span "START RECORDING" at bounding box center [524, 364] width 53 height 6
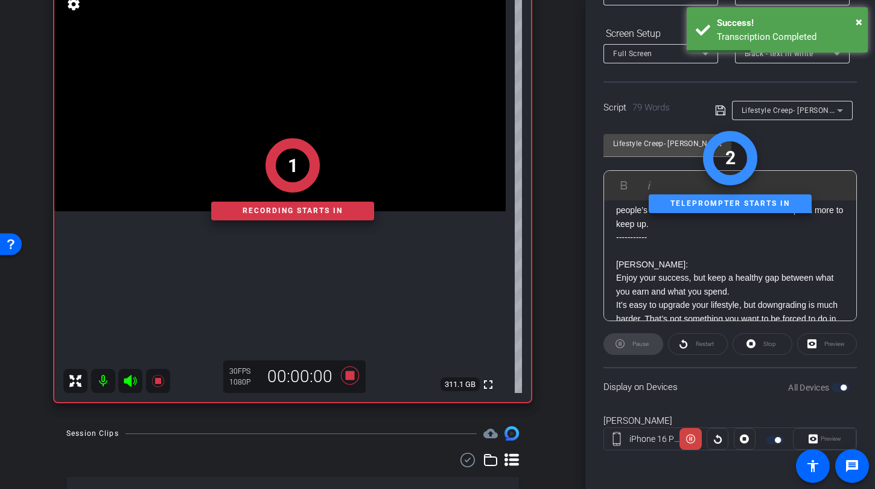
click at [134, 379] on div "1 Recording starts in" at bounding box center [292, 179] width 477 height 445
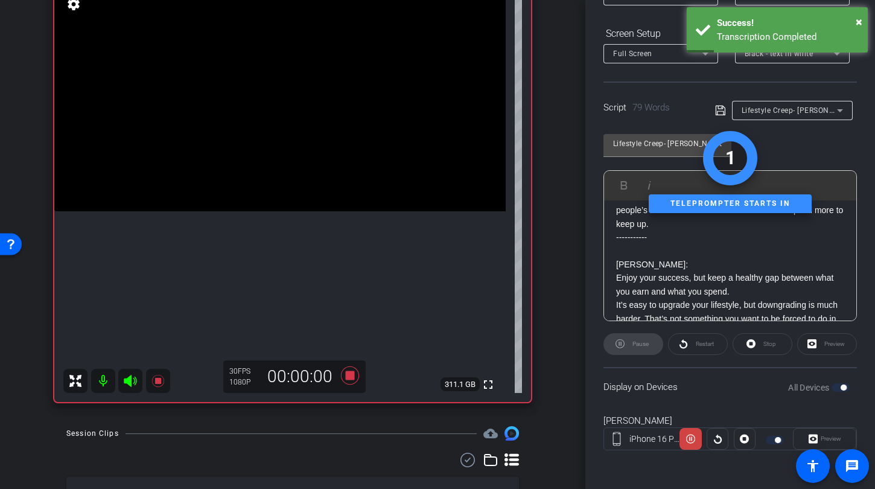
click at [128, 380] on icon at bounding box center [130, 381] width 13 height 12
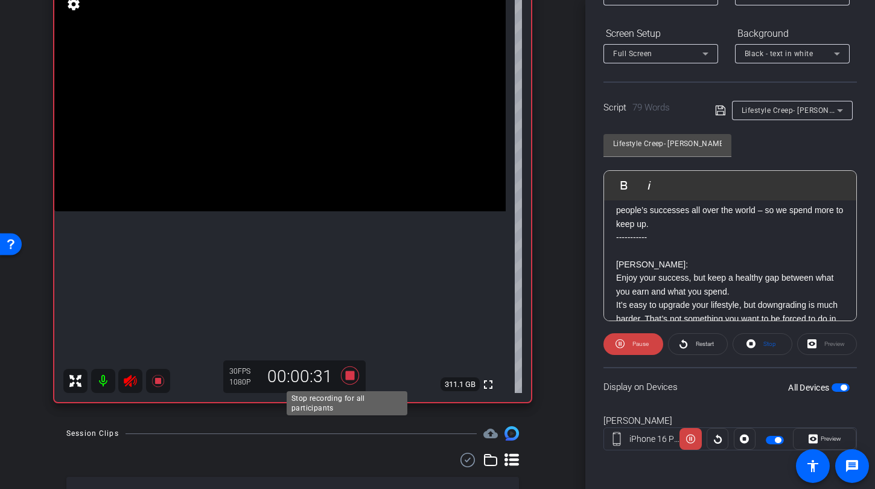
click at [348, 371] on icon at bounding box center [350, 375] width 18 height 18
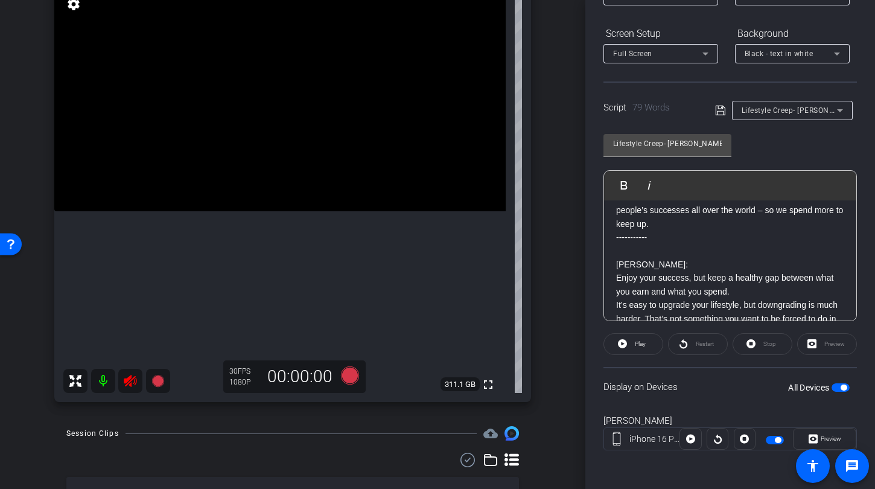
click at [134, 385] on icon at bounding box center [130, 381] width 14 height 14
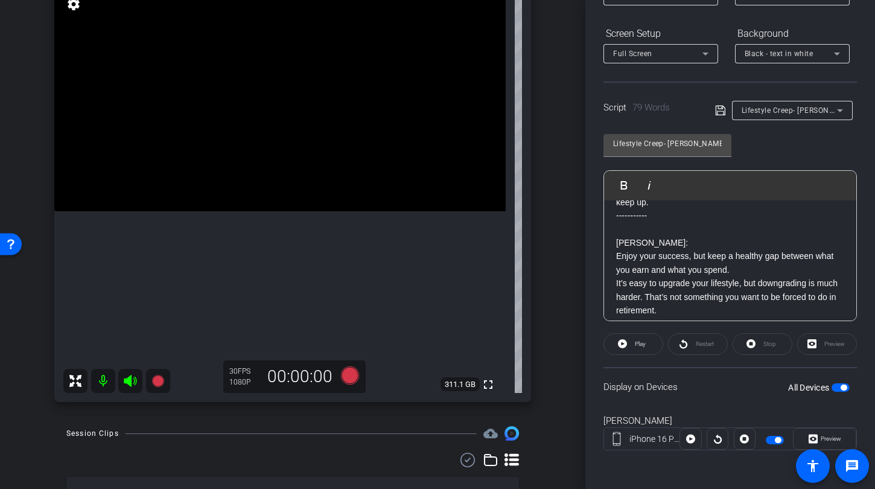
scroll to position [86, 0]
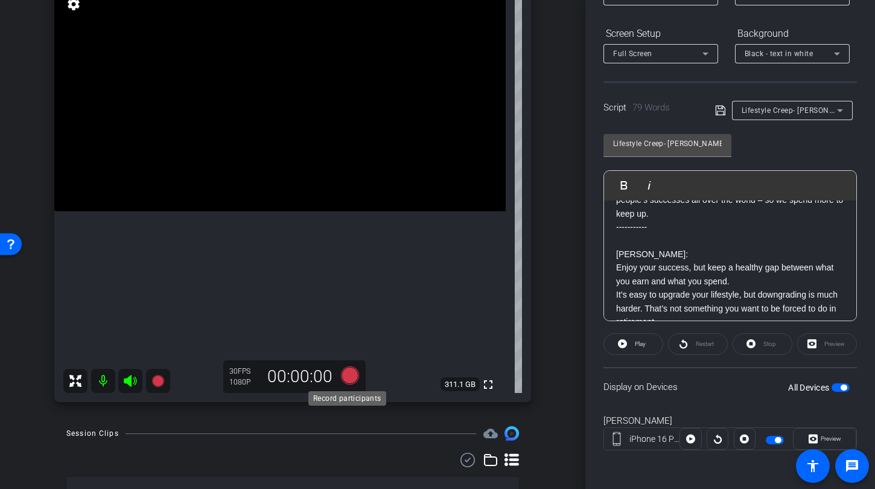
click at [348, 374] on icon at bounding box center [350, 375] width 18 height 18
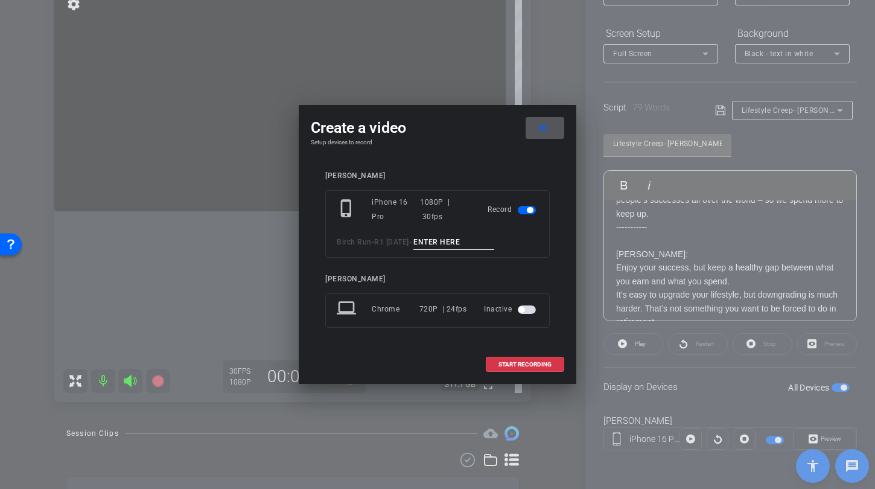
click at [462, 237] on input at bounding box center [453, 242] width 81 height 15
click at [416, 242] on input "Lifestyle" at bounding box center [453, 242] width 81 height 15
click at [463, 240] on input "[PERSON_NAME] Lifestyle" at bounding box center [453, 242] width 81 height 15
click at [488, 244] on input "[PERSON_NAME] Lifestyle" at bounding box center [453, 242] width 81 height 15
type input "[PERSON_NAME] Lifestyle TA3"
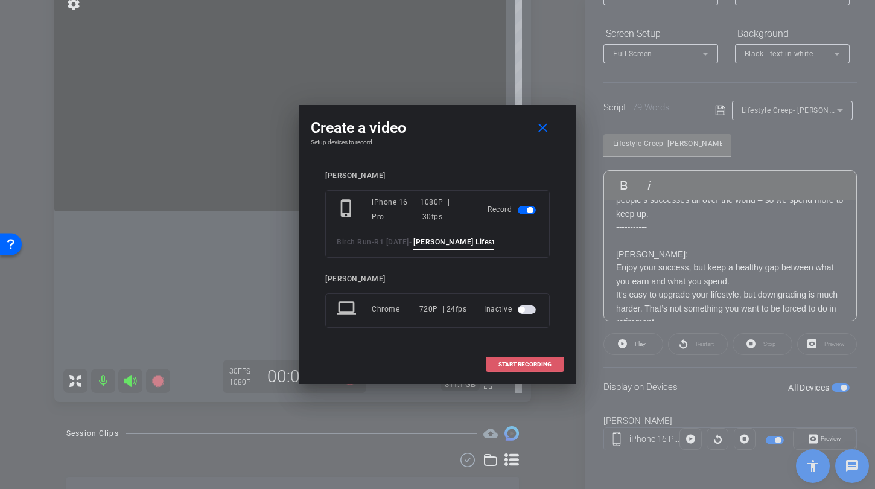
click at [504, 361] on span "START RECORDING" at bounding box center [524, 364] width 53 height 6
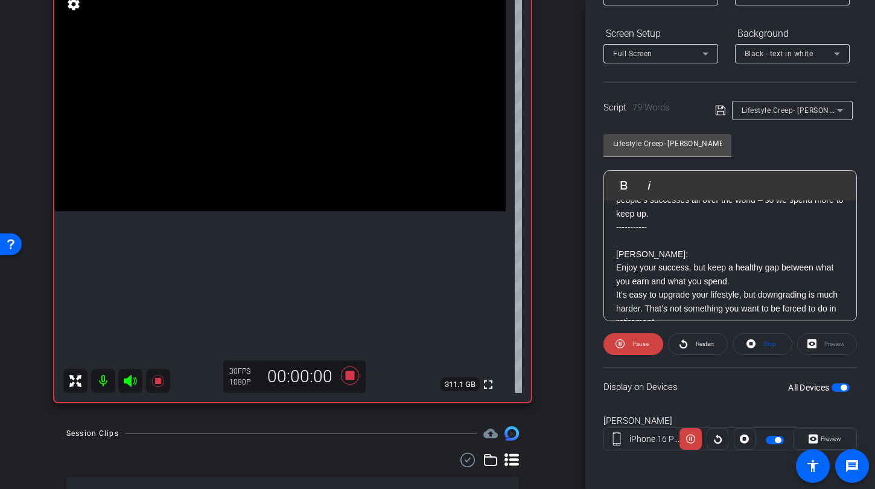
click at [130, 387] on mat-icon at bounding box center [130, 381] width 24 height 24
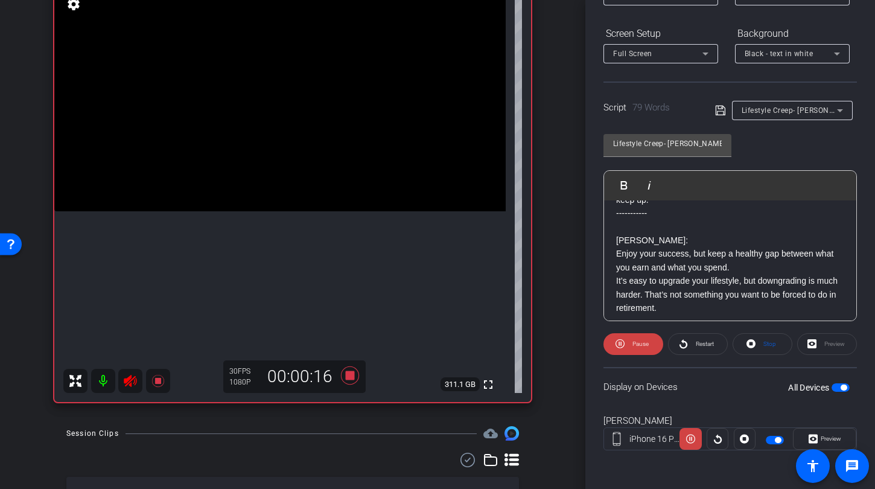
scroll to position [106, 0]
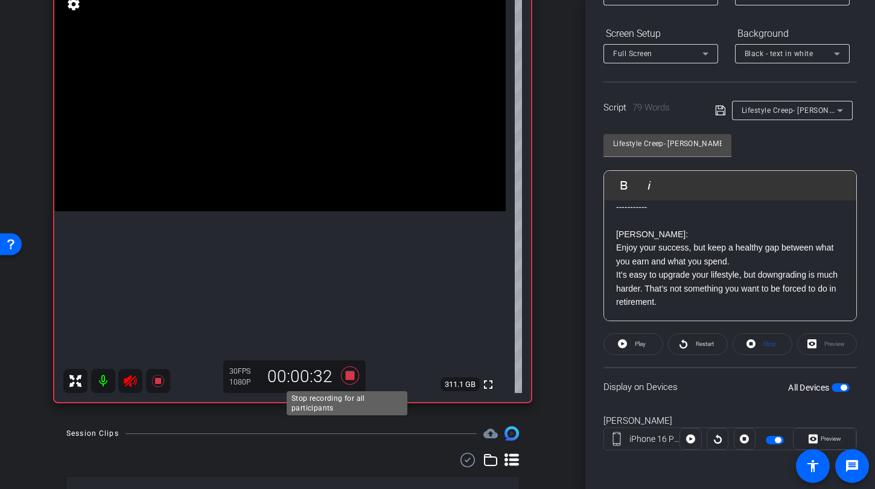
click at [346, 369] on icon at bounding box center [350, 375] width 29 height 22
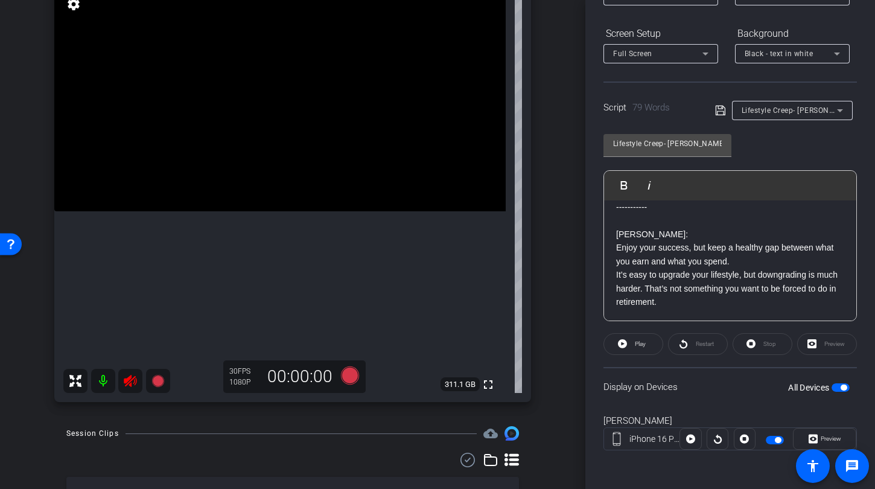
click at [113, 381] on mat-icon at bounding box center [103, 381] width 24 height 24
click at [126, 382] on icon at bounding box center [130, 381] width 13 height 12
click at [113, 381] on mat-icon at bounding box center [103, 381] width 24 height 24
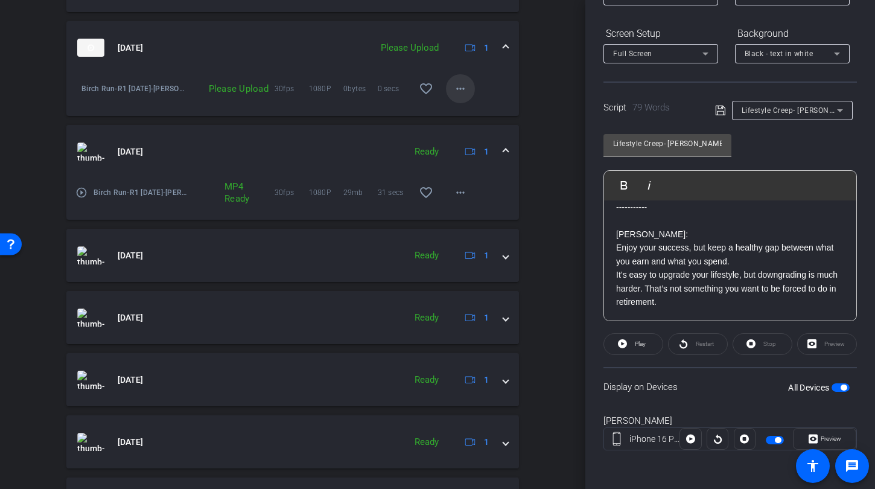
click at [461, 83] on mat-icon "more_horiz" at bounding box center [460, 88] width 14 height 14
click at [463, 109] on span "Upload" at bounding box center [474, 114] width 48 height 14
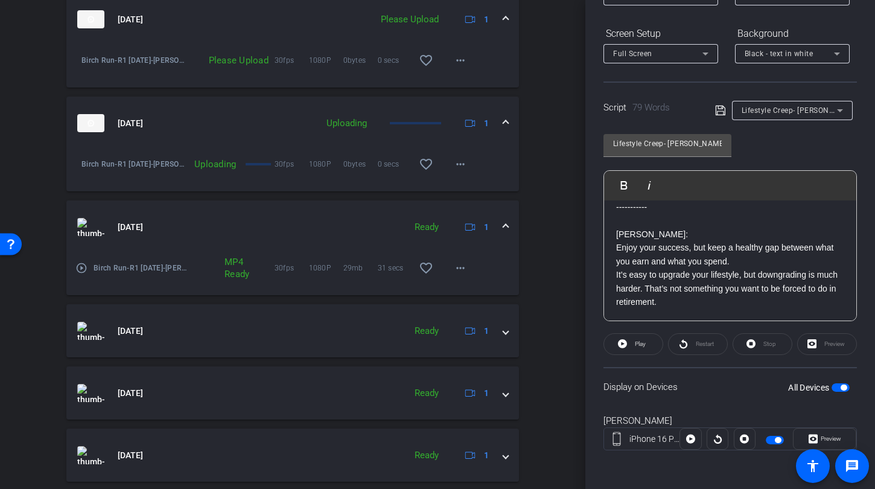
scroll to position [591, 0]
click at [453, 64] on mat-icon "more_horiz" at bounding box center [460, 61] width 14 height 14
click at [454, 89] on span "Upload" at bounding box center [474, 86] width 48 height 14
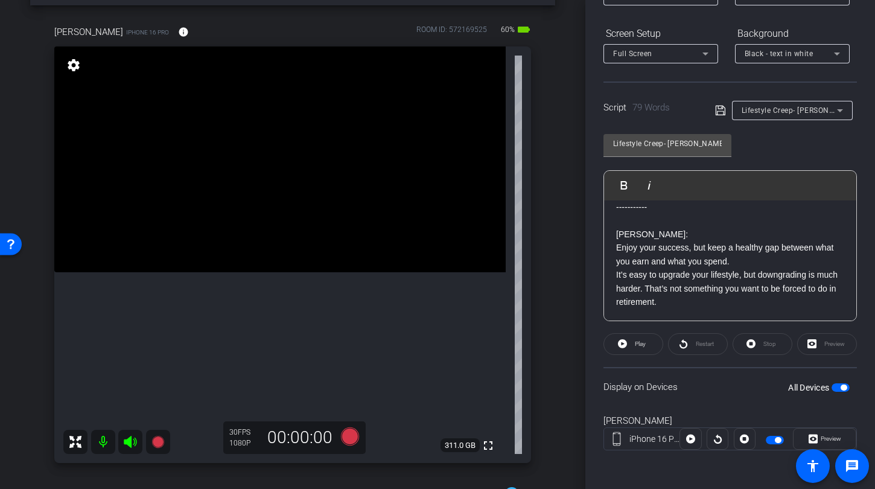
scroll to position [0, 0]
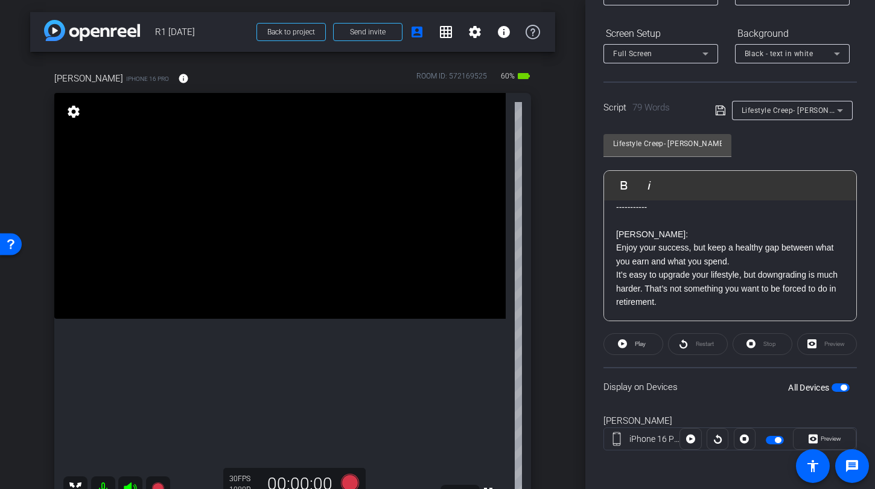
click at [841, 388] on span "button" at bounding box center [844, 387] width 6 height 6
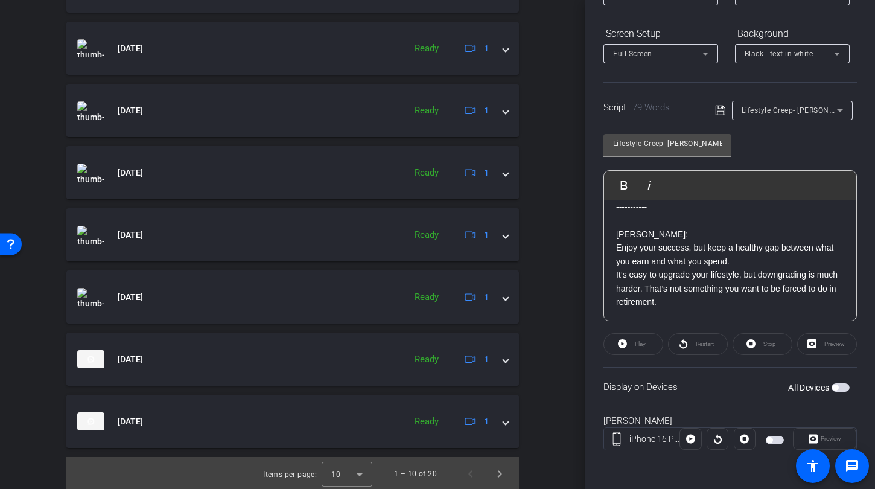
scroll to position [876, 0]
click at [491, 473] on span "Next page" at bounding box center [499, 471] width 29 height 29
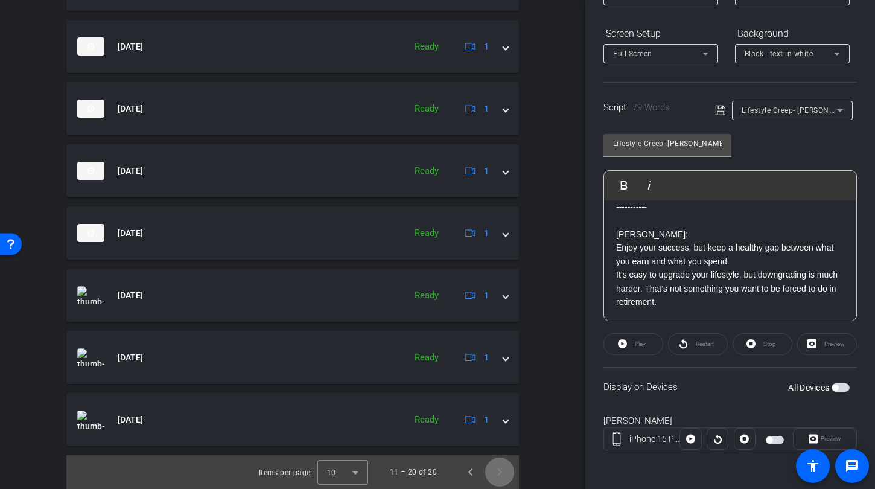
click at [491, 473] on span "Next page" at bounding box center [499, 471] width 29 height 29
click at [463, 473] on span "Previous page" at bounding box center [470, 471] width 29 height 29
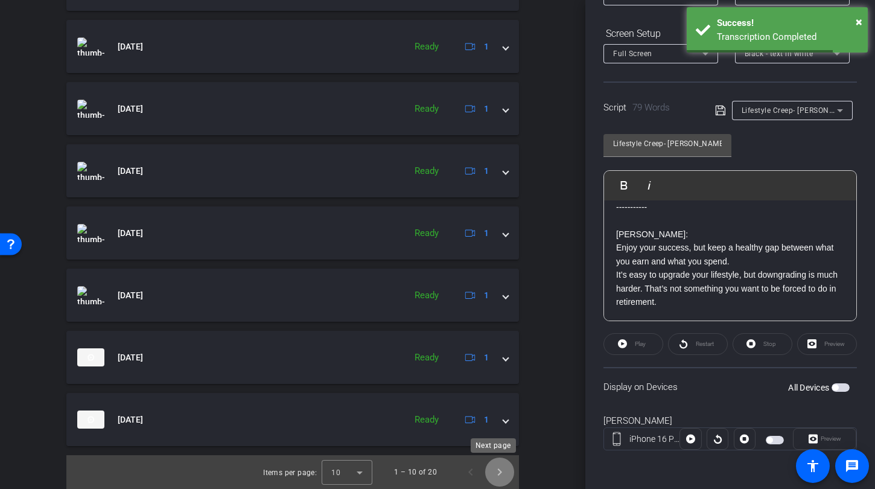
click at [492, 476] on span "Next page" at bounding box center [499, 471] width 29 height 29
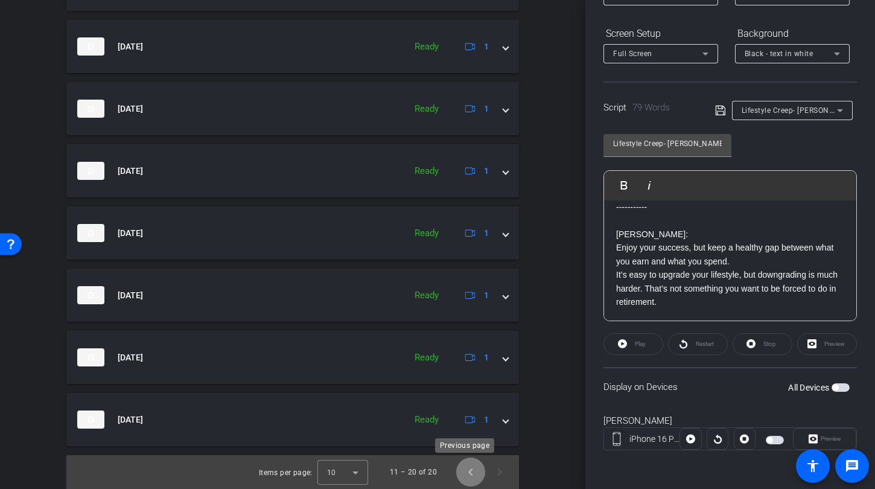
click at [464, 473] on span "Previous page" at bounding box center [470, 471] width 29 height 29
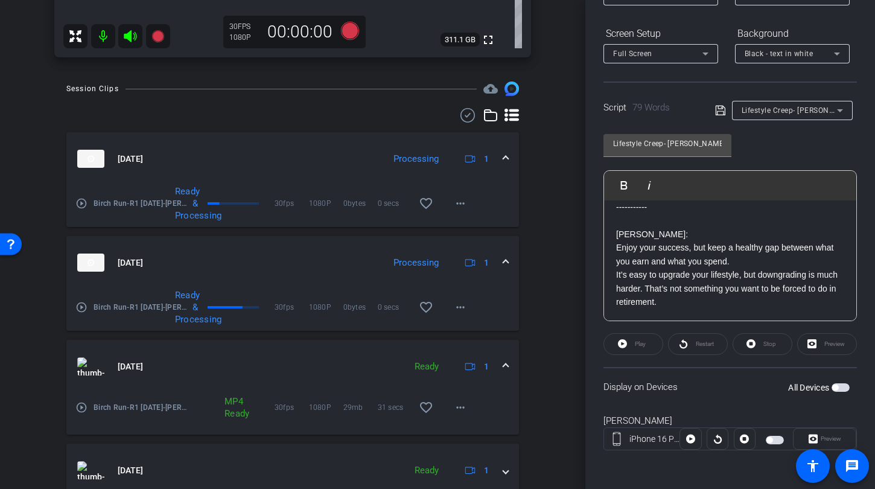
scroll to position [0, 0]
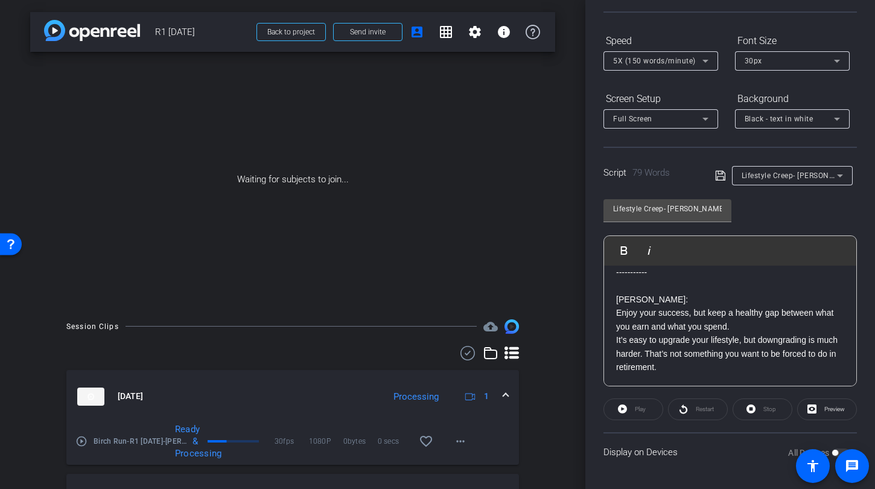
click at [724, 71] on form "Speed 5X (150 words/minute) Font Size 30px Screen Setup Full Screen Background …" at bounding box center [729, 80] width 253 height 98
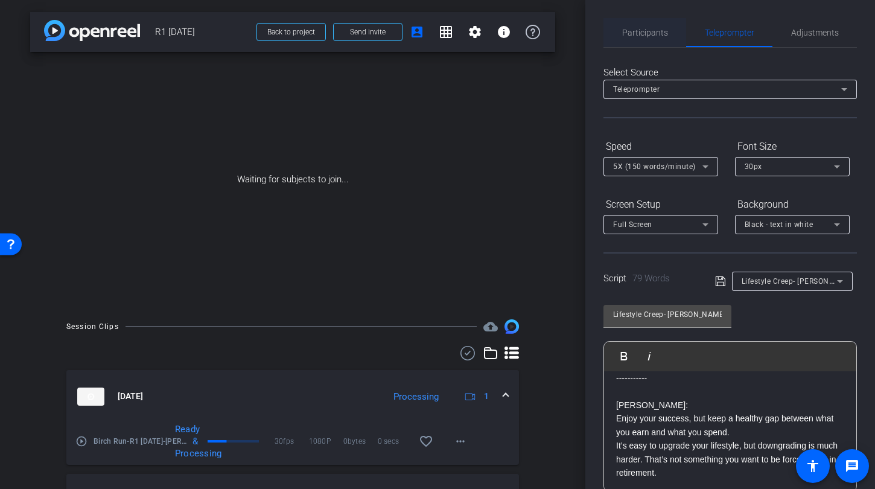
click at [649, 33] on span "Participants" at bounding box center [645, 32] width 46 height 8
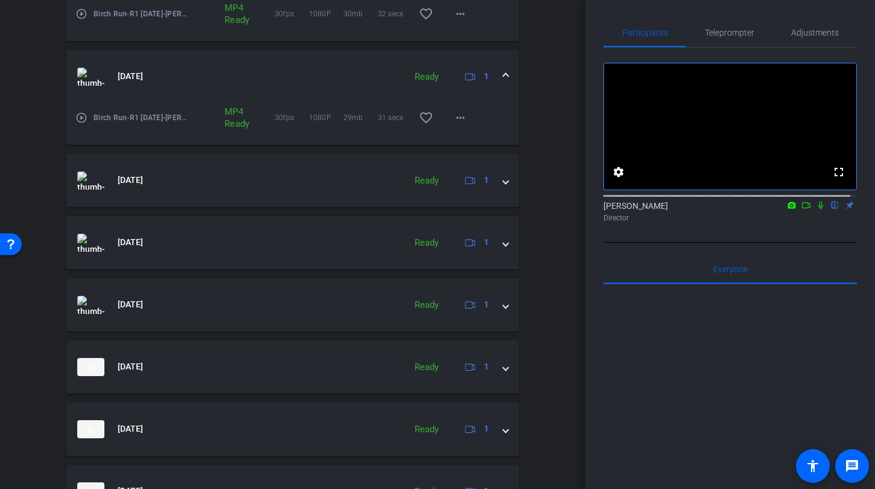
scroll to position [661, 0]
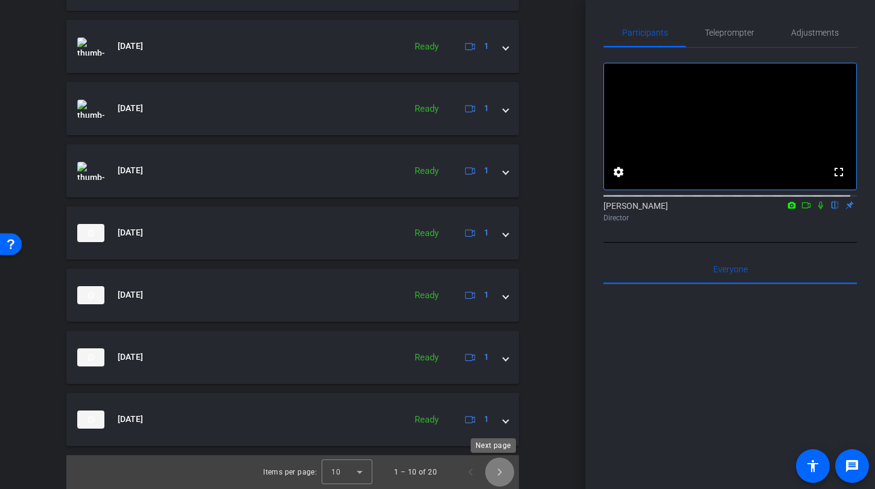
click at [492, 466] on span "Next page" at bounding box center [499, 471] width 29 height 29
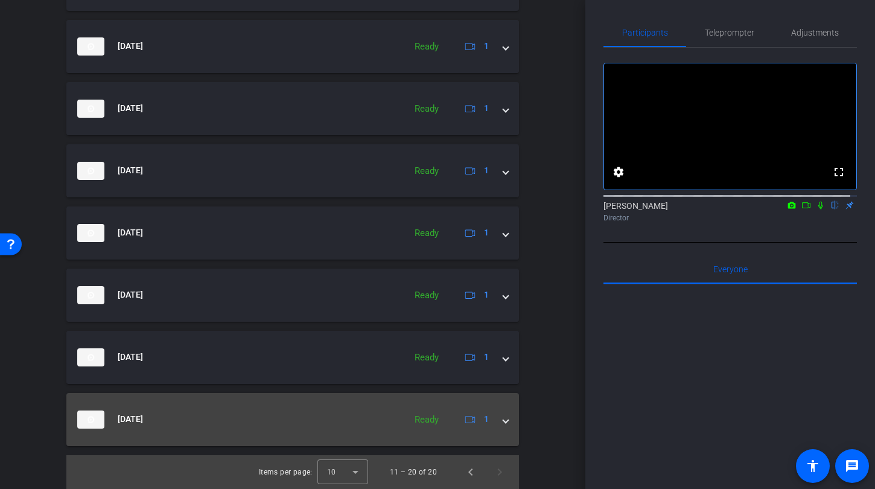
click at [503, 424] on span at bounding box center [505, 419] width 5 height 13
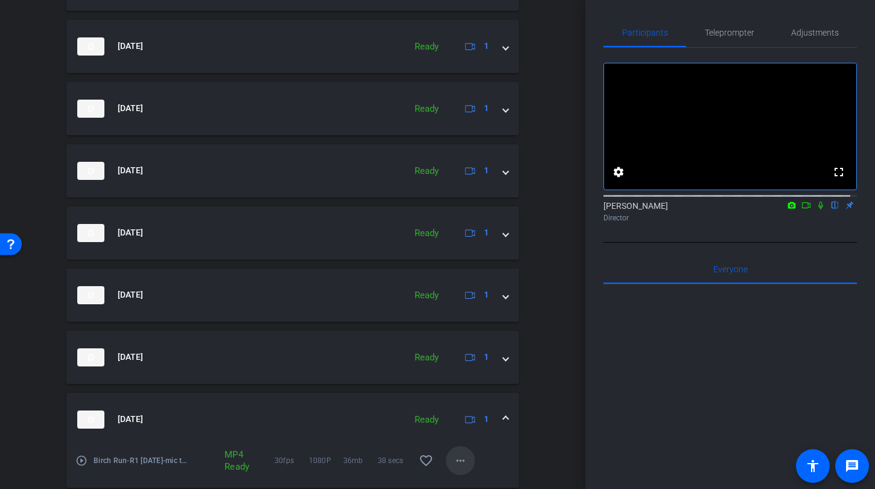
click at [461, 462] on mat-icon "more_horiz" at bounding box center [460, 460] width 14 height 14
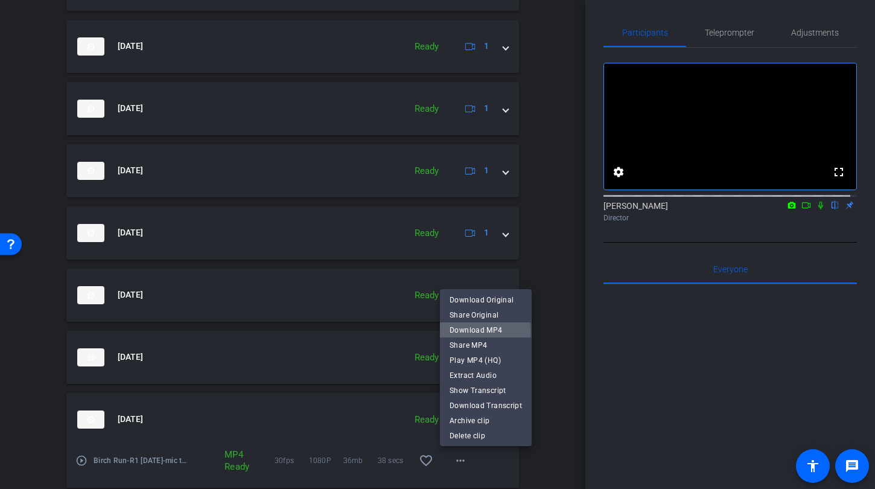
click at [473, 330] on span "Download MP4" at bounding box center [486, 330] width 72 height 14
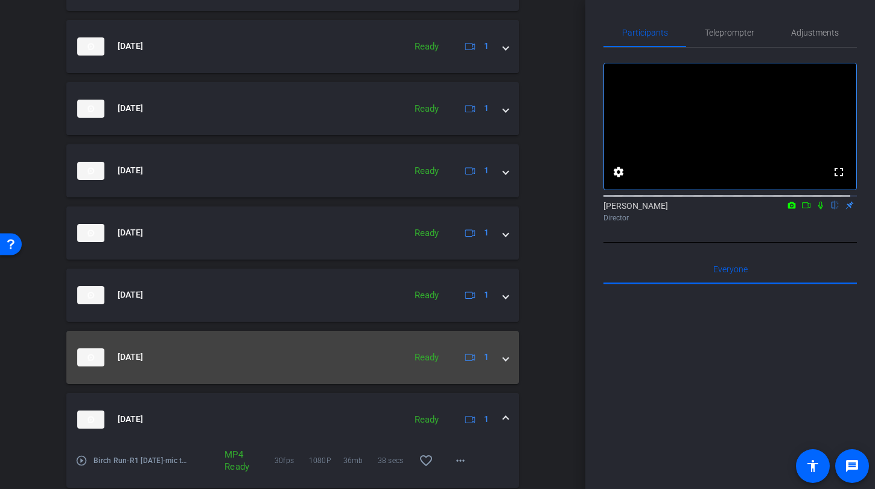
click at [503, 360] on span at bounding box center [505, 357] width 5 height 13
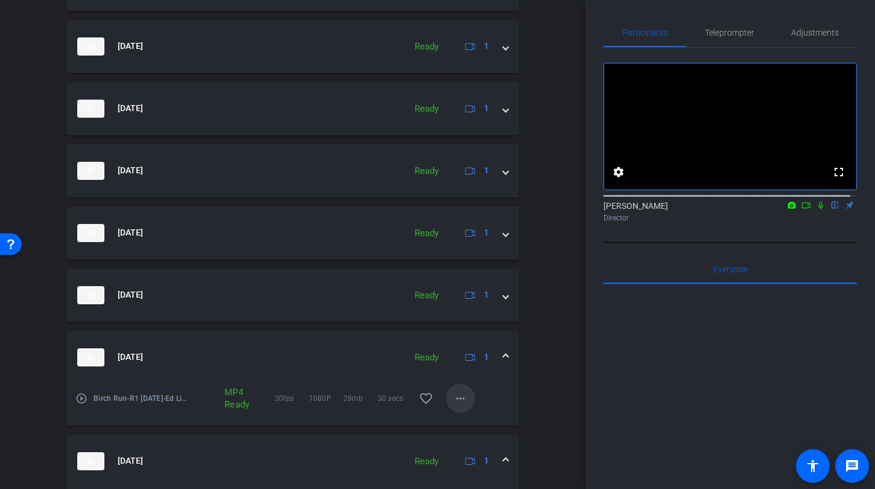
click at [454, 399] on mat-icon "more_horiz" at bounding box center [460, 398] width 14 height 14
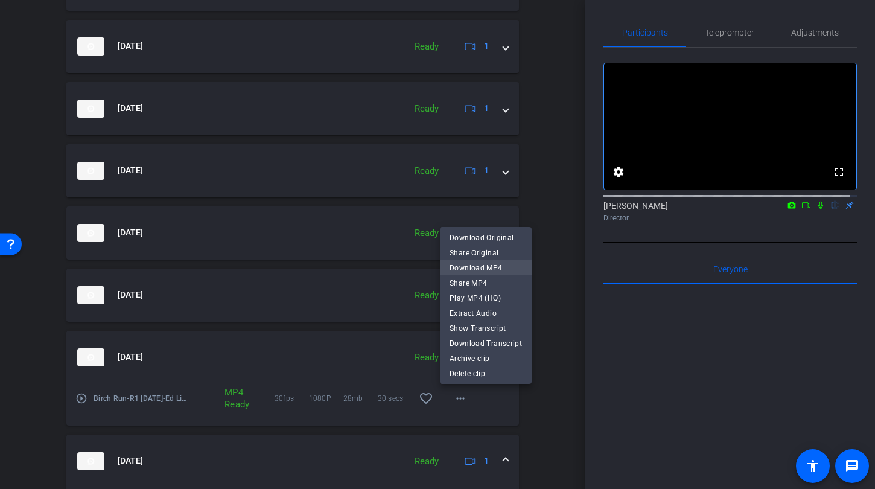
click at [471, 266] on span "Download MP4" at bounding box center [486, 268] width 72 height 14
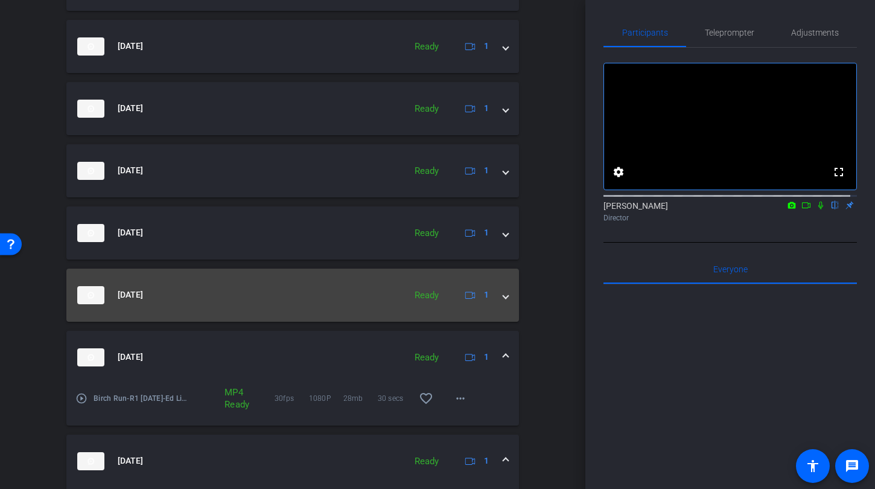
click at [504, 300] on mat-expansion-panel-header "[DATE] Ready 1" at bounding box center [292, 295] width 453 height 53
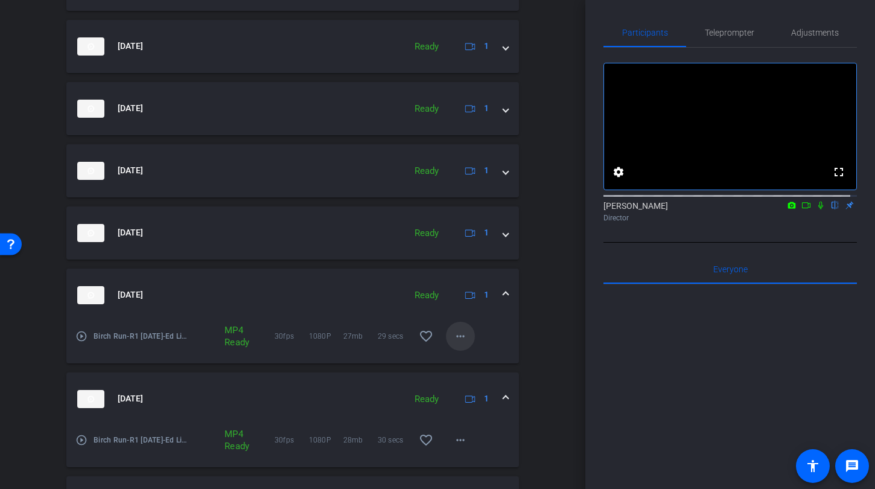
click at [462, 346] on span at bounding box center [460, 336] width 29 height 29
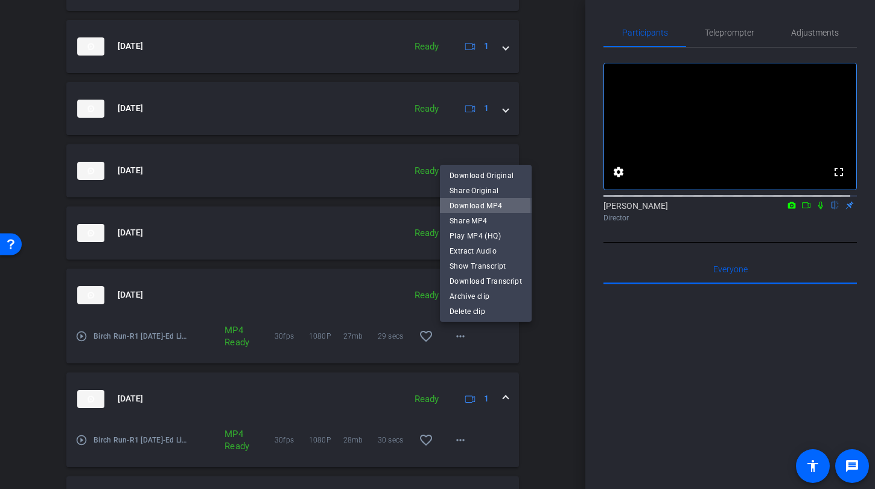
click at [466, 207] on span "Download MP4" at bounding box center [486, 206] width 72 height 14
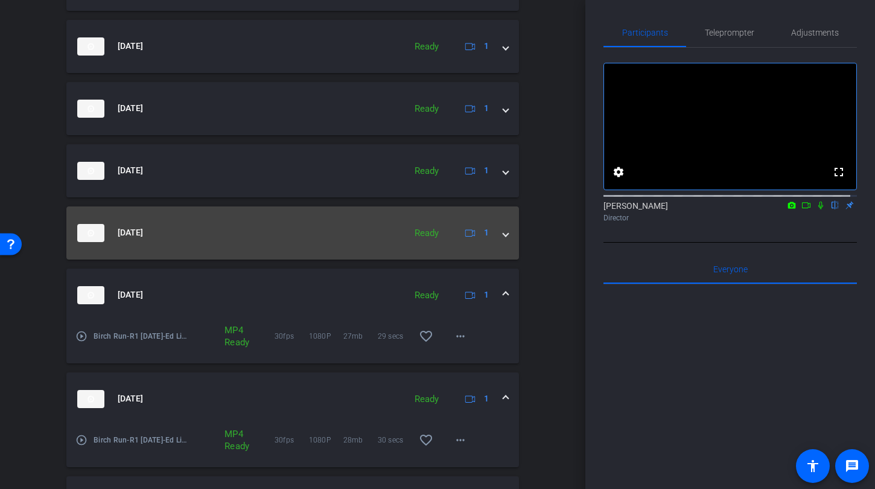
click at [495, 235] on div "[DATE] Ready 1" at bounding box center [290, 233] width 426 height 18
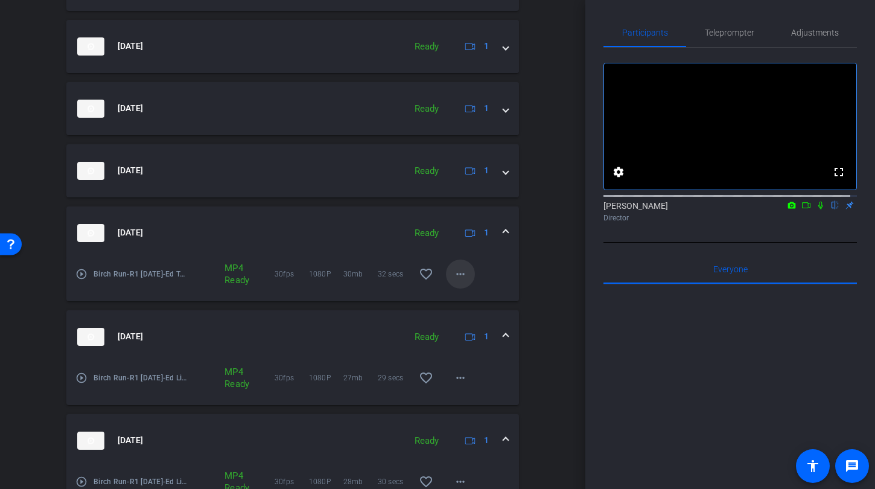
click at [458, 273] on mat-icon "more_horiz" at bounding box center [460, 274] width 14 height 14
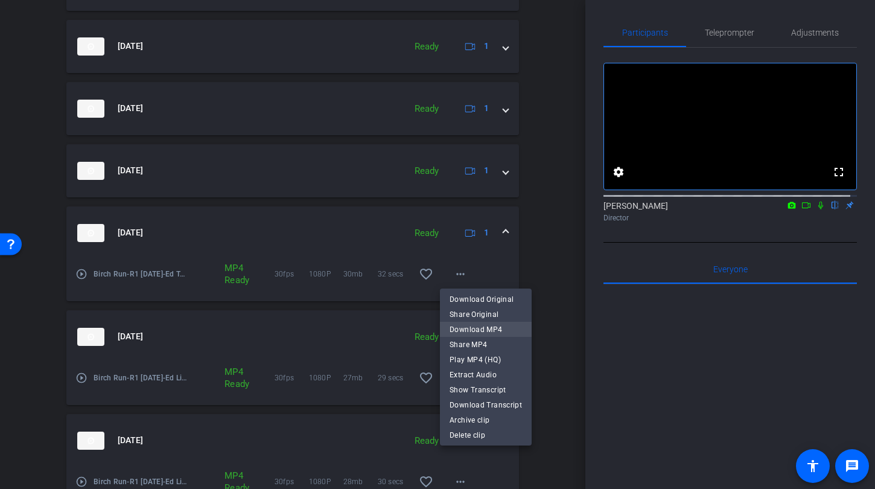
click at [474, 331] on span "Download MP4" at bounding box center [486, 329] width 72 height 14
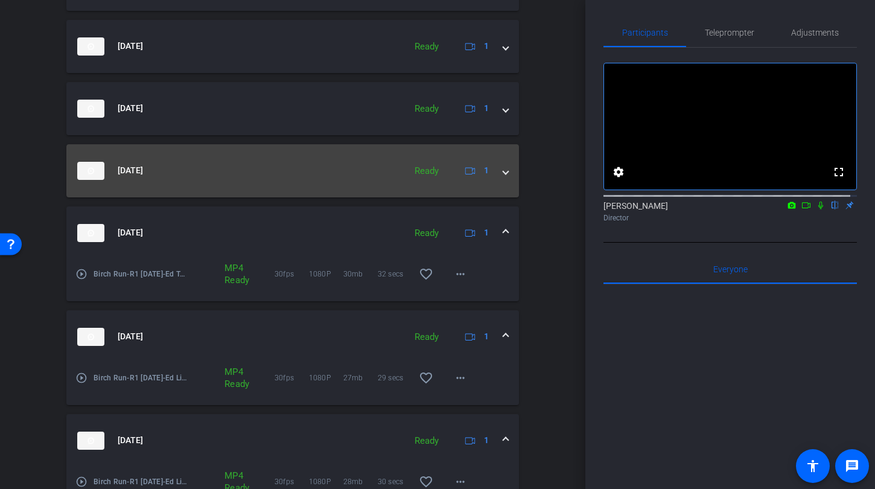
click at [503, 173] on span at bounding box center [505, 170] width 5 height 13
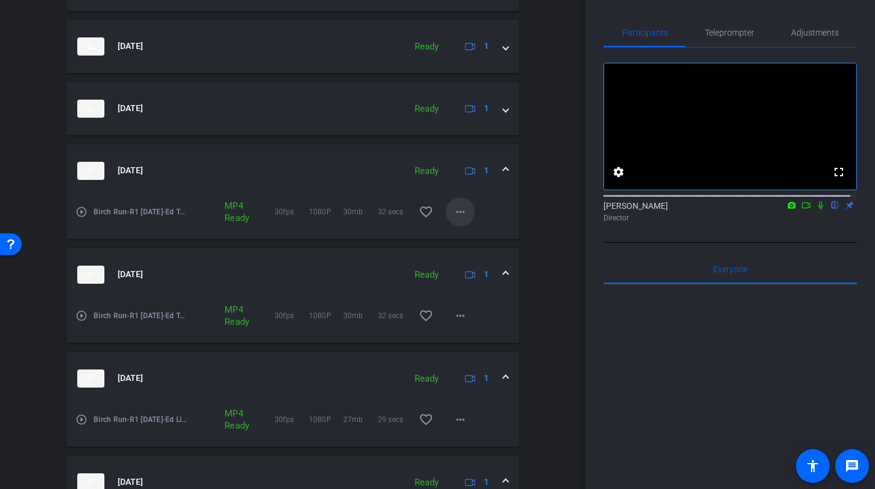
click at [465, 214] on span at bounding box center [460, 211] width 29 height 29
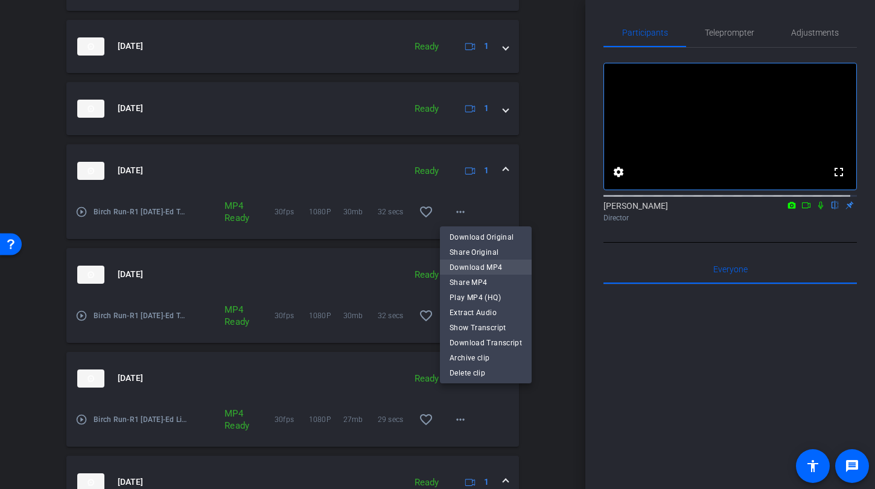
click at [463, 268] on span "Download MP4" at bounding box center [486, 267] width 72 height 14
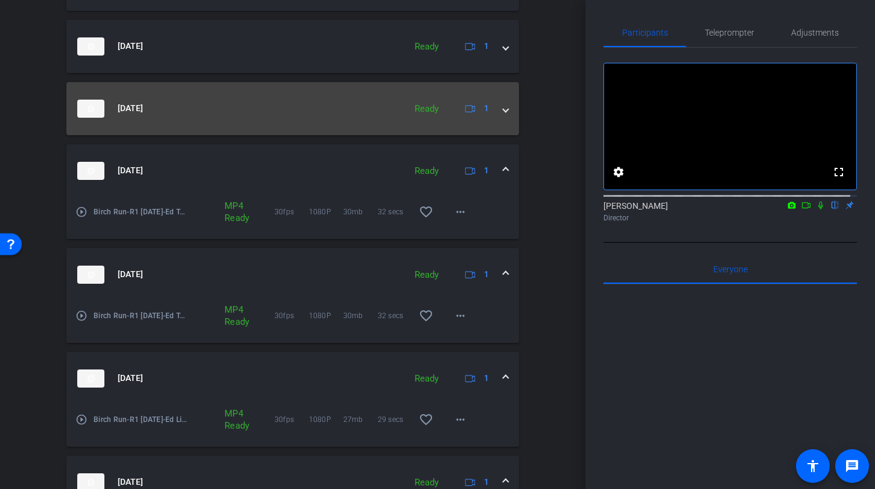
click at [496, 112] on div "[DATE] Ready 1" at bounding box center [290, 109] width 426 height 18
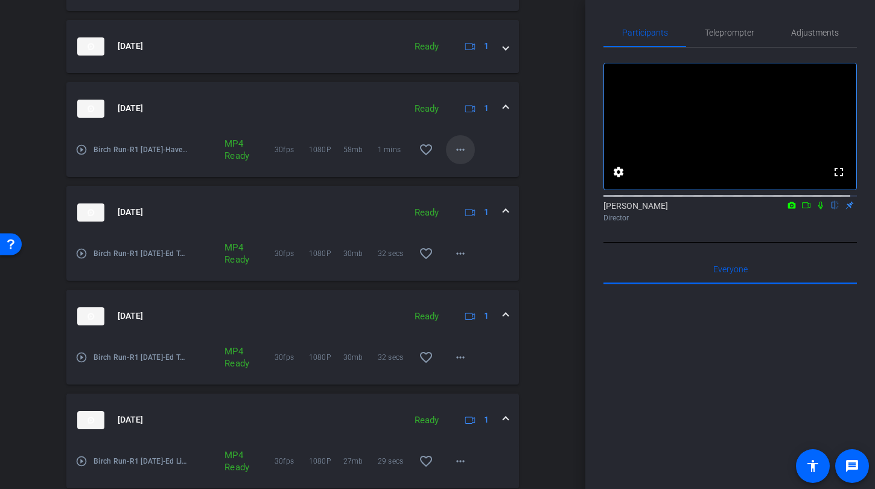
click at [453, 147] on mat-icon "more_horiz" at bounding box center [460, 149] width 14 height 14
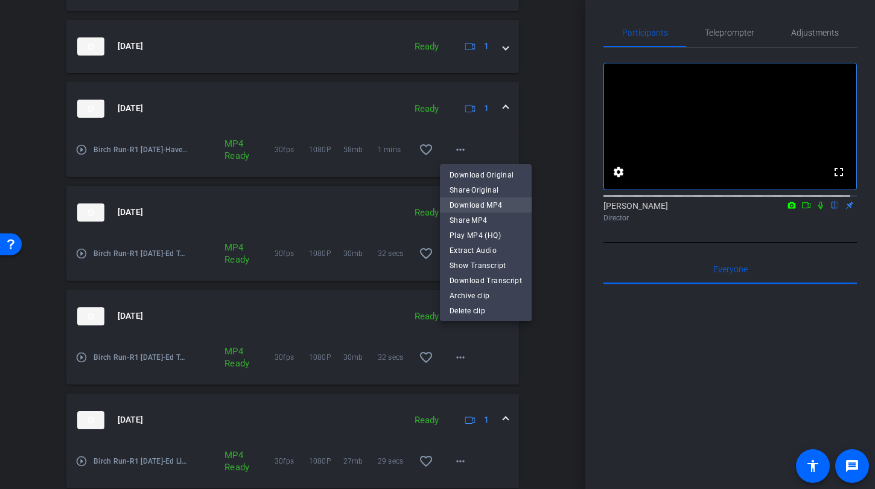
click at [462, 209] on span "Download MP4" at bounding box center [486, 205] width 72 height 14
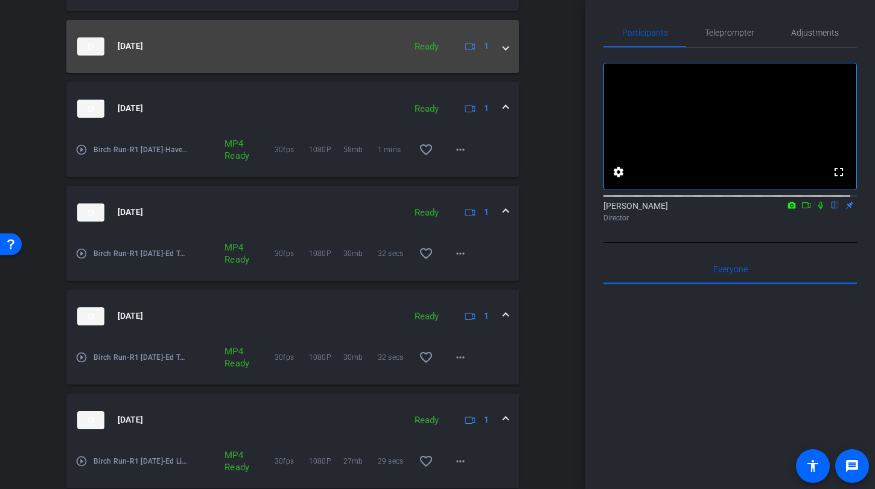
click at [503, 46] on span at bounding box center [505, 46] width 5 height 13
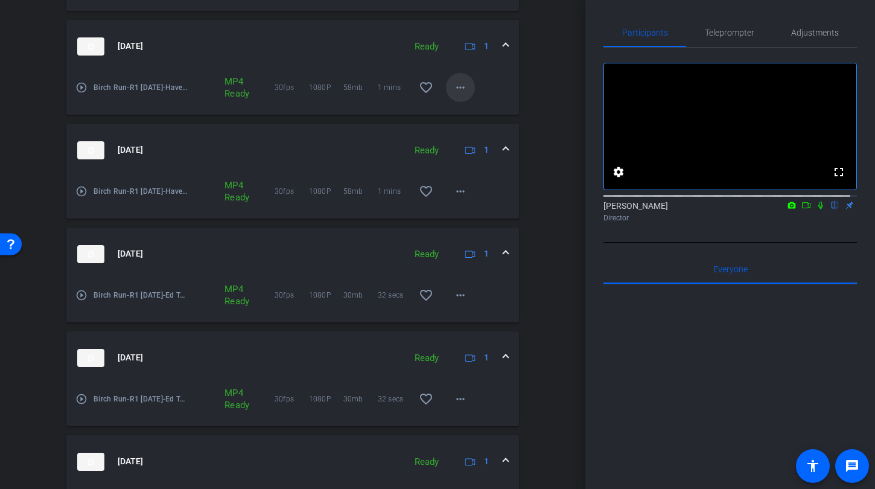
click at [460, 83] on mat-icon "more_horiz" at bounding box center [460, 87] width 14 height 14
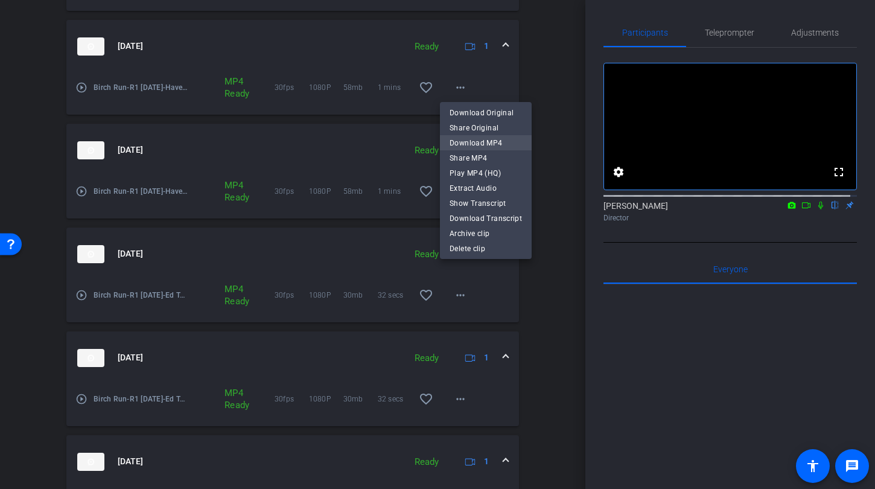
click at [465, 141] on span "Download MP4" at bounding box center [486, 143] width 72 height 14
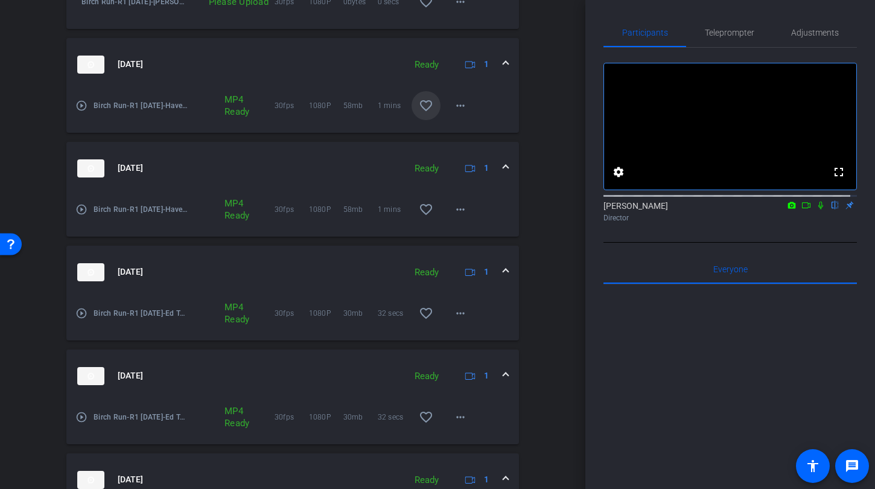
scroll to position [429, 0]
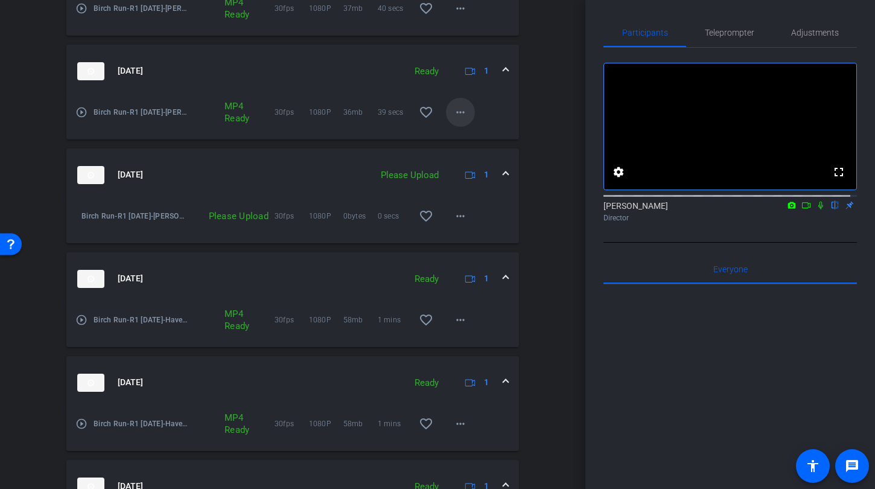
click at [453, 111] on mat-icon "more_horiz" at bounding box center [460, 112] width 14 height 14
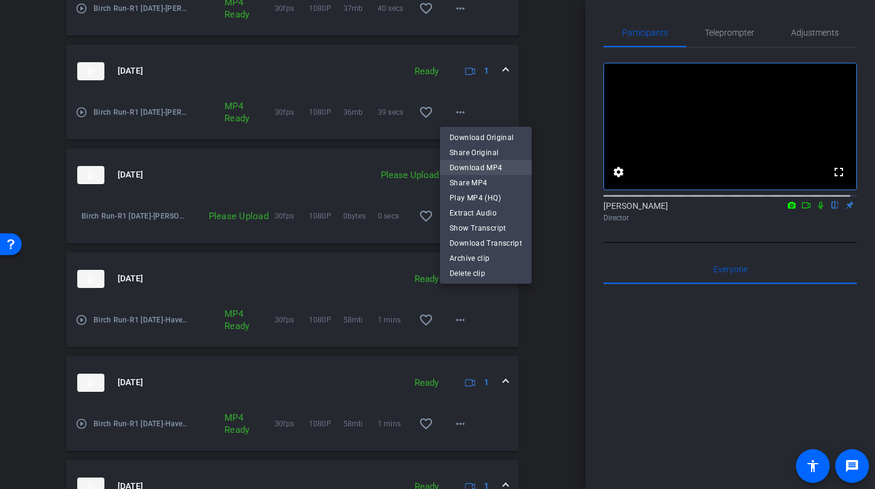
click at [460, 170] on span "Download MP4" at bounding box center [486, 168] width 72 height 14
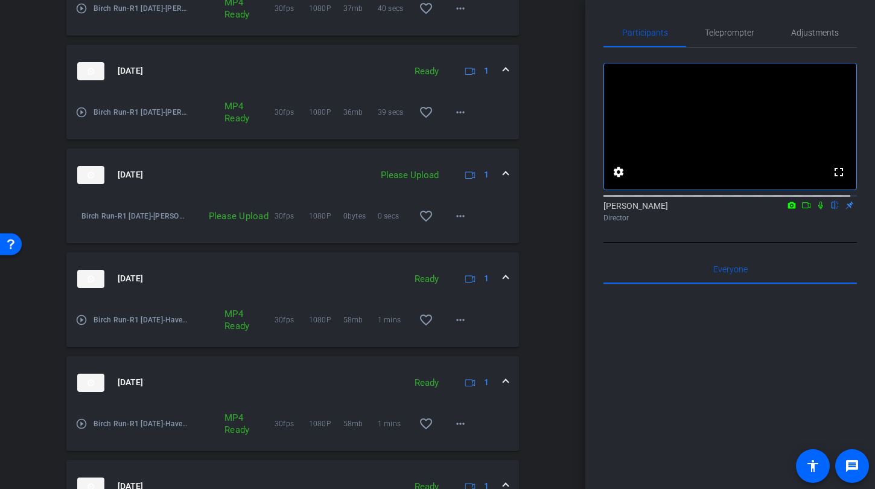
scroll to position [340, 0]
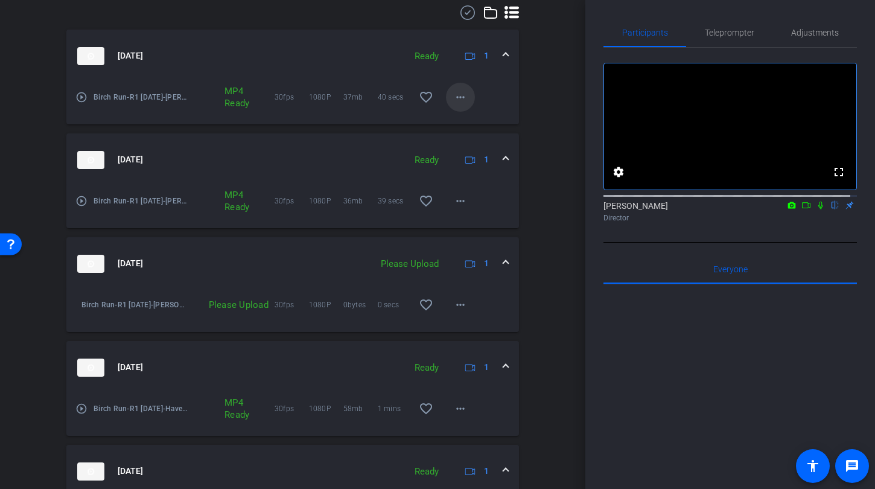
click at [454, 98] on mat-icon "more_horiz" at bounding box center [460, 97] width 14 height 14
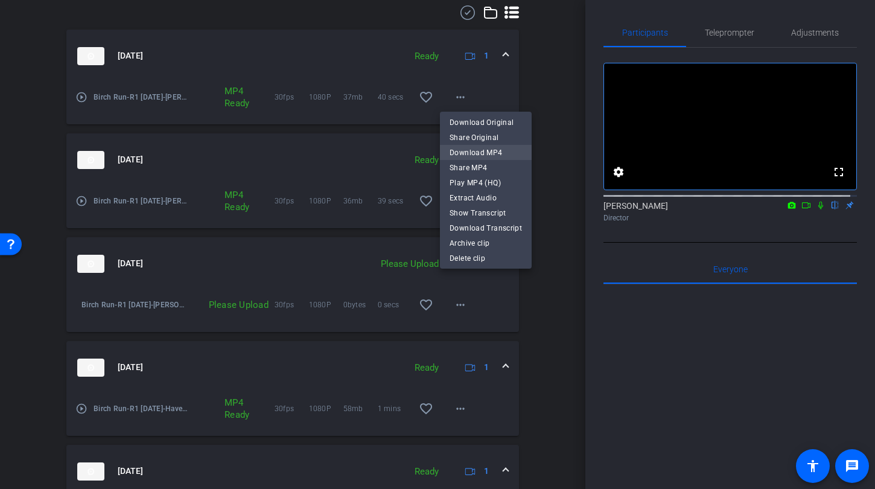
click at [463, 154] on span "Download MP4" at bounding box center [486, 152] width 72 height 14
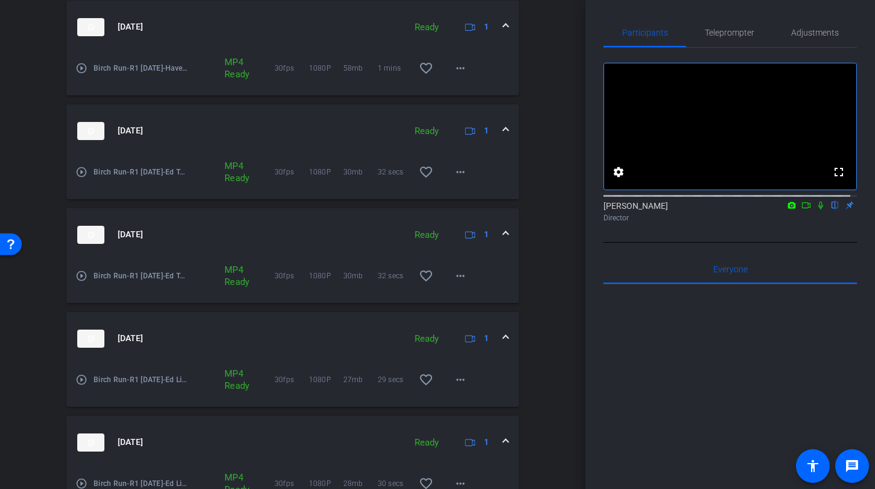
scroll to position [953, 0]
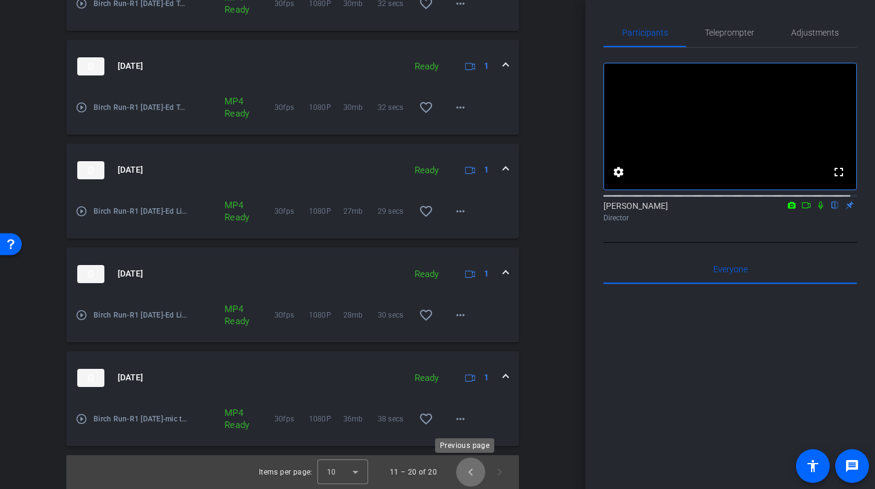
click at [465, 476] on span "Previous page" at bounding box center [470, 471] width 29 height 29
click at [460, 422] on mat-icon "more_horiz" at bounding box center [460, 419] width 14 height 14
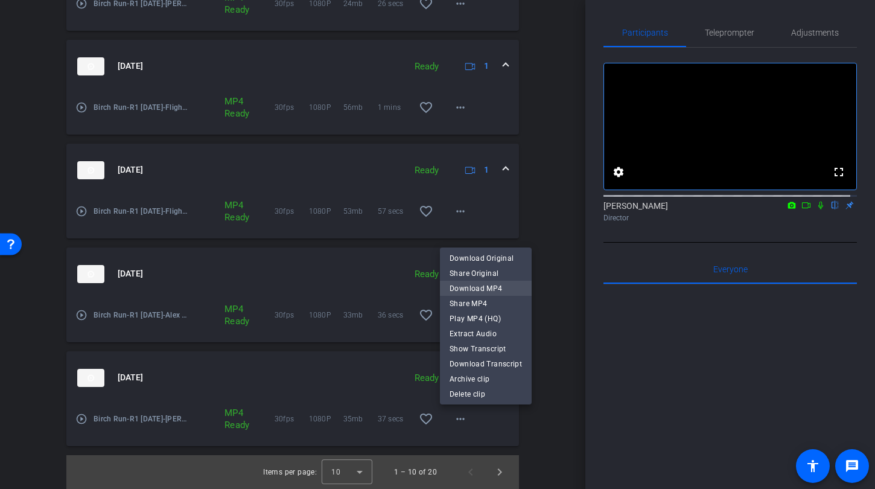
click at [473, 290] on span "Download MP4" at bounding box center [486, 288] width 72 height 14
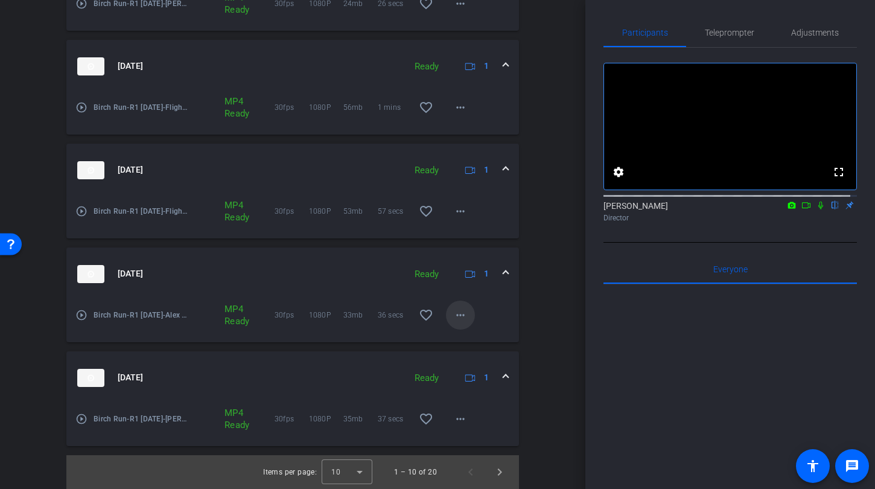
click at [462, 315] on span at bounding box center [460, 315] width 29 height 29
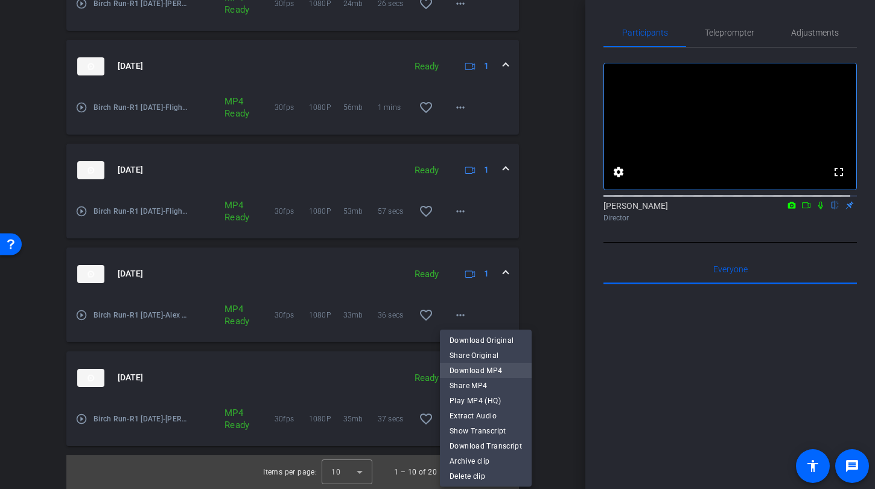
click at [471, 375] on span "Download MP4" at bounding box center [486, 370] width 72 height 14
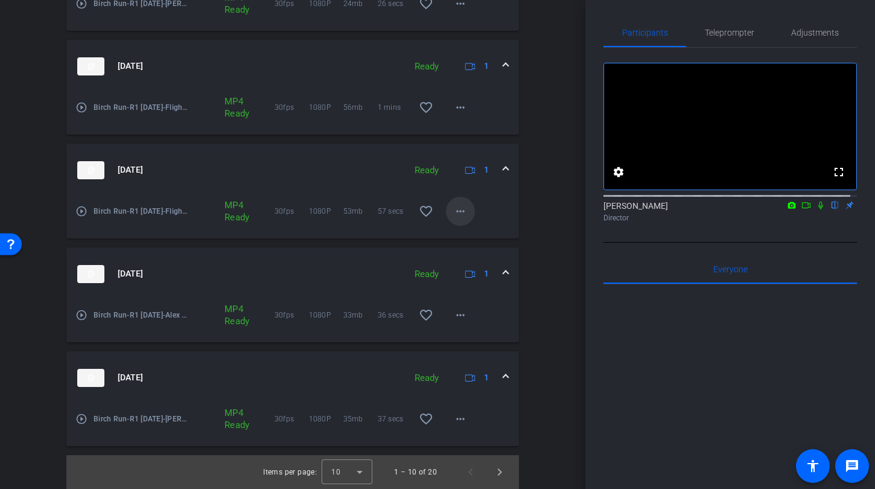
click at [453, 215] on mat-icon "more_horiz" at bounding box center [460, 211] width 14 height 14
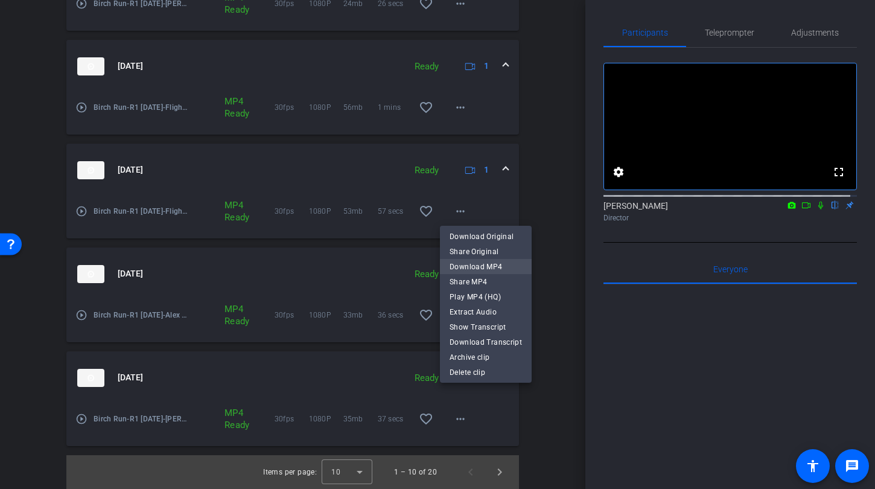
click at [457, 272] on span "Download MP4" at bounding box center [486, 266] width 72 height 14
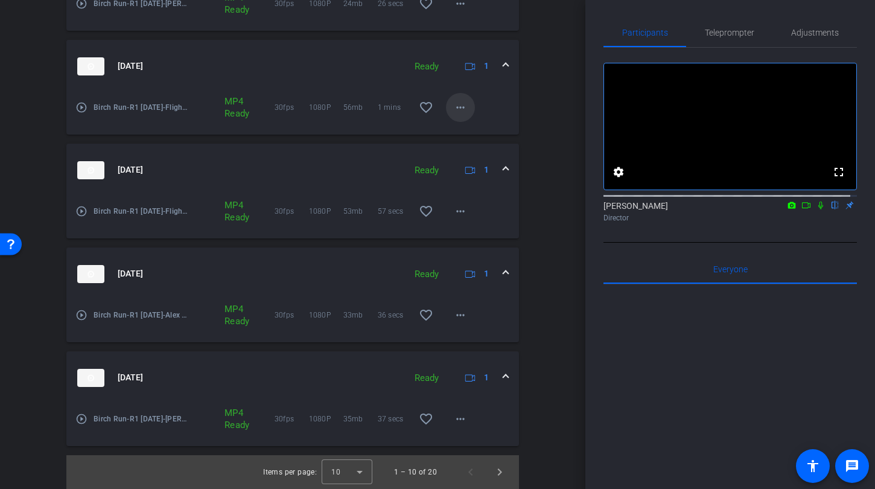
click at [453, 112] on mat-icon "more_horiz" at bounding box center [460, 107] width 14 height 14
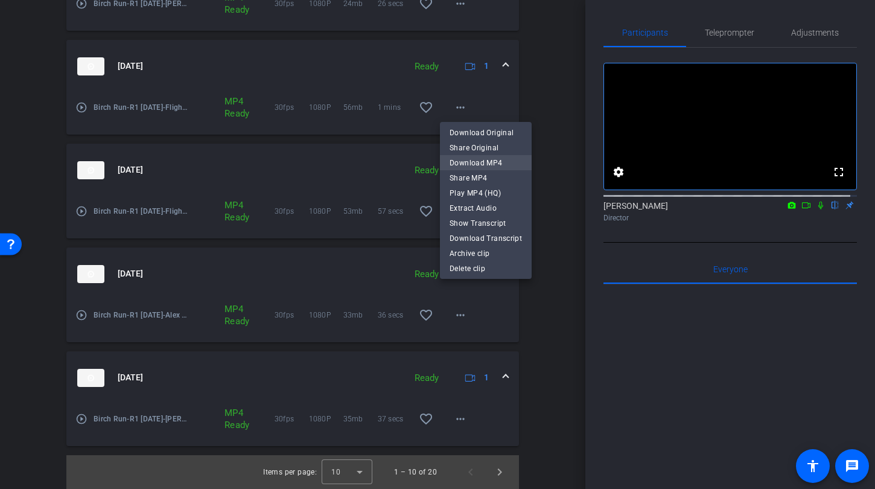
click at [456, 164] on span "Download MP4" at bounding box center [486, 163] width 72 height 14
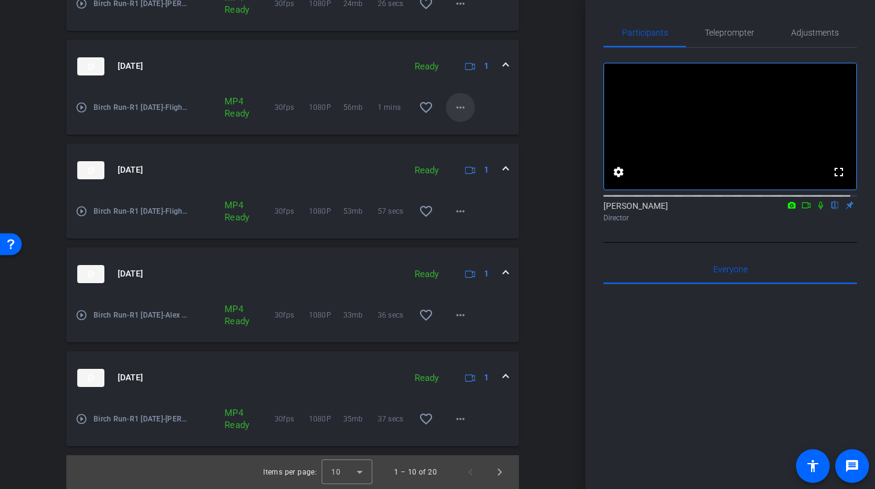
click at [454, 112] on mat-icon "more_horiz" at bounding box center [460, 107] width 14 height 14
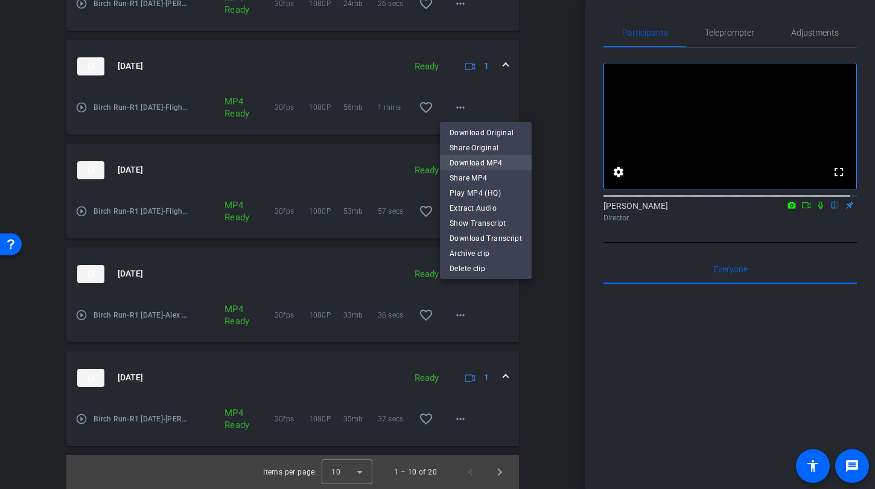
click at [457, 161] on span "Download MP4" at bounding box center [486, 163] width 72 height 14
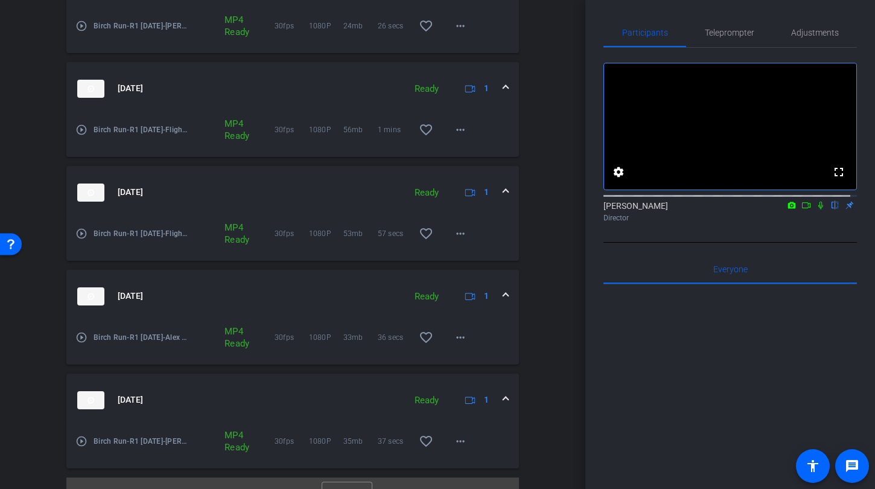
scroll to position [707, 0]
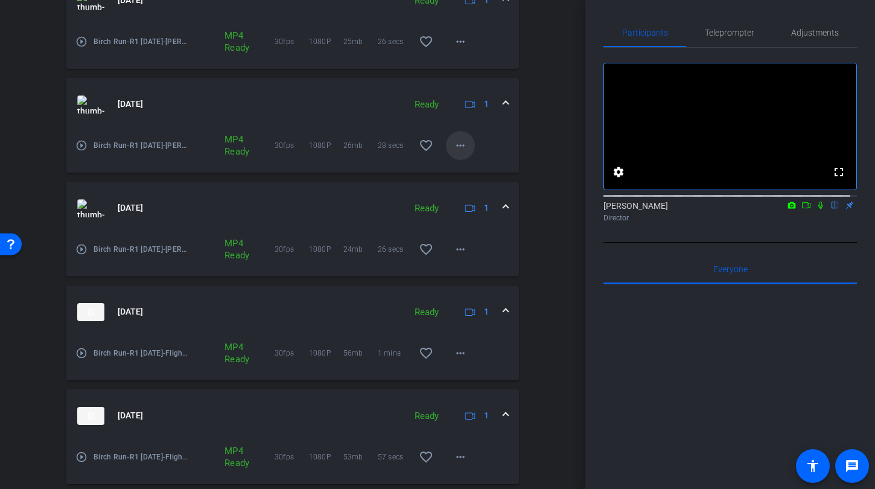
click at [456, 143] on mat-icon "more_horiz" at bounding box center [460, 145] width 14 height 14
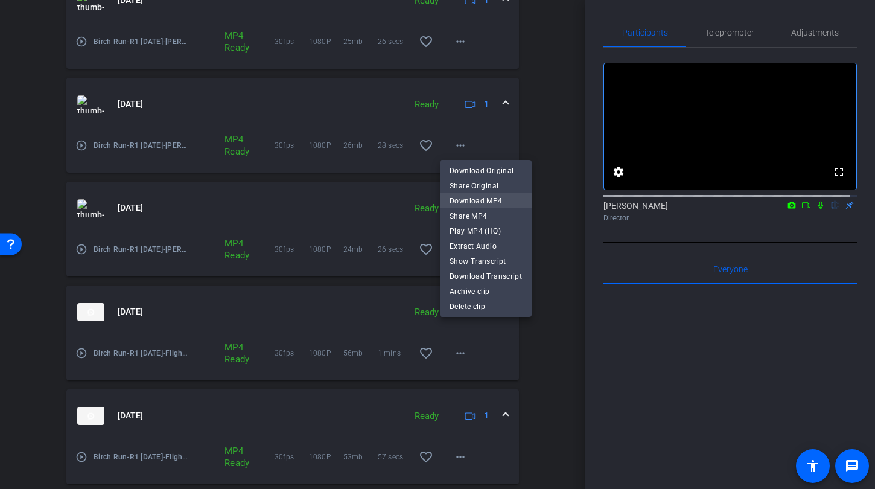
click at [463, 200] on span "Download MP4" at bounding box center [486, 200] width 72 height 14
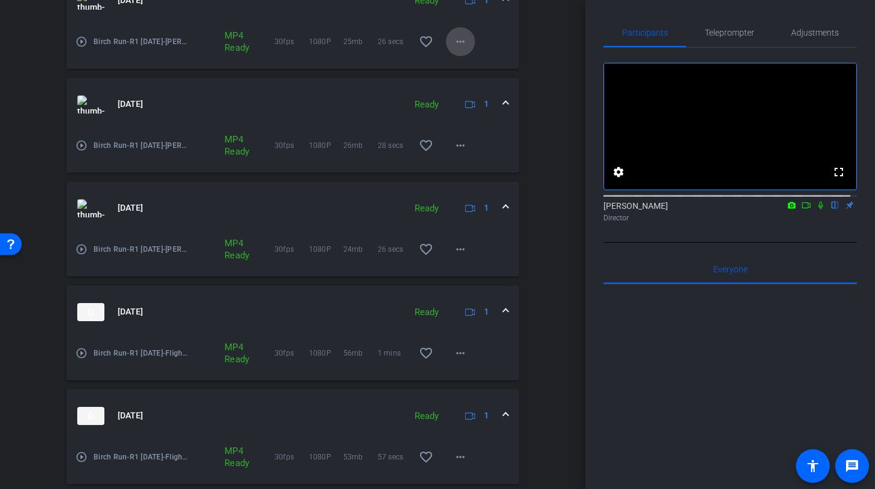
click at [456, 46] on mat-icon "more_horiz" at bounding box center [460, 41] width 14 height 14
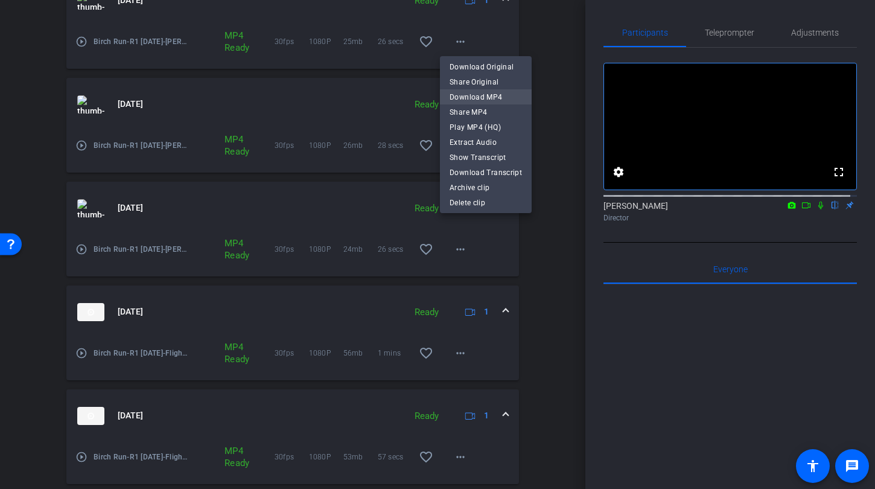
click at [459, 101] on span "Download MP4" at bounding box center [486, 96] width 72 height 14
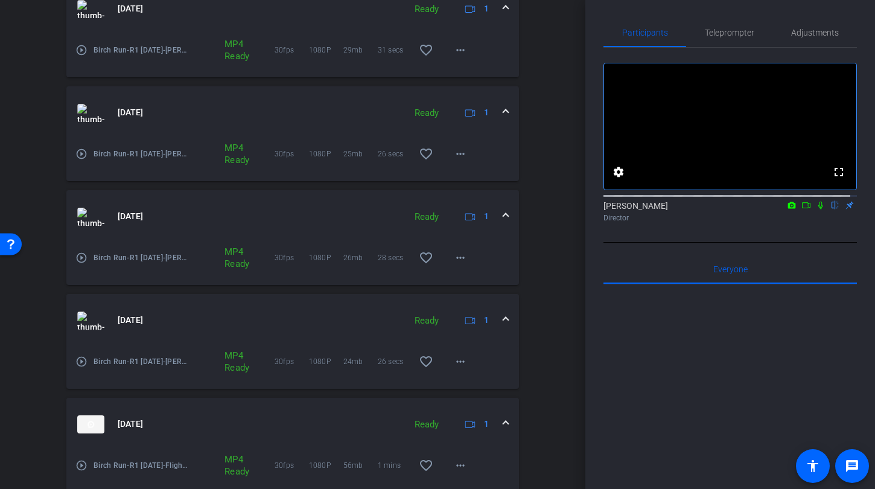
scroll to position [594, 0]
click at [455, 54] on mat-icon "more_horiz" at bounding box center [460, 51] width 14 height 14
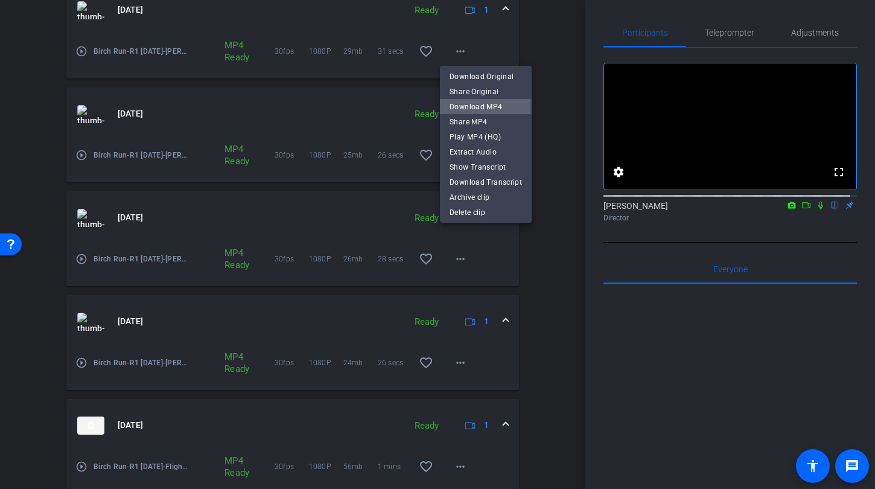
click at [463, 104] on span "Download MP4" at bounding box center [486, 107] width 72 height 14
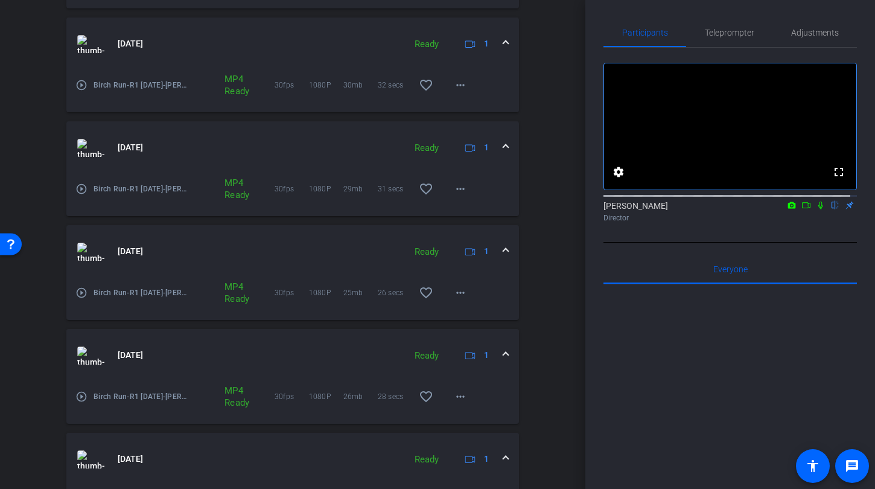
scroll to position [423, 0]
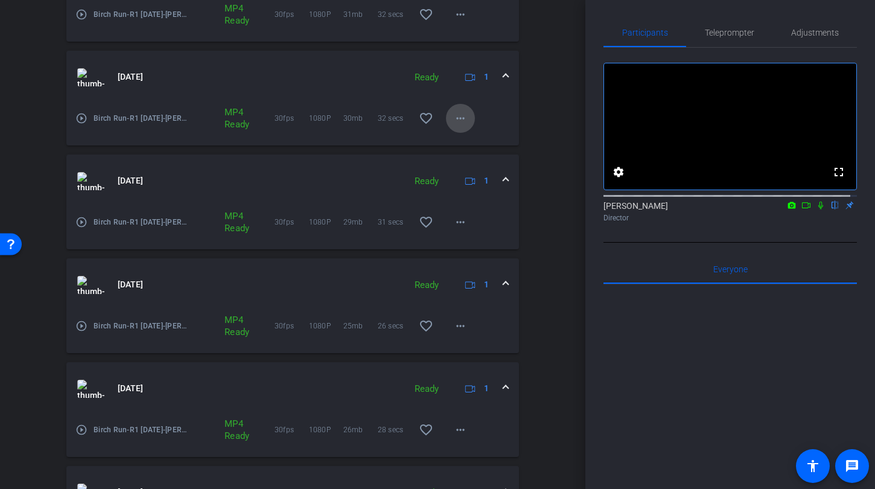
click at [458, 119] on mat-icon "more_horiz" at bounding box center [460, 118] width 14 height 14
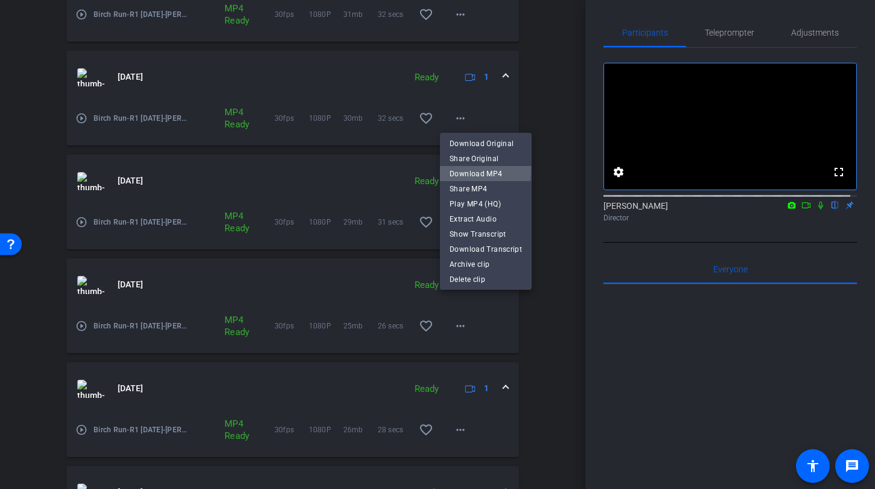
click at [464, 168] on span "Download MP4" at bounding box center [486, 173] width 72 height 14
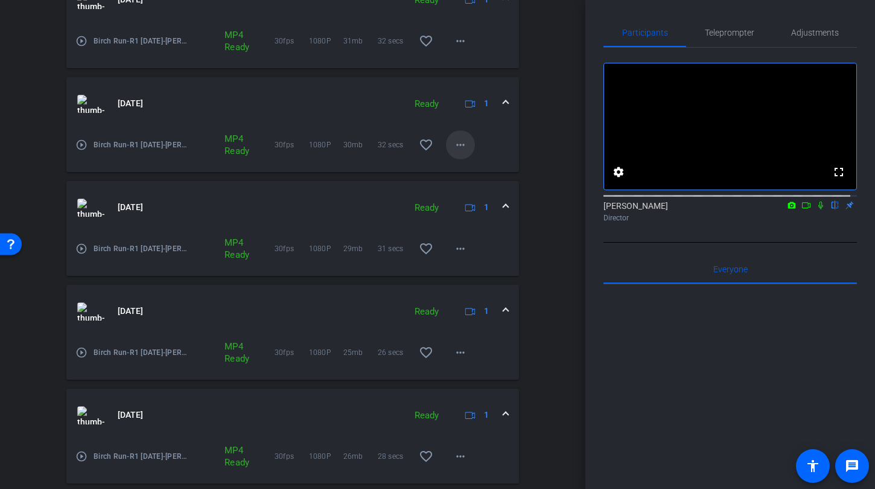
scroll to position [340, 0]
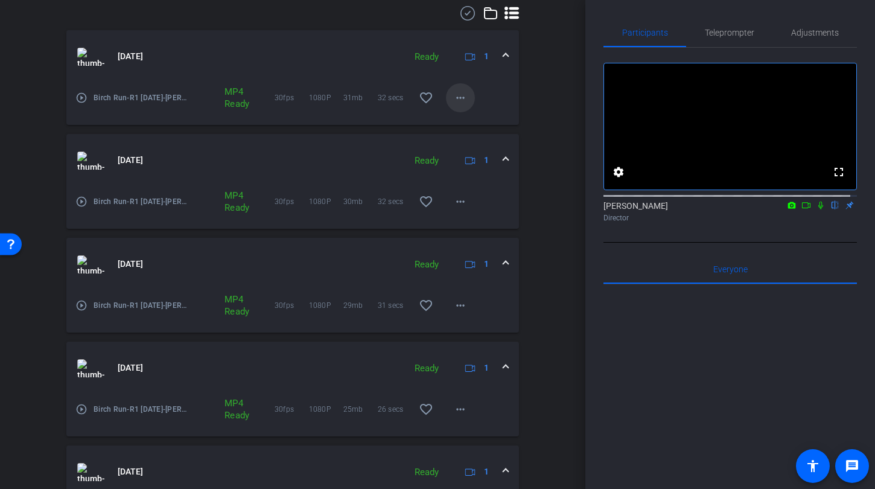
click at [456, 105] on span at bounding box center [460, 97] width 29 height 29
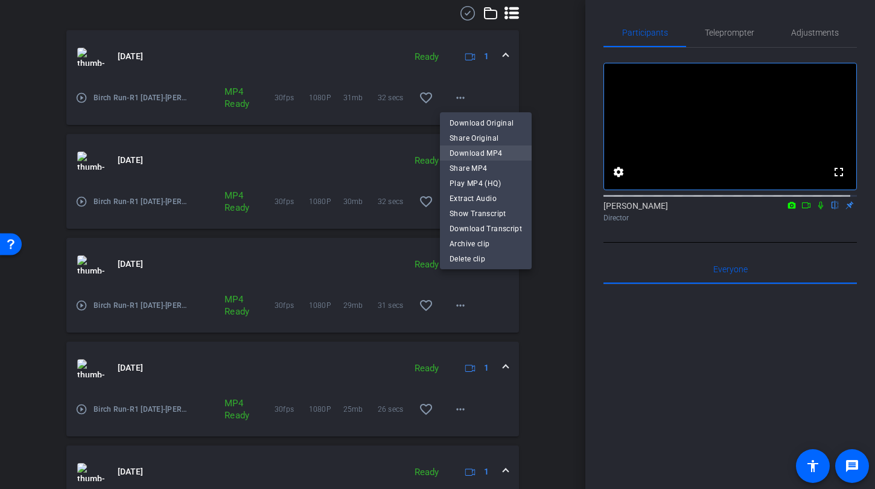
click at [462, 149] on span "Download MP4" at bounding box center [486, 152] width 72 height 14
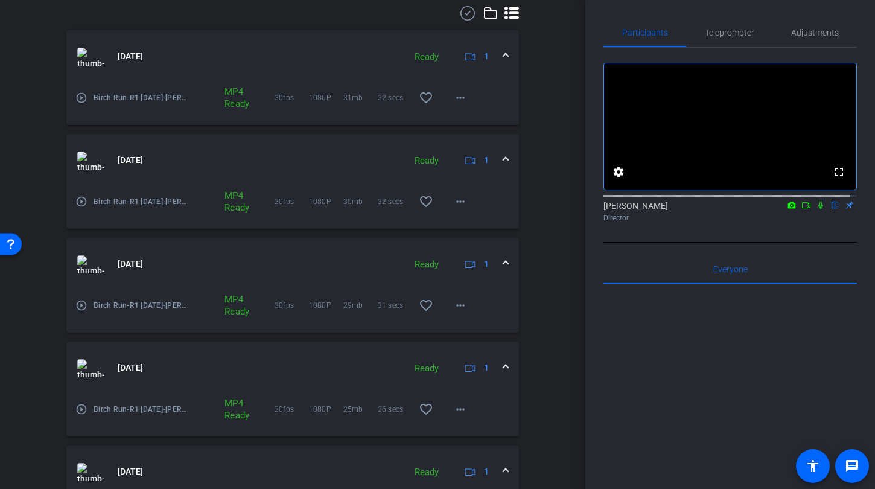
scroll to position [342, 0]
